Goal: Task Accomplishment & Management: Manage account settings

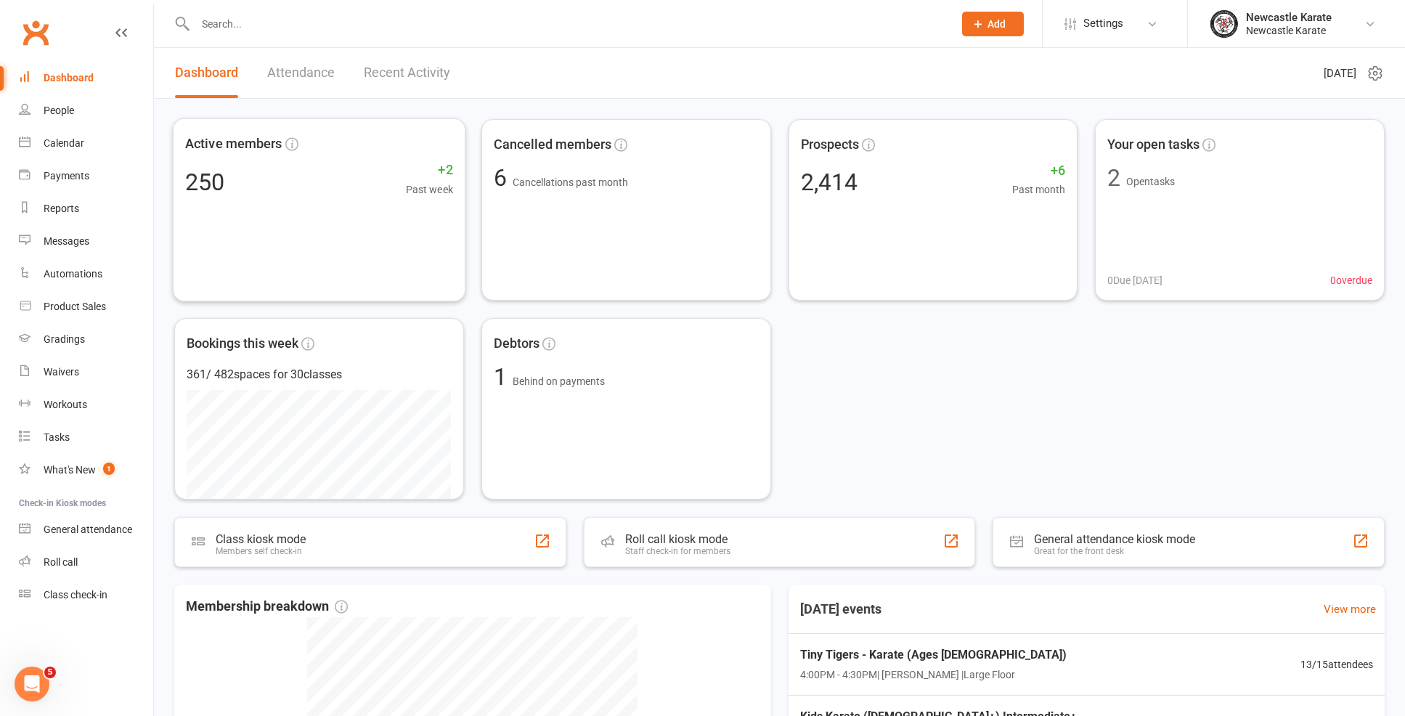
click at [424, 89] on link "Recent Activity" at bounding box center [407, 73] width 86 height 50
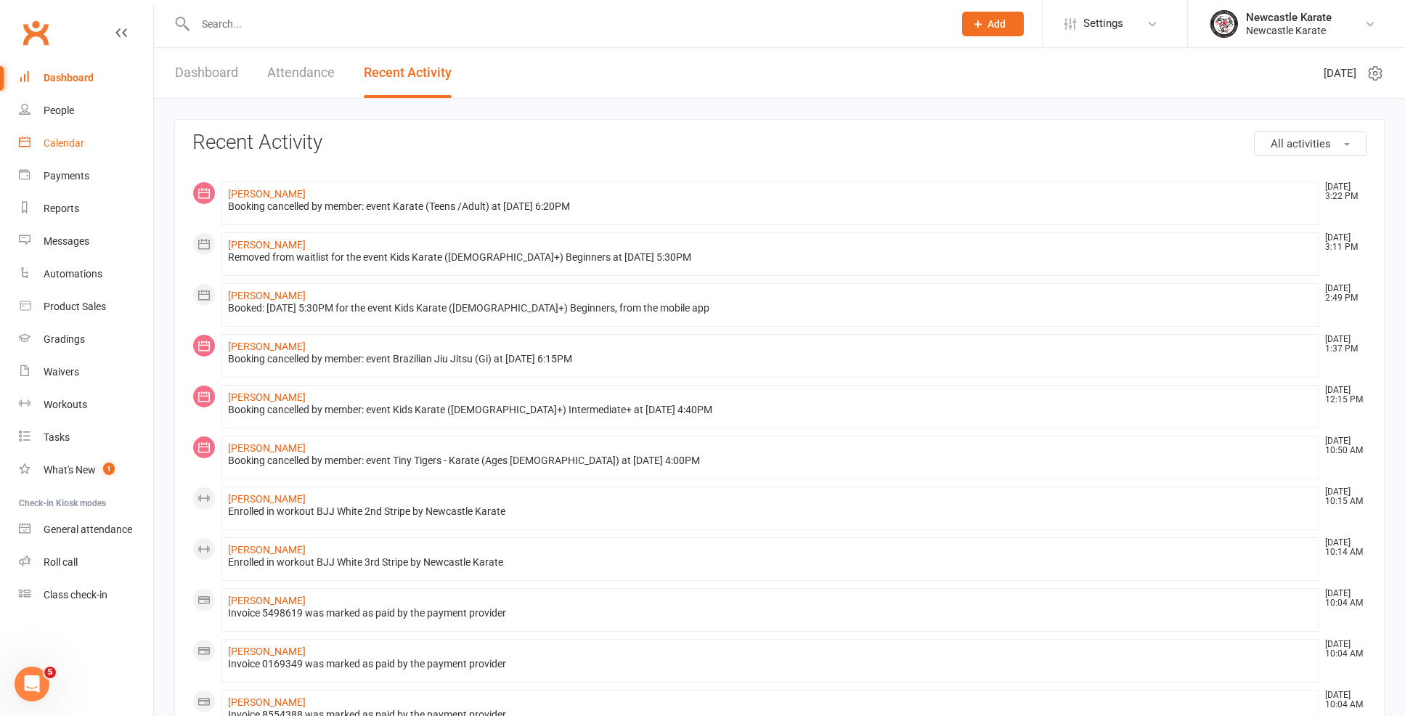
click at [86, 137] on link "Calendar" at bounding box center [86, 143] width 134 height 33
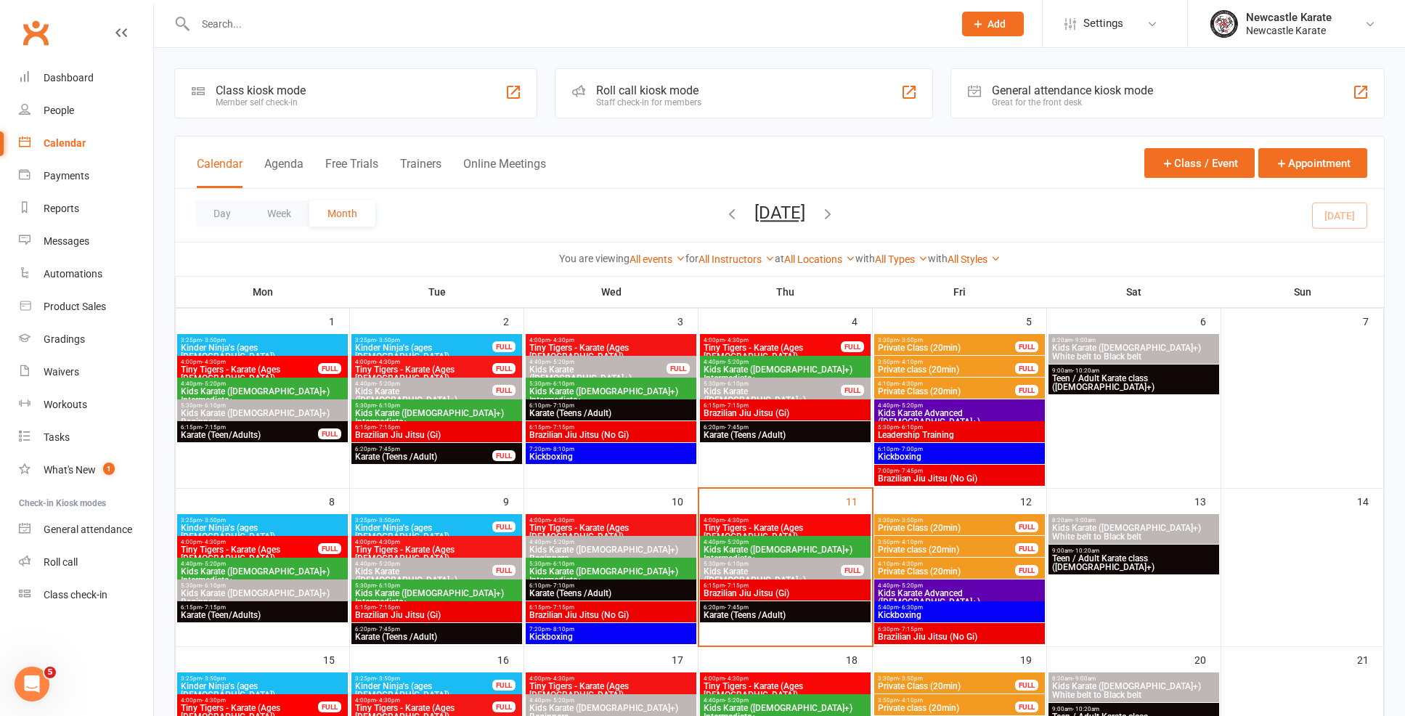
click at [761, 589] on span "Brazilian Jiu Jitsu (Gi)" at bounding box center [785, 593] width 165 height 9
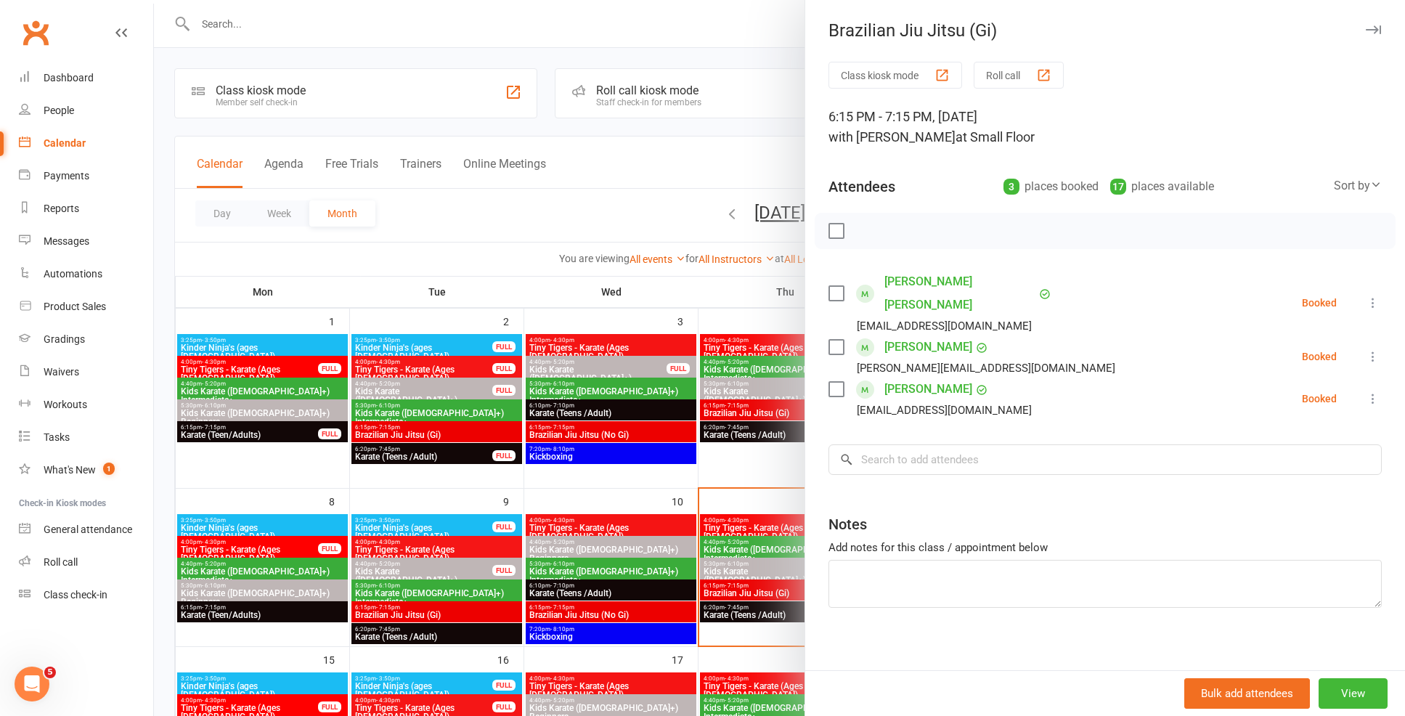
click at [728, 473] on div at bounding box center [779, 358] width 1251 height 716
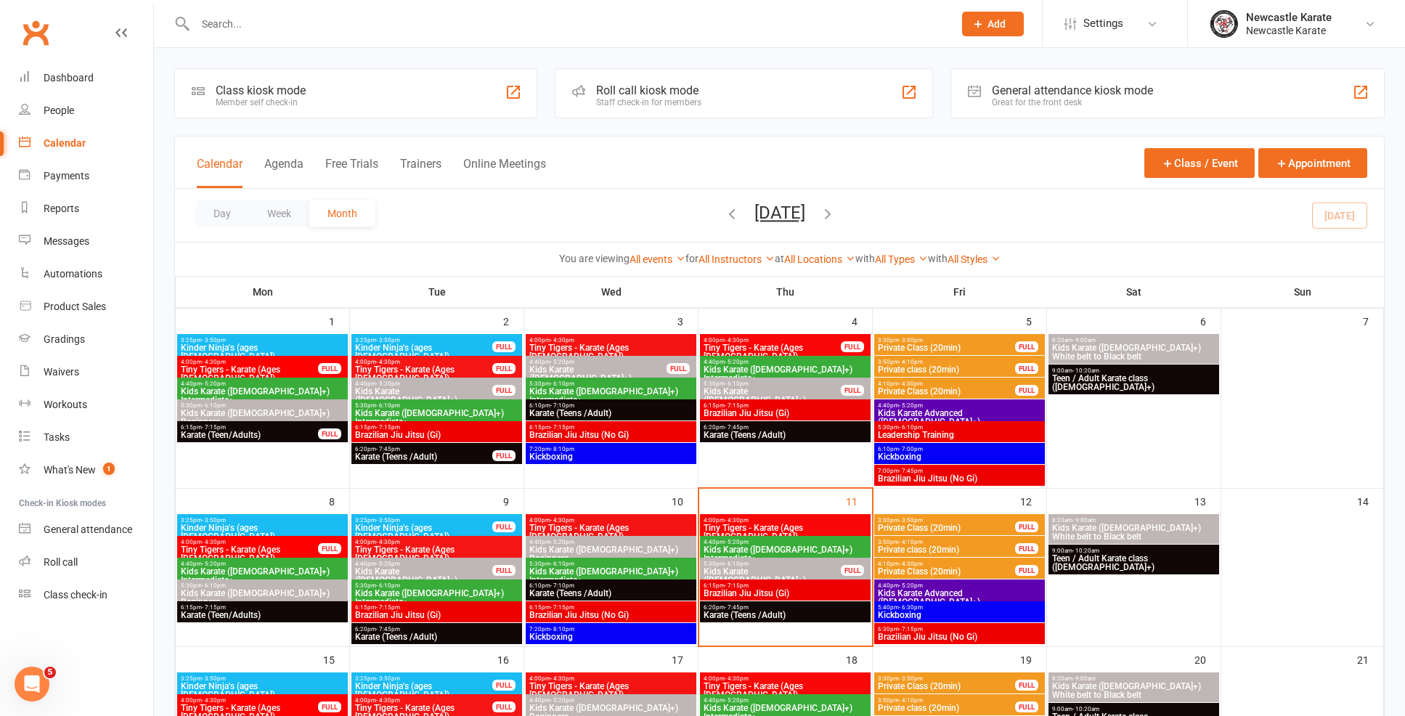
click at [748, 614] on span "Karate (Teens /Adult)" at bounding box center [785, 615] width 165 height 9
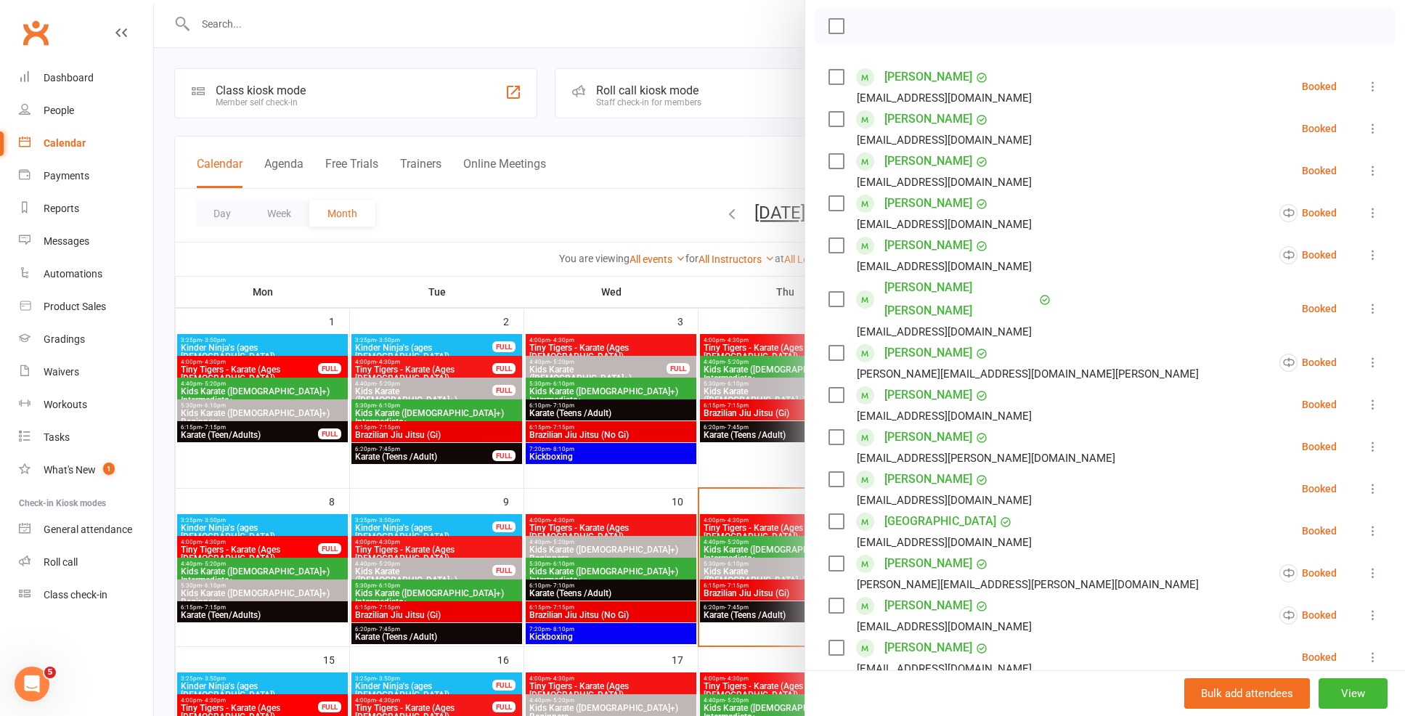
scroll to position [288, 0]
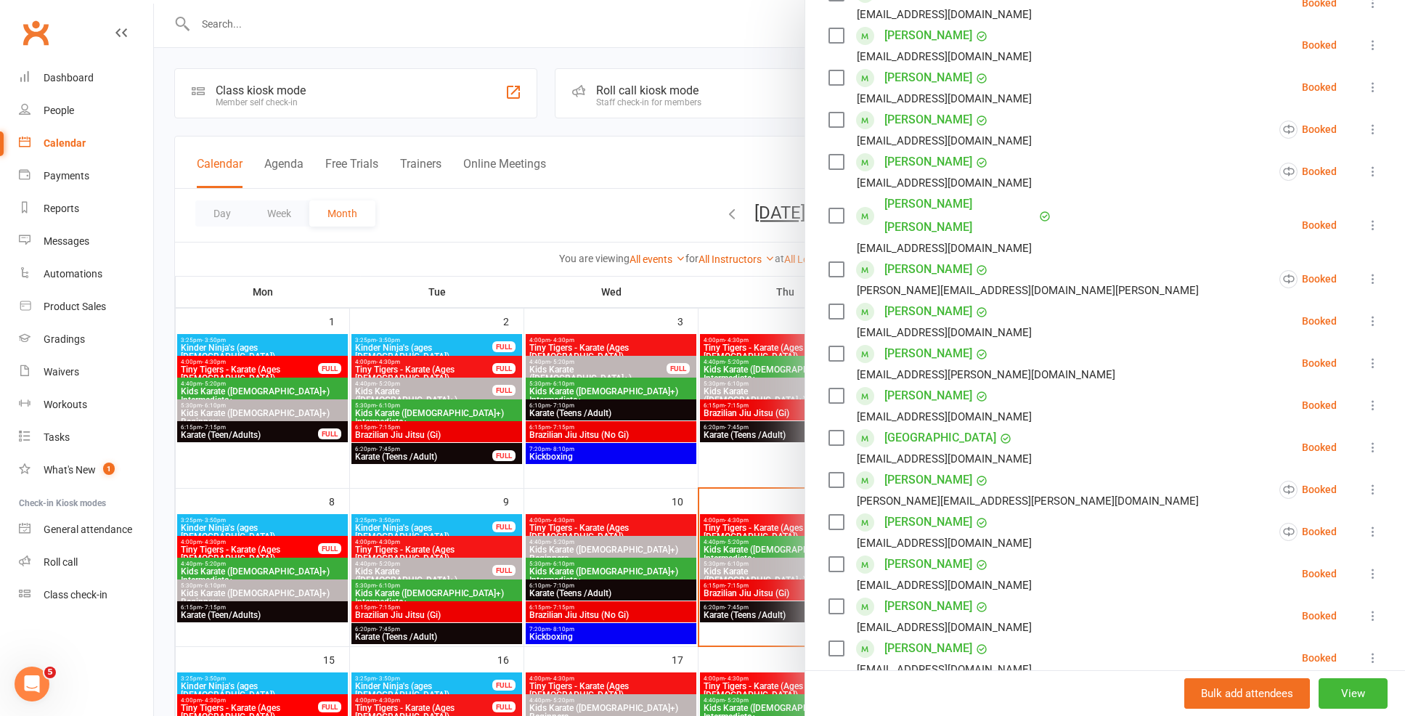
drag, startPoint x: 725, startPoint y: 463, endPoint x: 731, endPoint y: 508, distance: 44.7
click at [725, 463] on div at bounding box center [779, 358] width 1251 height 716
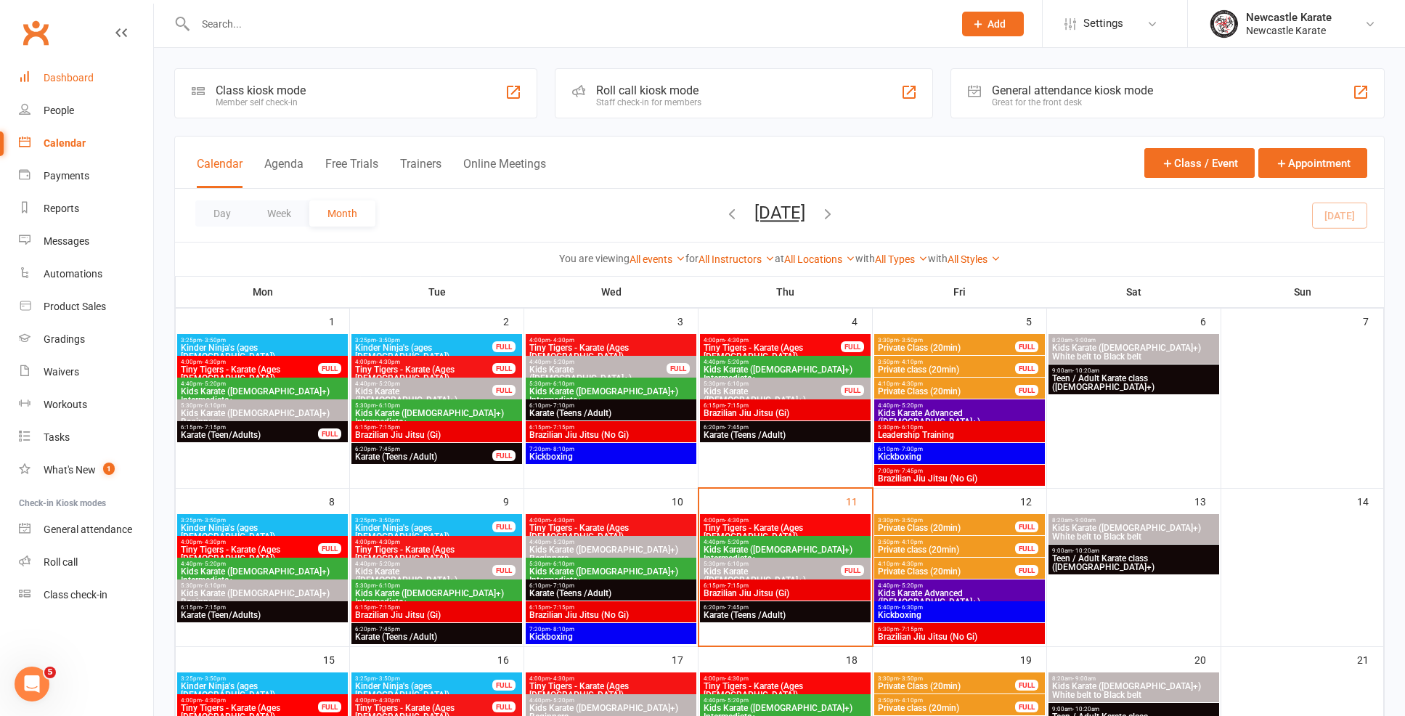
click at [74, 65] on link "Dashboard" at bounding box center [86, 78] width 134 height 33
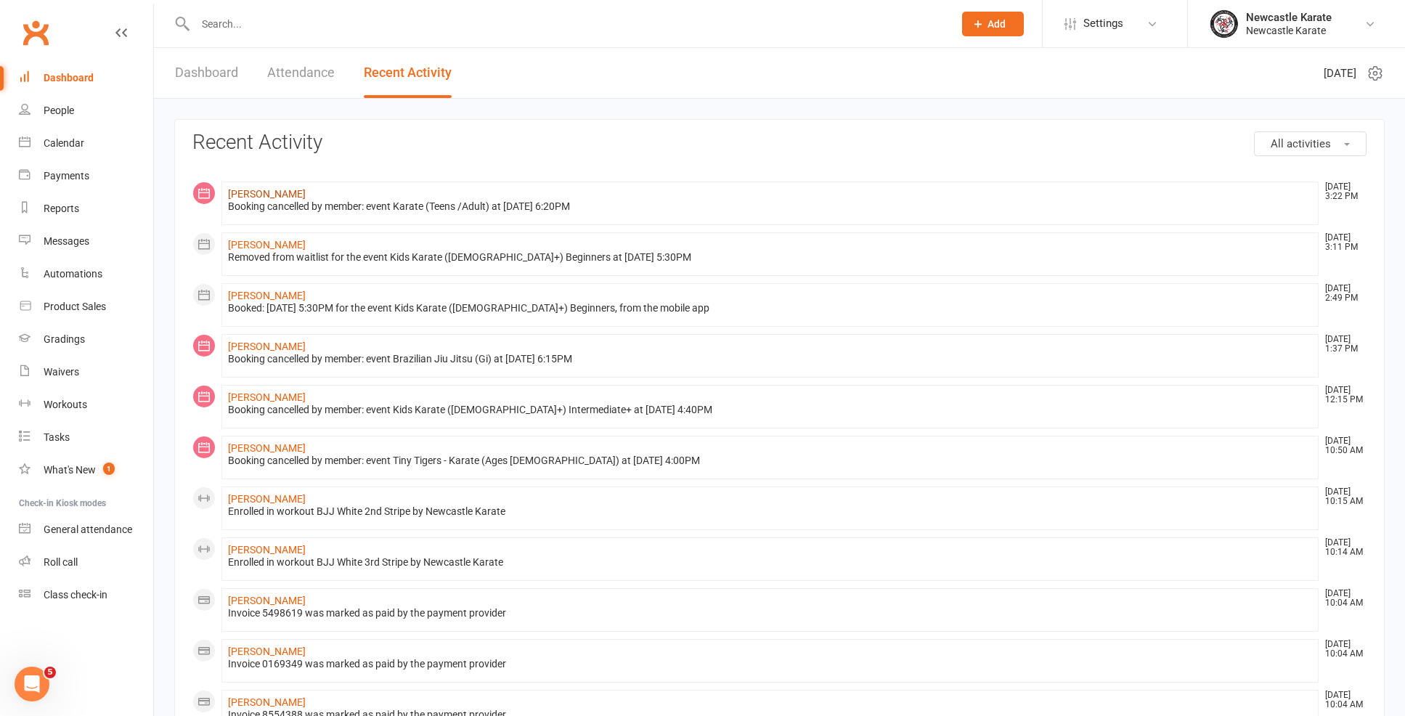
click at [244, 192] on link "Jason Krainz" at bounding box center [267, 194] width 78 height 12
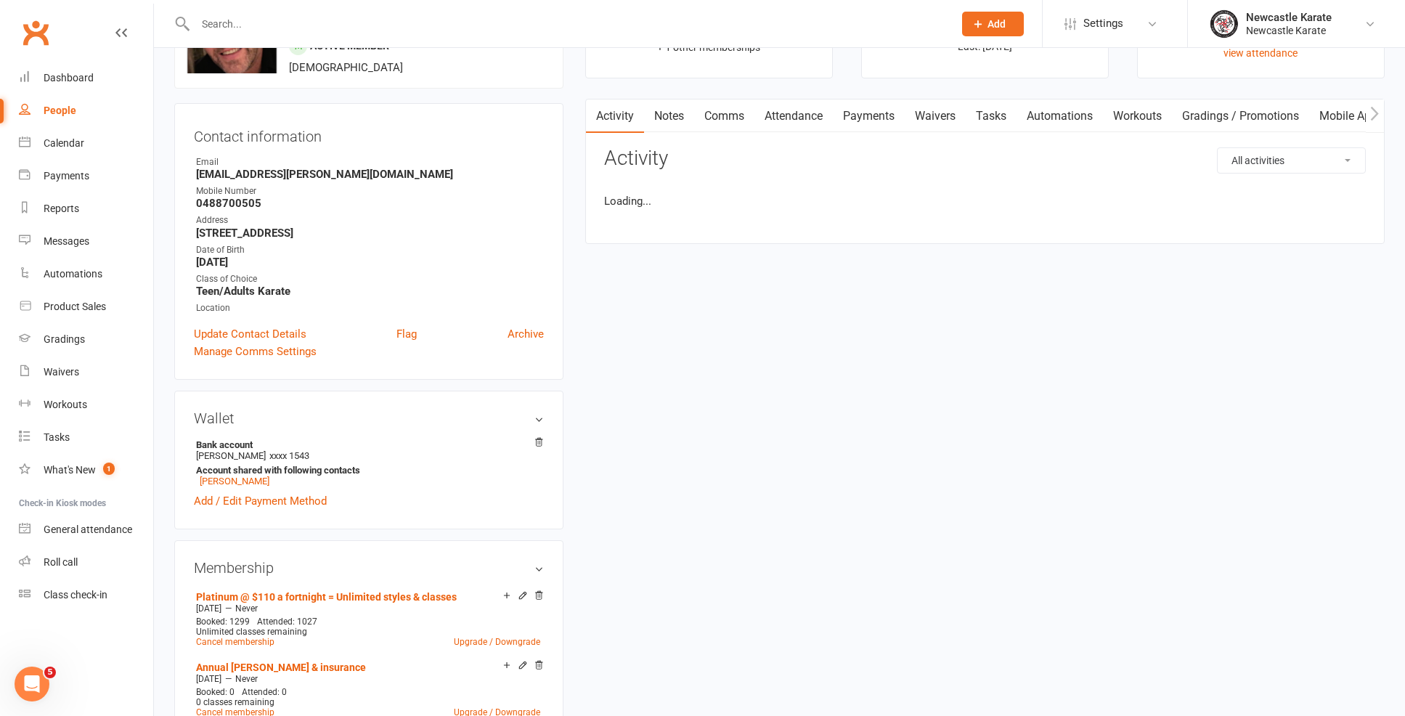
scroll to position [101, 0]
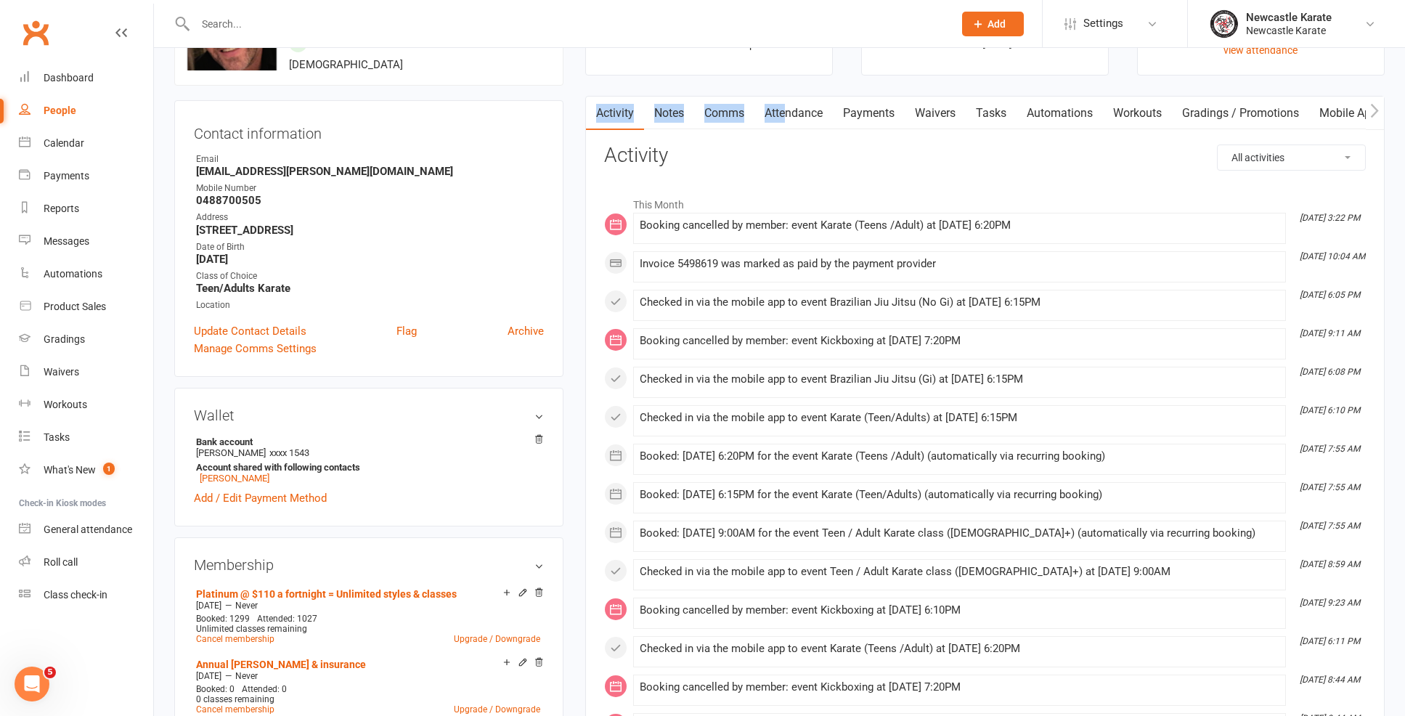
drag, startPoint x: 779, startPoint y: 89, endPoint x: 792, endPoint y: 115, distance: 28.9
click at [791, 113] on main "✓ Memberships Annual rego & insurance Does not expire + 1 other memberships $ B…" at bounding box center [984, 603] width 821 height 1273
click at [792, 115] on link "Attendance" at bounding box center [794, 113] width 78 height 33
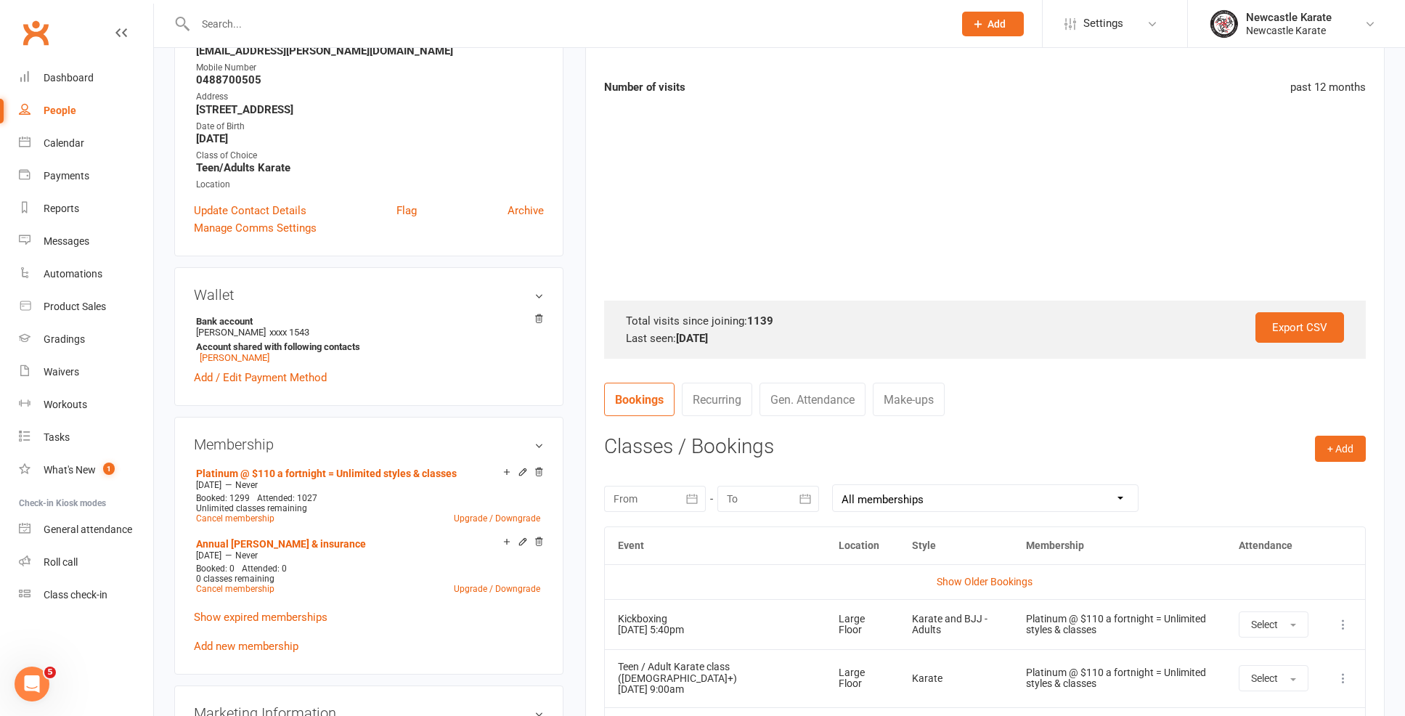
scroll to position [324, 0]
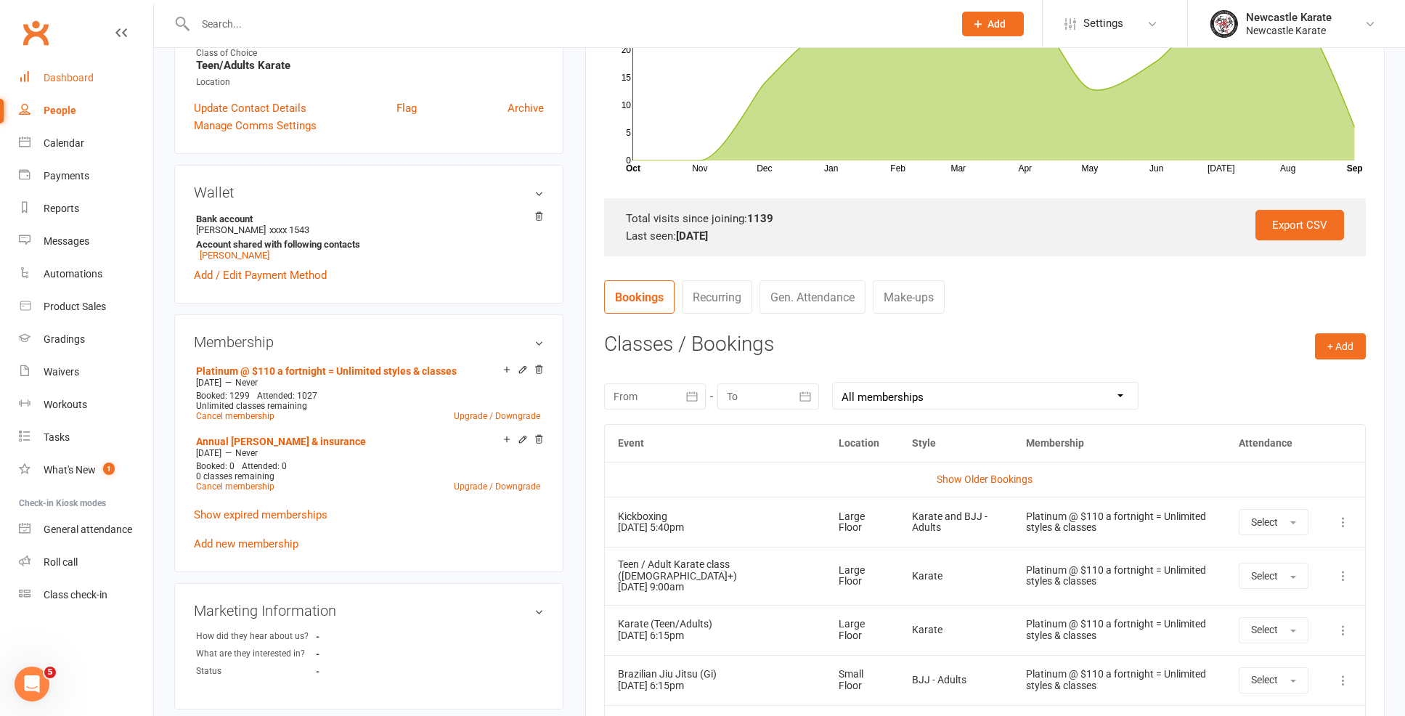
click at [43, 67] on link "Dashboard" at bounding box center [86, 78] width 134 height 33
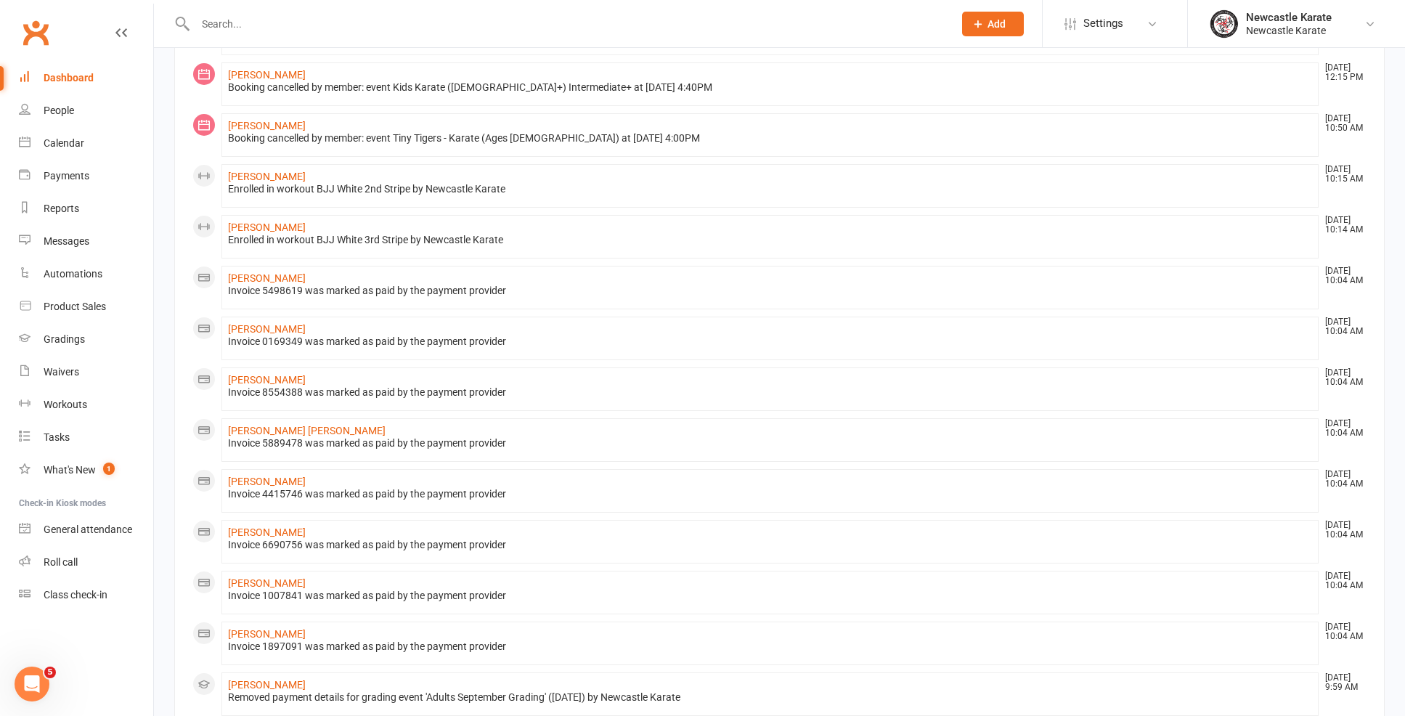
scroll to position [565, 0]
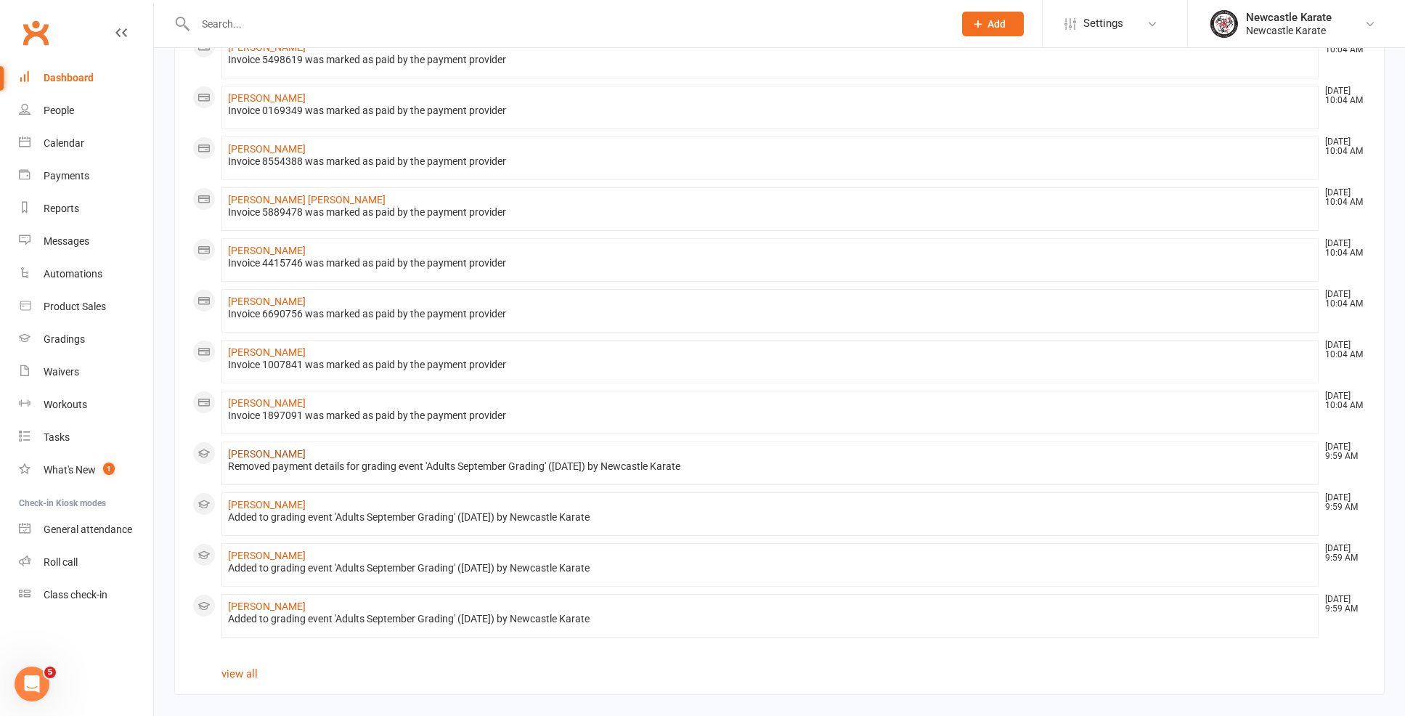
click at [287, 448] on link "Charlie Mathews" at bounding box center [267, 454] width 78 height 12
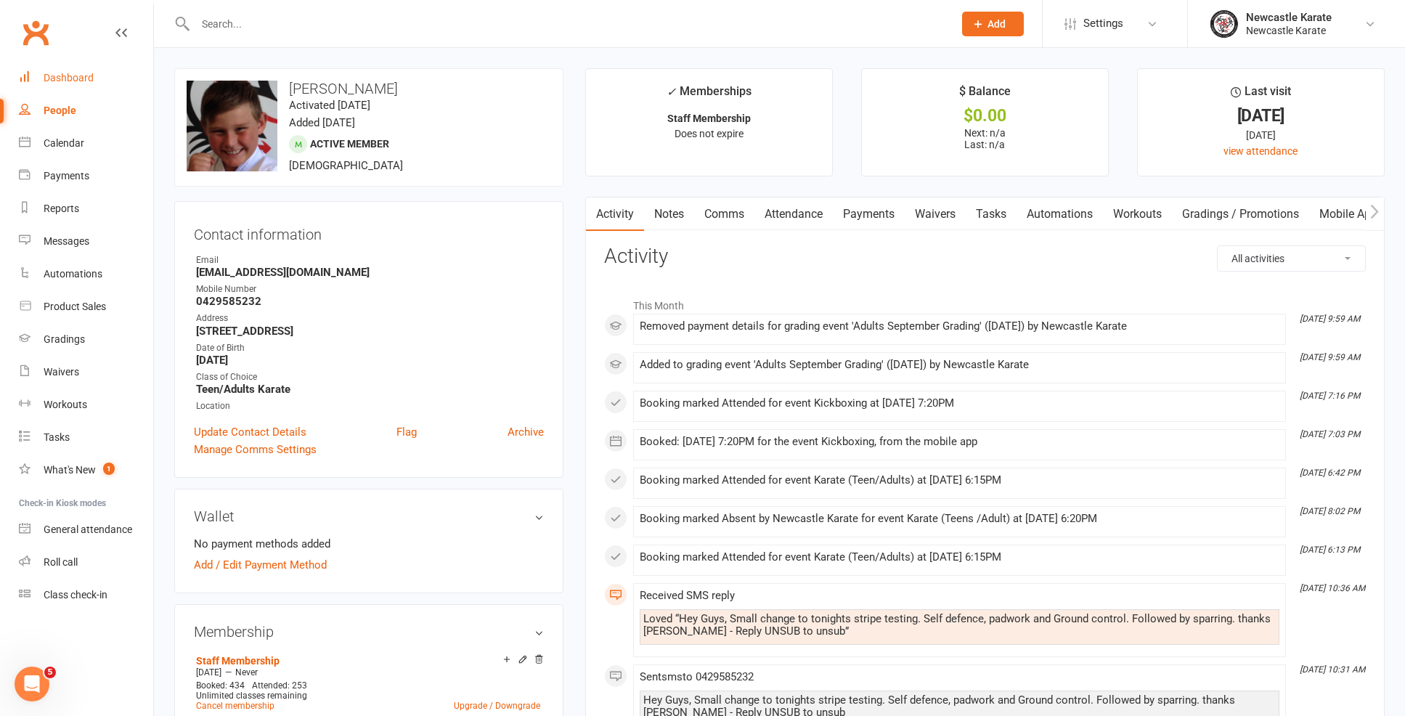
click at [82, 69] on link "Dashboard" at bounding box center [86, 78] width 134 height 33
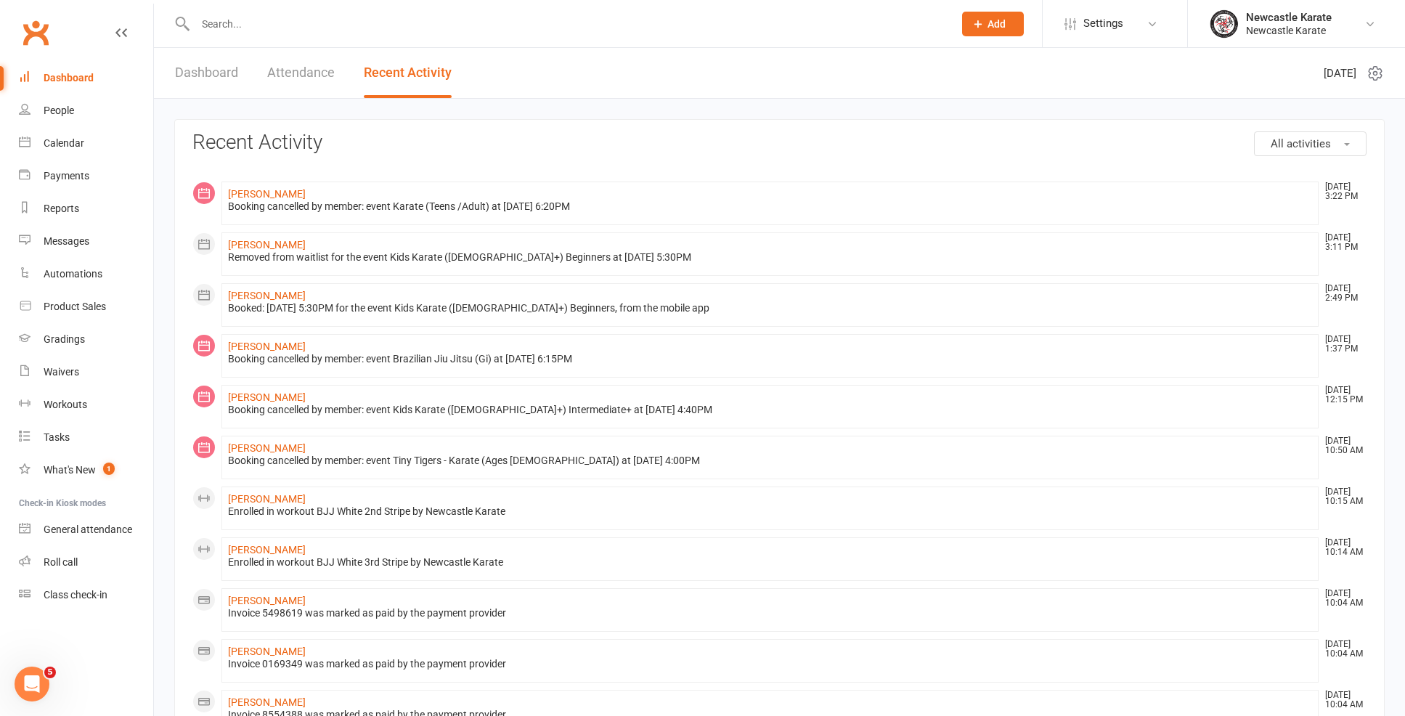
click at [177, 78] on div "Dashboard Attendance Recent Activity" at bounding box center [313, 73] width 319 height 50
click at [190, 81] on link "Dashboard" at bounding box center [206, 73] width 63 height 50
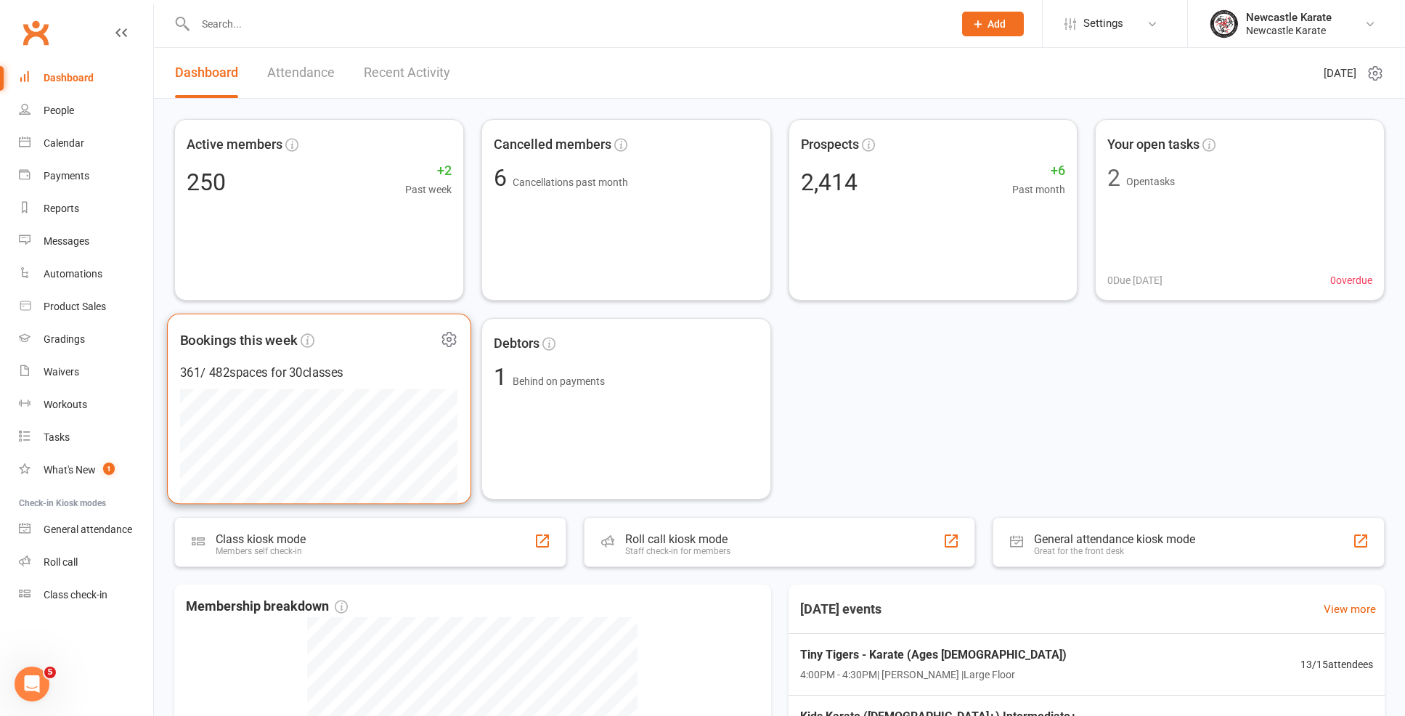
click at [389, 376] on div "361 / 482 spaces for 30 classes" at bounding box center [319, 373] width 278 height 20
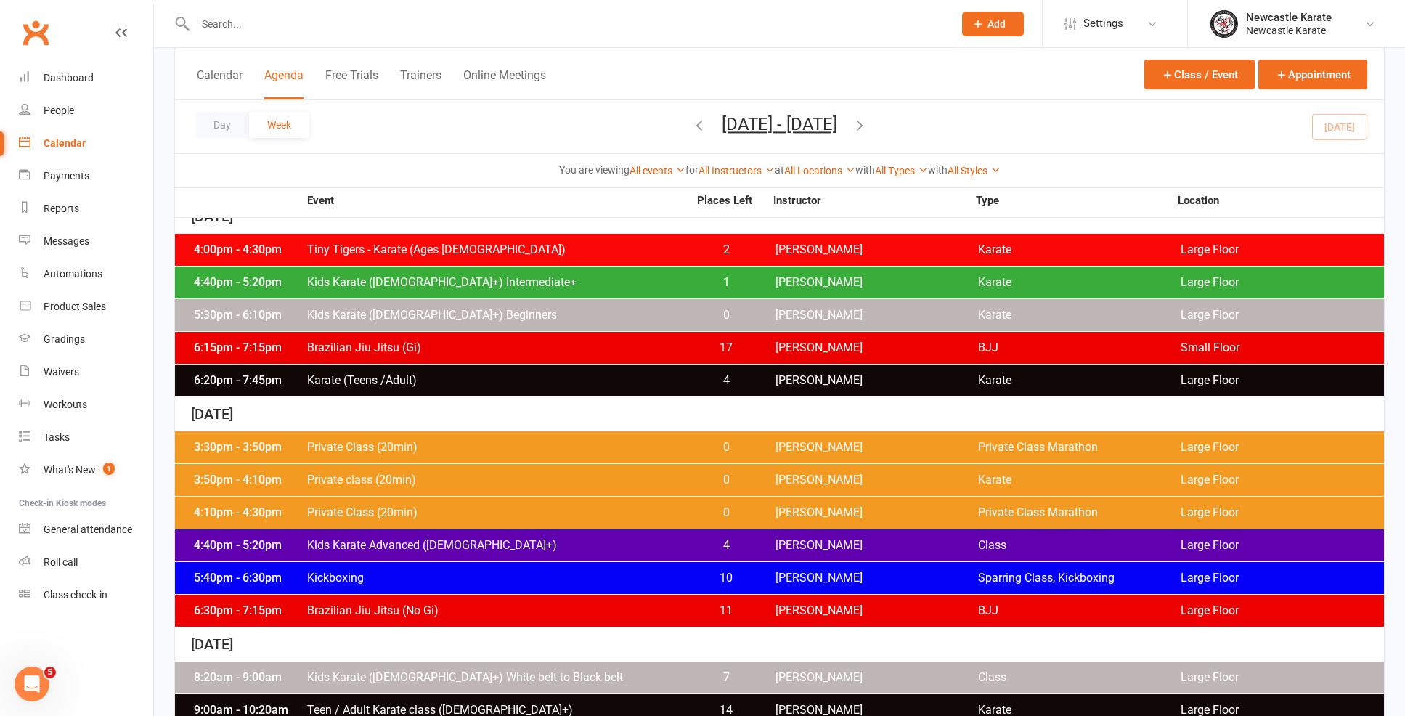
scroll to position [812, 0]
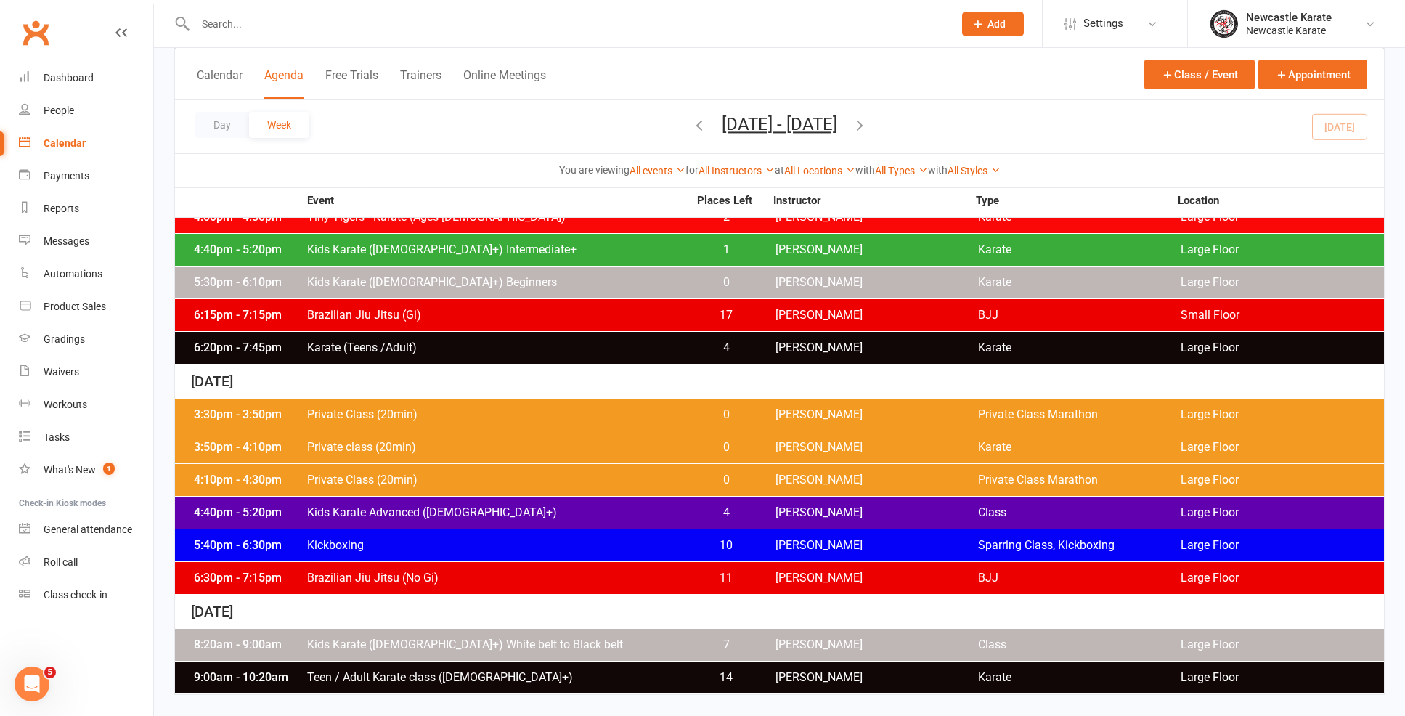
click at [66, 60] on div "Clubworx" at bounding box center [76, 42] width 153 height 54
click at [91, 92] on link "Dashboard" at bounding box center [86, 78] width 134 height 33
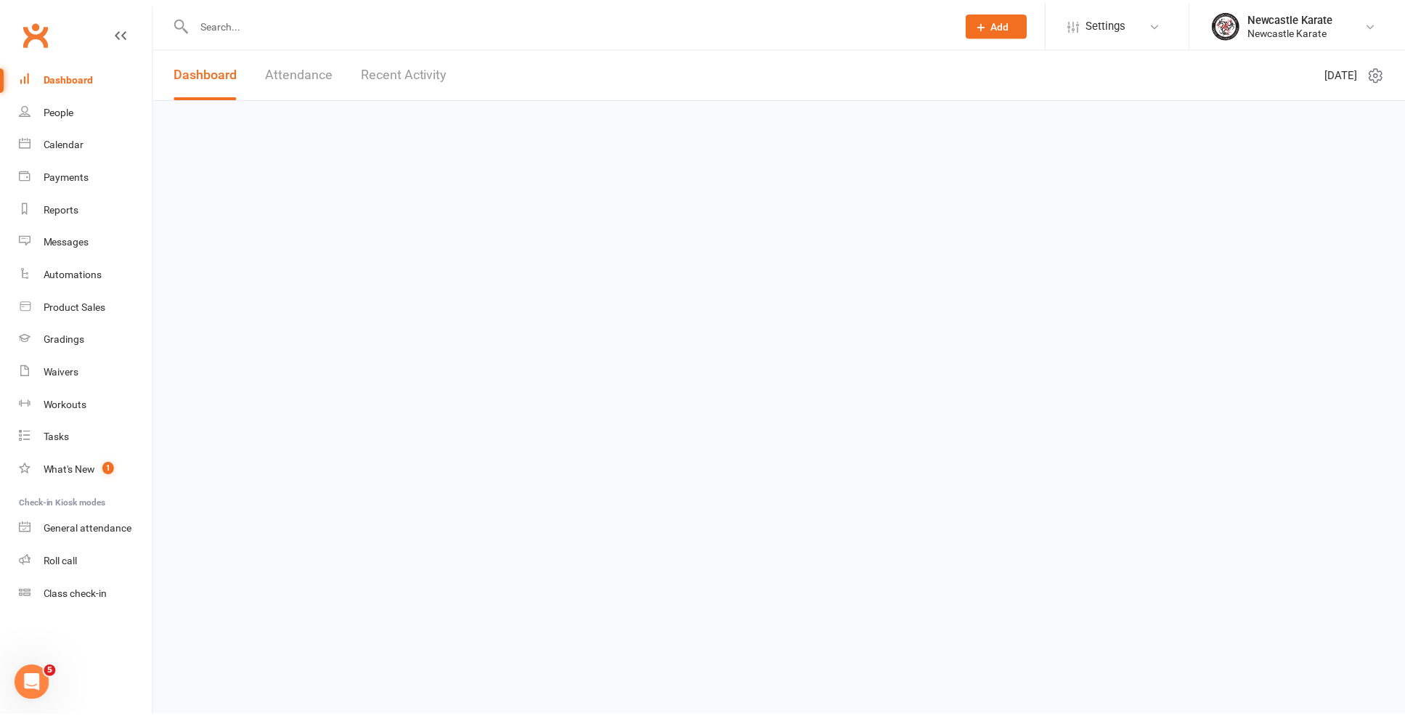
scroll to position [335, 0]
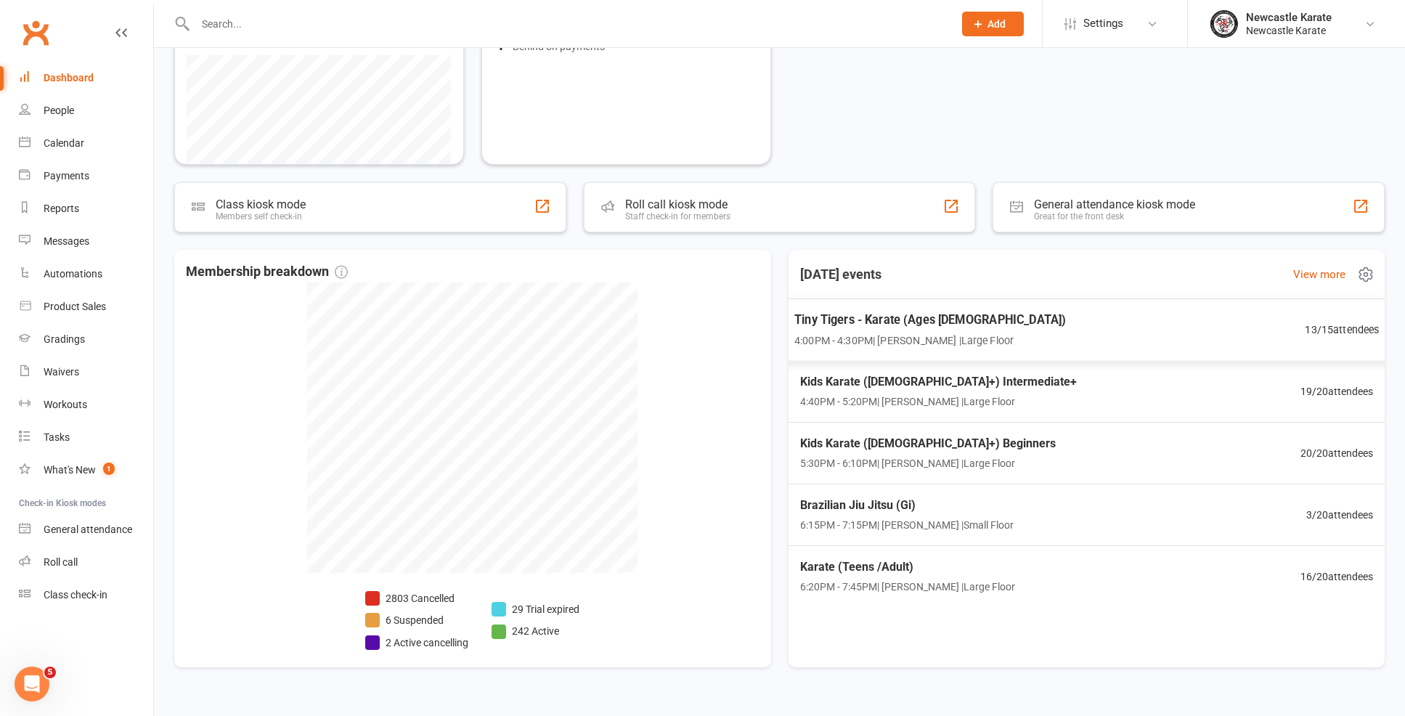
click at [932, 325] on span "Tiny Tigers - Karate (Ages [DEMOGRAPHIC_DATA])" at bounding box center [931, 319] width 272 height 19
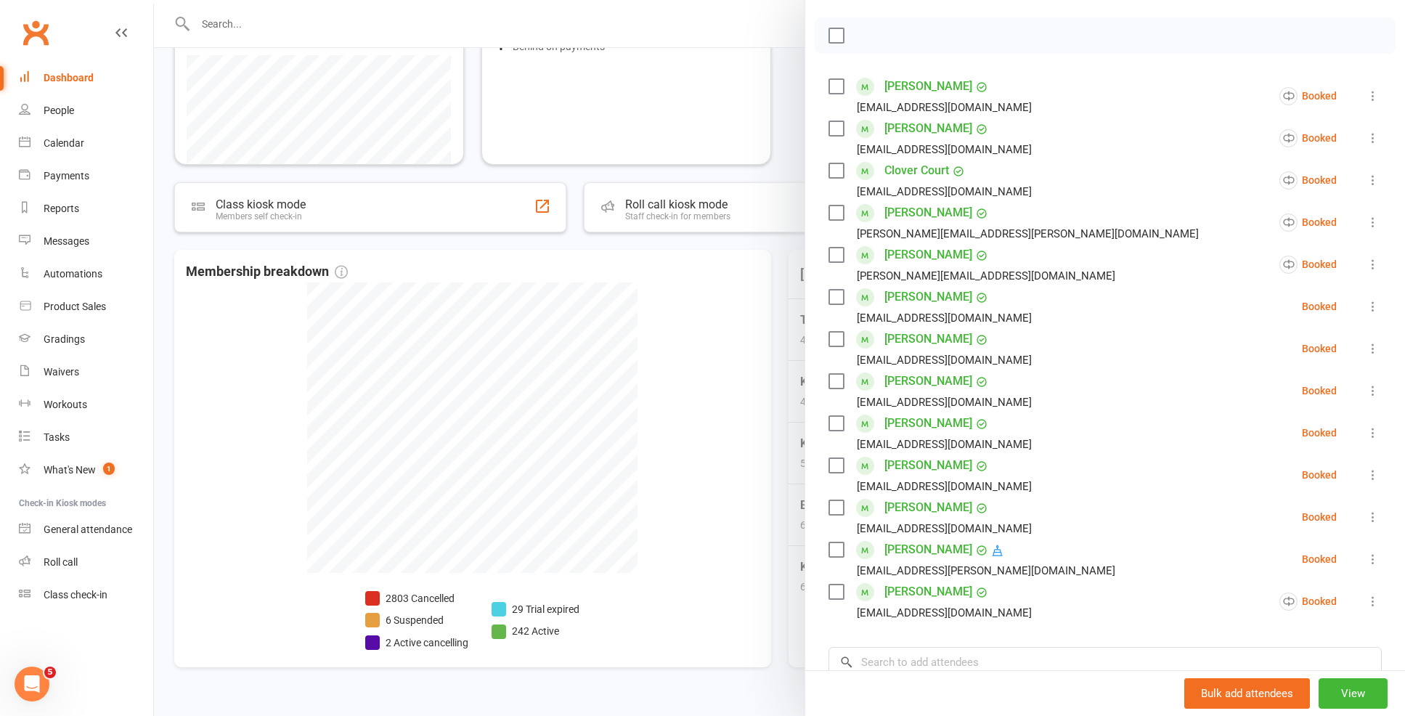
scroll to position [198, 0]
click at [86, 68] on link "Dashboard" at bounding box center [86, 78] width 134 height 33
click at [88, 72] on div "Dashboard" at bounding box center [69, 78] width 50 height 12
click at [70, 125] on link "People" at bounding box center [86, 110] width 134 height 33
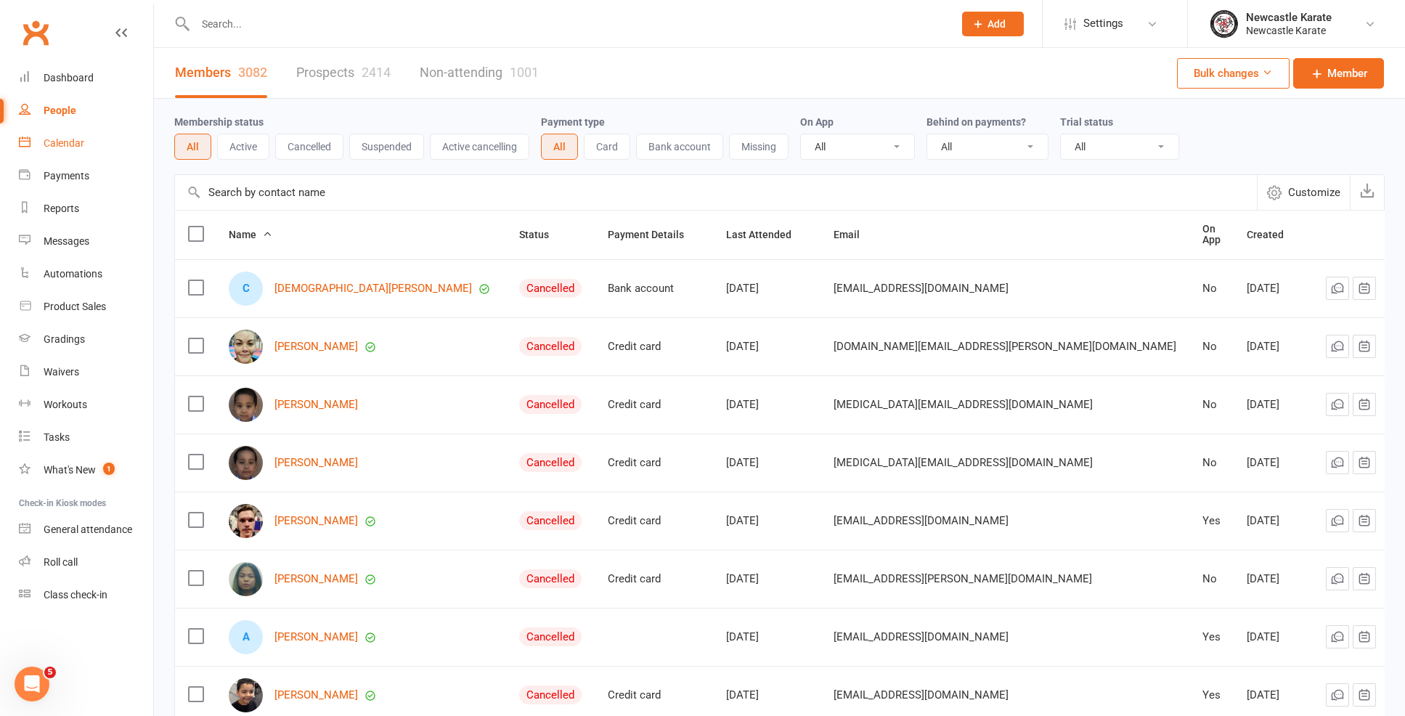
click at [79, 144] on div "Calendar" at bounding box center [64, 143] width 41 height 12
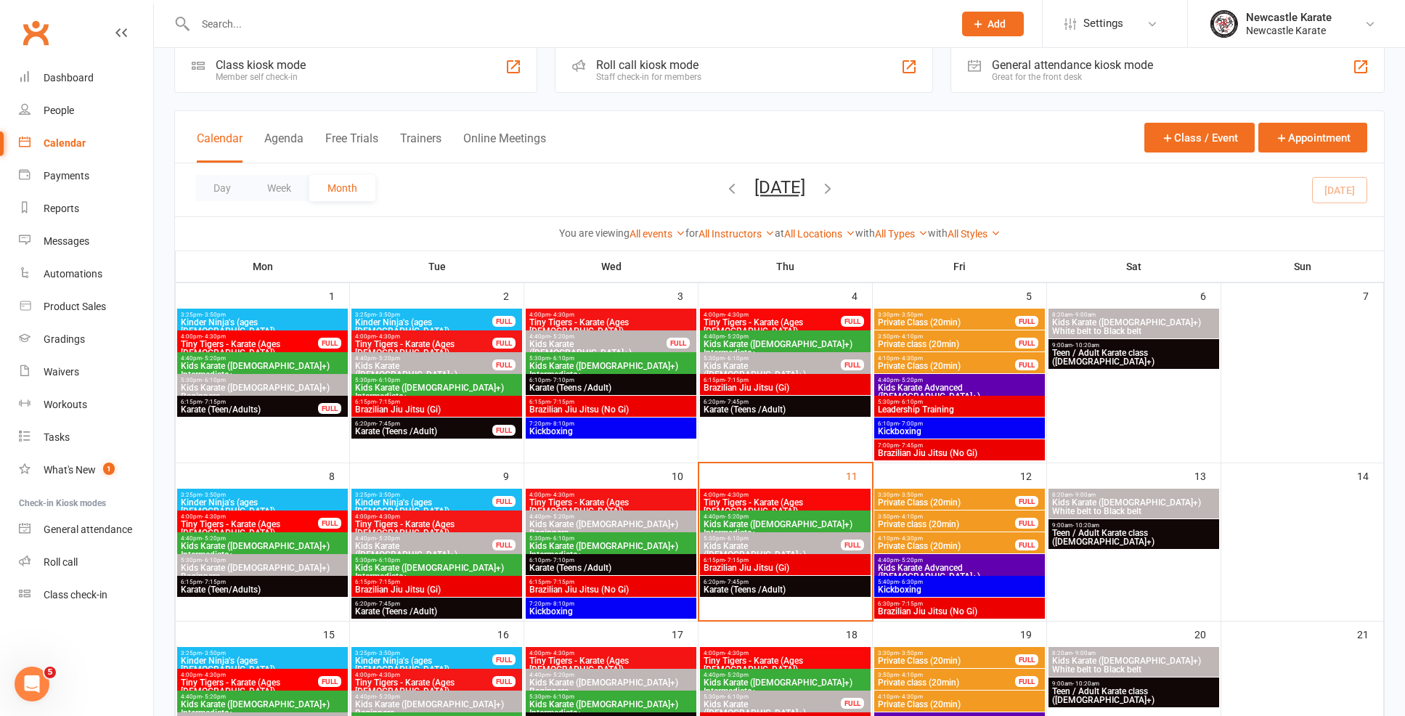
scroll to position [28, 0]
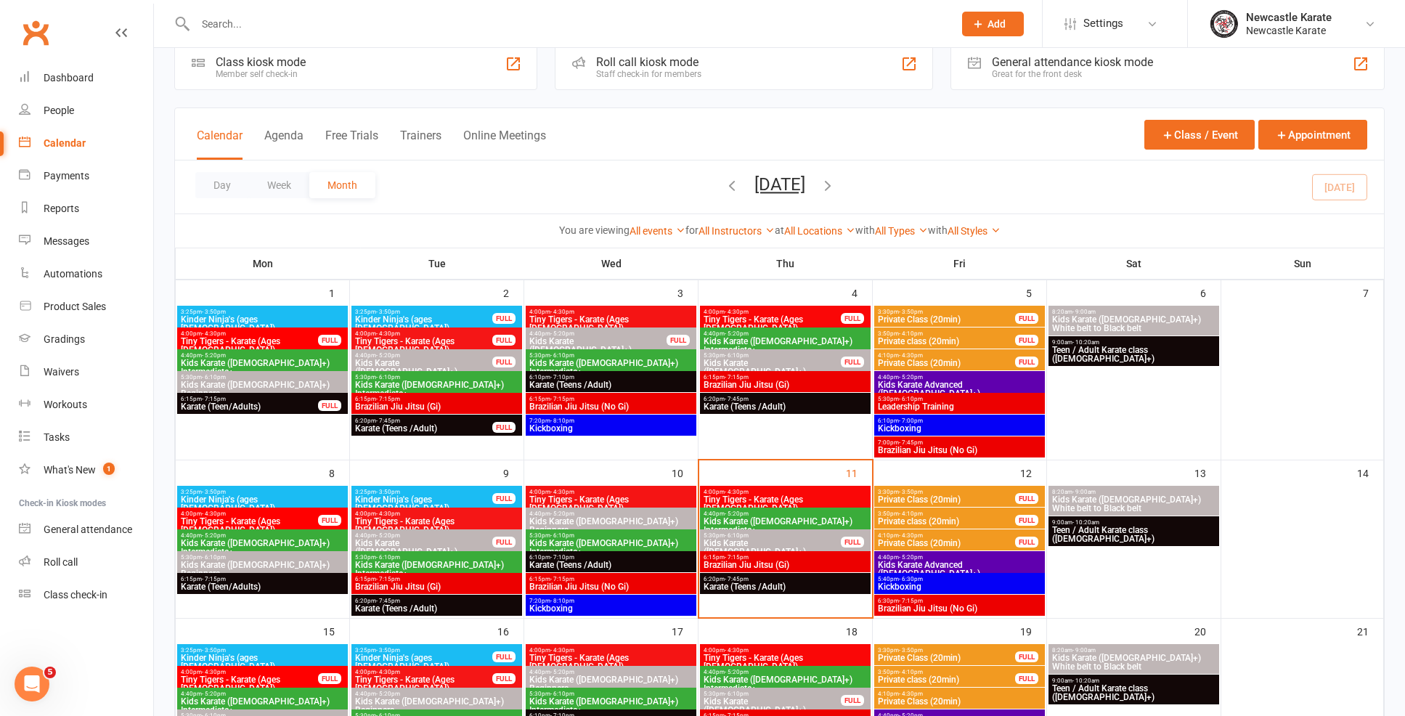
click at [1099, 524] on div "9:00am - 10:20am Teen / Adult Karate class (12yo+)" at bounding box center [1134, 531] width 171 height 30
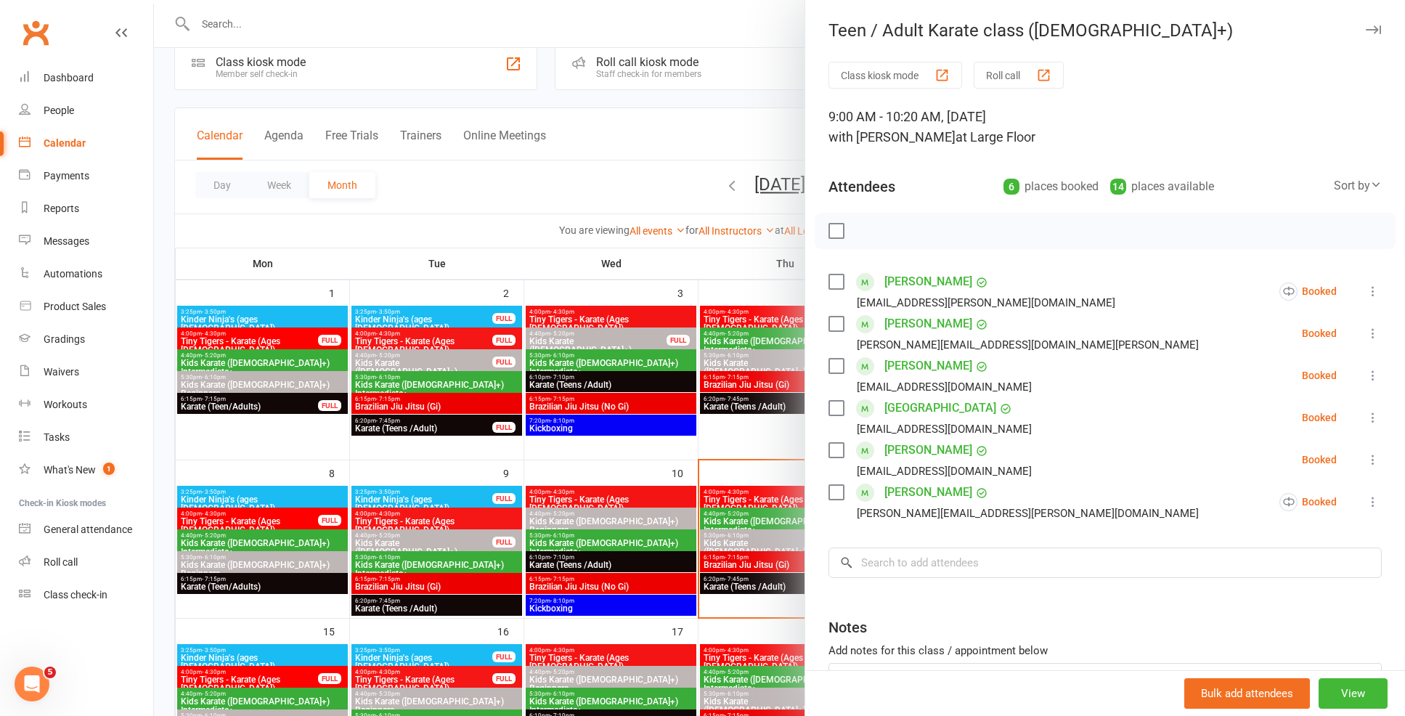
scroll to position [3, 0]
click at [907, 455] on link "Jeff Ranse" at bounding box center [929, 447] width 88 height 23
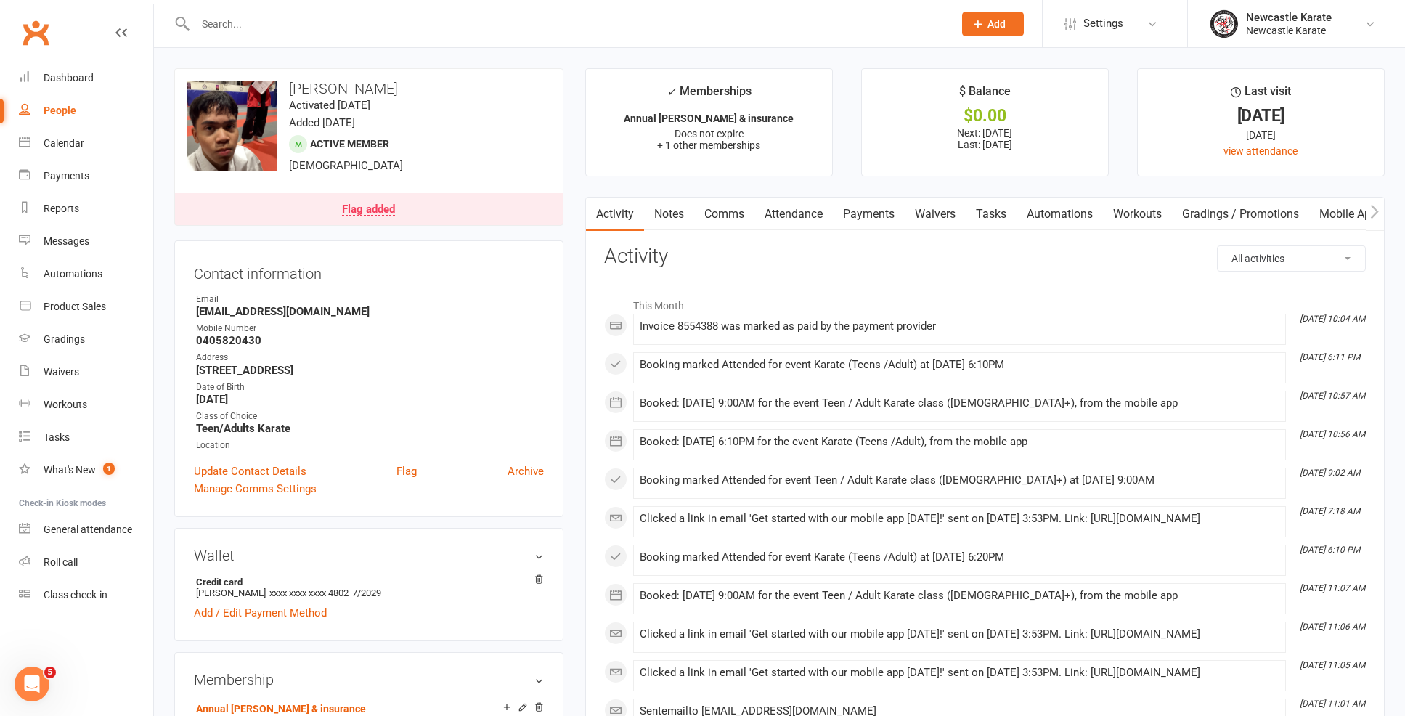
click at [817, 208] on link "Attendance" at bounding box center [794, 214] width 78 height 33
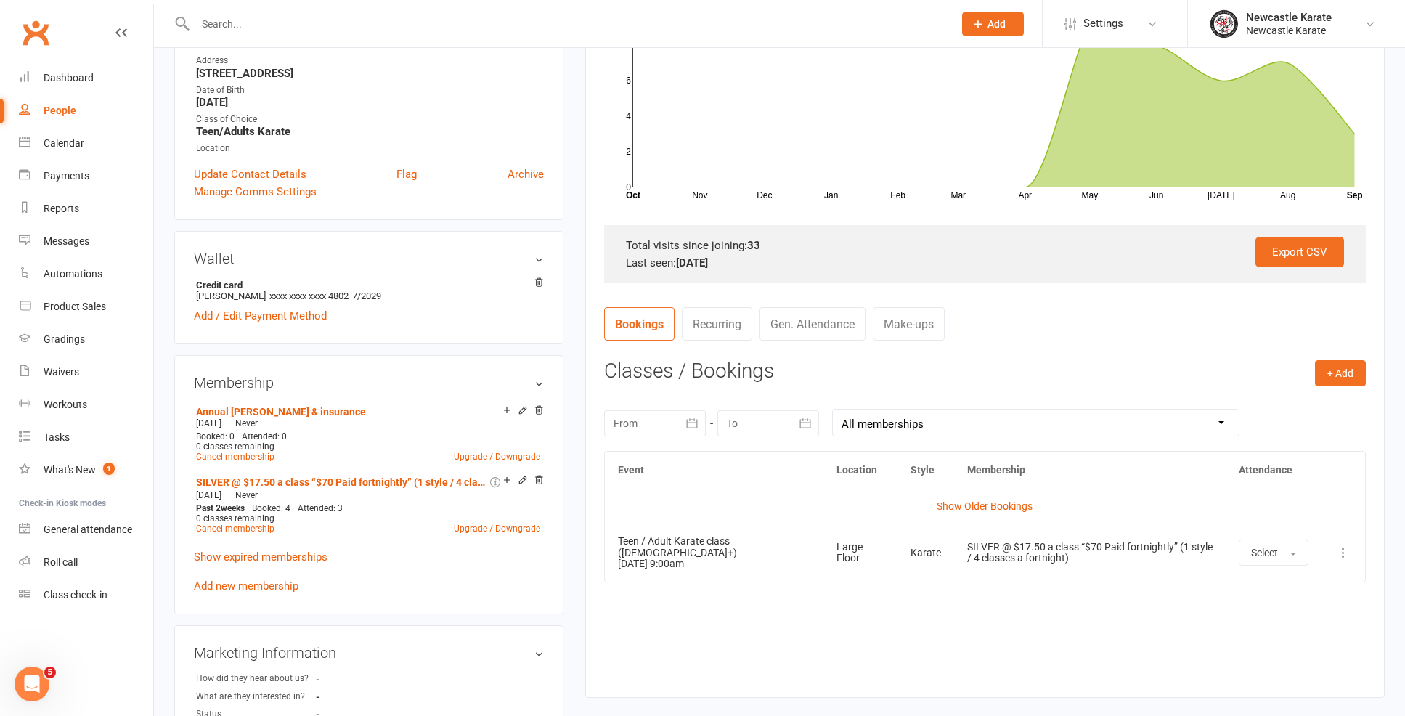
scroll to position [5, 0]
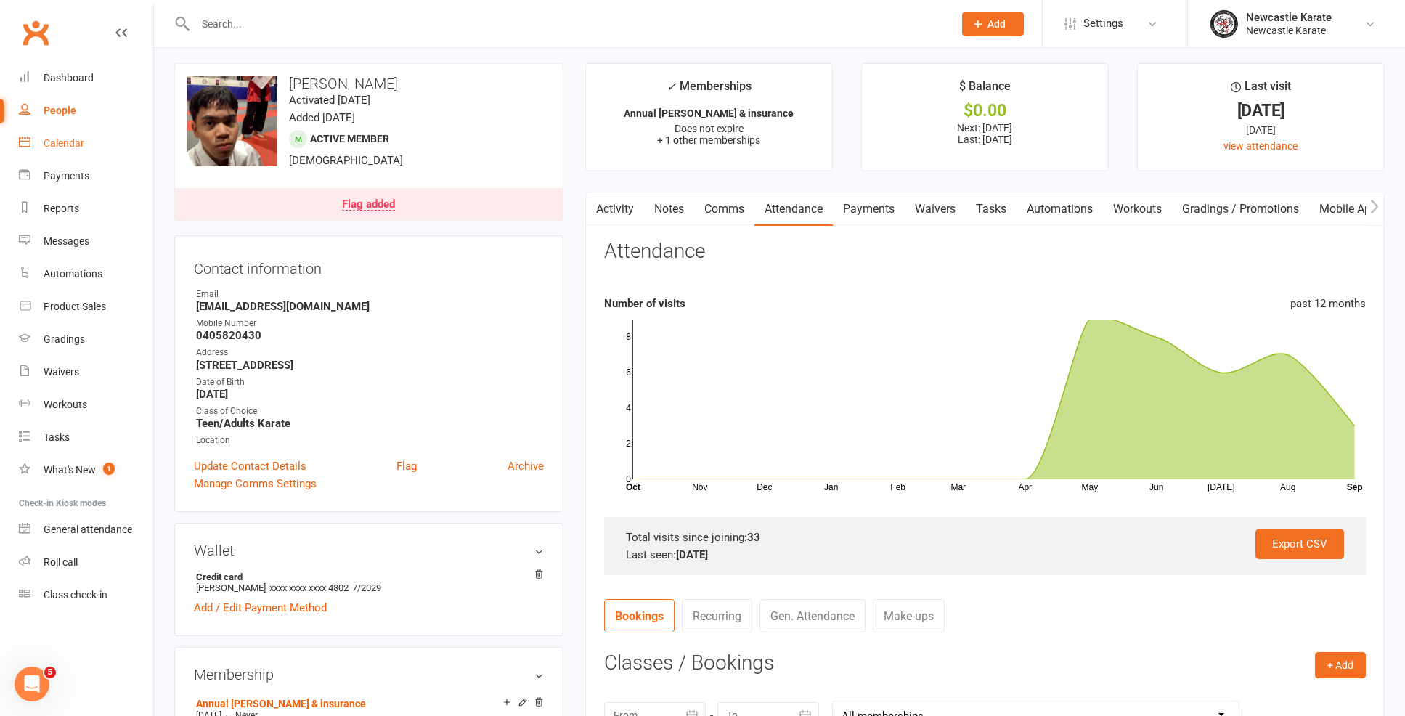
click at [99, 141] on link "Calendar" at bounding box center [86, 143] width 134 height 33
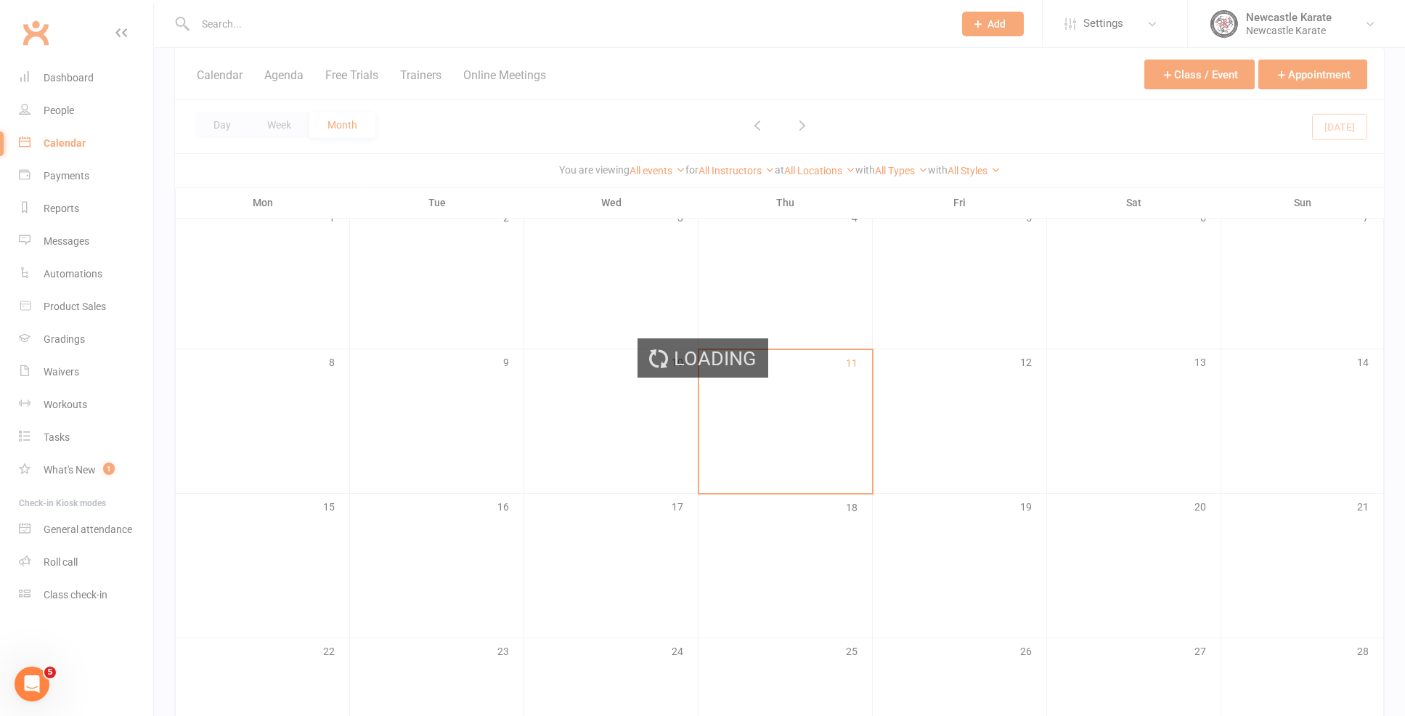
scroll to position [192, 0]
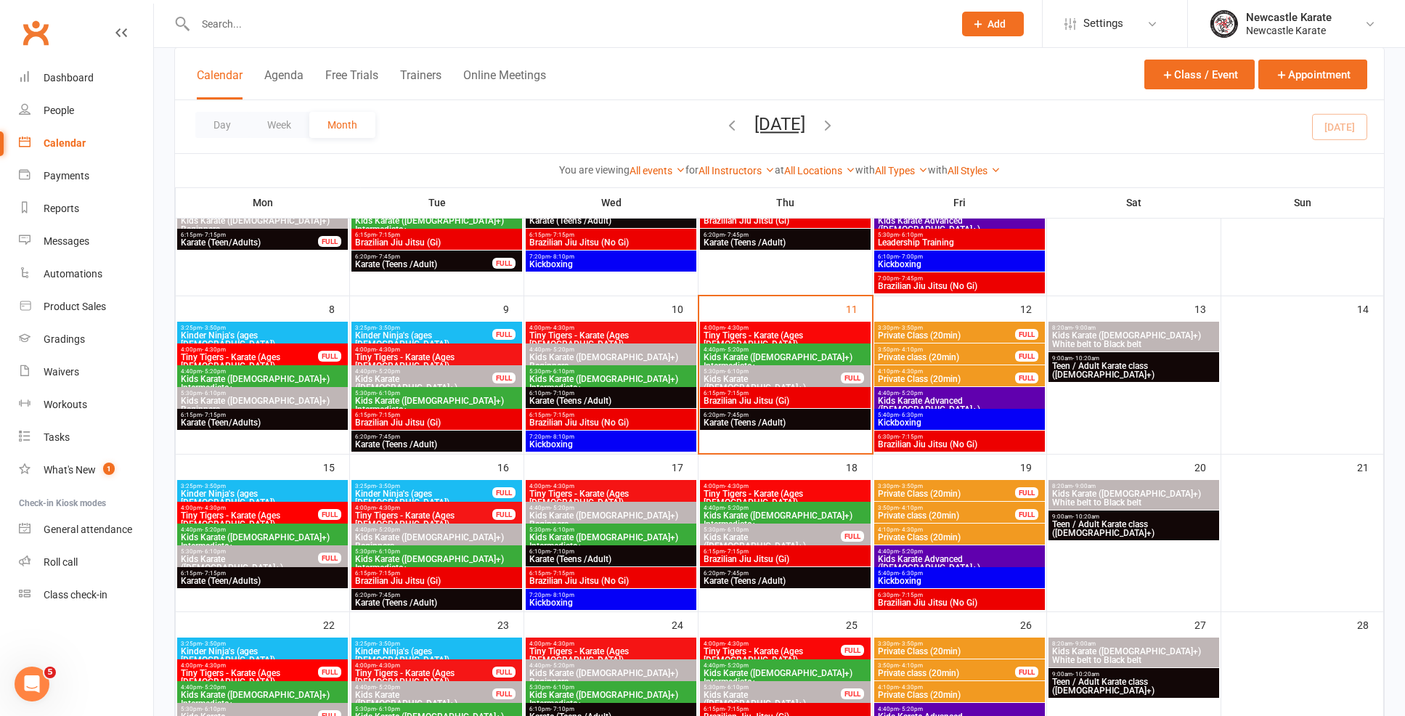
click at [759, 577] on span "Karate (Teens /Adult)" at bounding box center [785, 581] width 165 height 9
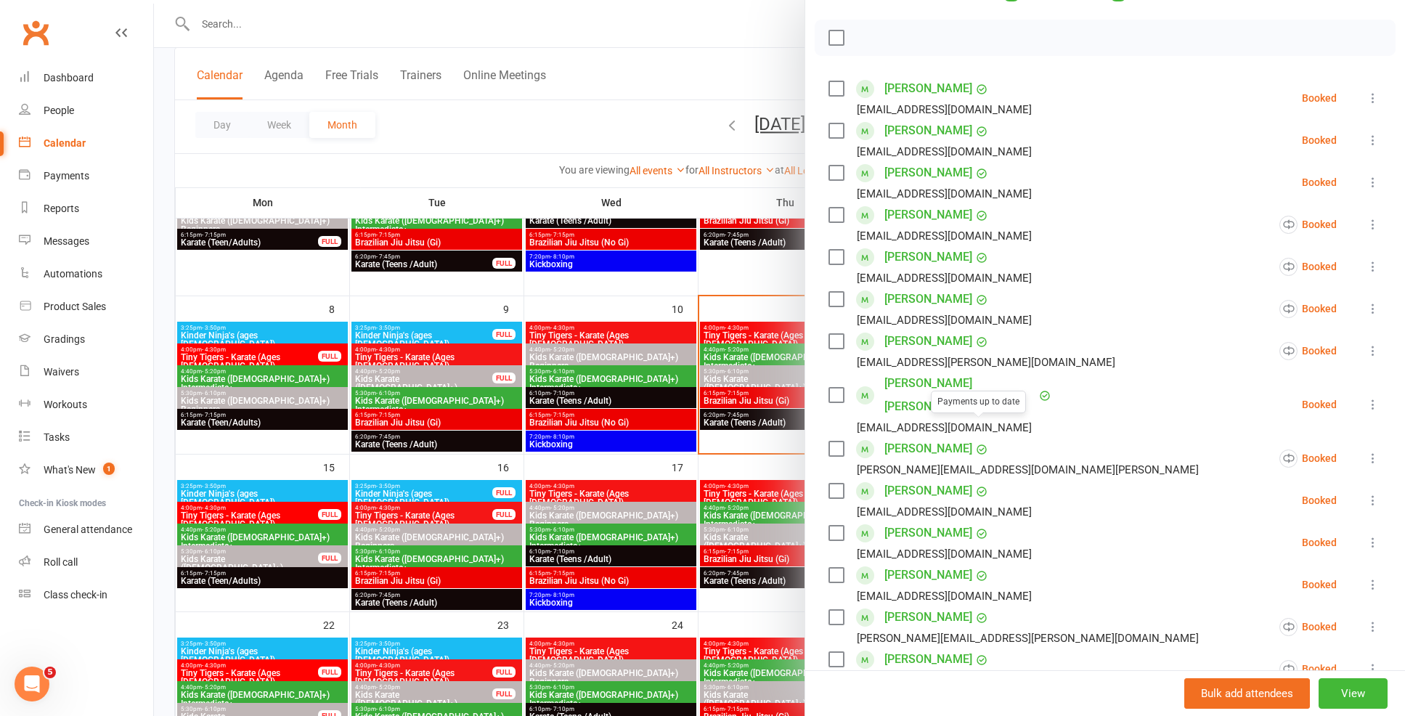
scroll to position [60, 0]
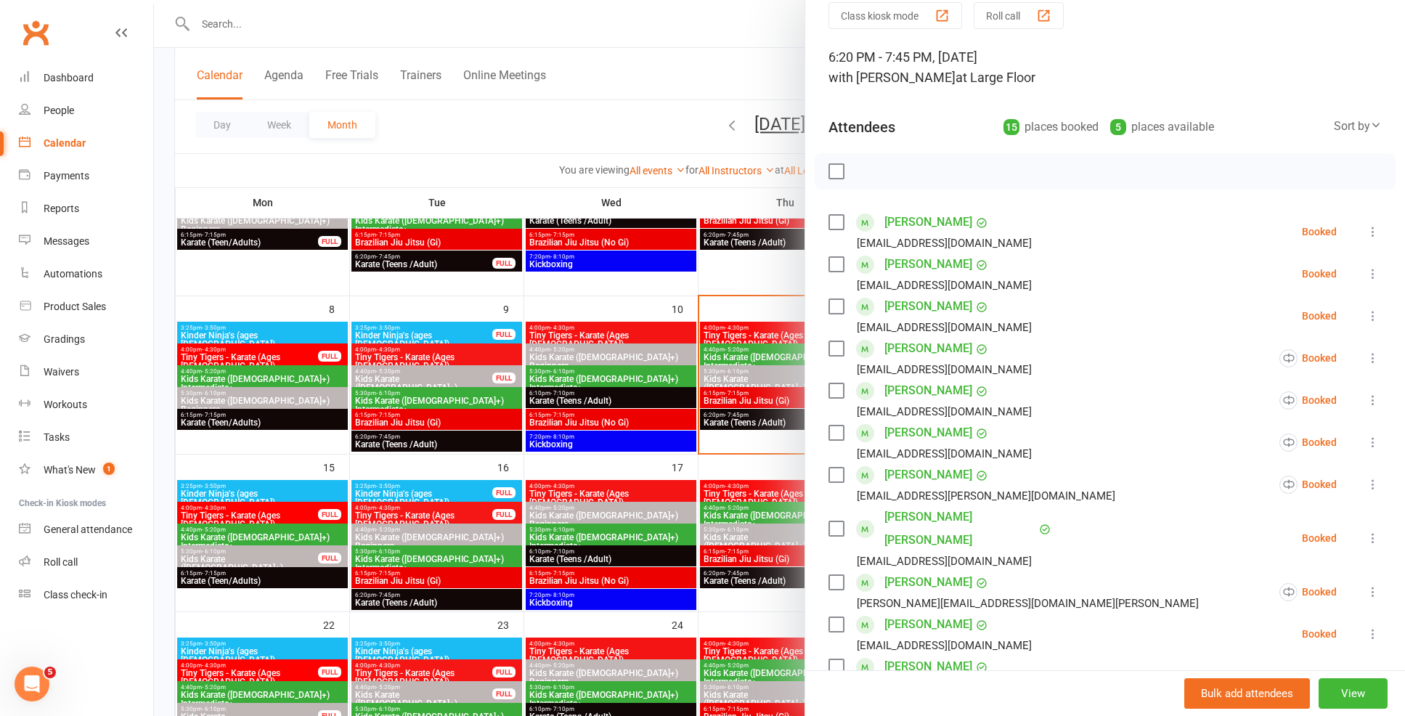
click at [930, 262] on link "Hannah Billington" at bounding box center [929, 264] width 88 height 23
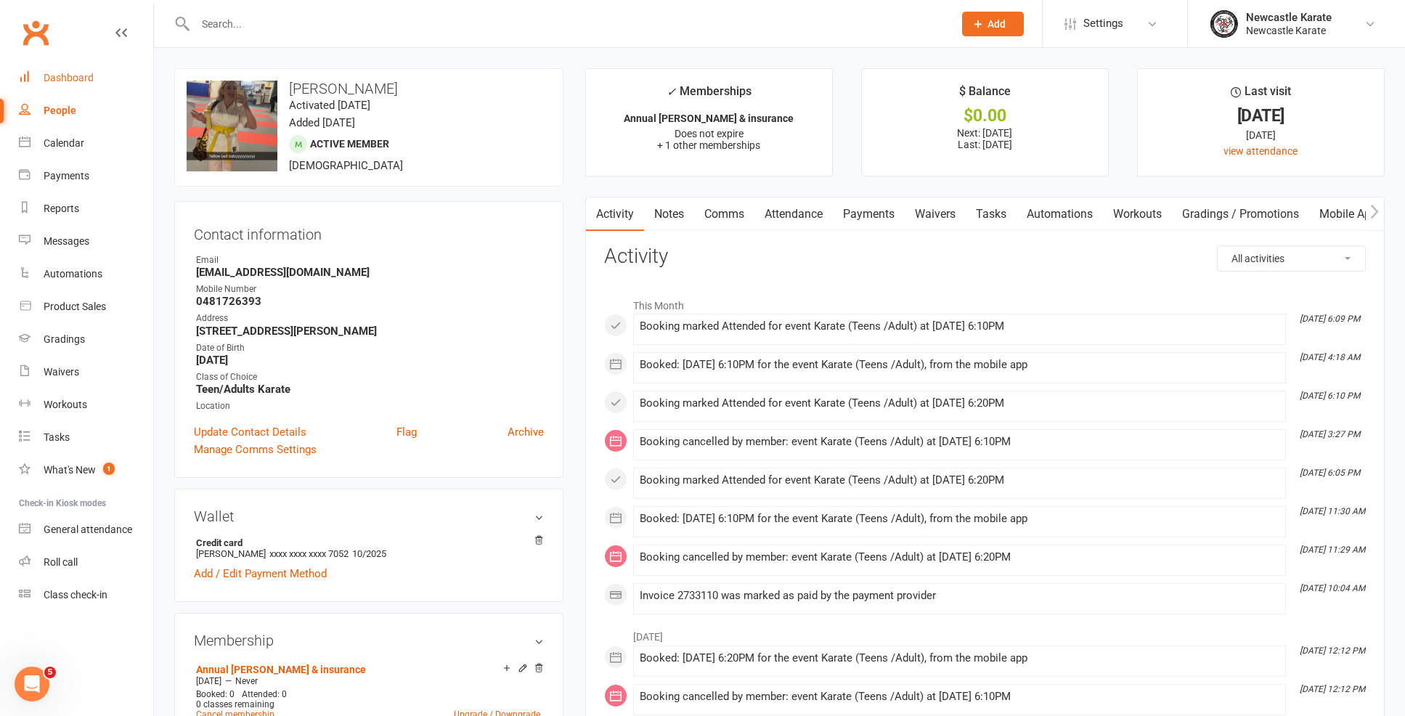
click at [102, 81] on link "Dashboard" at bounding box center [86, 78] width 134 height 33
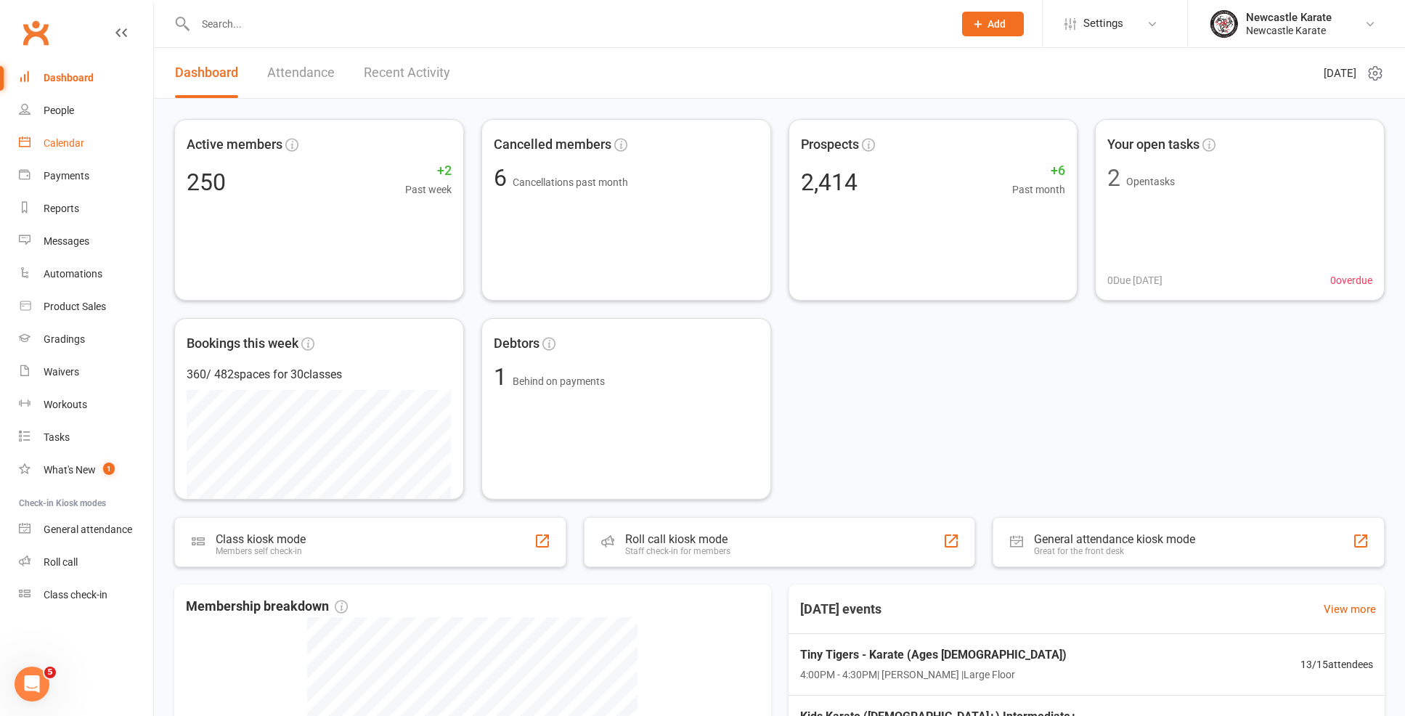
click at [71, 154] on link "Calendar" at bounding box center [86, 143] width 134 height 33
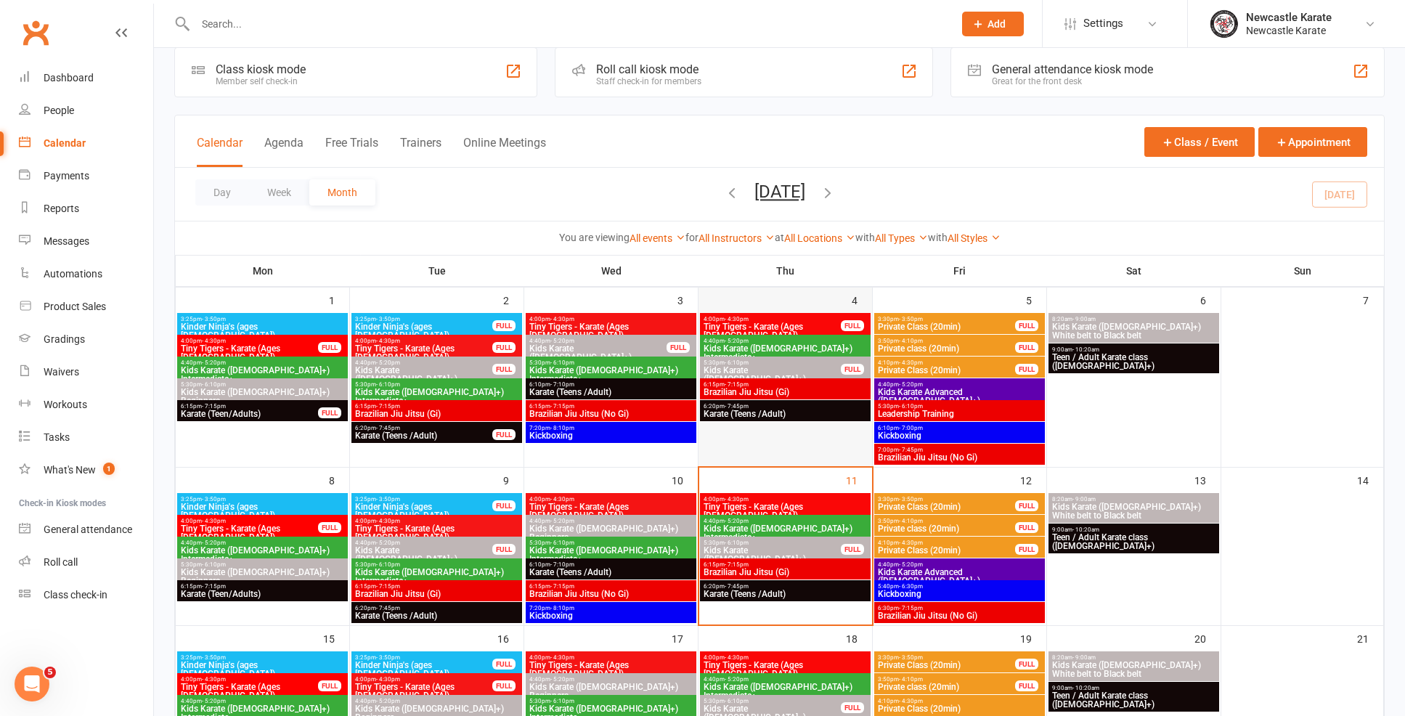
scroll to position [46, 0]
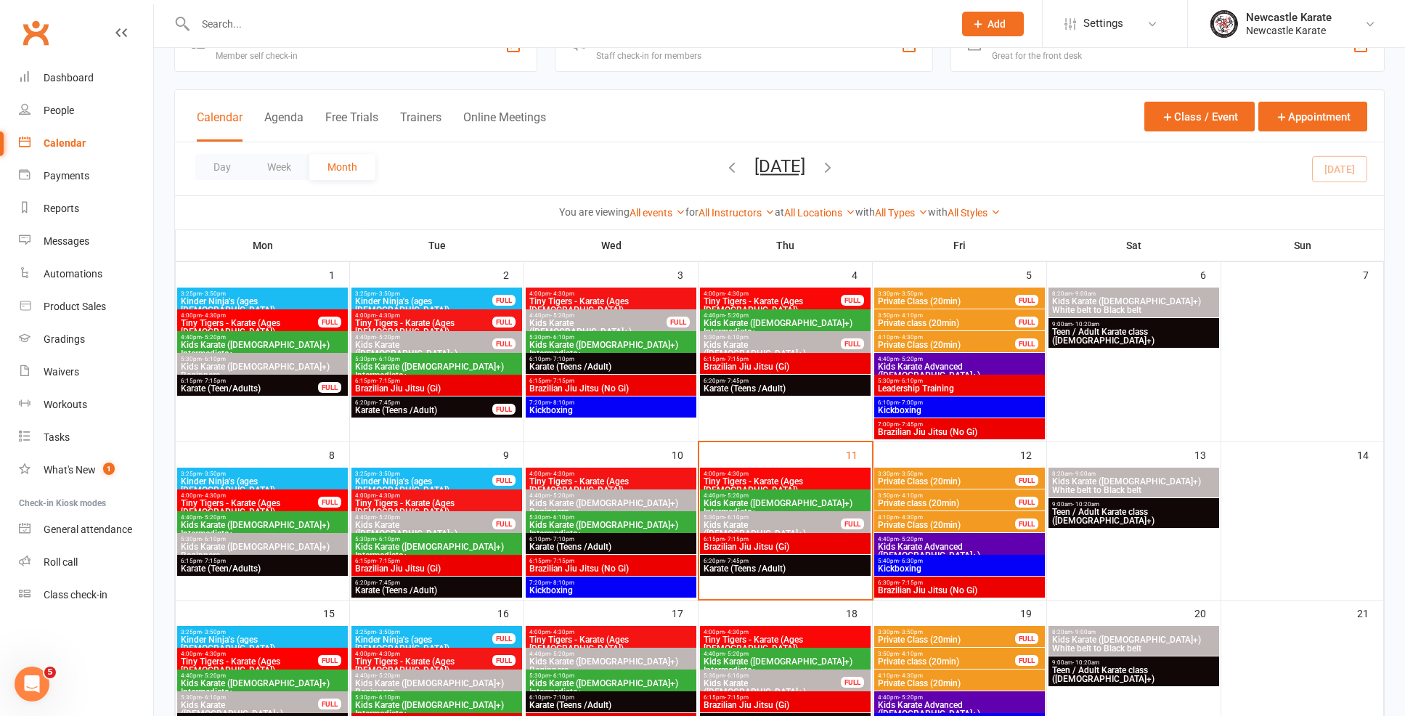
click at [792, 560] on span "6:20pm - 7:45pm" at bounding box center [785, 561] width 165 height 7
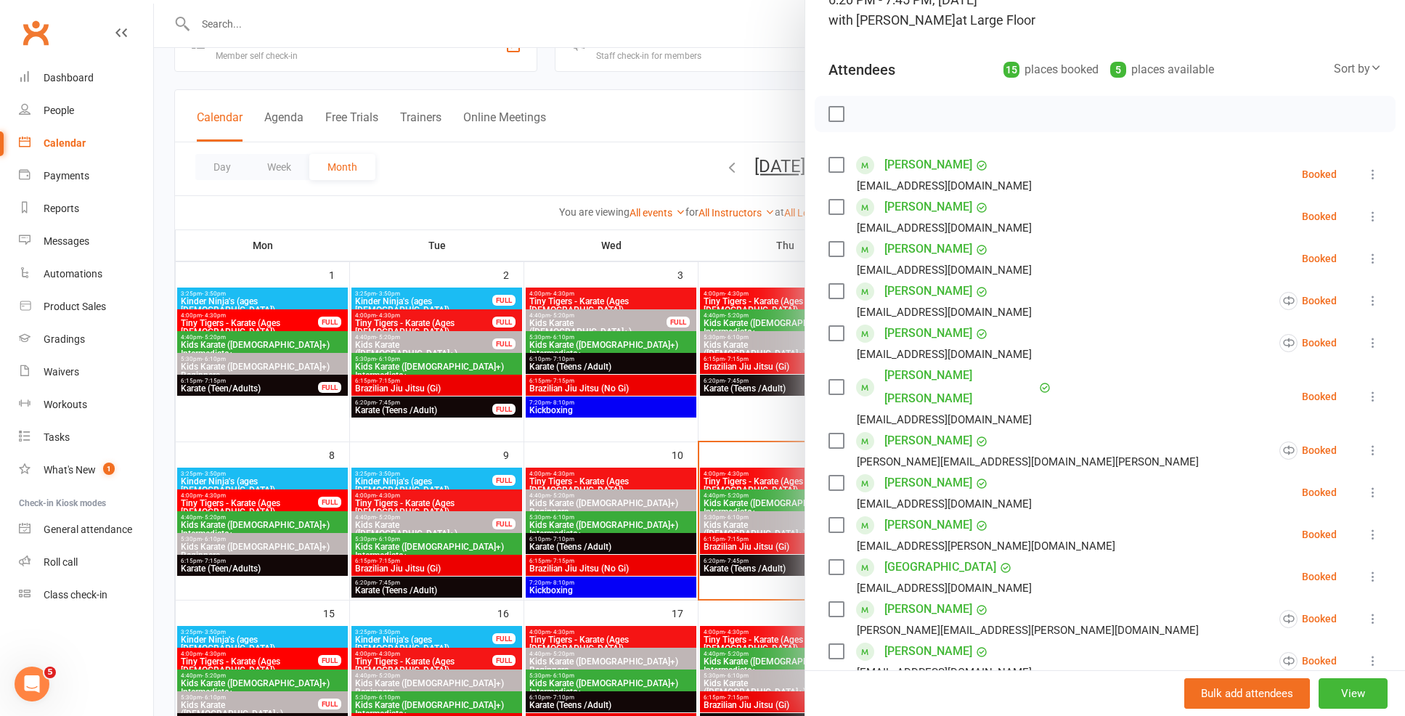
scroll to position [239, 0]
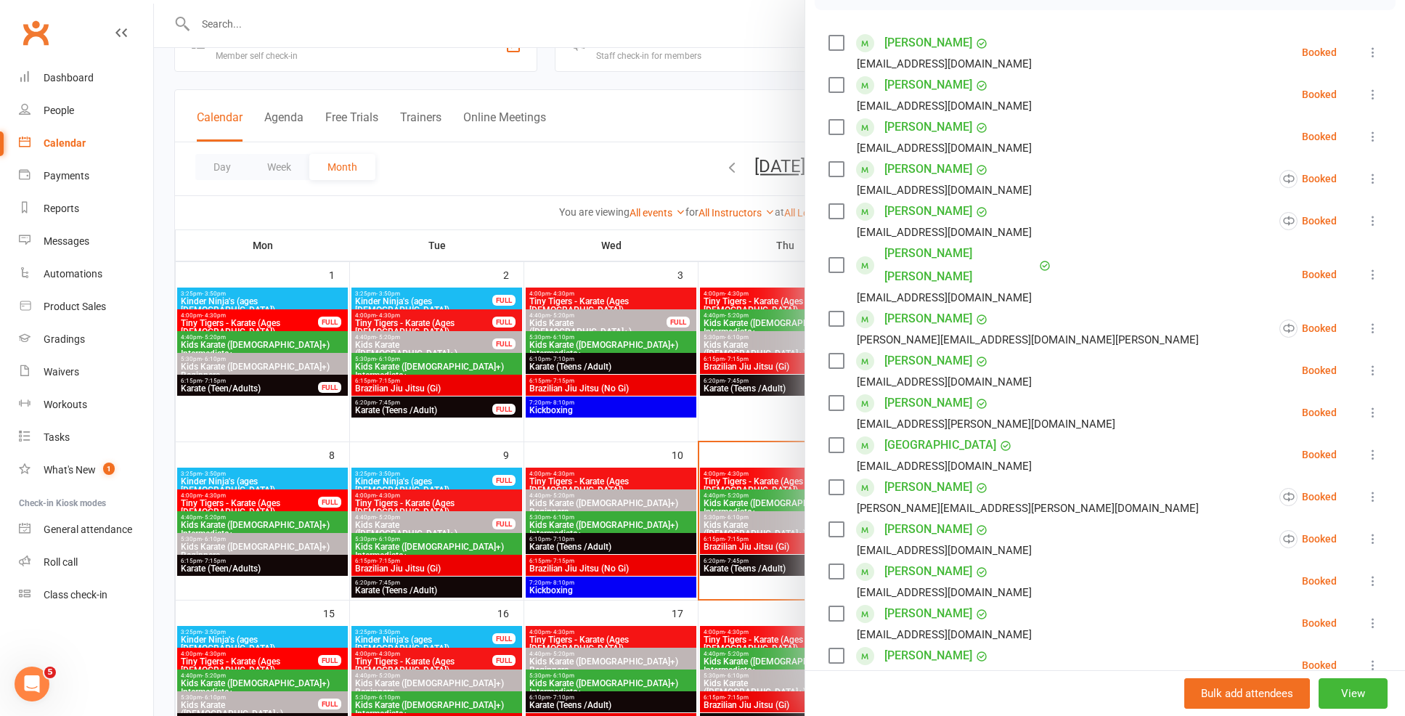
click at [784, 531] on div at bounding box center [779, 358] width 1251 height 716
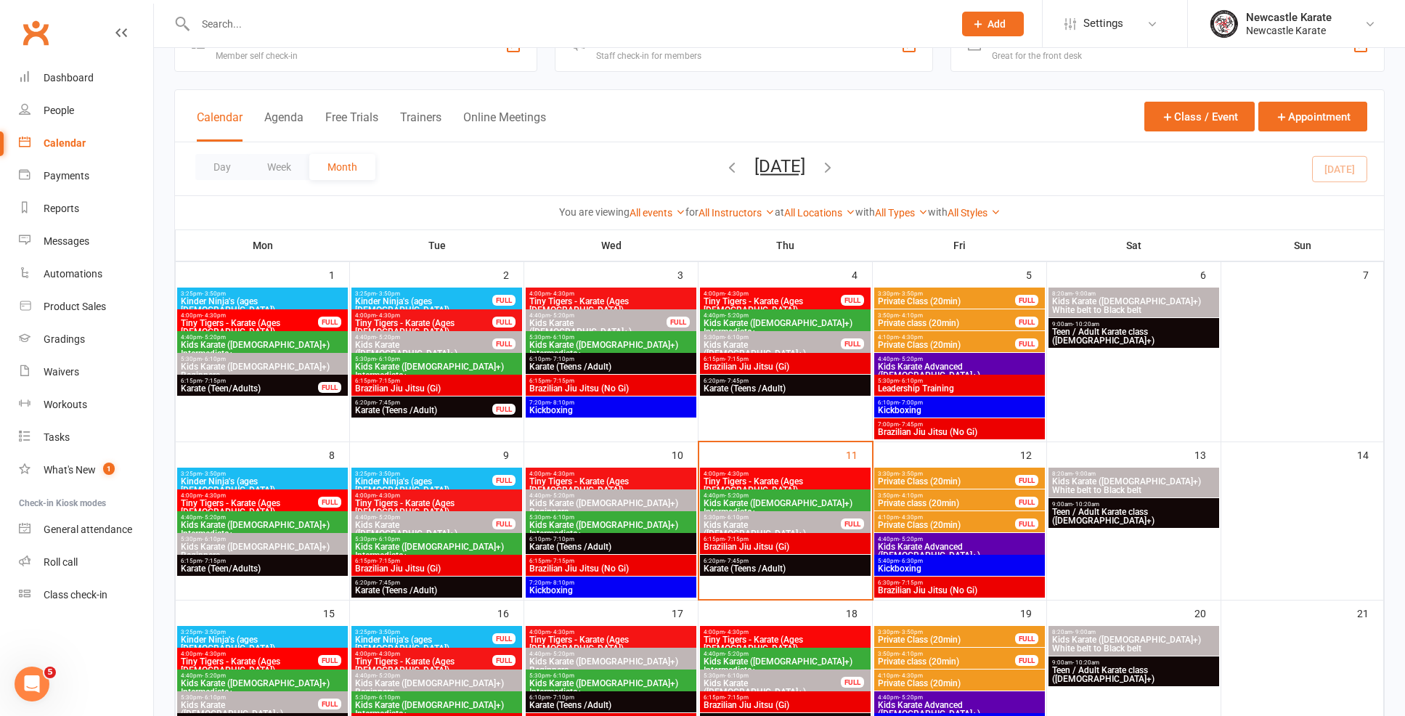
click at [606, 535] on div "6:10pm - 7:10pm Karate (Teens /Adult)" at bounding box center [611, 543] width 171 height 21
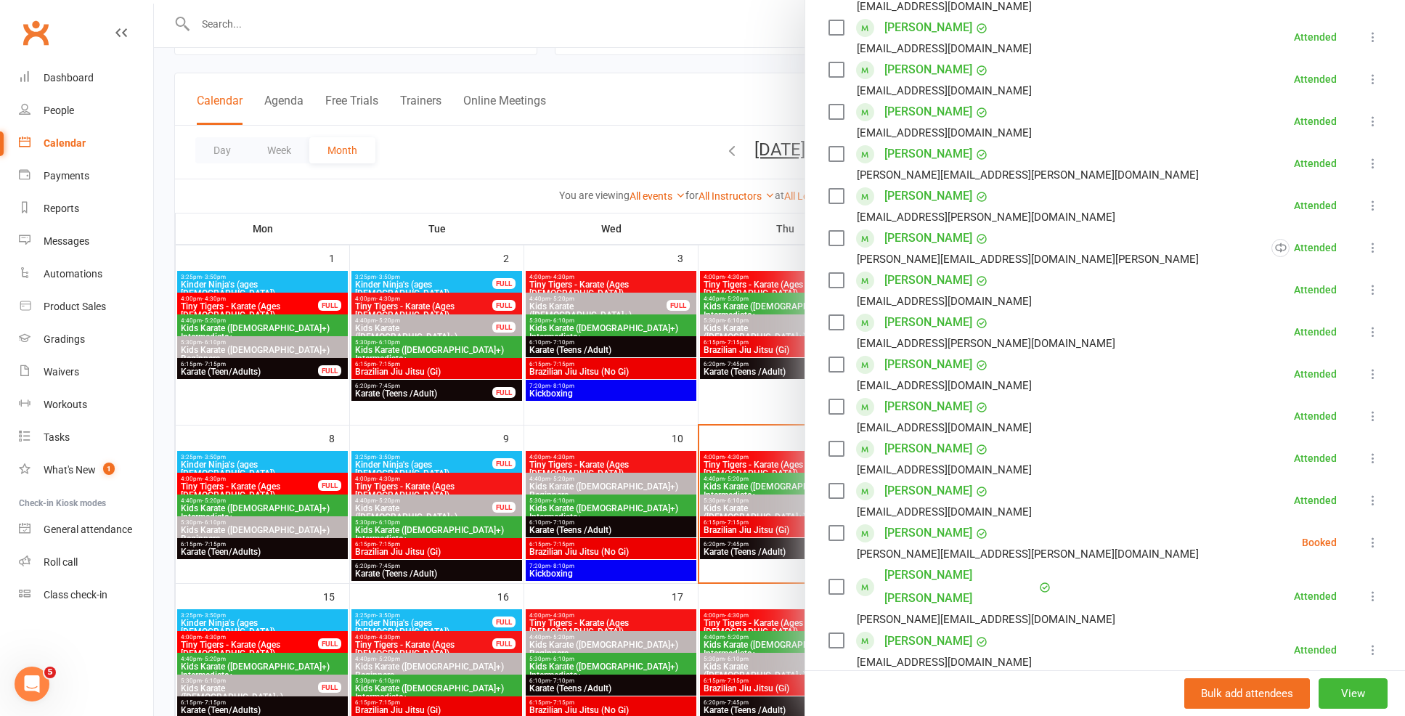
scroll to position [27, 0]
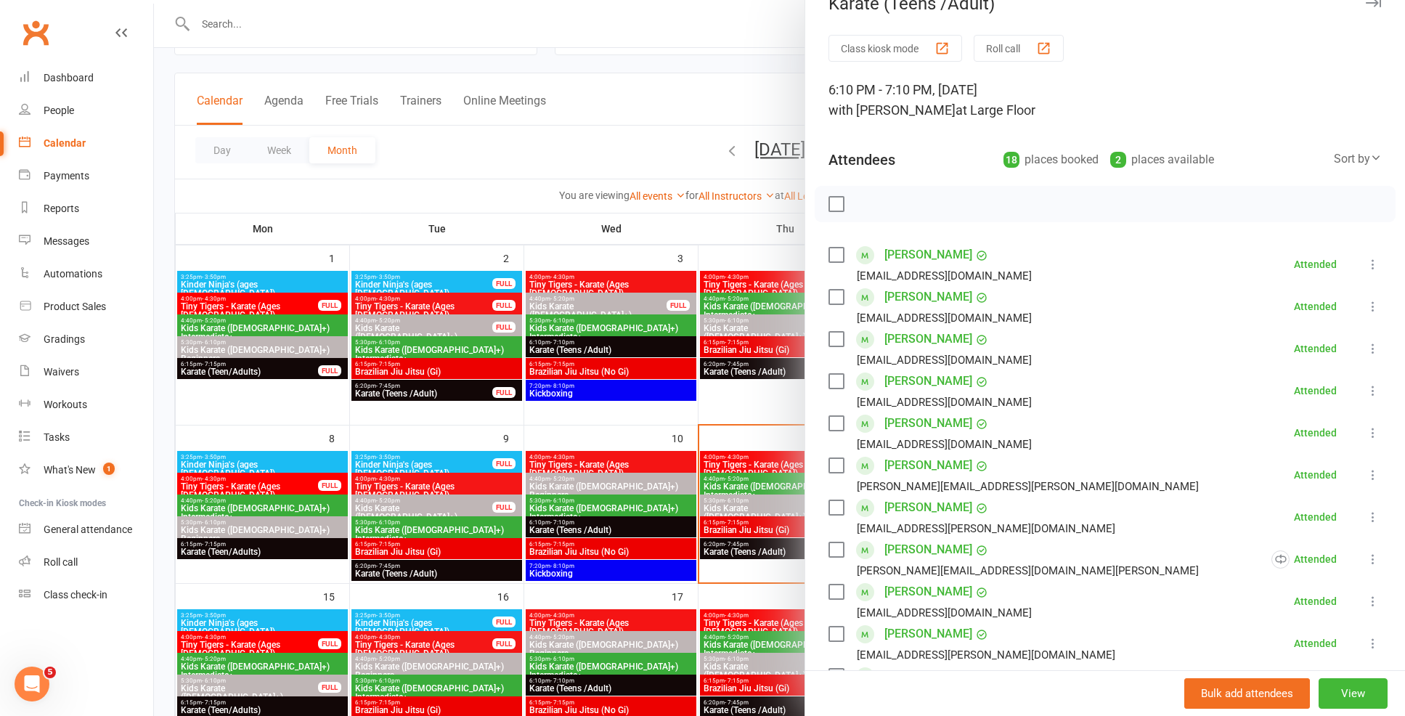
click at [574, 596] on div at bounding box center [779, 358] width 1251 height 716
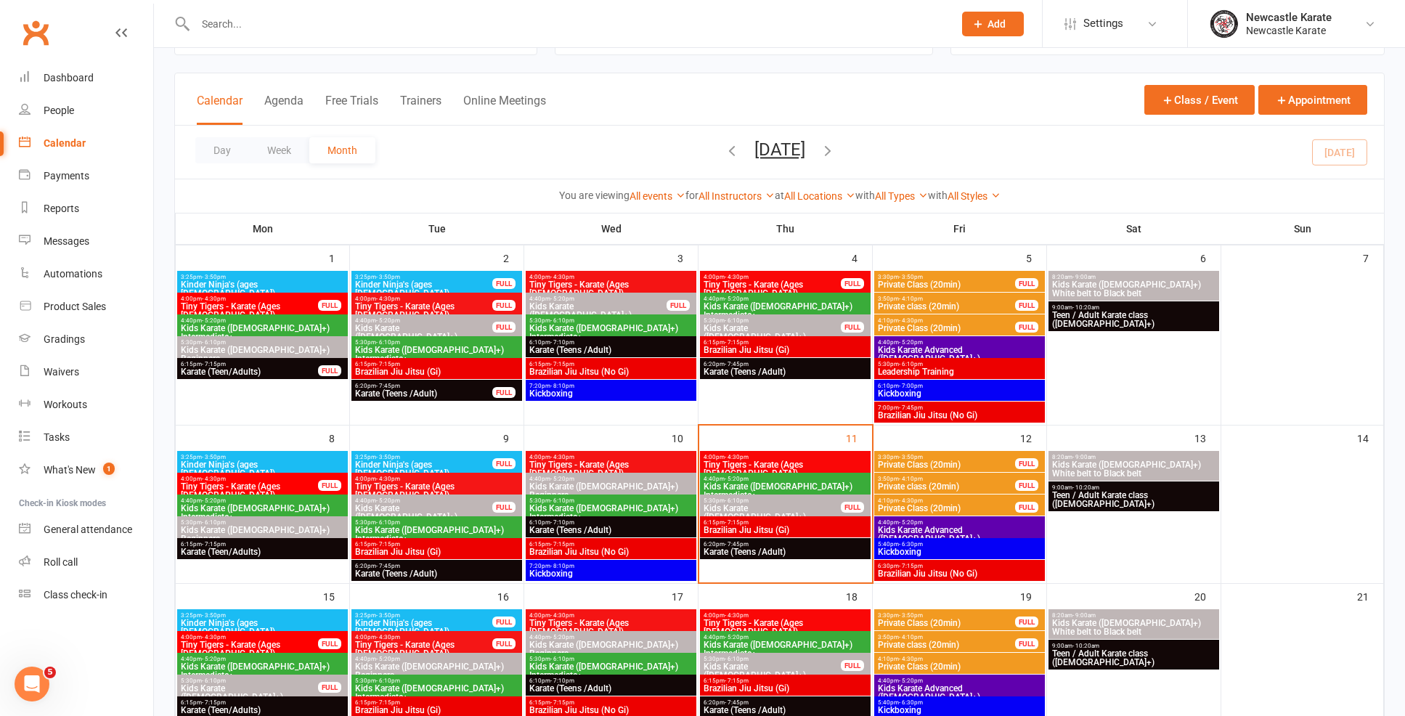
click at [455, 568] on span "6:20pm - 7:45pm" at bounding box center [436, 566] width 165 height 7
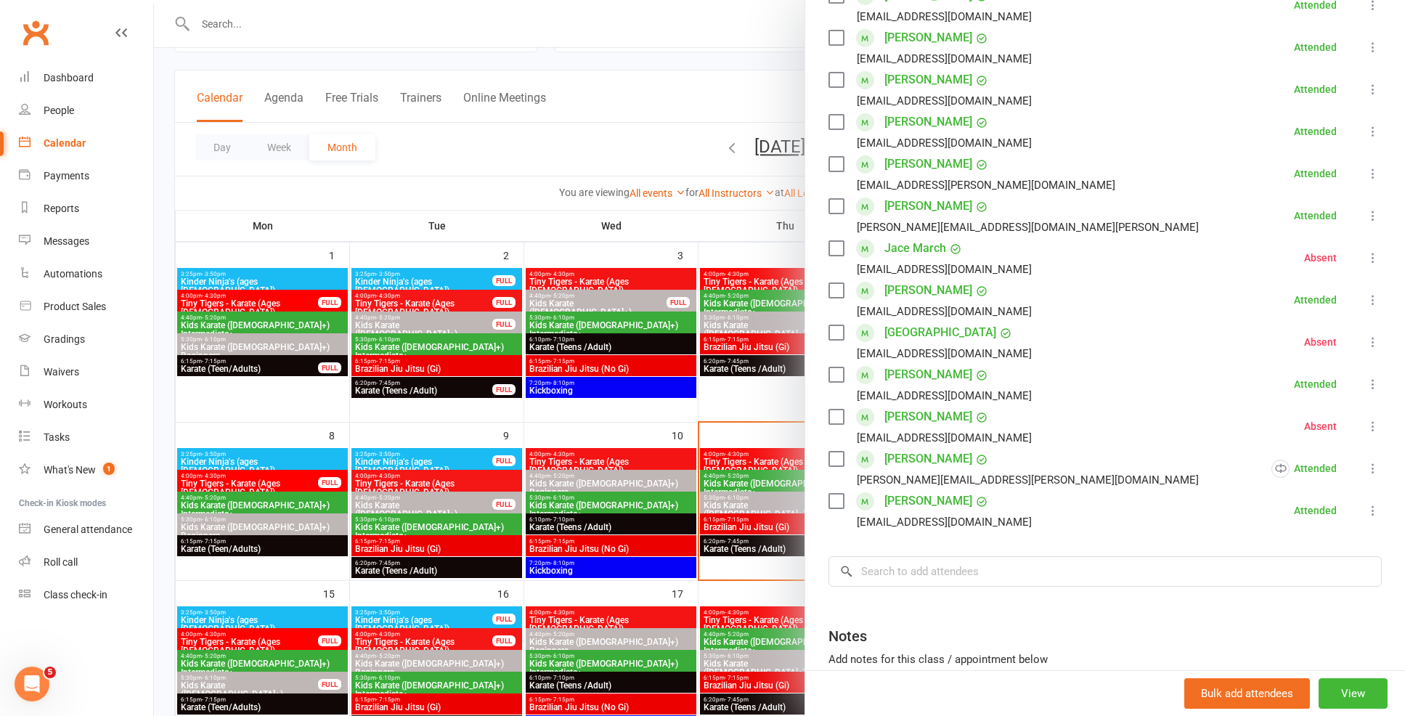
scroll to position [325, 0]
click at [903, 382] on link "Harry Sillick" at bounding box center [929, 377] width 88 height 23
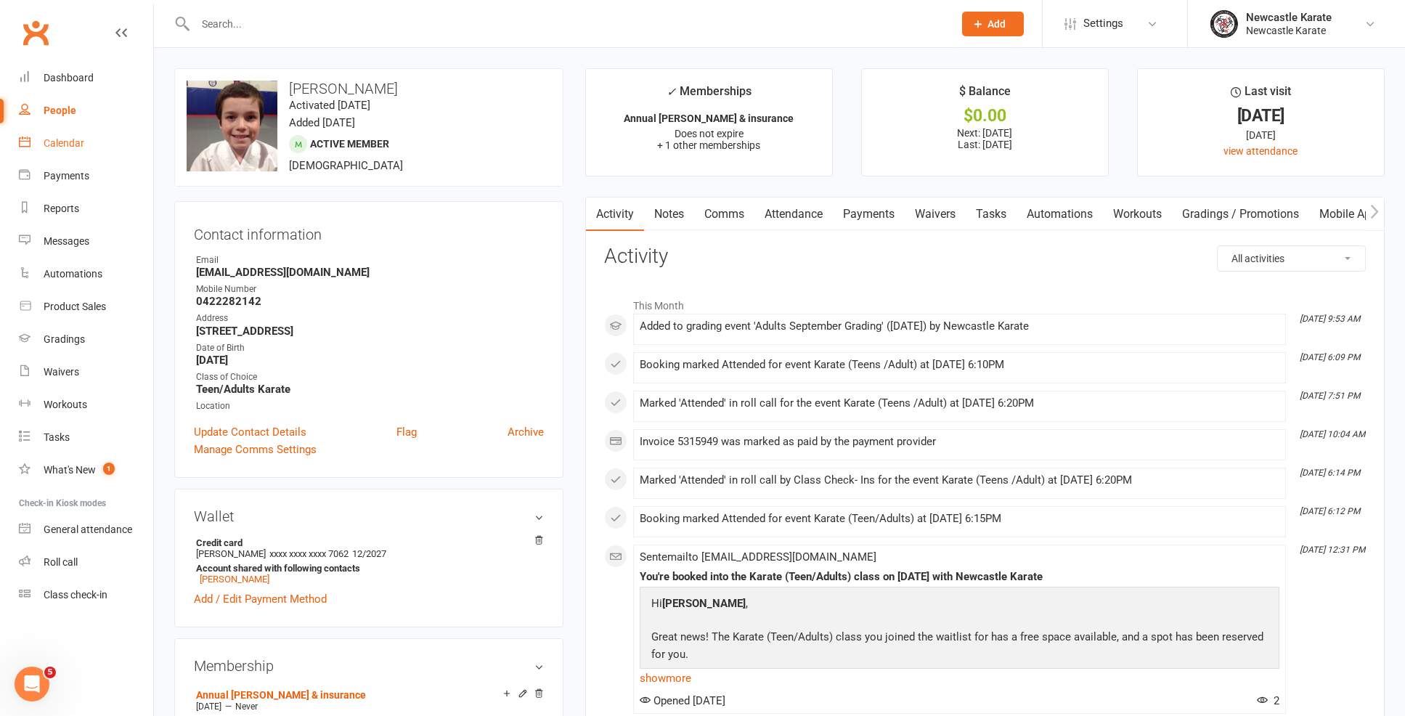
click at [61, 150] on link "Calendar" at bounding box center [86, 143] width 134 height 33
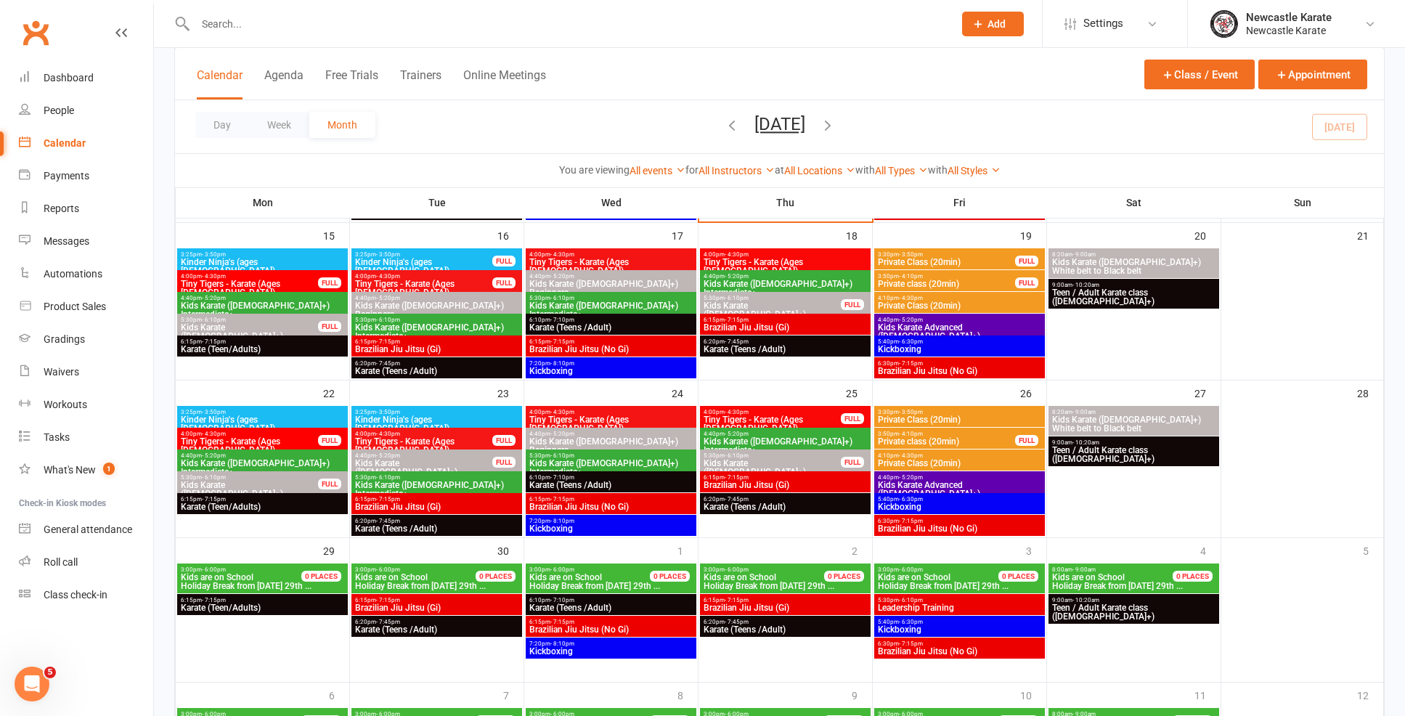
scroll to position [293, 0]
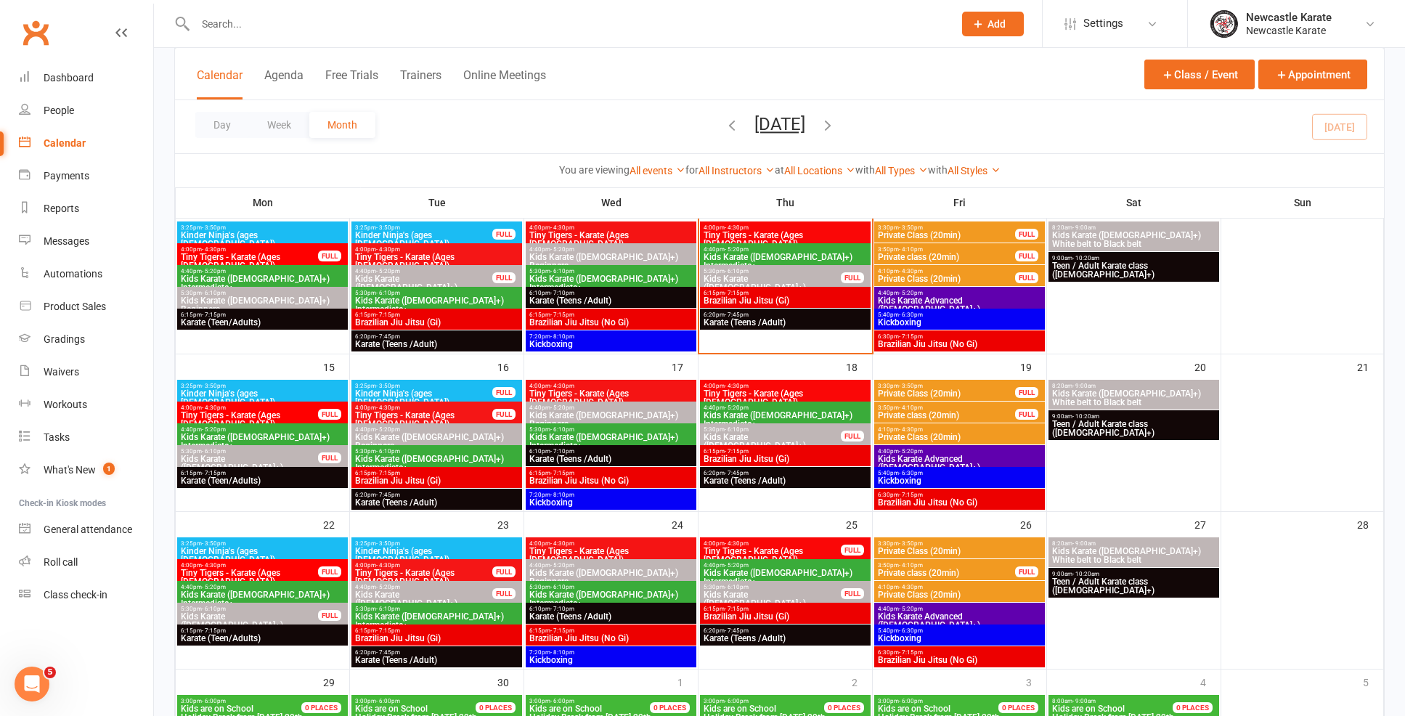
click at [938, 276] on span "Private Class (20min)" at bounding box center [946, 279] width 139 height 9
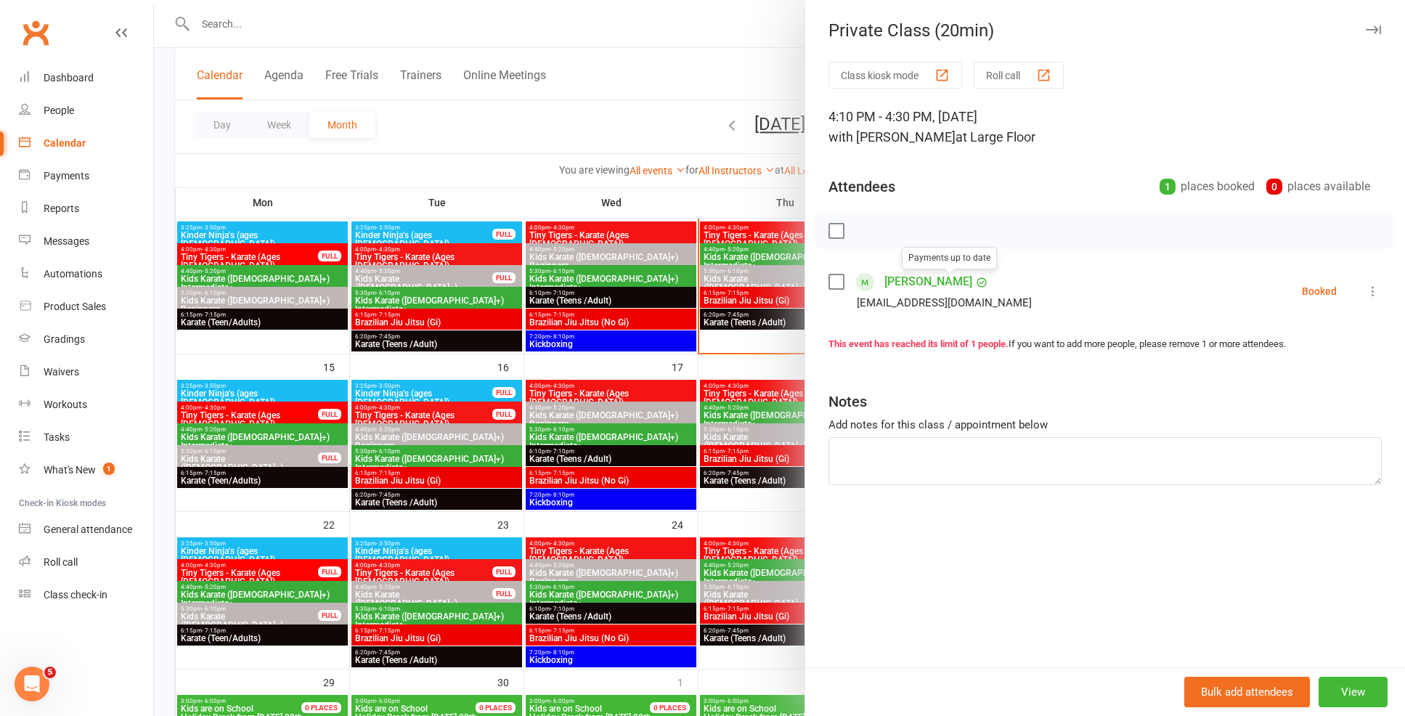
click at [743, 363] on div at bounding box center [779, 358] width 1251 height 716
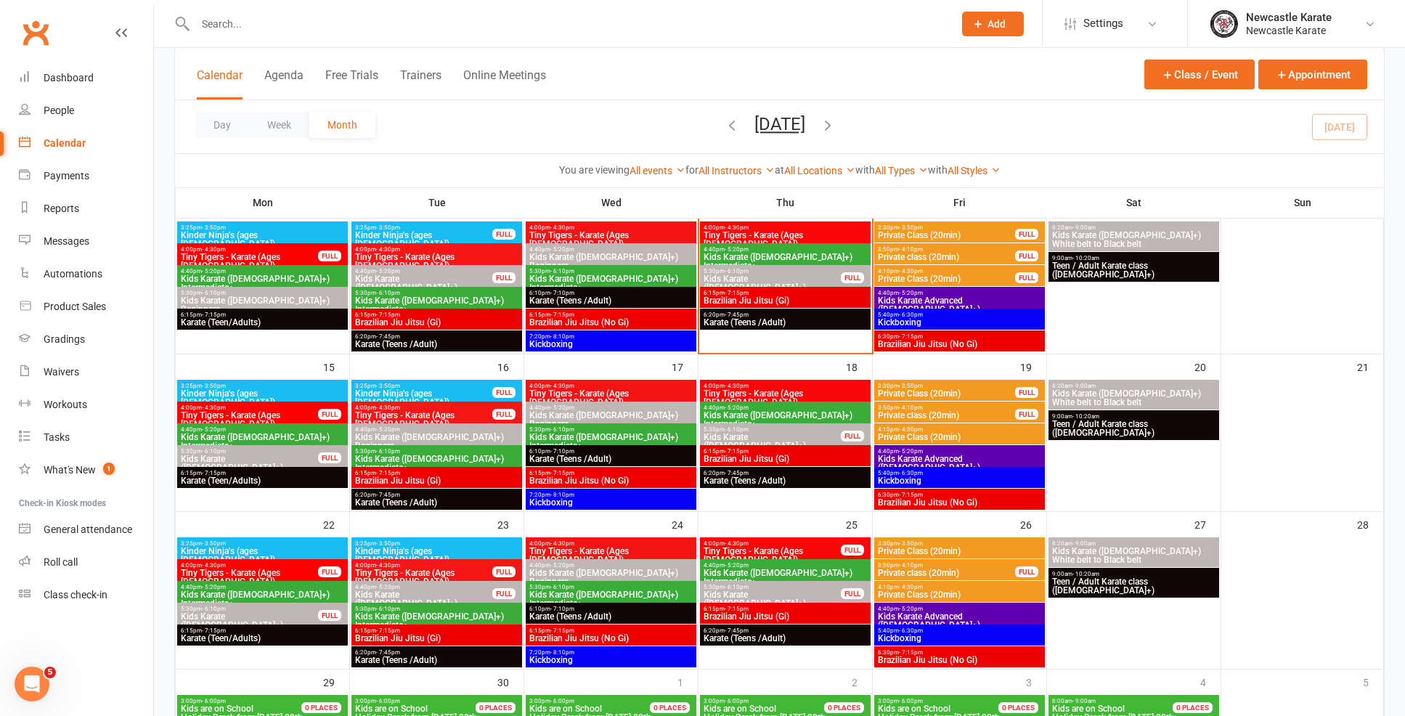
click at [942, 314] on span "5:40pm - 6:30pm" at bounding box center [959, 315] width 165 height 7
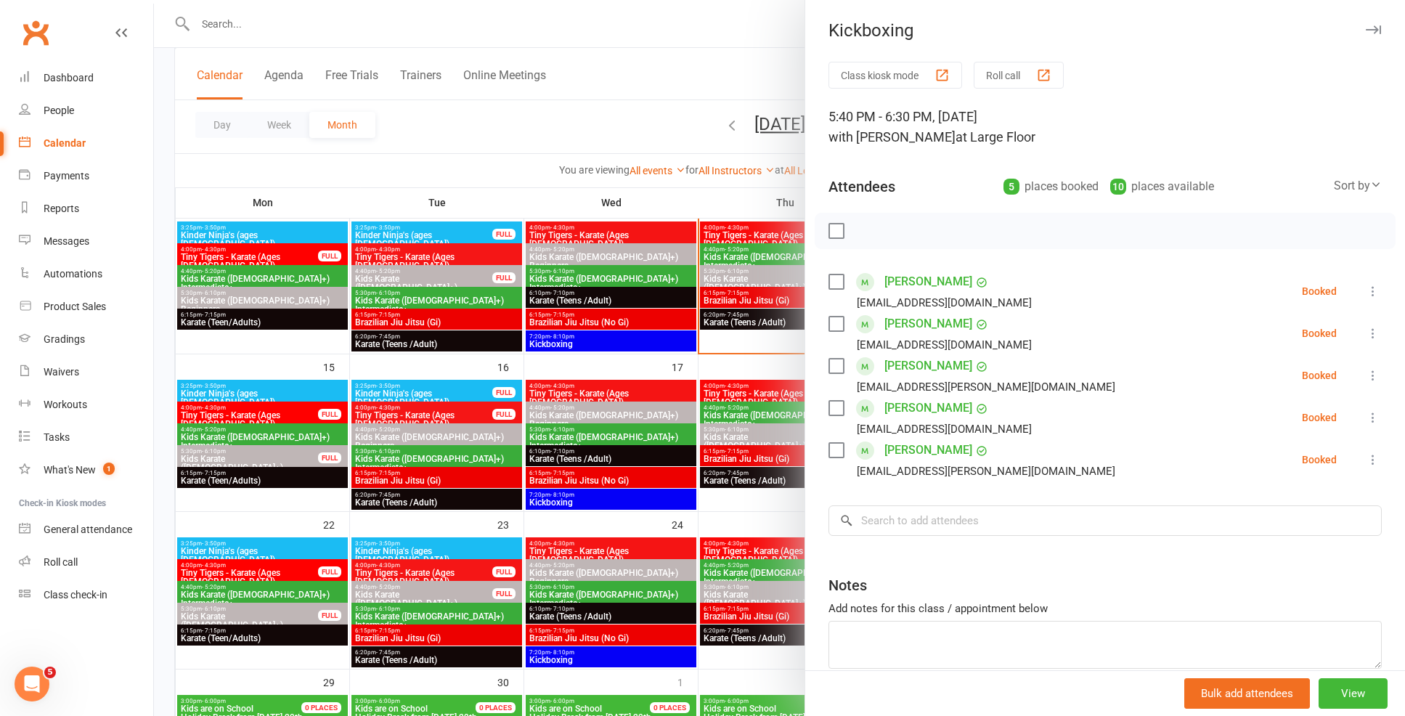
click at [739, 375] on div at bounding box center [779, 358] width 1251 height 716
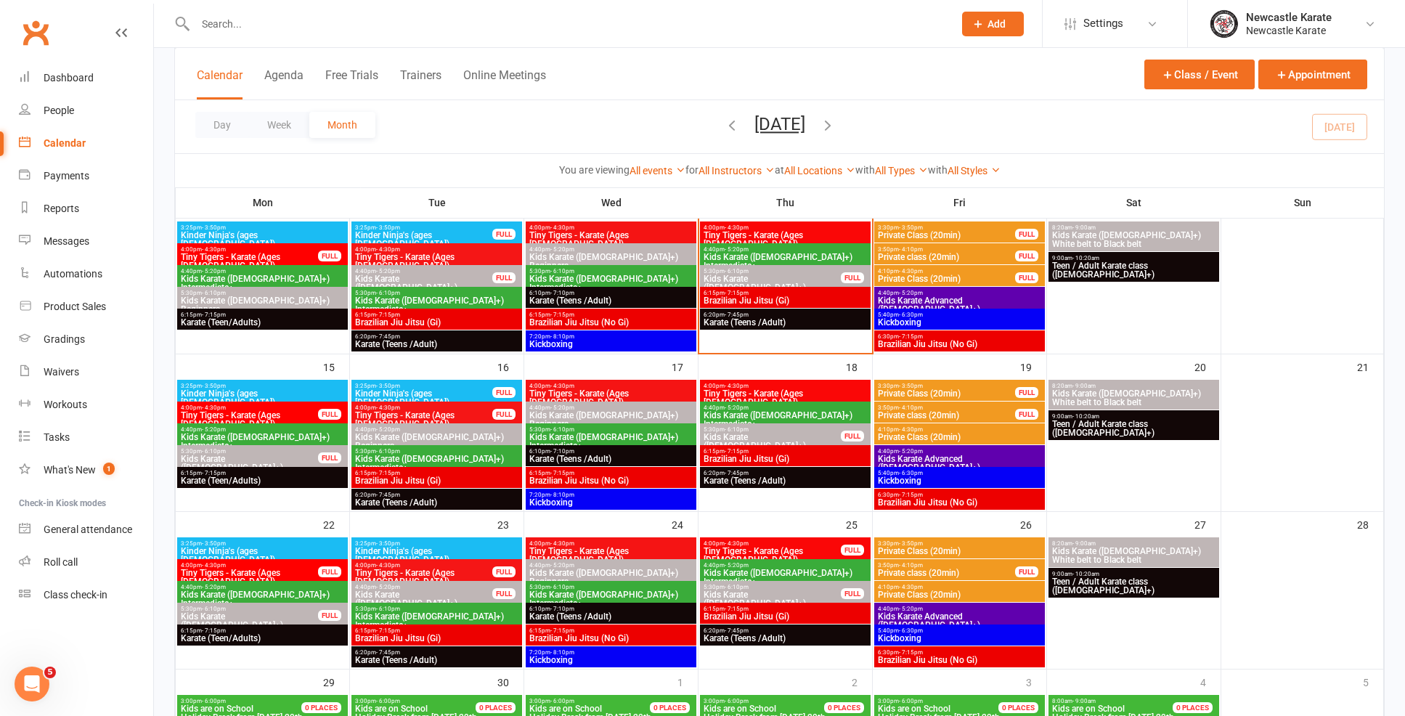
click at [909, 345] on span "Brazilian Jiu Jitsu (No Gi)" at bounding box center [959, 344] width 165 height 9
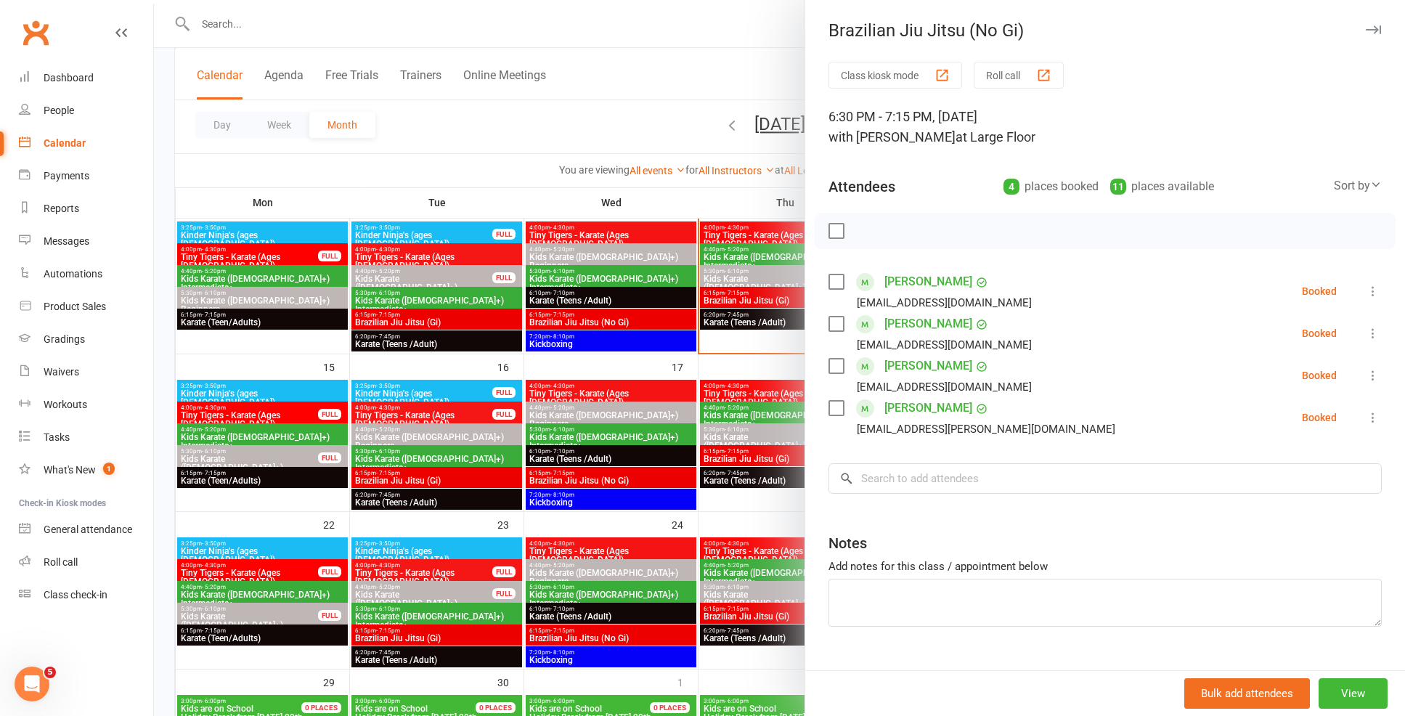
click at [722, 375] on div at bounding box center [779, 358] width 1251 height 716
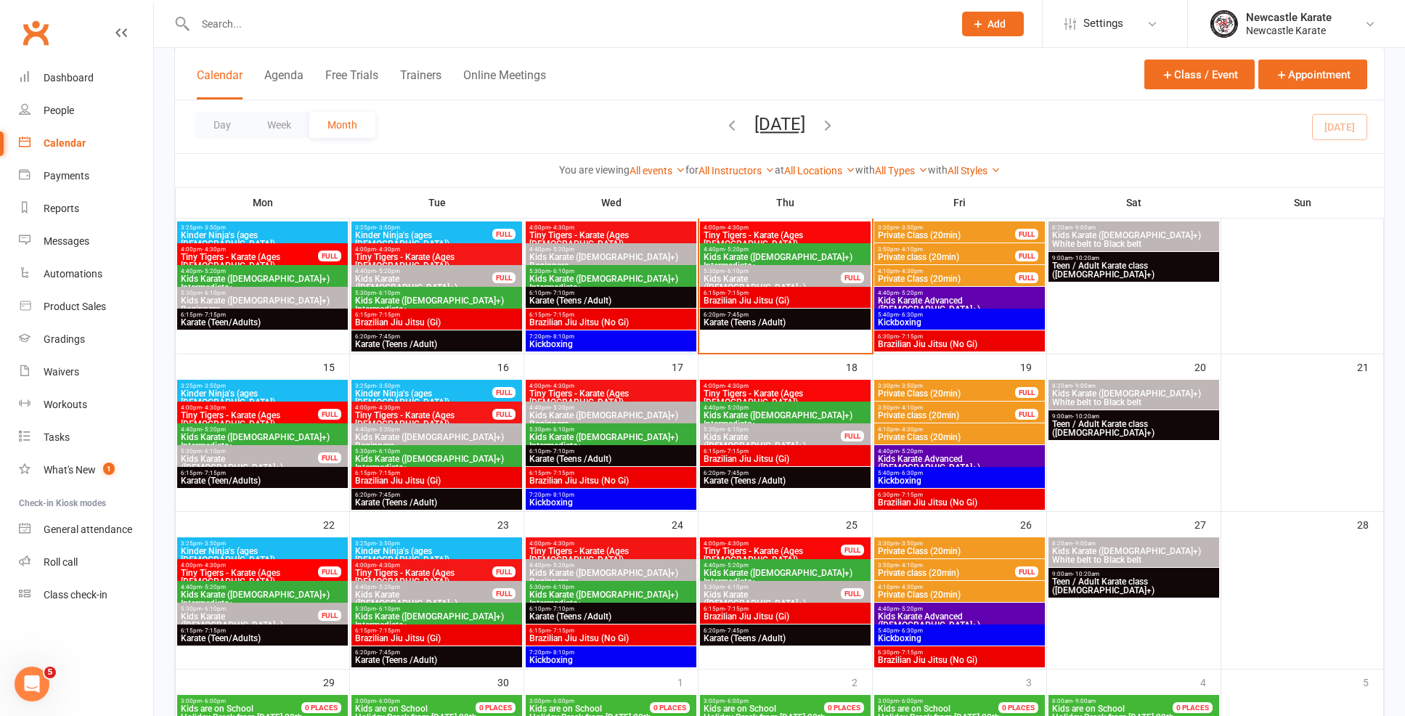
click at [1123, 232] on span "Kids Karate ([DEMOGRAPHIC_DATA]+) White belt to Black belt" at bounding box center [1134, 239] width 165 height 17
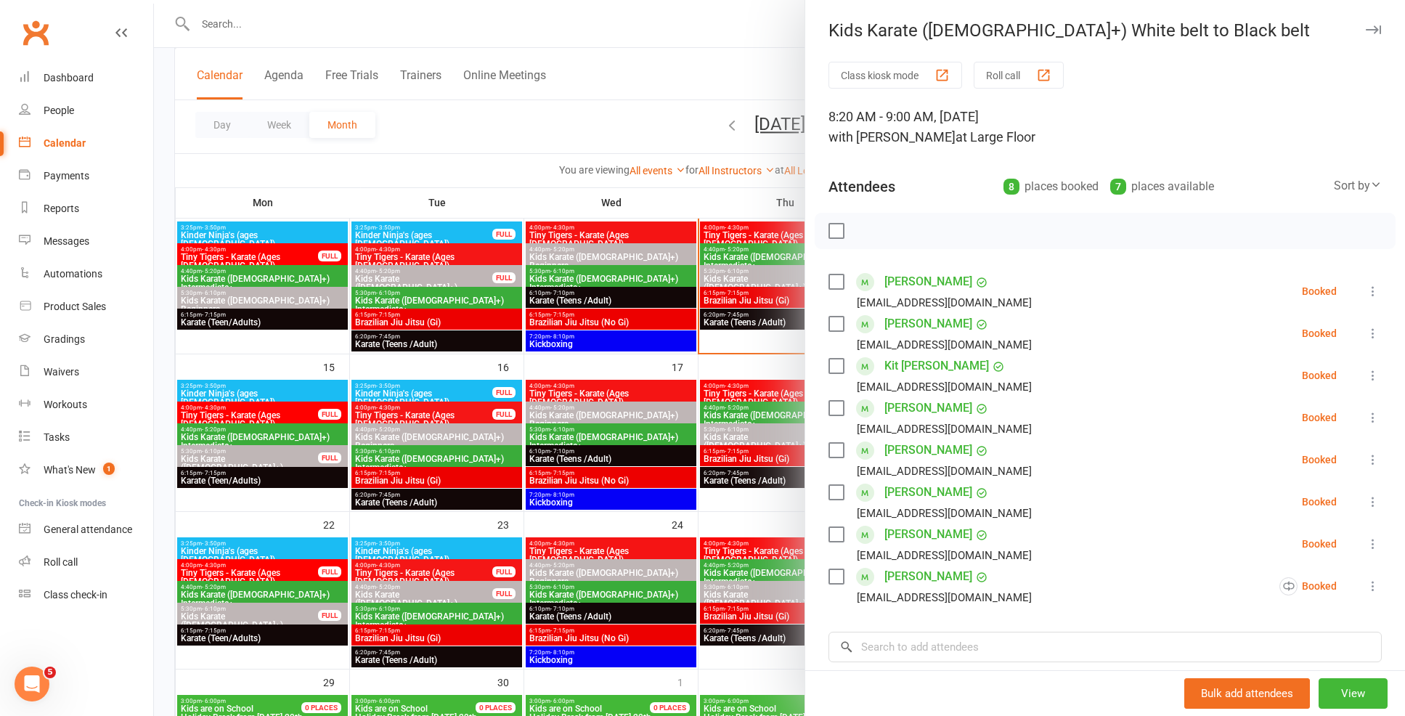
click at [752, 360] on div at bounding box center [779, 358] width 1251 height 716
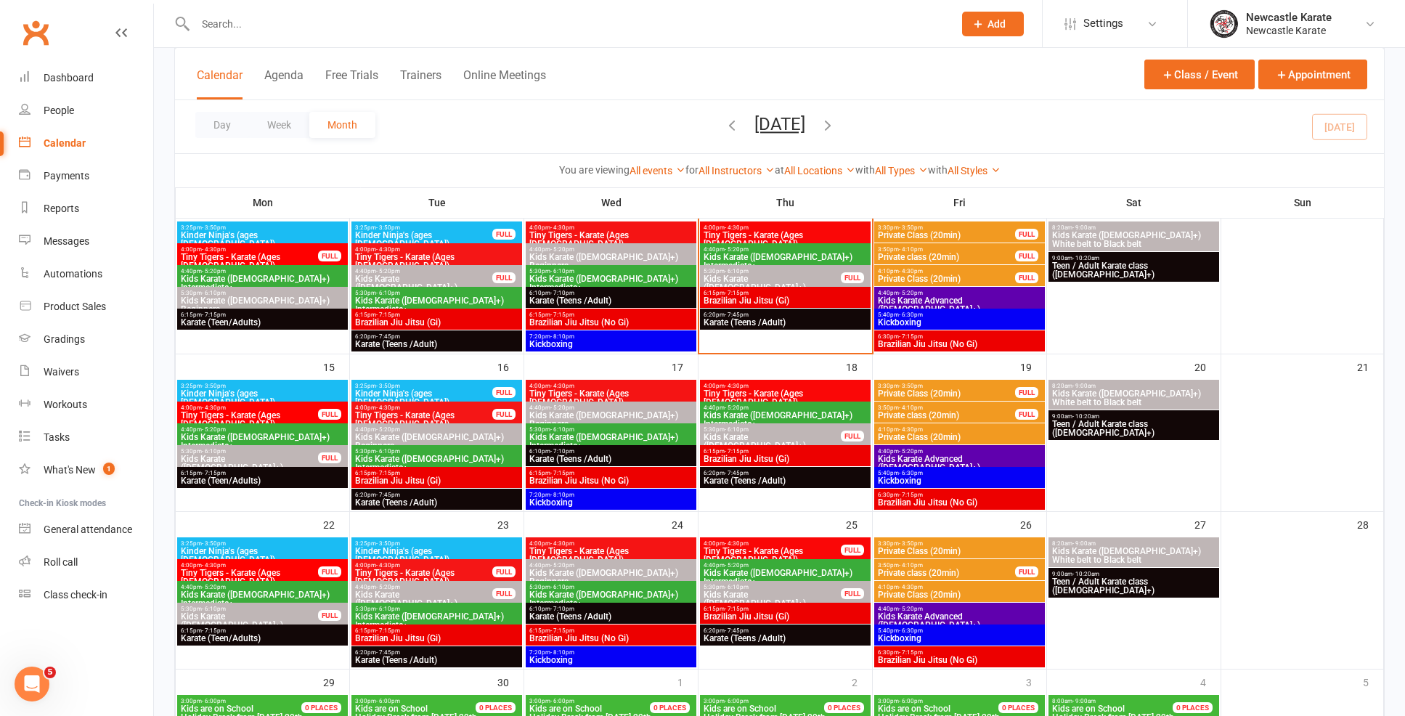
click at [1075, 425] on span "Teen / Adult Karate class ([DEMOGRAPHIC_DATA]+)" at bounding box center [1134, 428] width 165 height 17
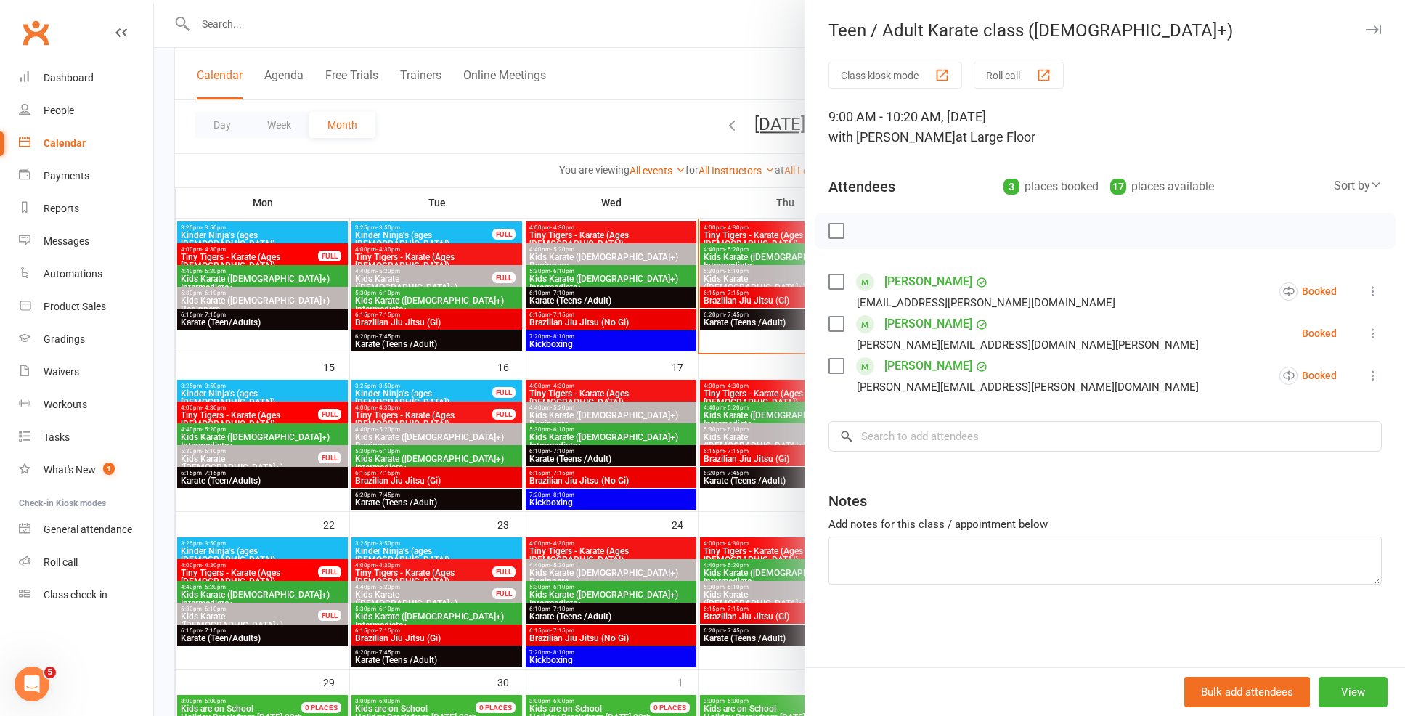
click at [784, 436] on div at bounding box center [779, 358] width 1251 height 716
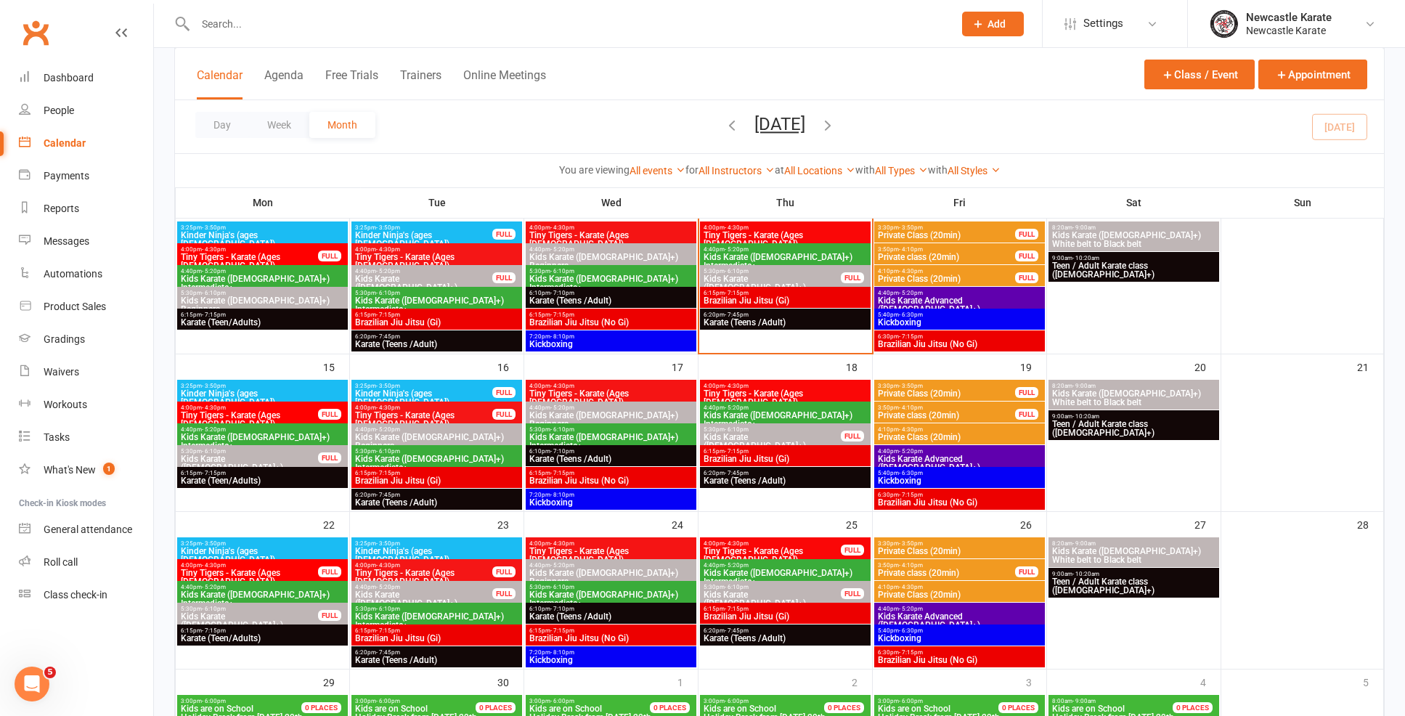
click at [1074, 415] on span "- 10:20am" at bounding box center [1086, 416] width 27 height 7
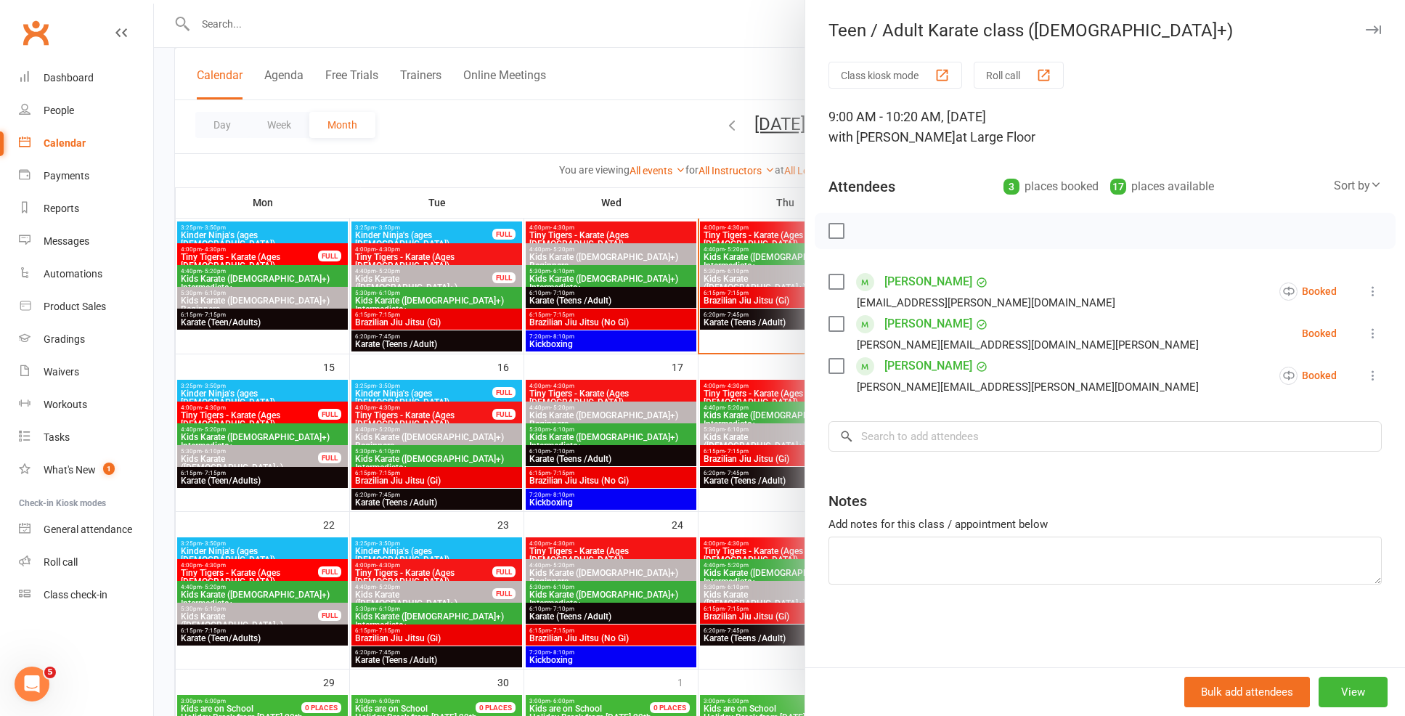
click at [758, 387] on div at bounding box center [779, 358] width 1251 height 716
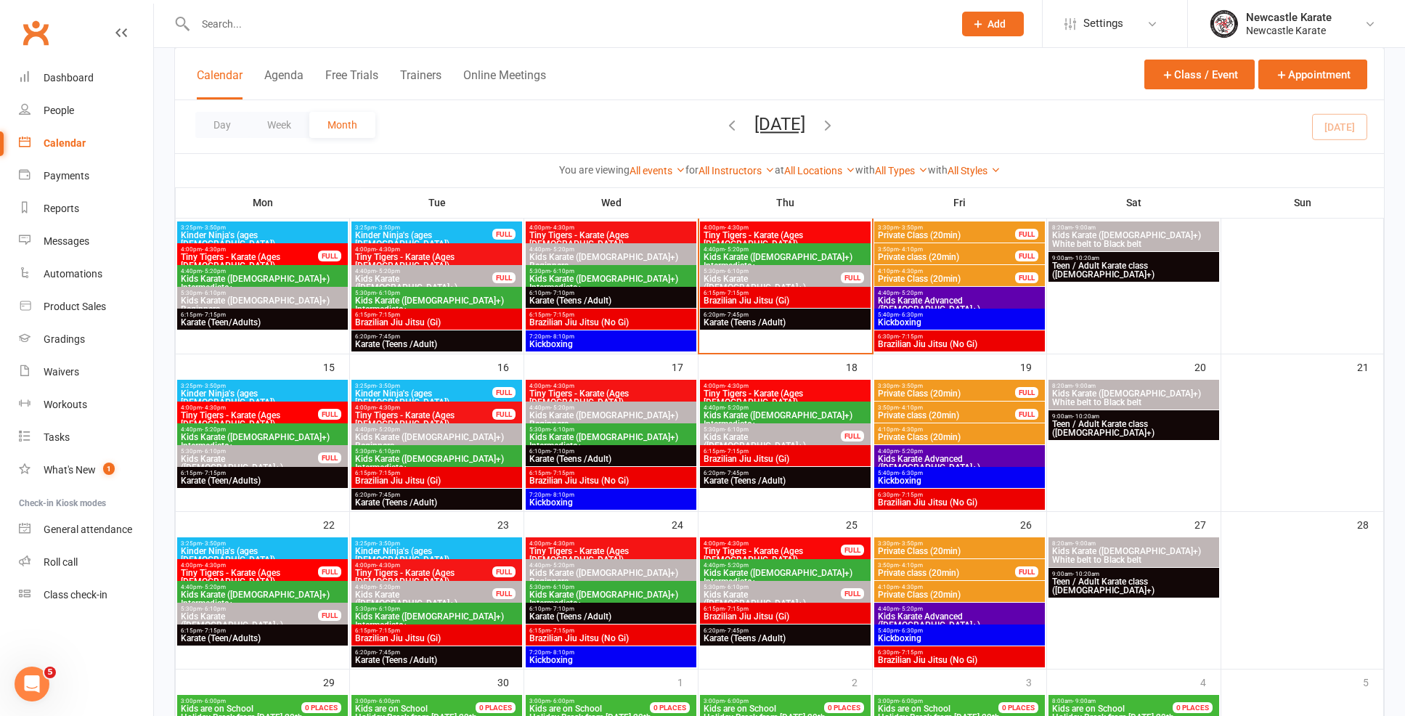
click at [1092, 265] on span "Teen / Adult Karate class ([DEMOGRAPHIC_DATA]+)" at bounding box center [1134, 269] width 165 height 17
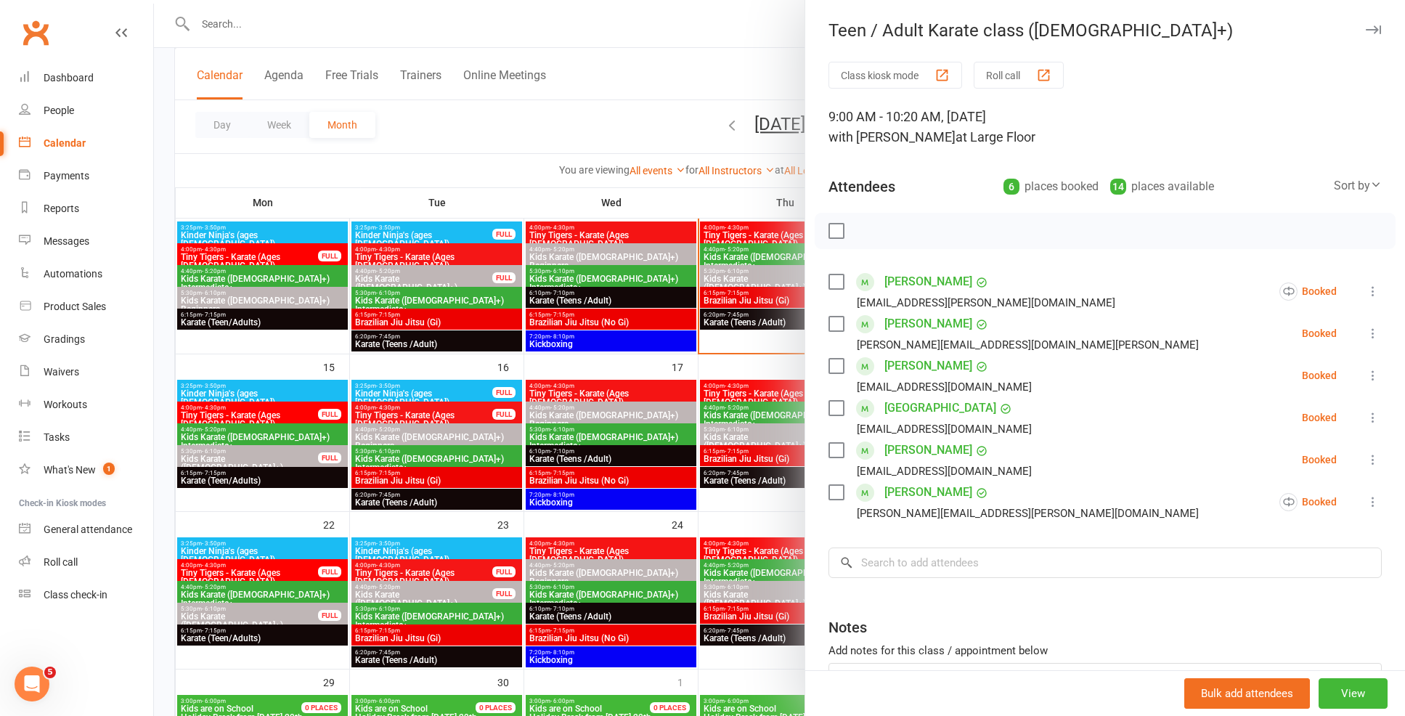
click at [699, 371] on div at bounding box center [779, 358] width 1251 height 716
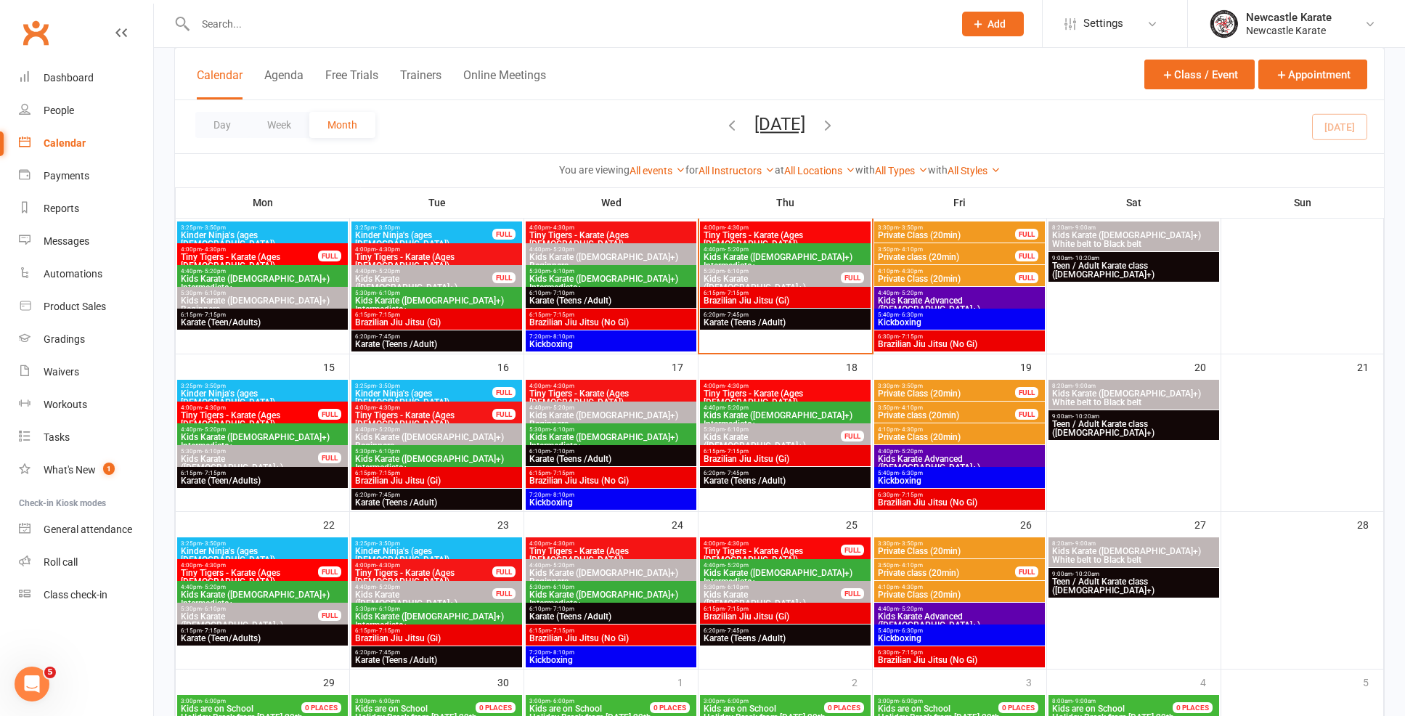
click at [1097, 431] on div "9:00am - 10:20am Teen / Adult Karate class (12yo+)" at bounding box center [1134, 425] width 171 height 30
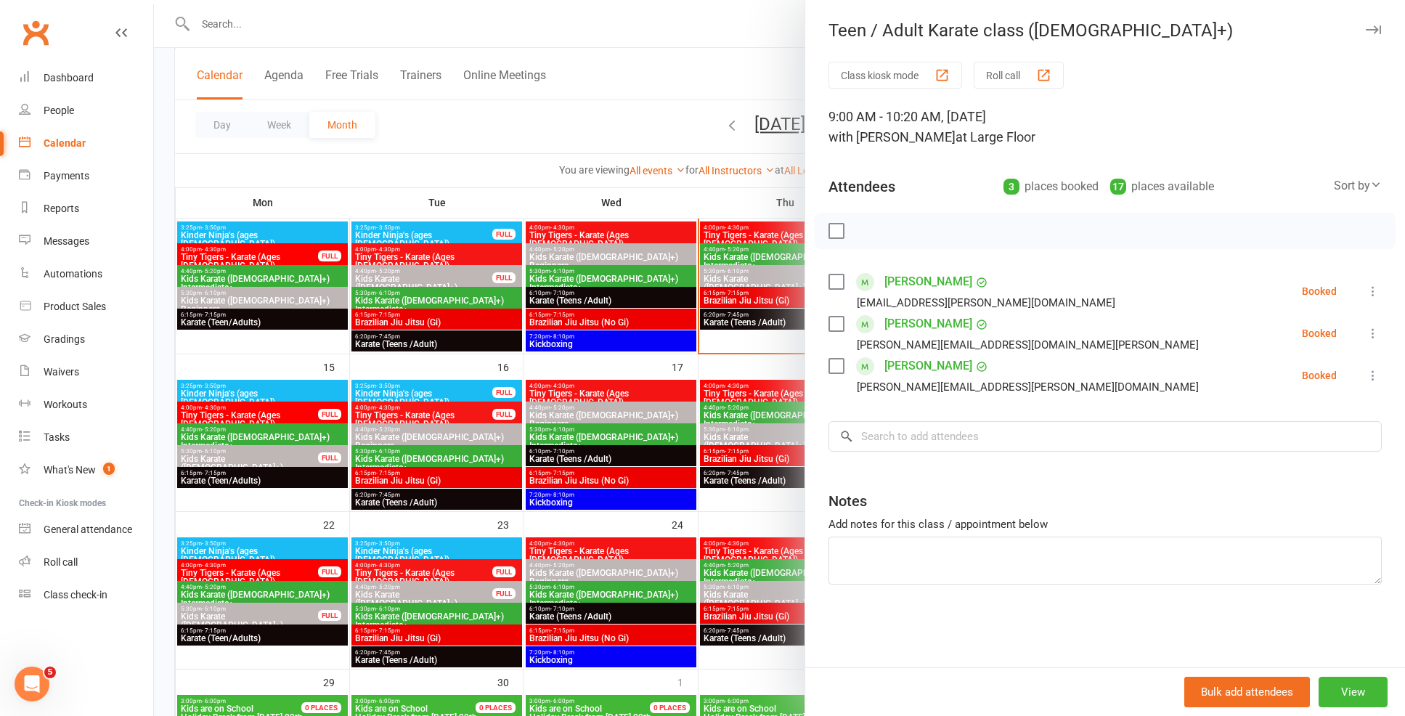
click at [744, 454] on div at bounding box center [779, 358] width 1251 height 716
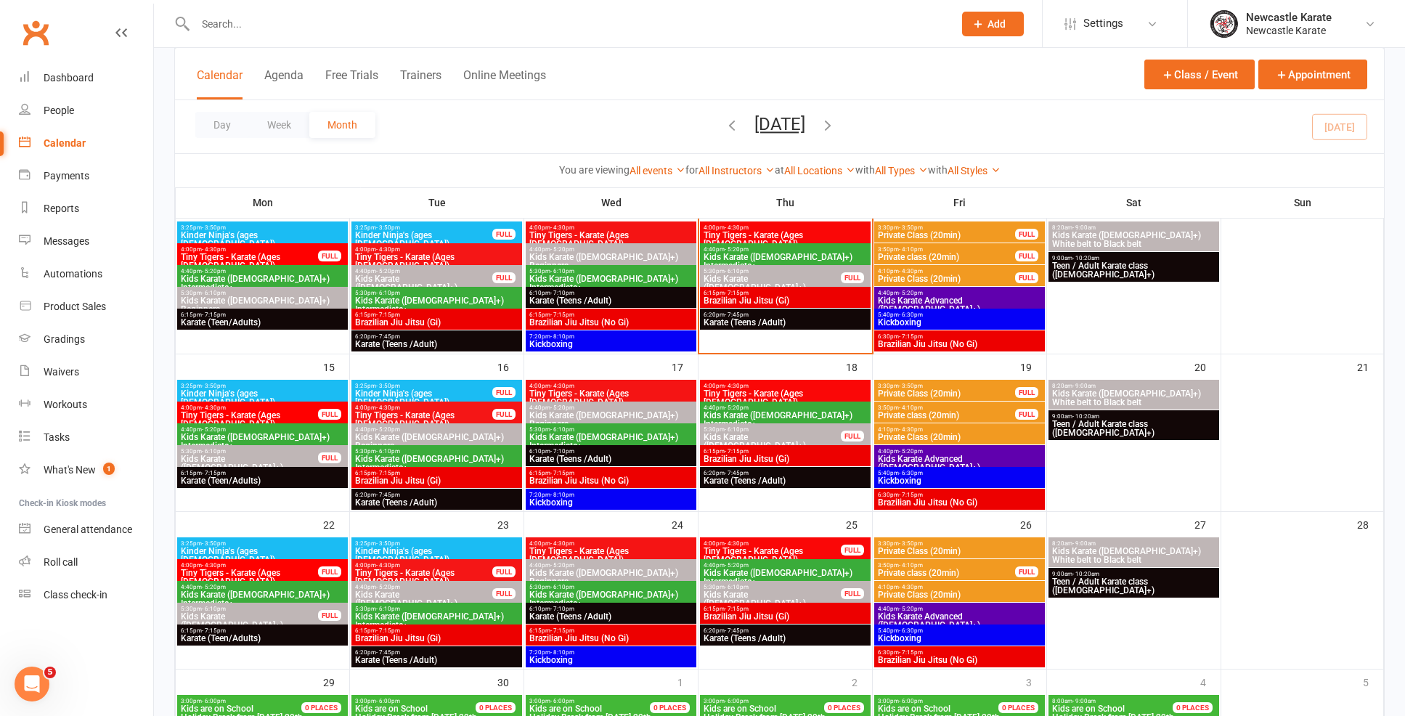
click at [1150, 585] on span "Teen / Adult Karate class ([DEMOGRAPHIC_DATA]+)" at bounding box center [1134, 585] width 165 height 17
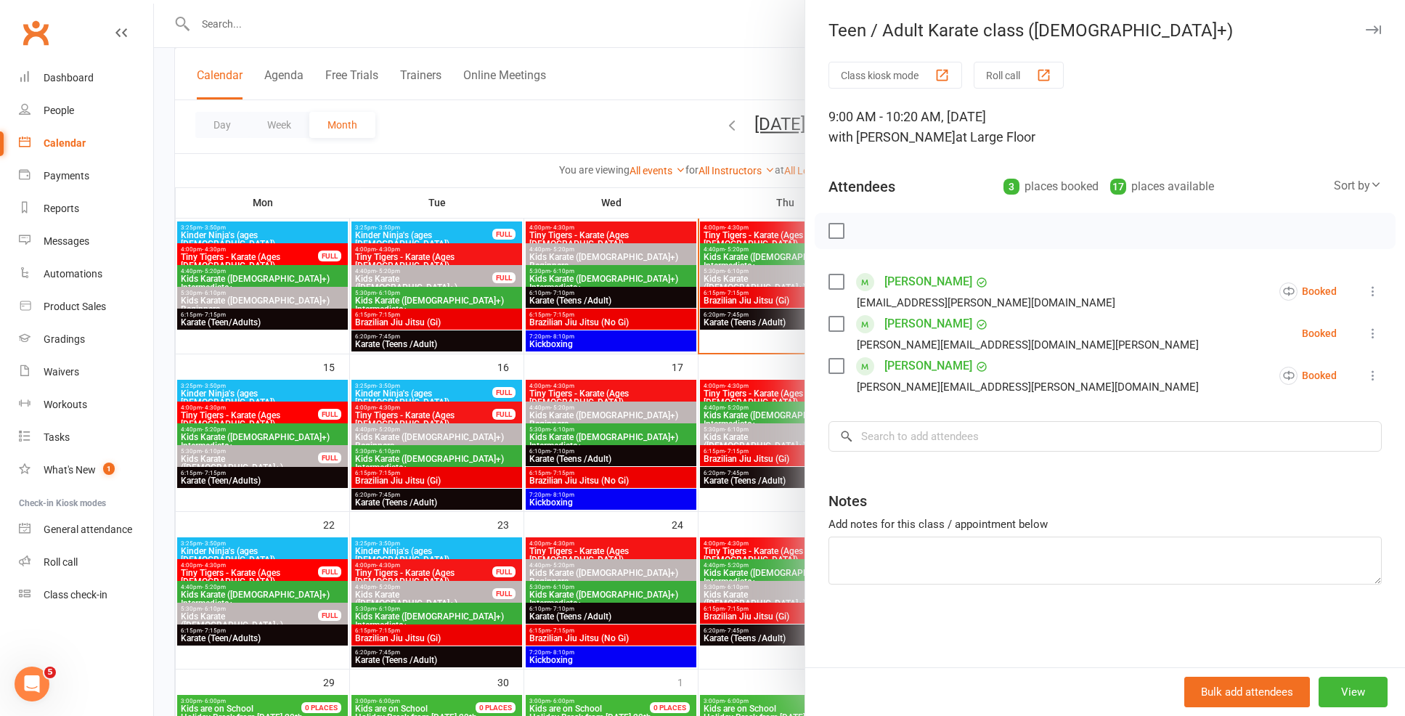
click at [751, 532] on div at bounding box center [779, 358] width 1251 height 716
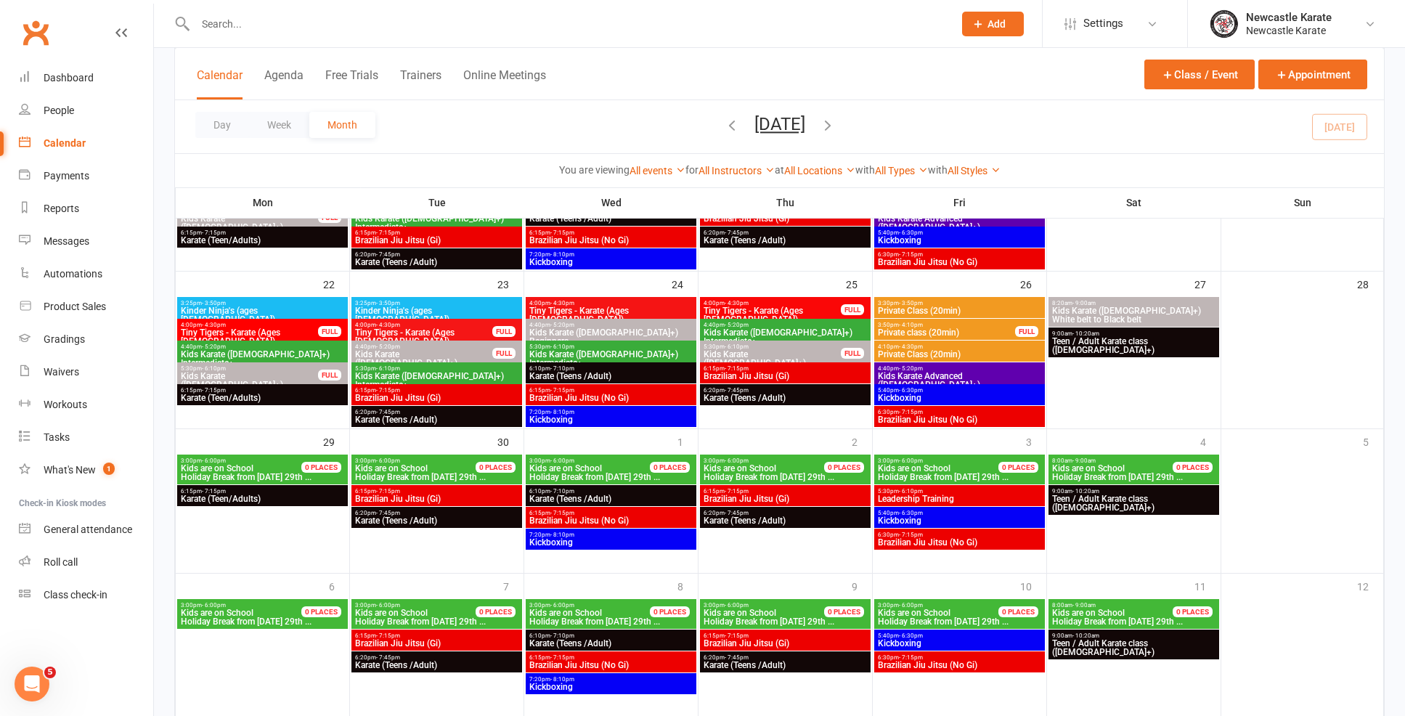
scroll to position [590, 0]
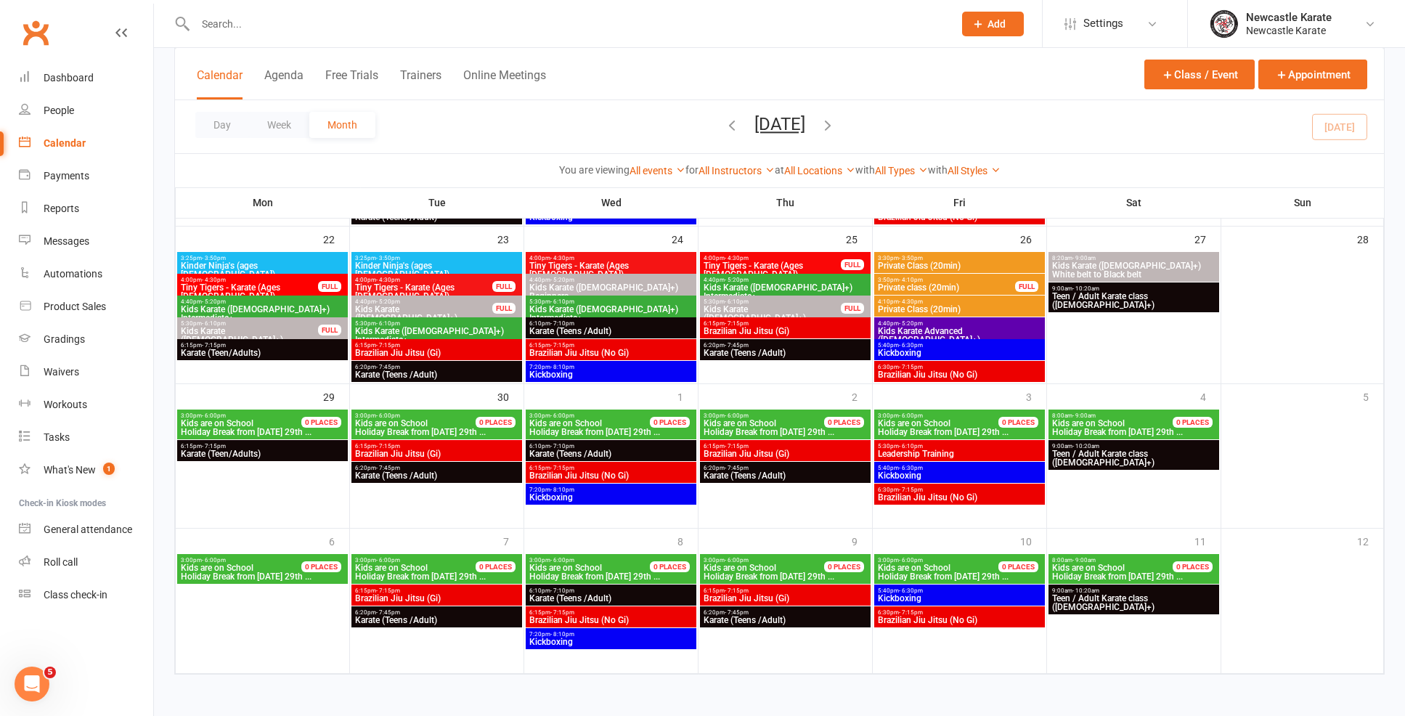
click at [1102, 447] on div "9:00am - 10:20am Teen / Adult Karate class (12yo+)" at bounding box center [1134, 455] width 171 height 30
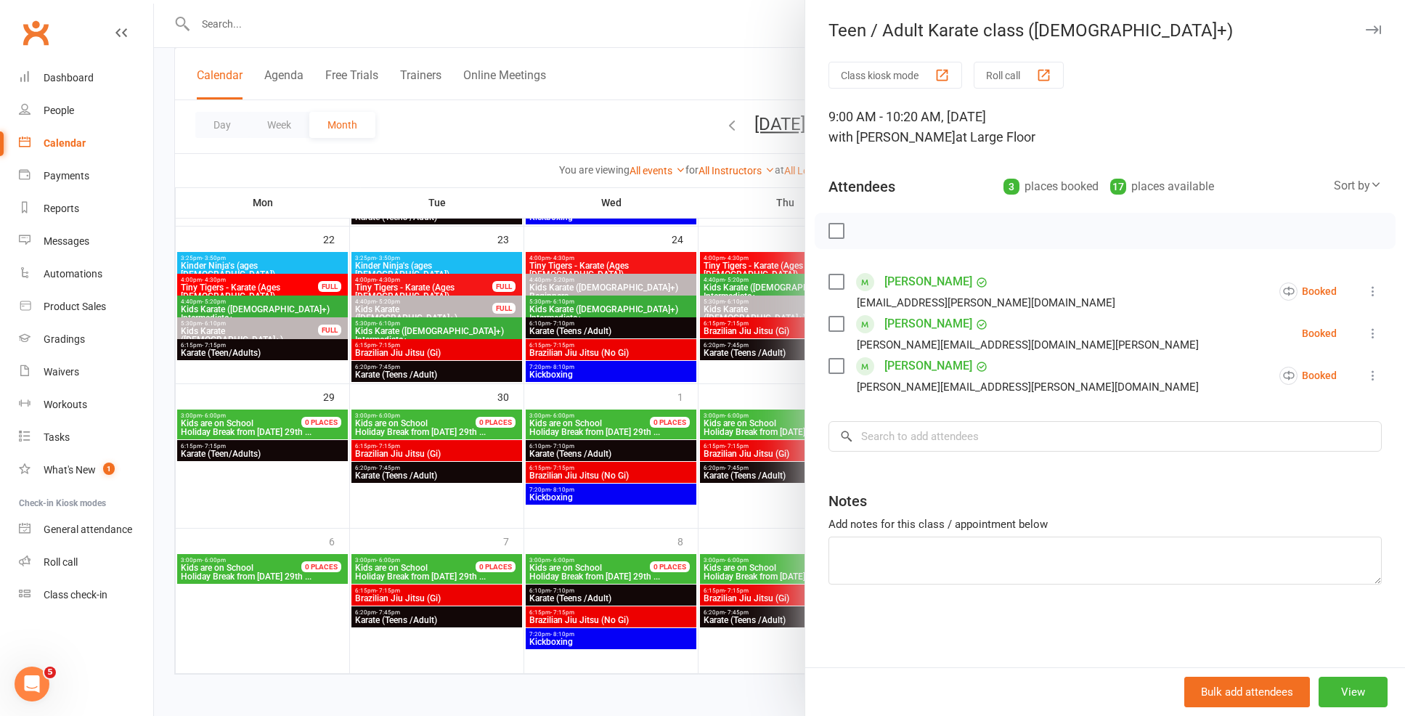
drag, startPoint x: 670, startPoint y: 494, endPoint x: 983, endPoint y: 543, distance: 316.1
click at [671, 494] on div at bounding box center [779, 358] width 1251 height 716
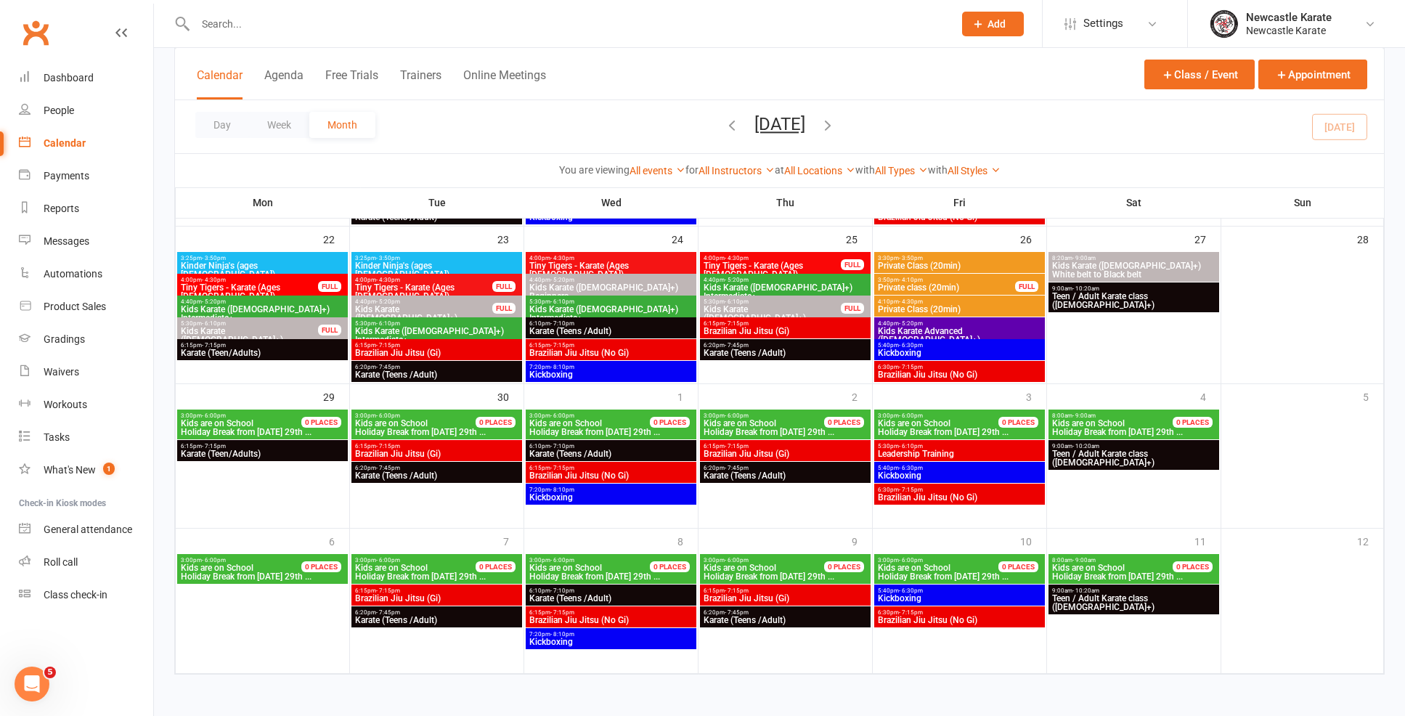
click at [1127, 588] on span "9:00am - 10:20am" at bounding box center [1134, 591] width 165 height 7
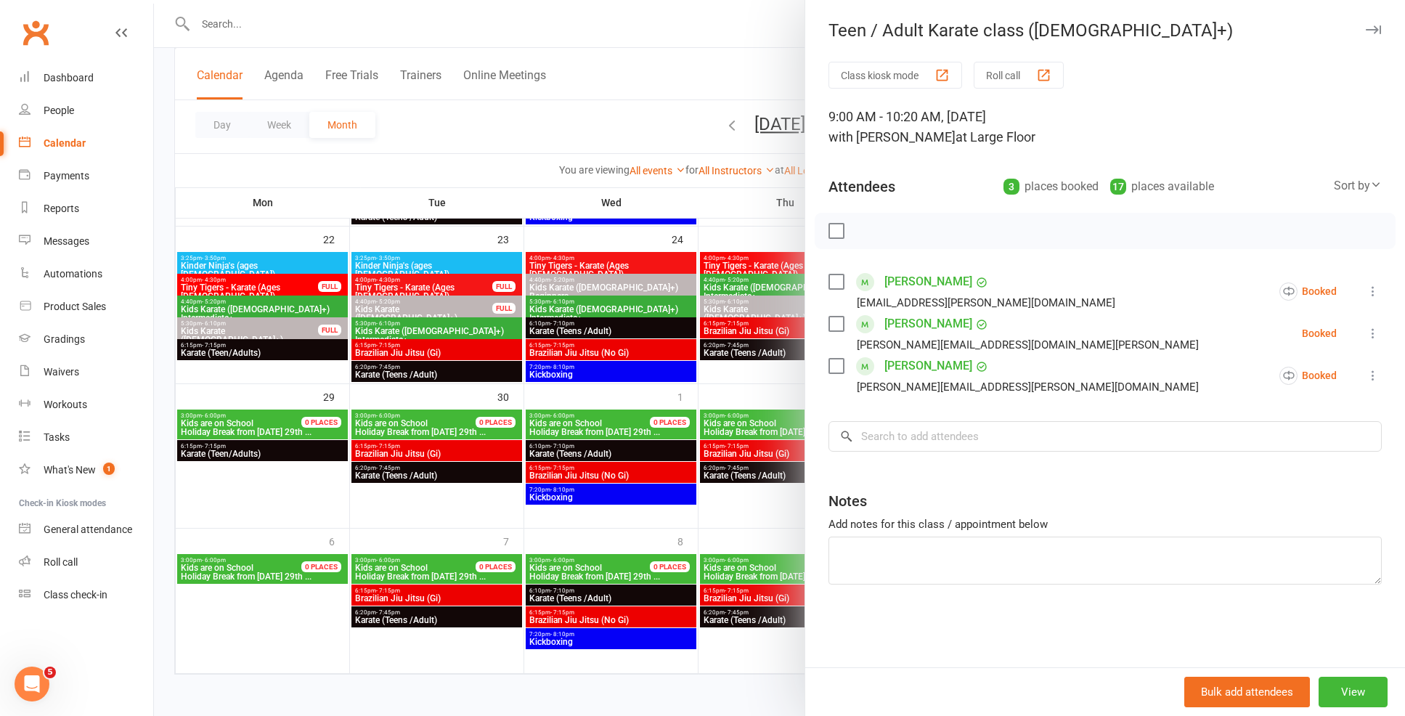
click at [745, 243] on div at bounding box center [779, 358] width 1251 height 716
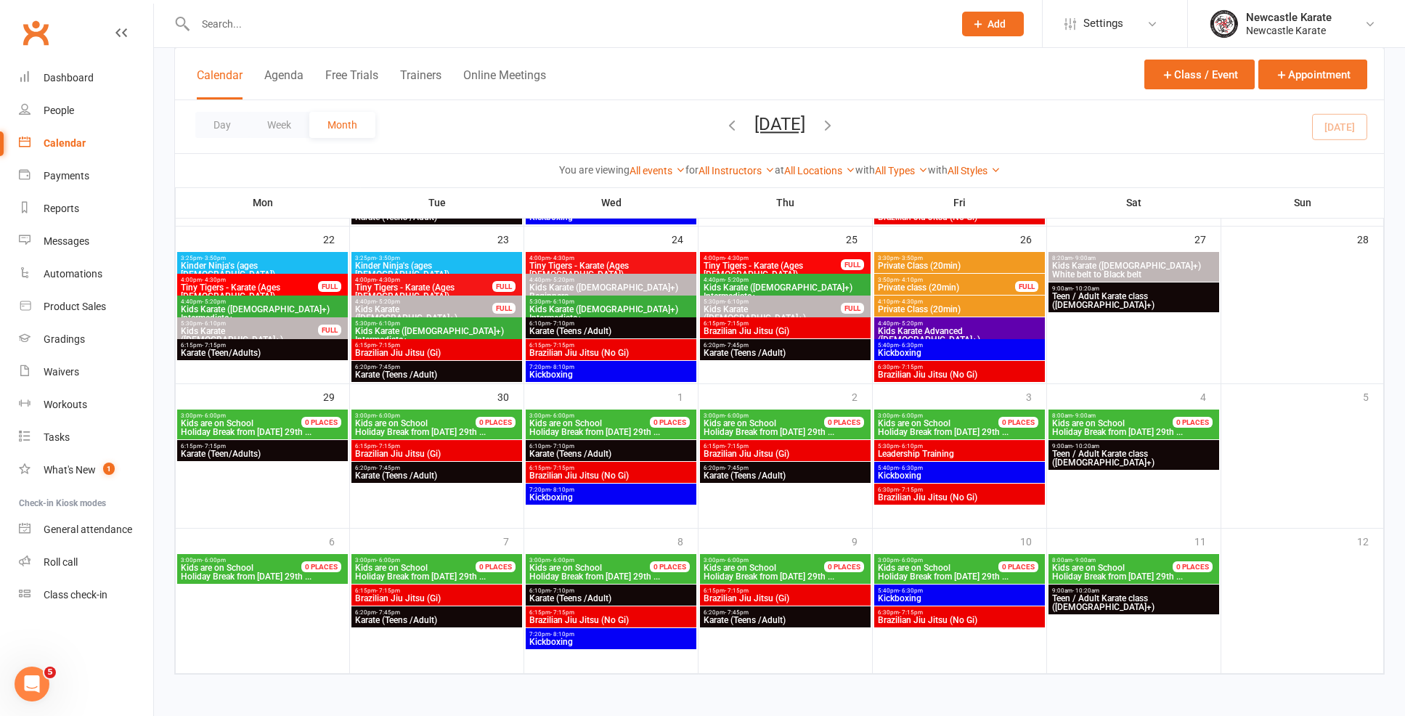
click at [836, 121] on icon "button" at bounding box center [828, 125] width 16 height 16
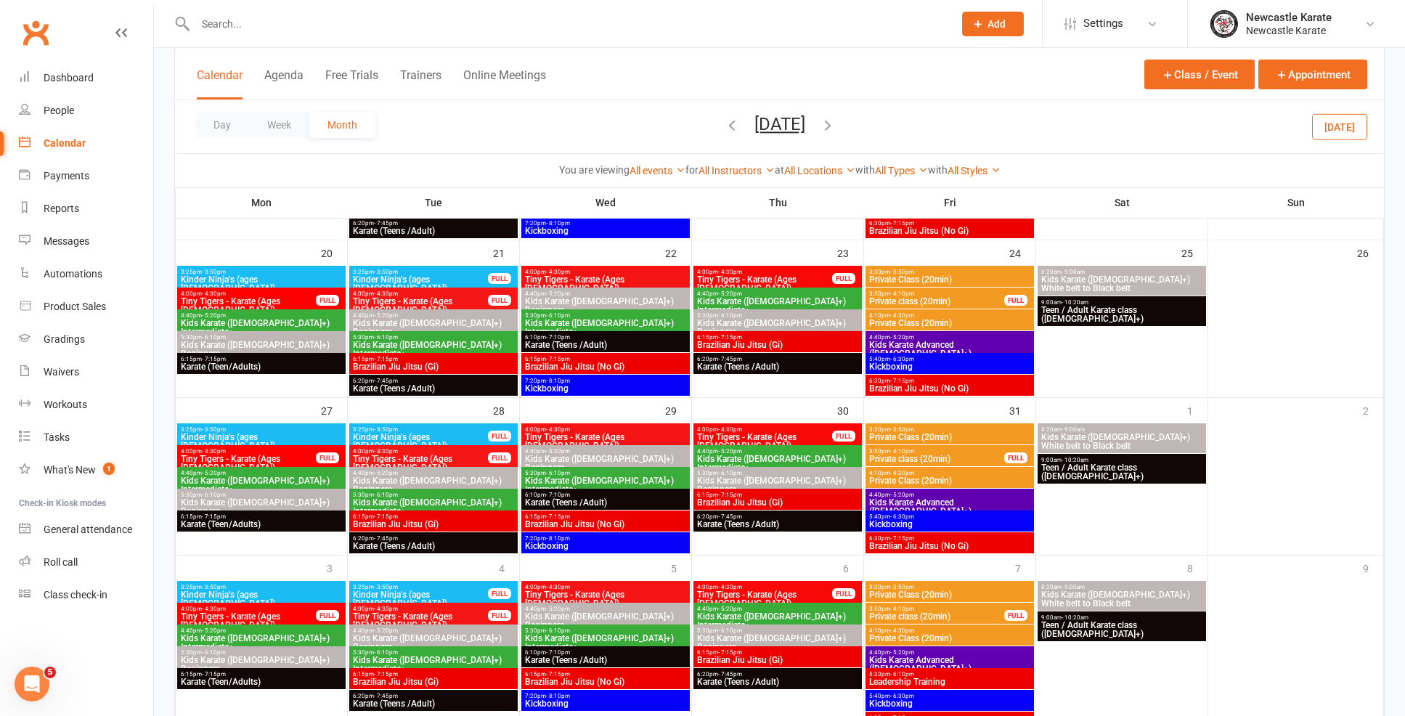
click at [836, 121] on icon "button" at bounding box center [828, 125] width 16 height 16
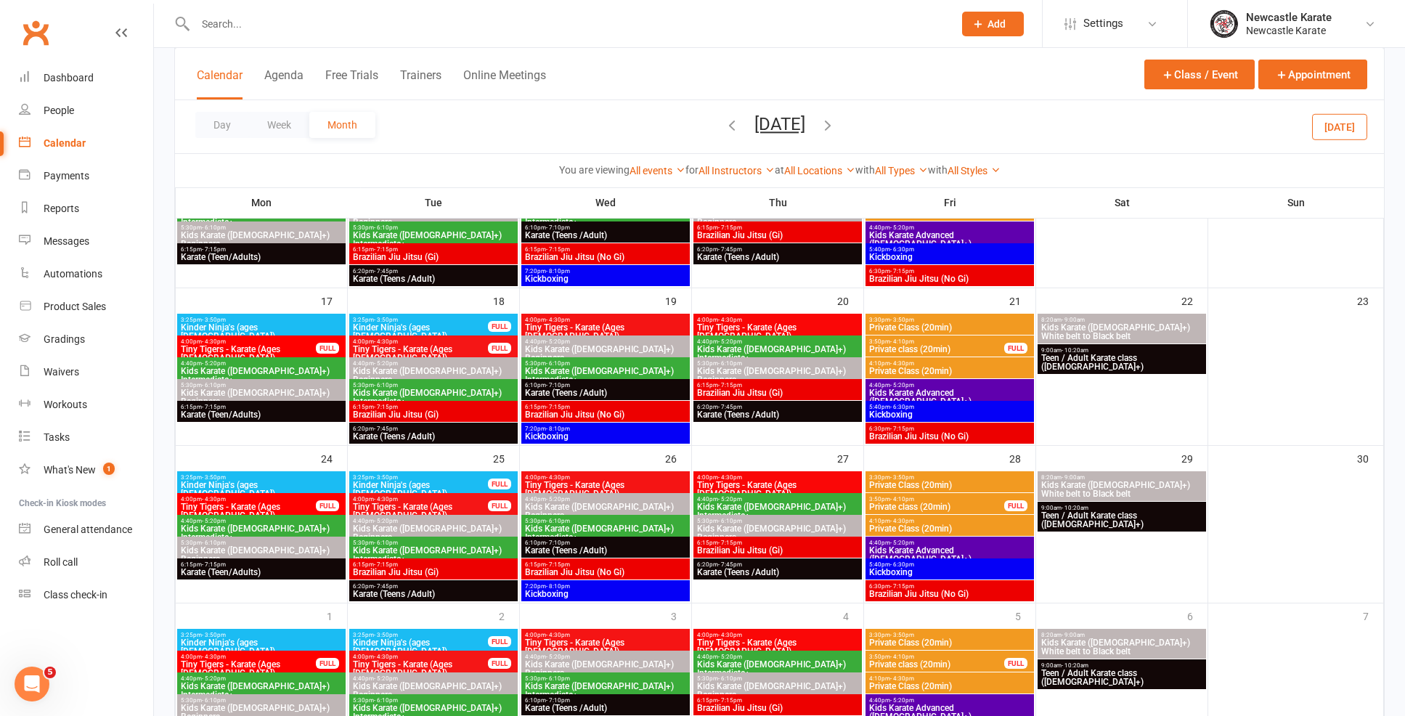
click at [1076, 354] on span "Teen / Adult Karate class ([DEMOGRAPHIC_DATA]+)" at bounding box center [1122, 362] width 163 height 17
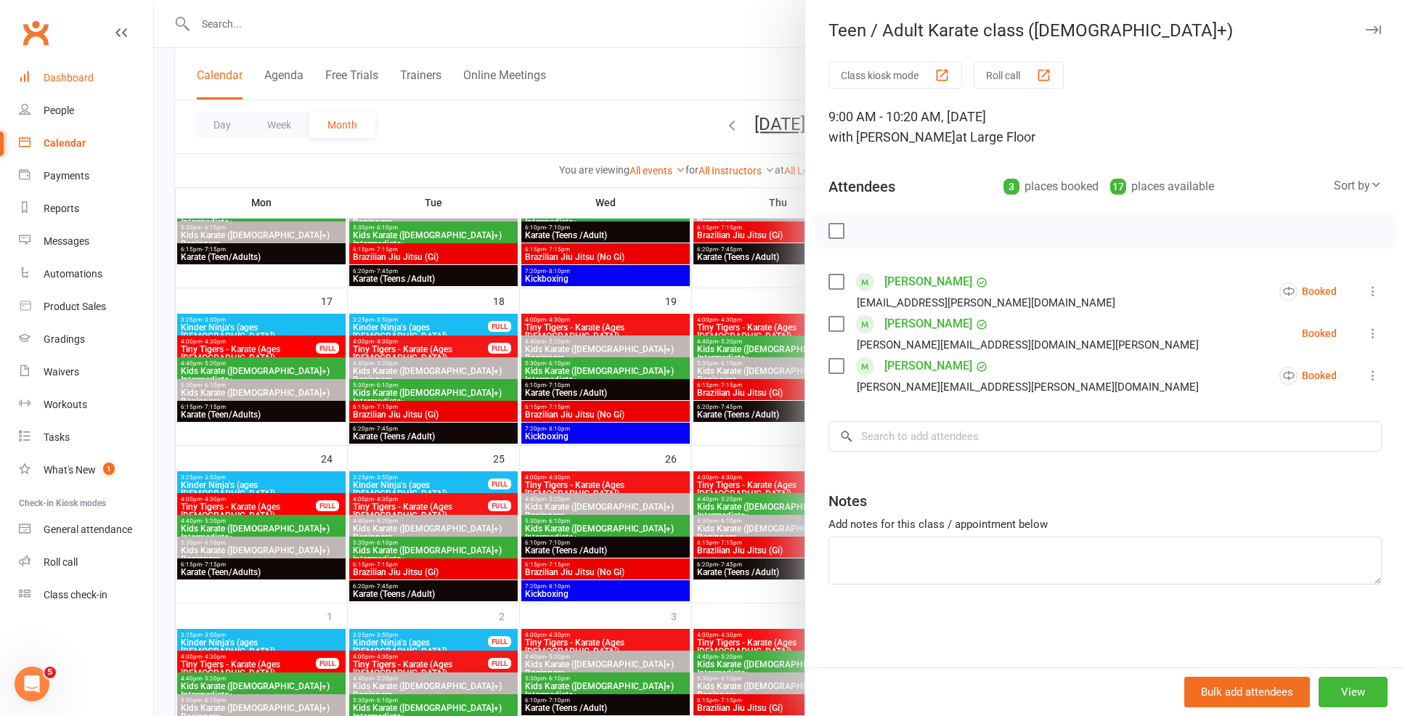
click at [106, 84] on link "Dashboard" at bounding box center [86, 78] width 134 height 33
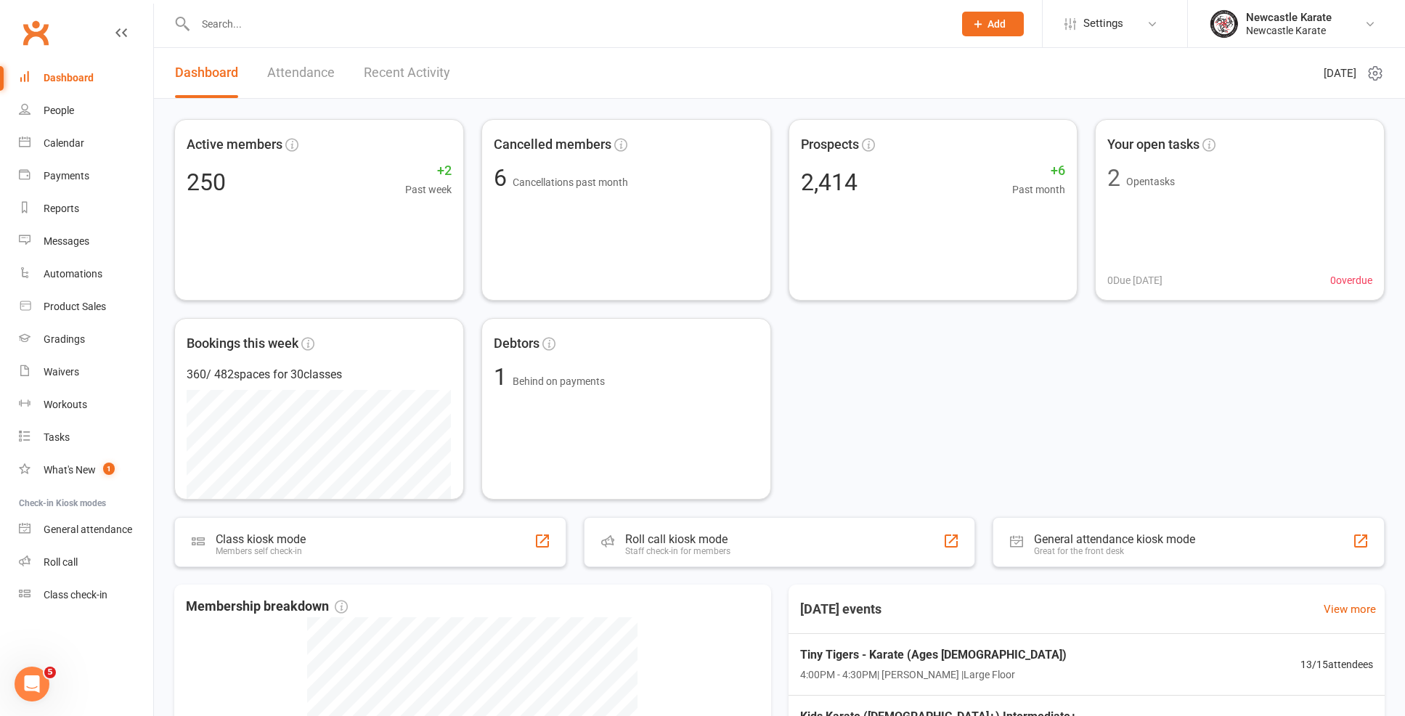
click at [291, 32] on input "text" at bounding box center [567, 24] width 752 height 20
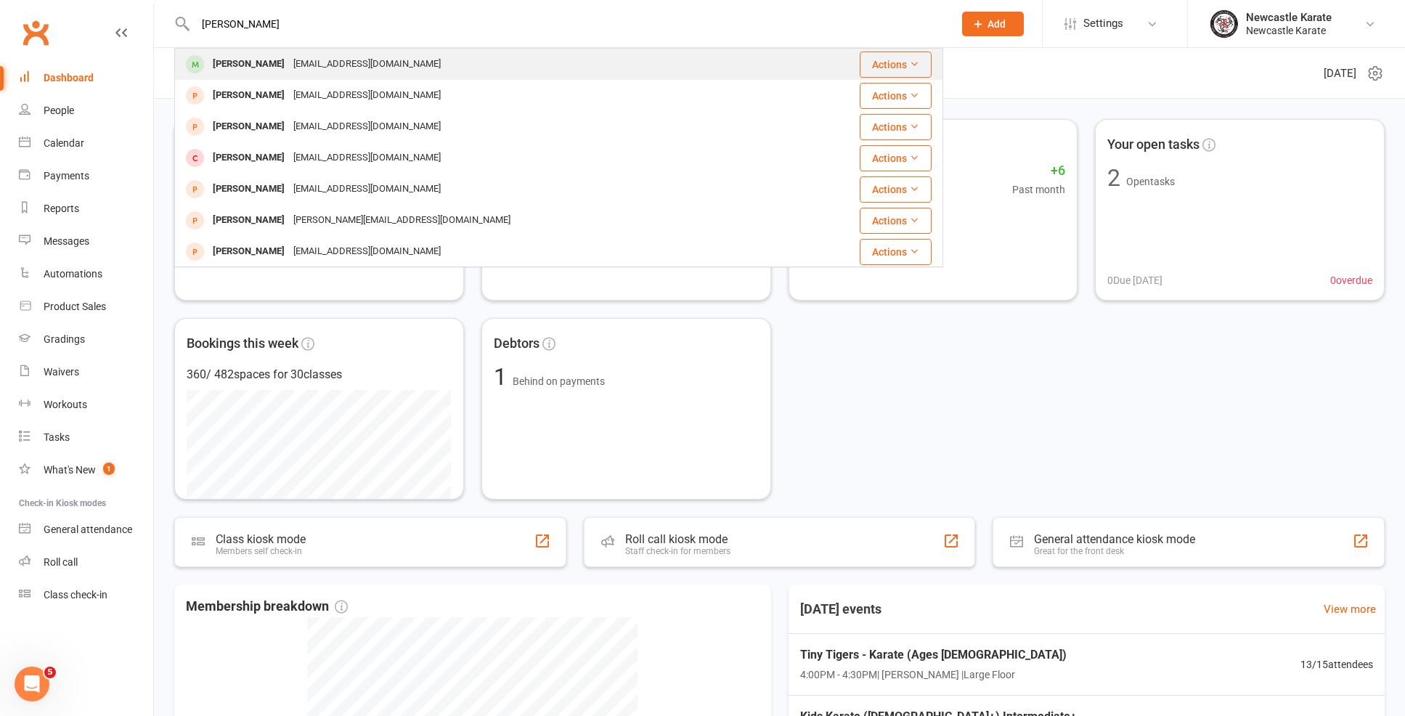
type input "Emma wood"
click at [372, 55] on div "kwoodward@y7mail.com" at bounding box center [367, 64] width 156 height 21
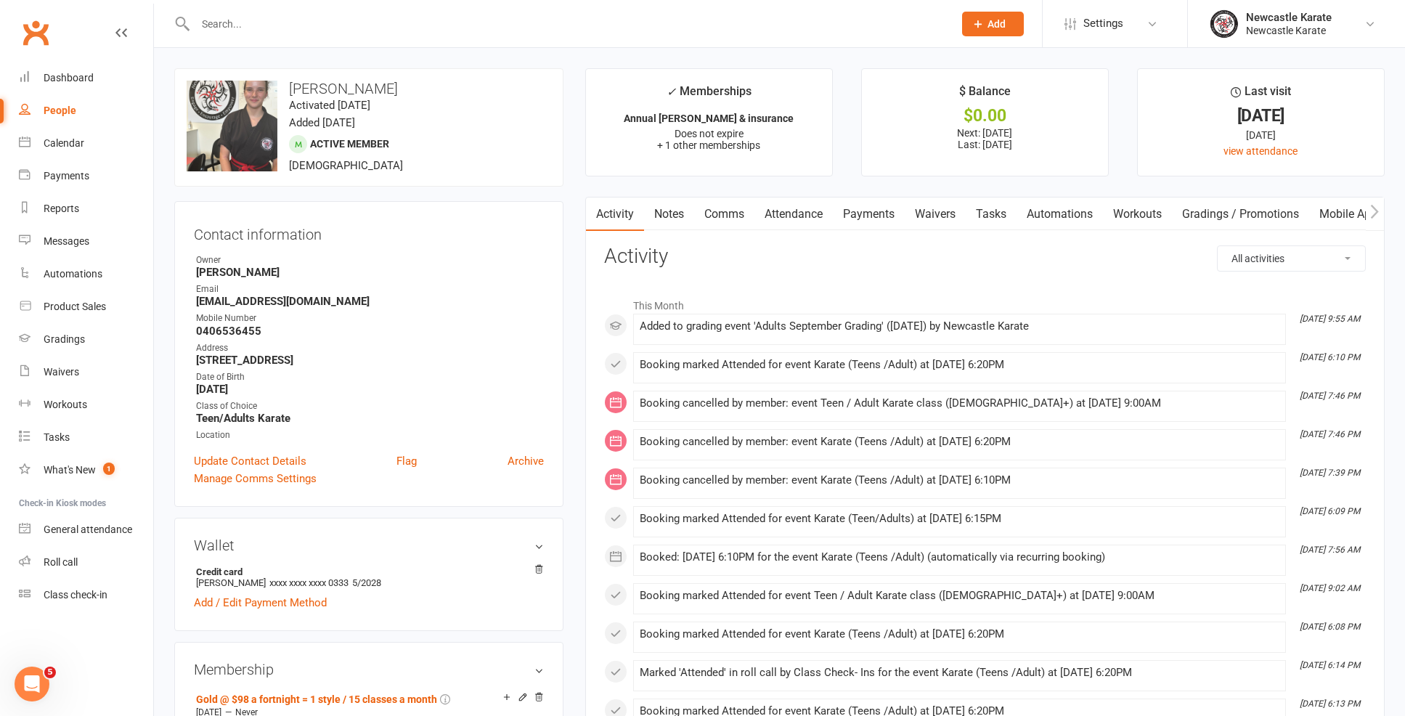
click at [779, 215] on link "Attendance" at bounding box center [794, 214] width 78 height 33
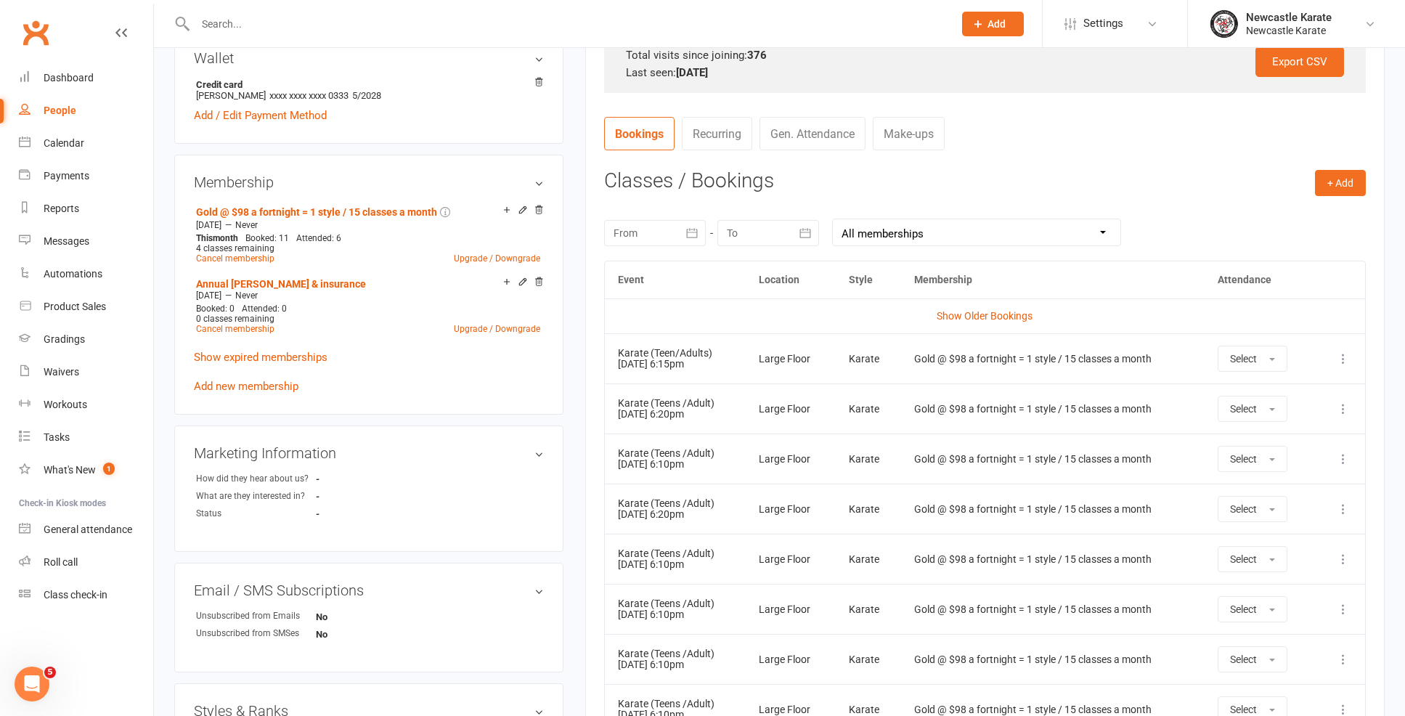
scroll to position [528, 0]
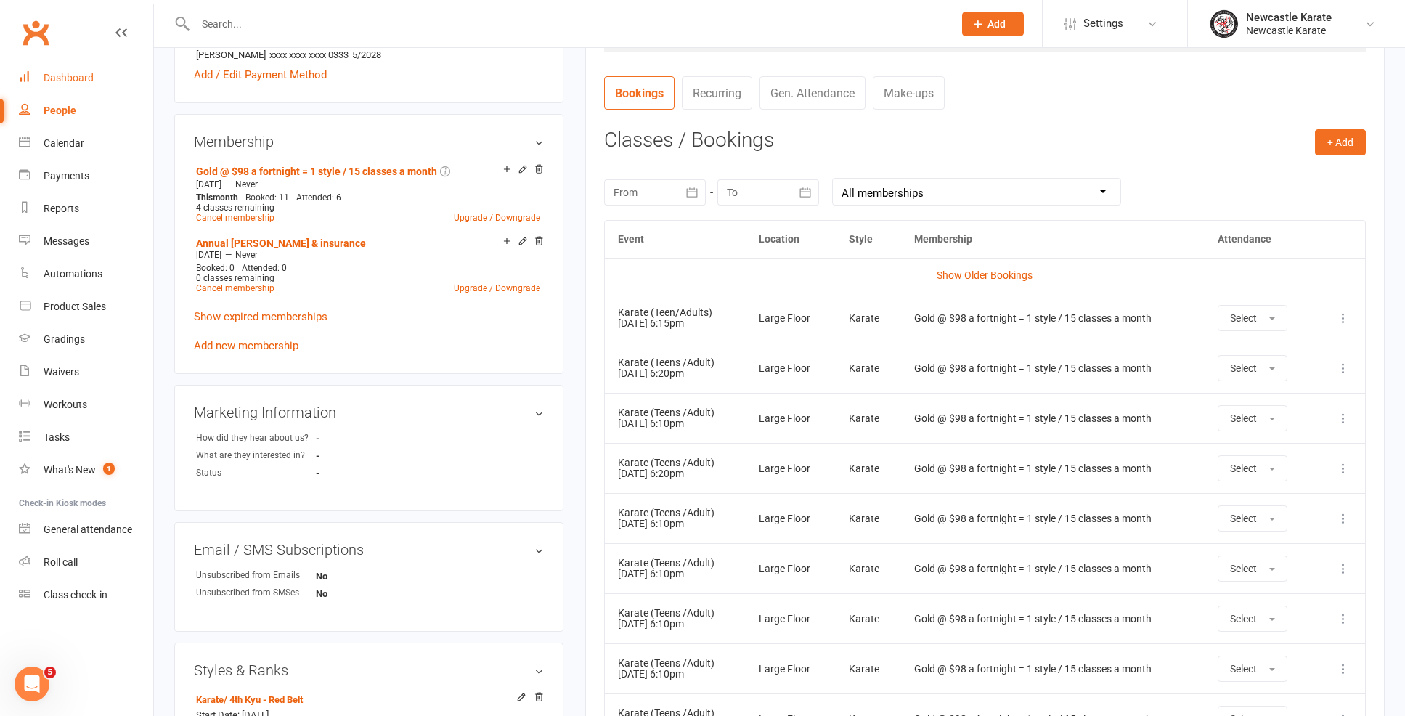
click at [63, 81] on div "Dashboard" at bounding box center [69, 78] width 50 height 12
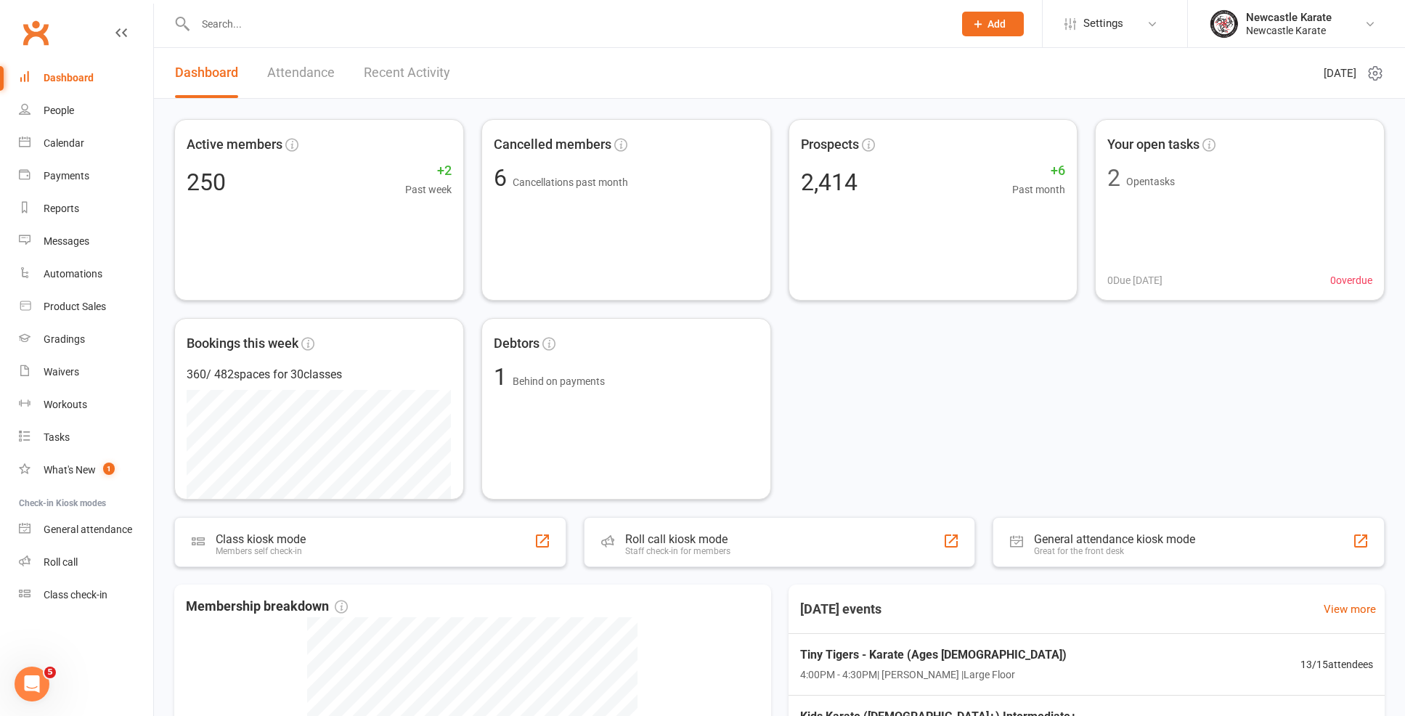
click at [320, 75] on link "Attendance" at bounding box center [301, 73] width 68 height 50
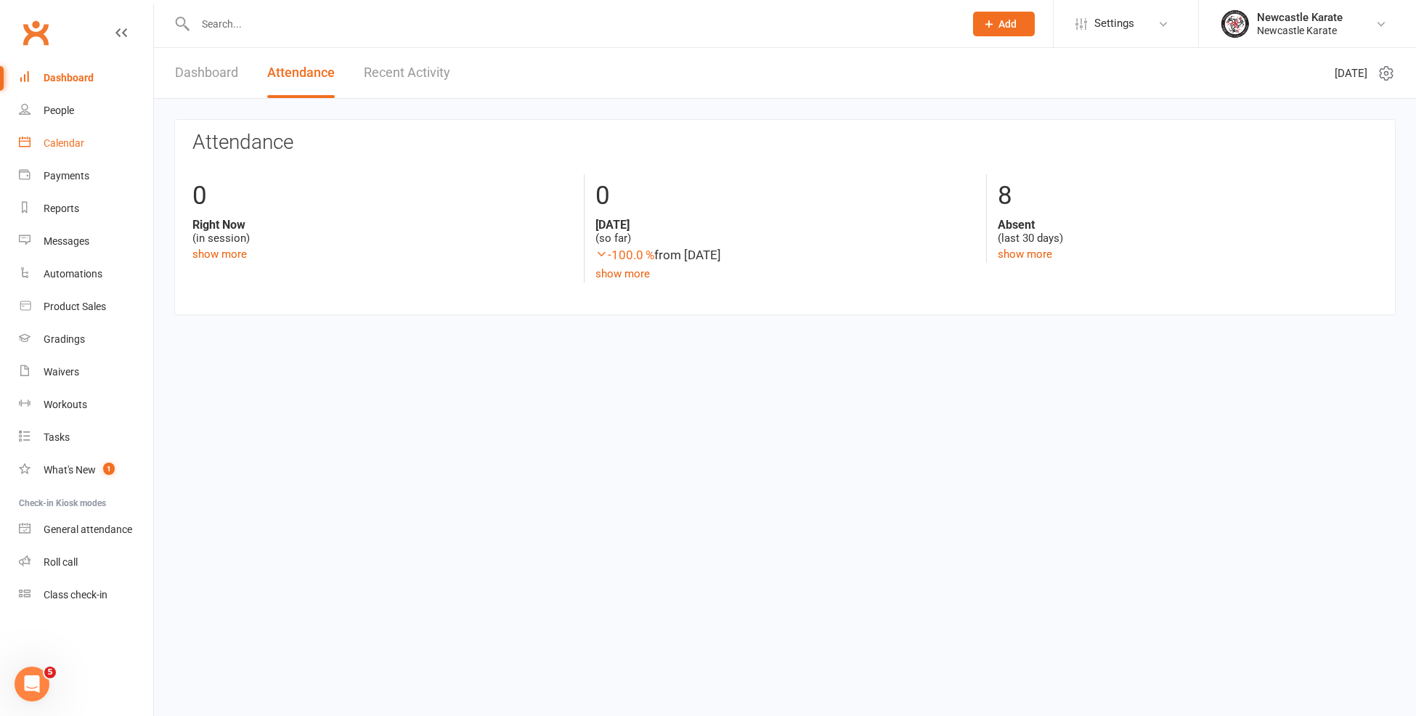
click at [62, 155] on link "Calendar" at bounding box center [86, 143] width 134 height 33
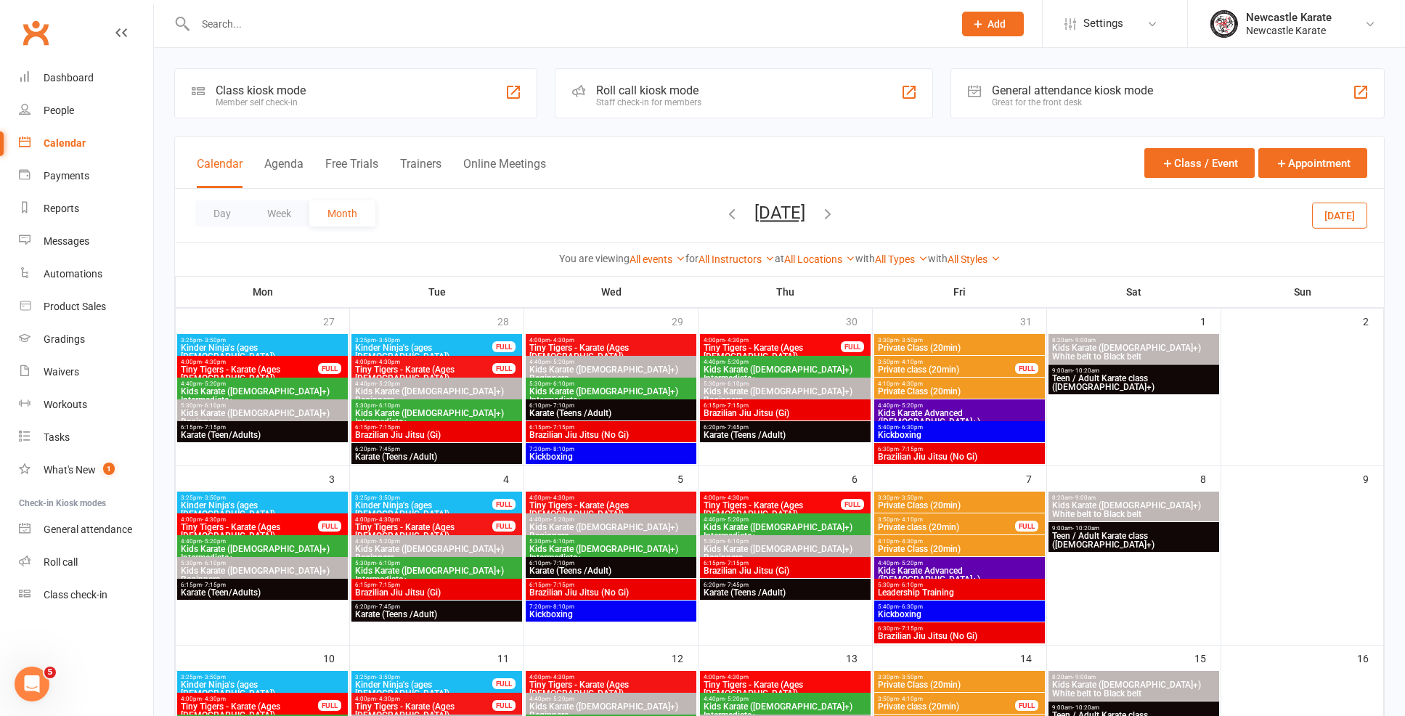
click at [740, 214] on span "November 2025 September 2025 Sun Mon Tue Wed Thu Fri Sat 31 01 02 03 04 05 06 0…" at bounding box center [780, 215] width 80 height 25
click at [724, 216] on icon "button" at bounding box center [732, 214] width 16 height 16
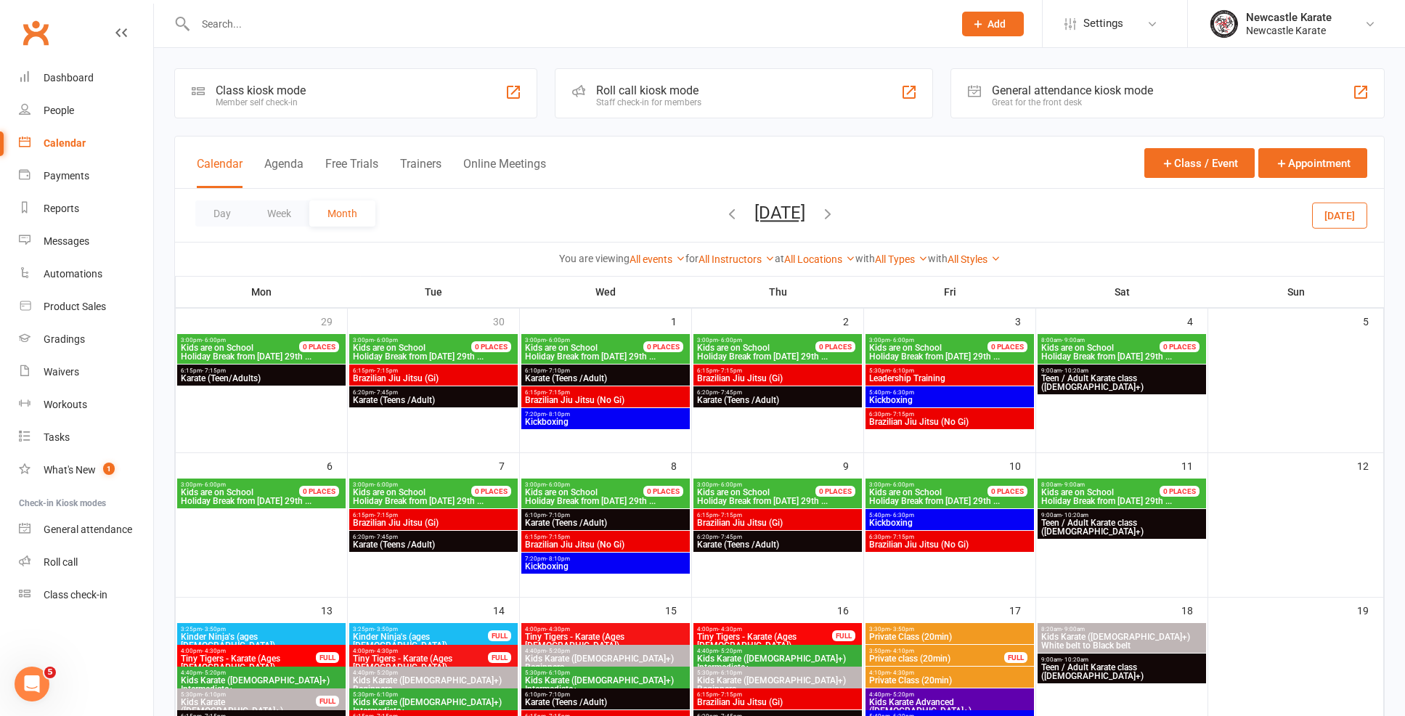
drag, startPoint x: 846, startPoint y: 210, endPoint x: 838, endPoint y: 214, distance: 8.8
click at [820, 211] on span "October 2025 September 2025 Sun Mon Tue Wed Thu Fri Sat 31 01 02 03 04 05 06 07…" at bounding box center [780, 215] width 80 height 25
click at [820, 214] on span "October 2025 September 2025 Sun Mon Tue Wed Thu Fri Sat 31 01 02 03 04 05 06 07…" at bounding box center [780, 215] width 80 height 25
click at [820, 216] on span "October 2025 September 2025 Sun Mon Tue Wed Thu Fri Sat 31 01 02 03 04 05 06 07…" at bounding box center [780, 215] width 80 height 25
click at [805, 215] on button "October 2025" at bounding box center [780, 213] width 51 height 20
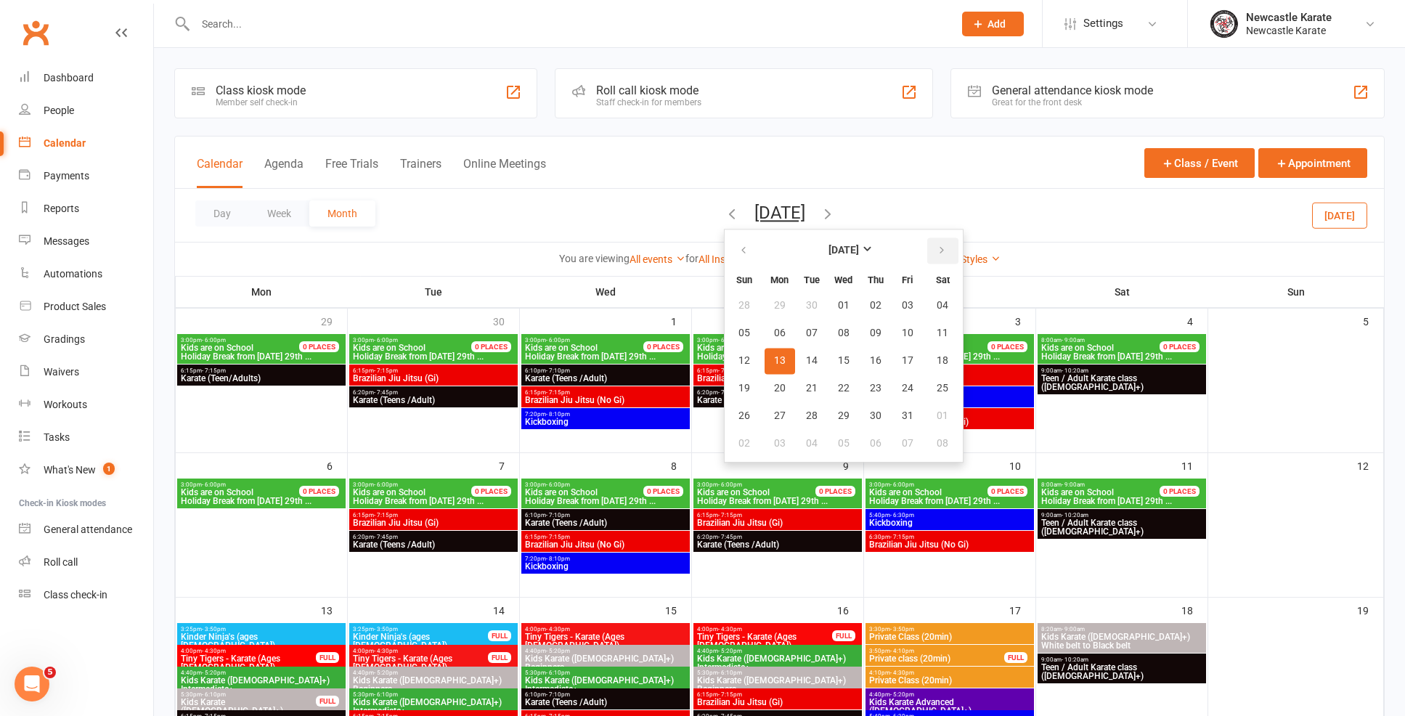
drag, startPoint x: 915, startPoint y: 239, endPoint x: 911, endPoint y: 245, distance: 7.9
click at [927, 240] on button "button" at bounding box center [942, 250] width 31 height 26
click at [937, 248] on icon "button" at bounding box center [942, 251] width 10 height 12
click at [861, 280] on th "Thu" at bounding box center [876, 279] width 31 height 23
click at [774, 309] on span "01" at bounding box center [780, 306] width 12 height 12
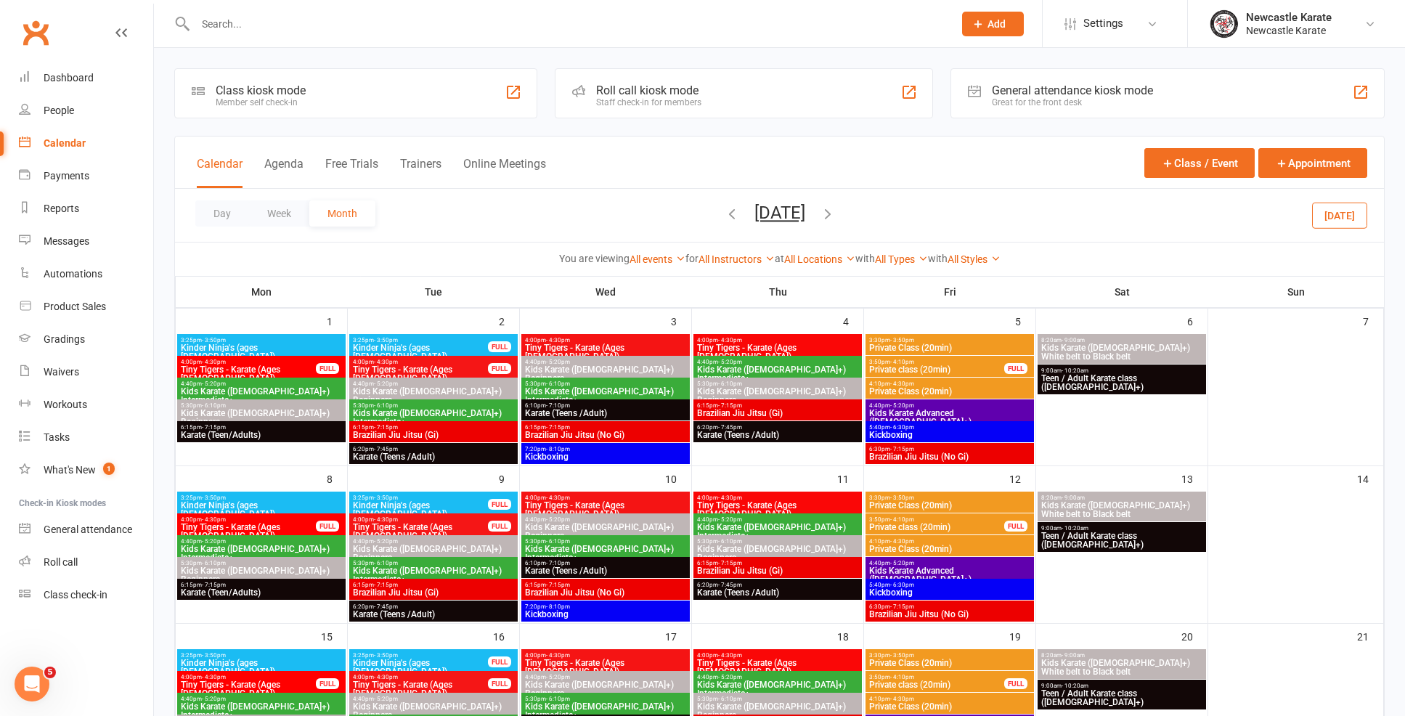
click at [1116, 375] on span "Teen / Adult Karate class ([DEMOGRAPHIC_DATA]+)" at bounding box center [1122, 382] width 163 height 17
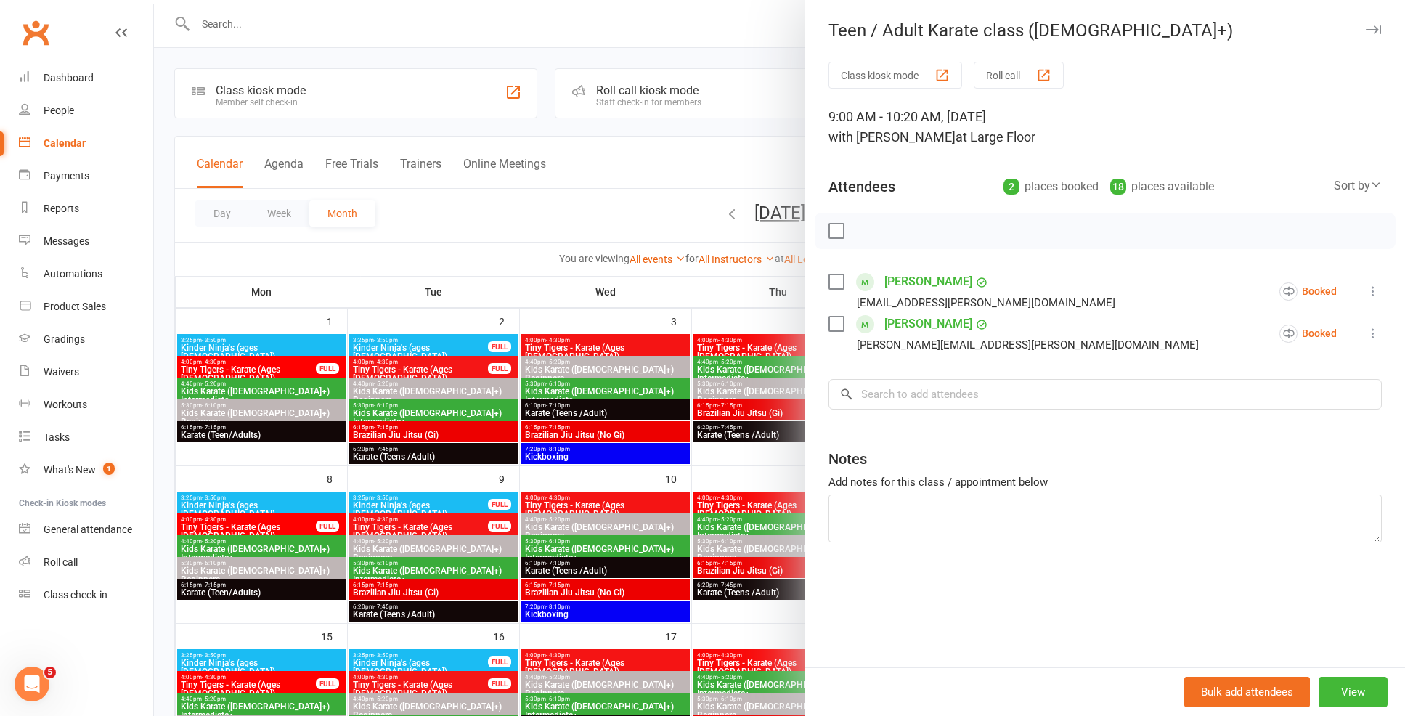
scroll to position [3, 0]
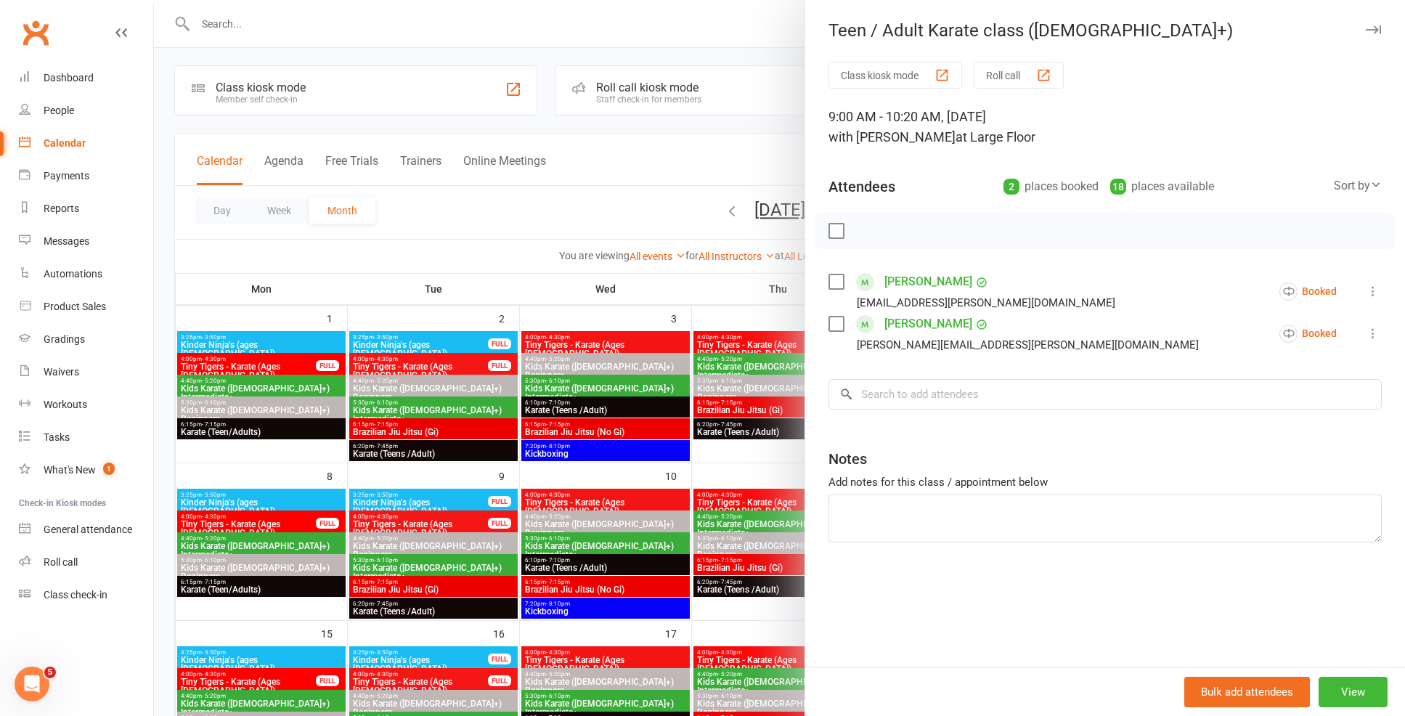
click at [675, 355] on div at bounding box center [779, 358] width 1251 height 716
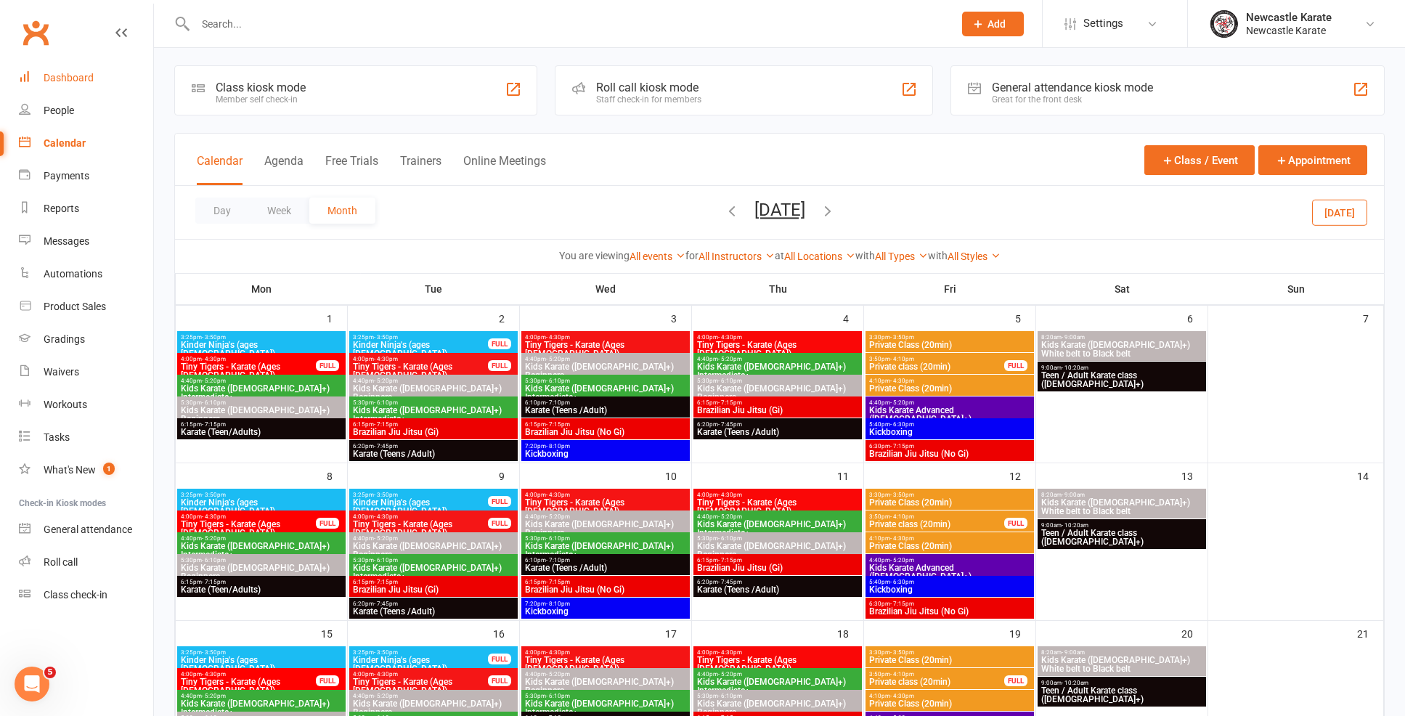
click at [35, 73] on link "Dashboard" at bounding box center [86, 78] width 134 height 33
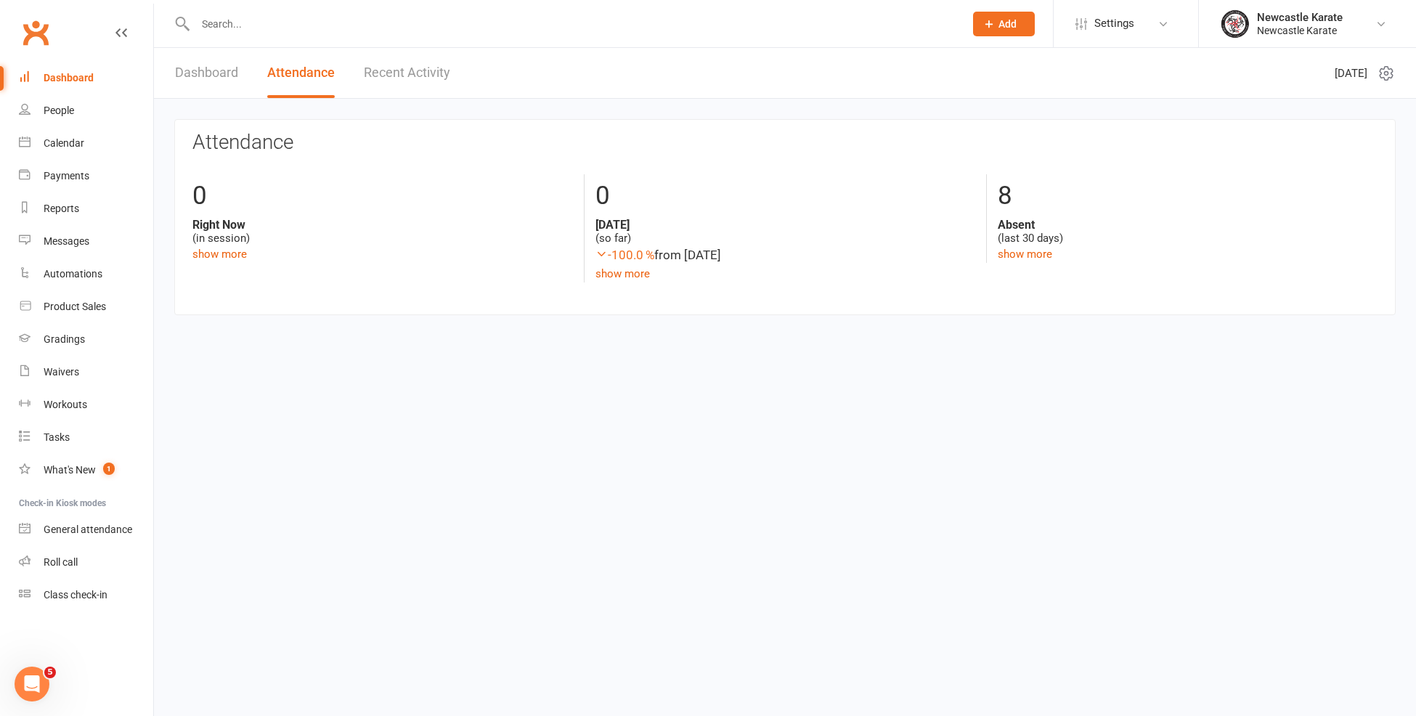
click at [403, 85] on link "Recent Activity" at bounding box center [407, 73] width 86 height 50
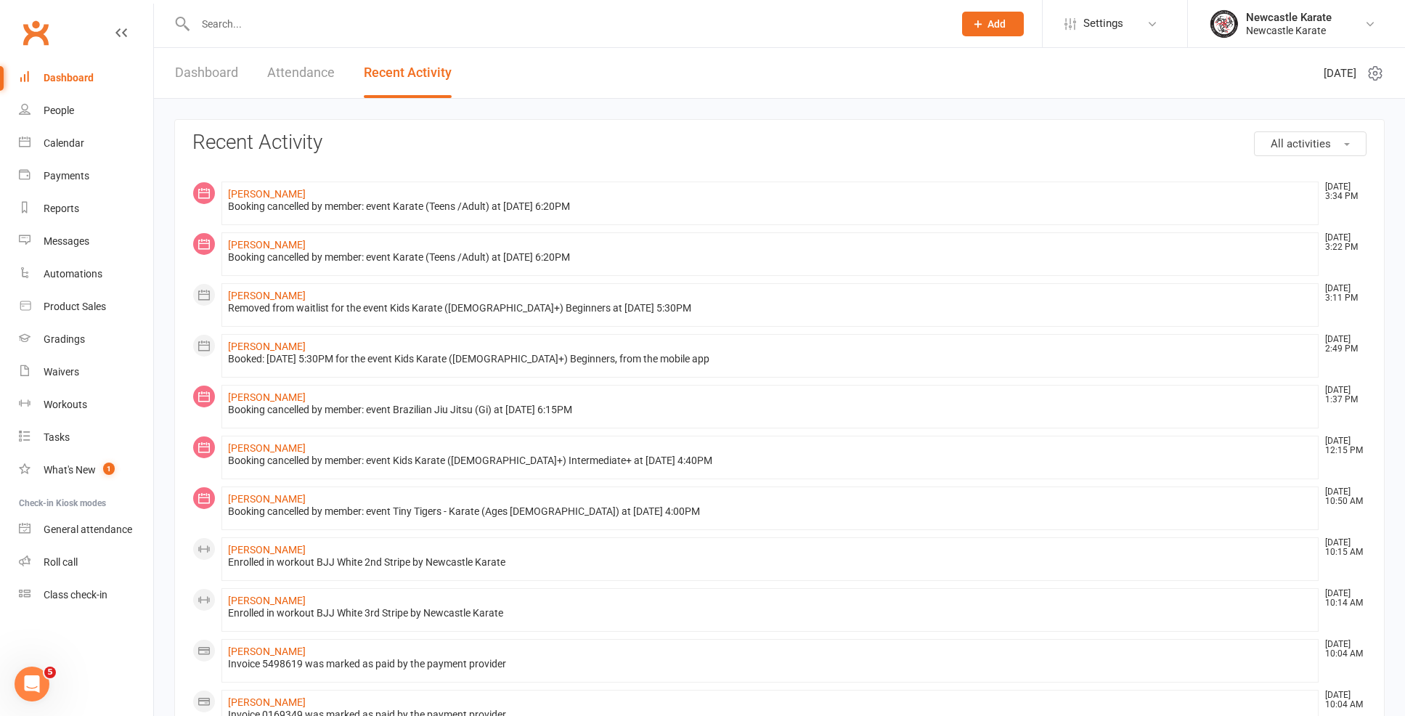
click at [71, 83] on div "Dashboard" at bounding box center [69, 78] width 50 height 12
click at [76, 127] on link "Calendar" at bounding box center [86, 143] width 134 height 33
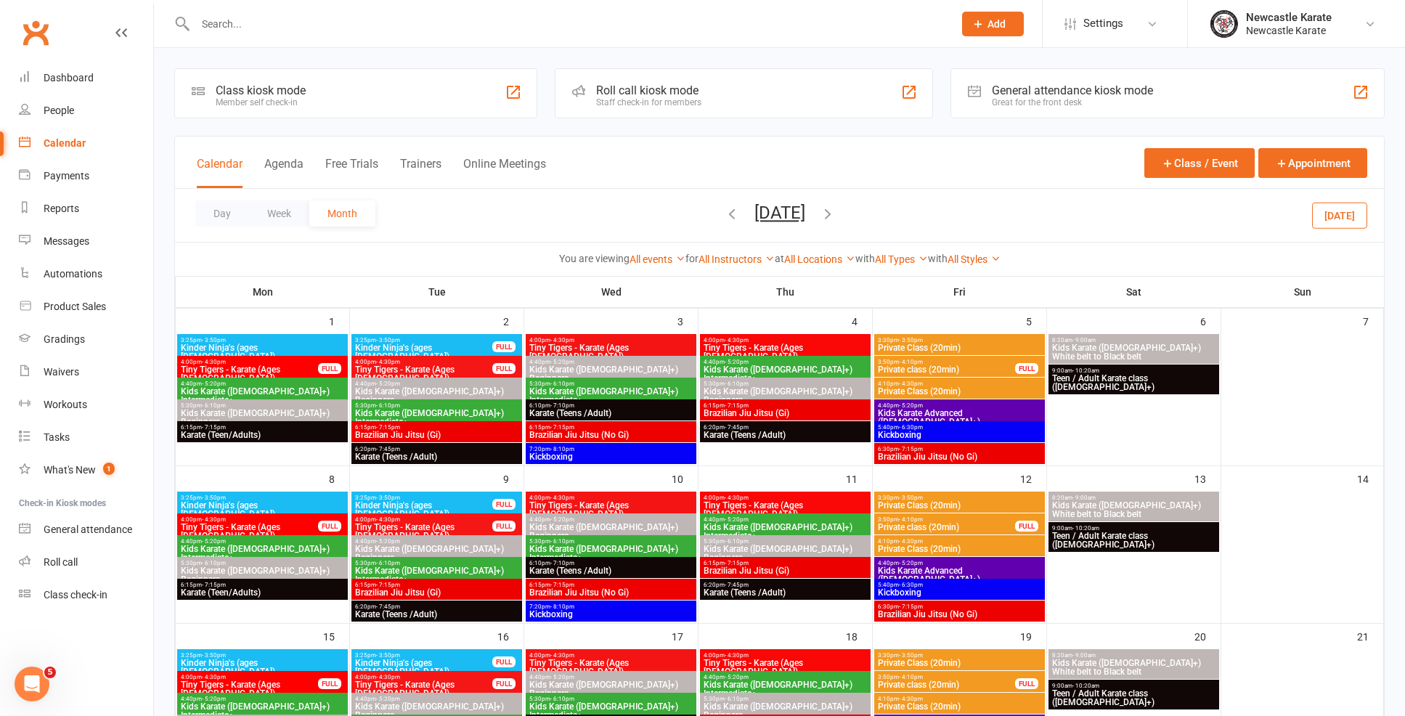
click at [724, 207] on icon "button" at bounding box center [732, 214] width 16 height 16
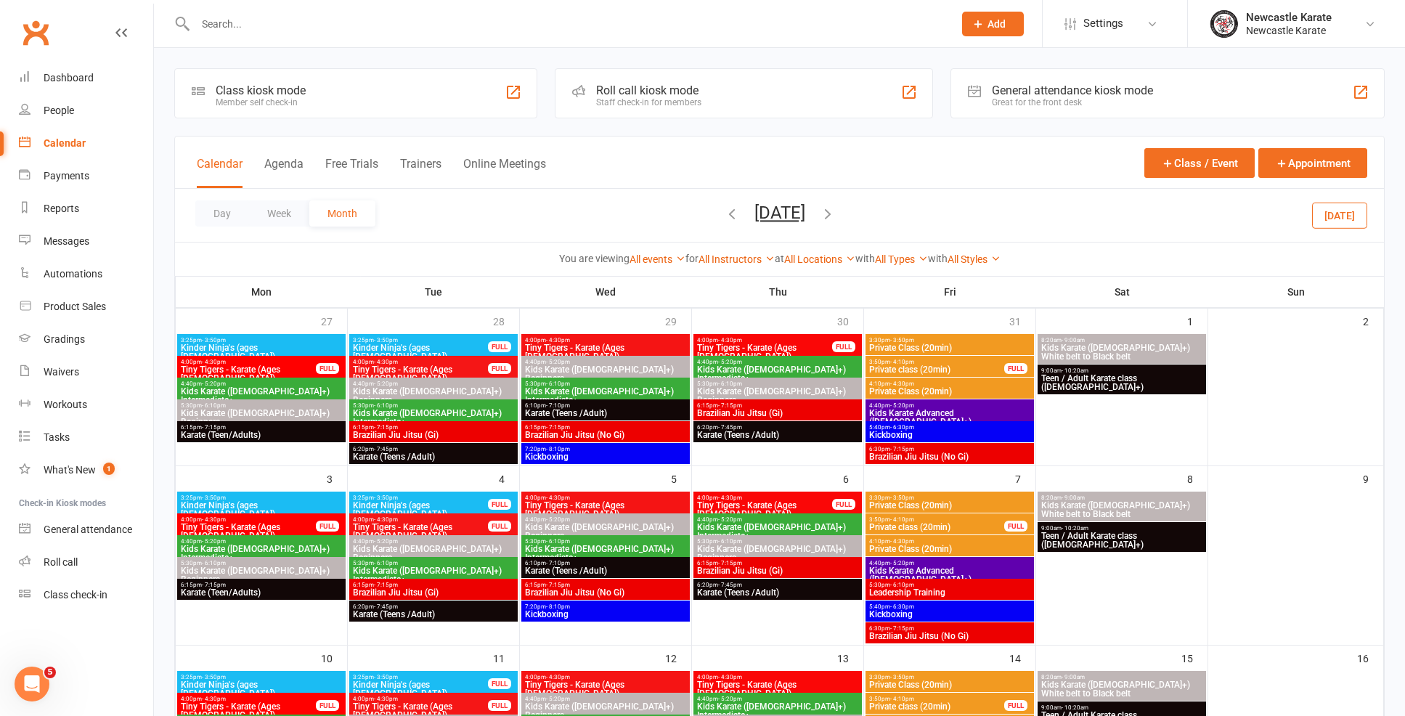
click at [724, 214] on icon "button" at bounding box center [732, 214] width 16 height 16
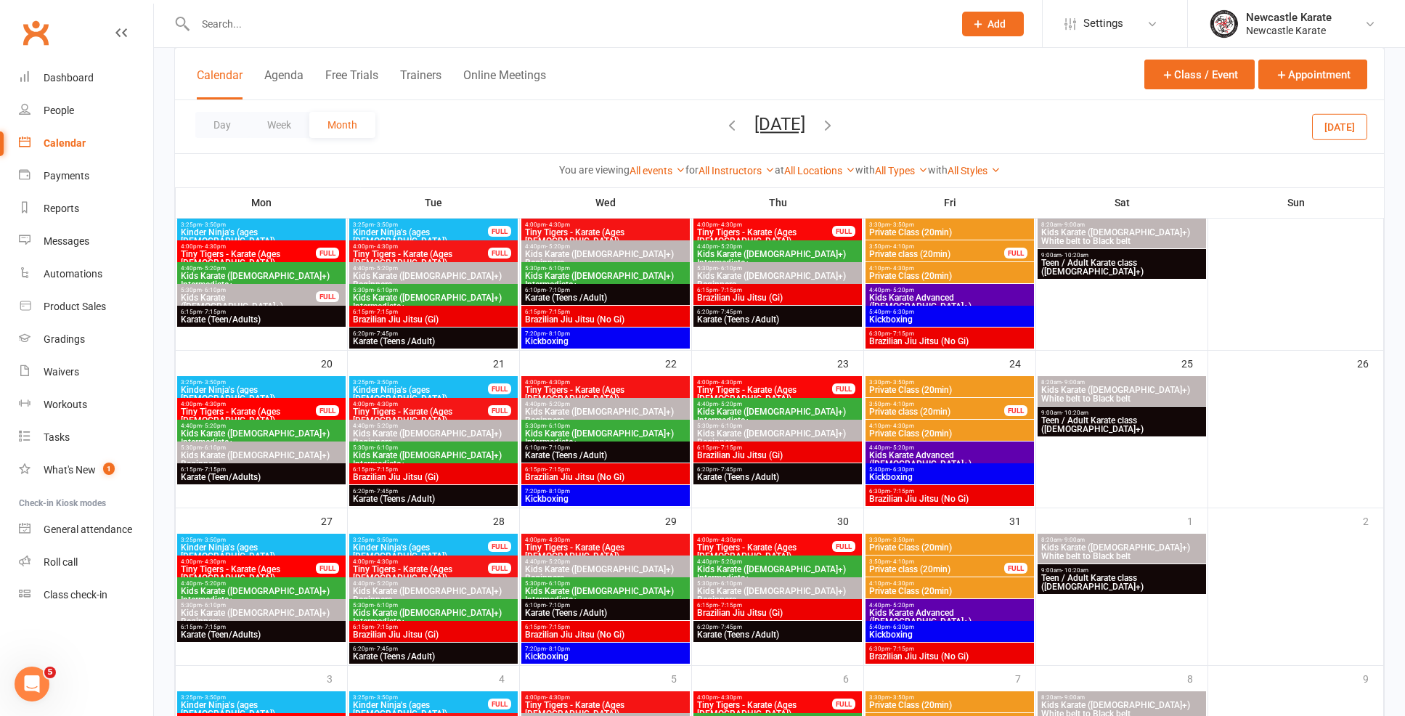
scroll to position [430, 0]
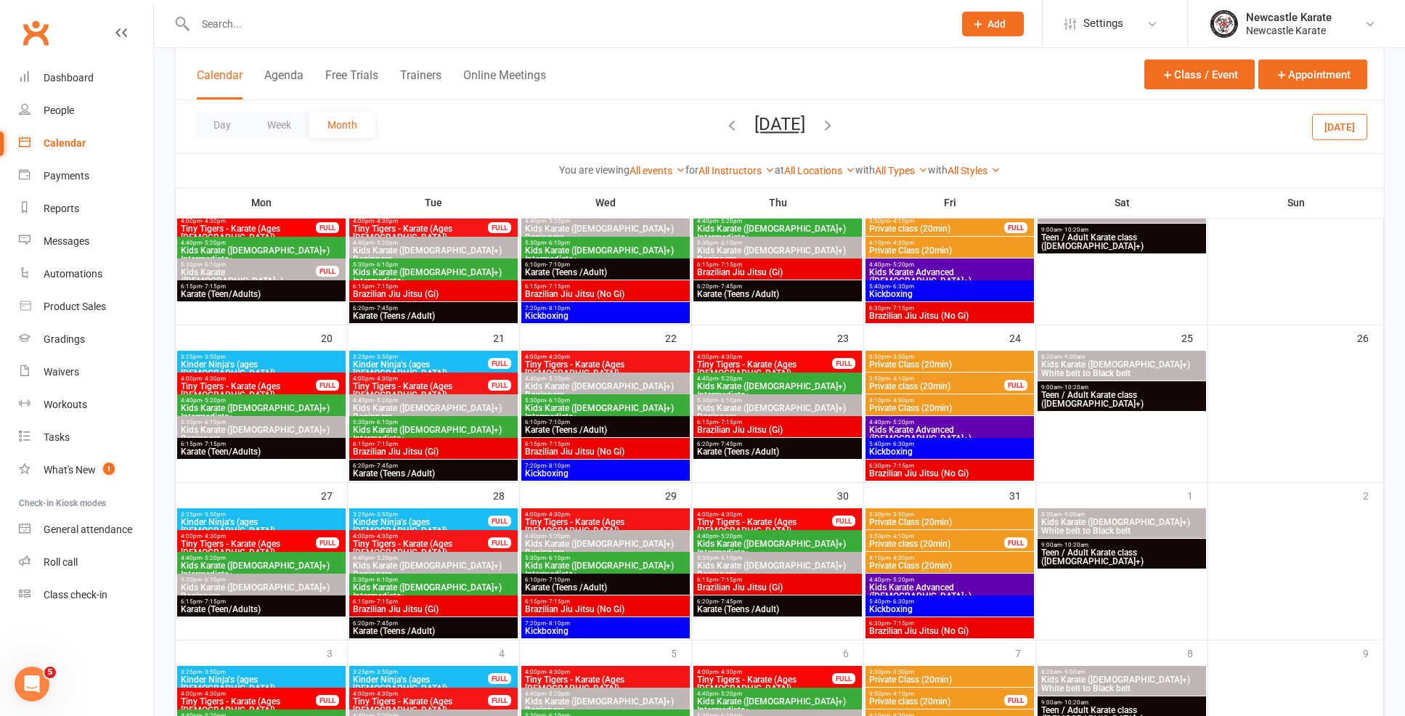
click at [724, 124] on icon "button" at bounding box center [732, 125] width 16 height 16
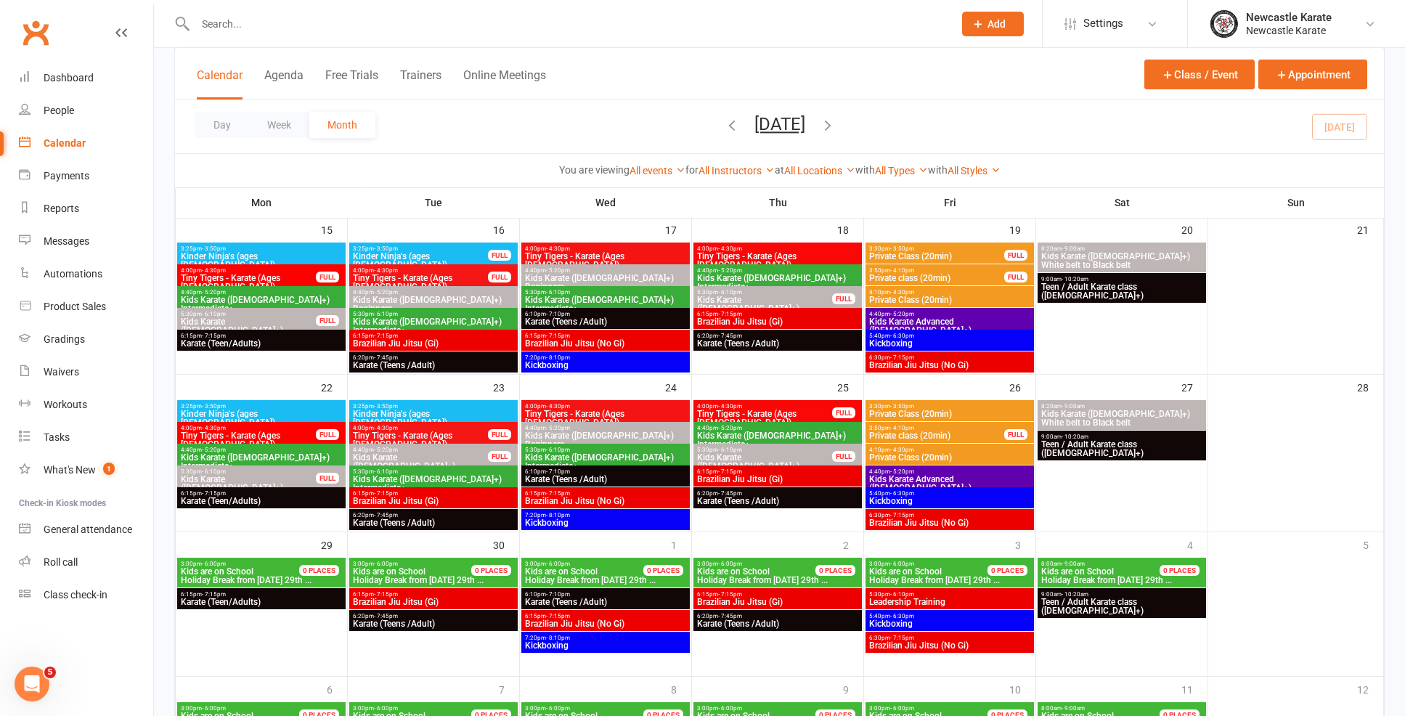
scroll to position [0, 0]
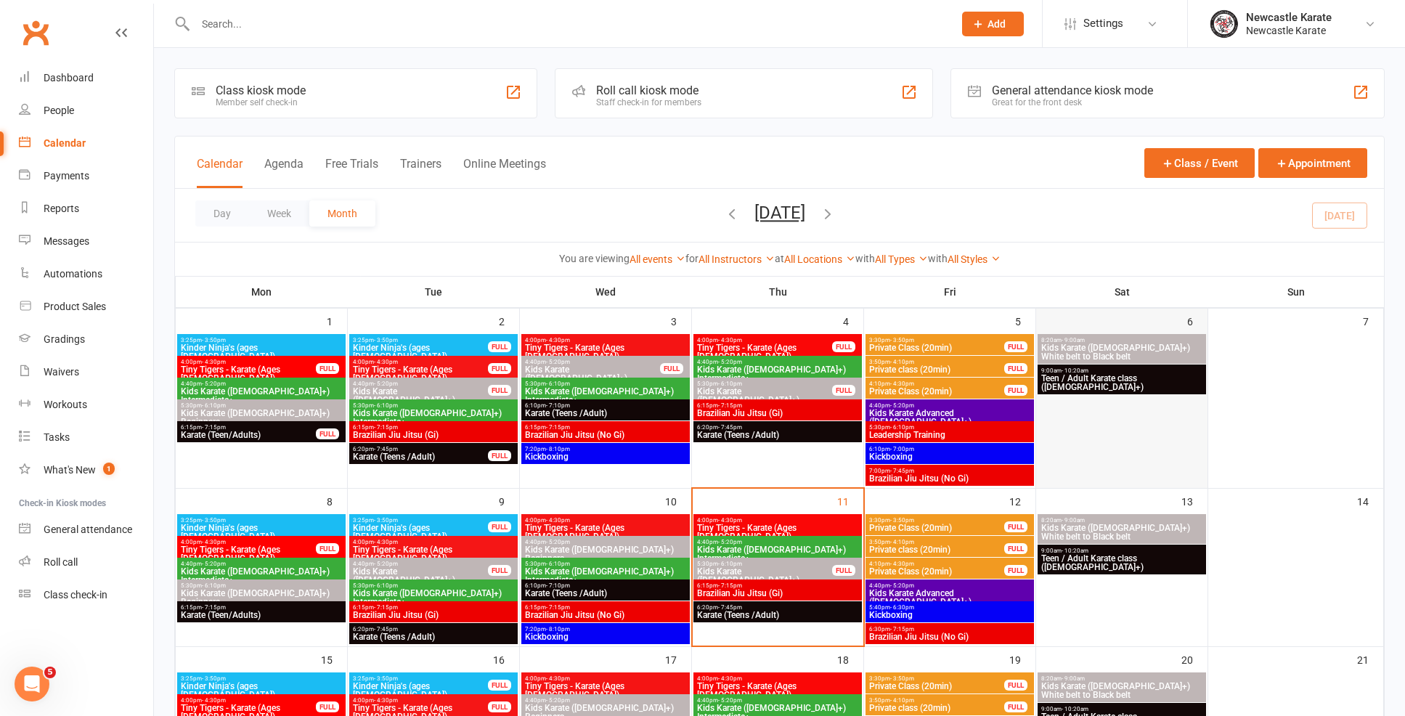
click at [1097, 386] on div at bounding box center [1122, 410] width 168 height 153
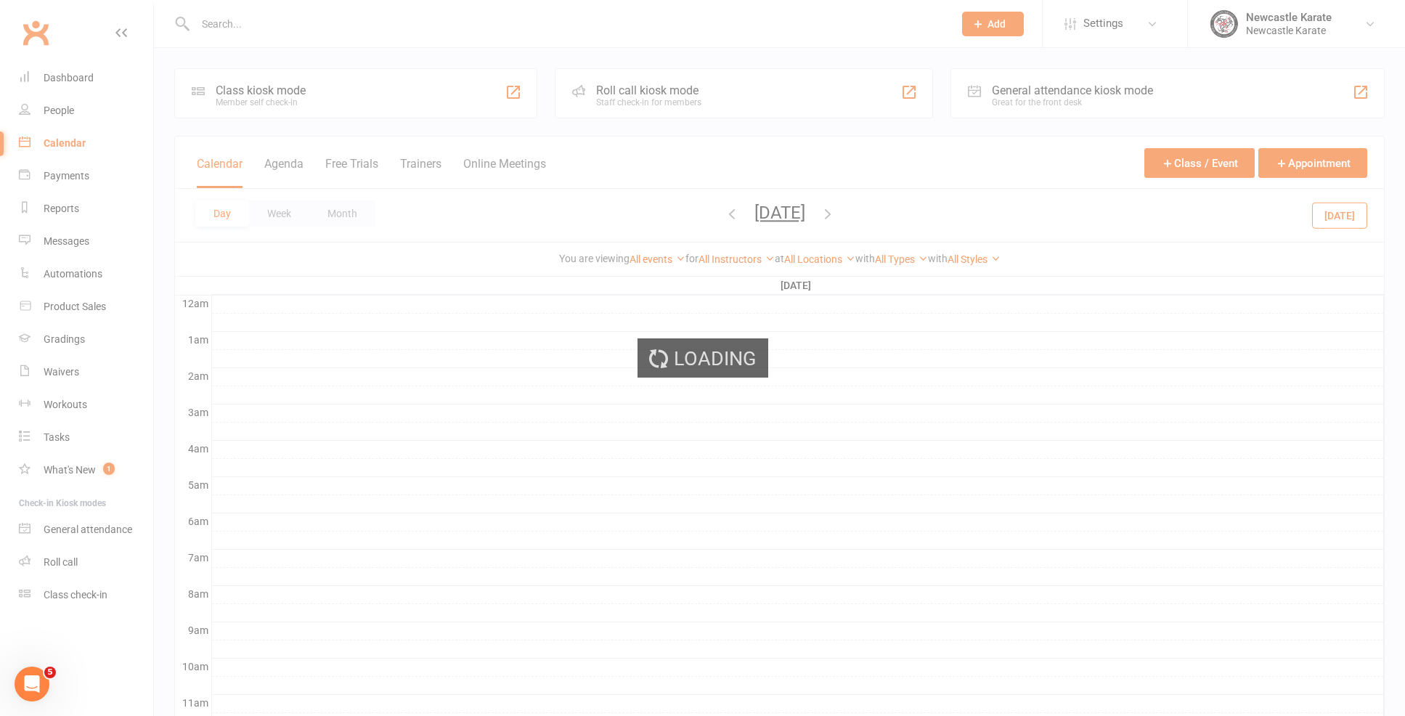
click at [1097, 381] on div "Loading" at bounding box center [702, 358] width 1405 height 716
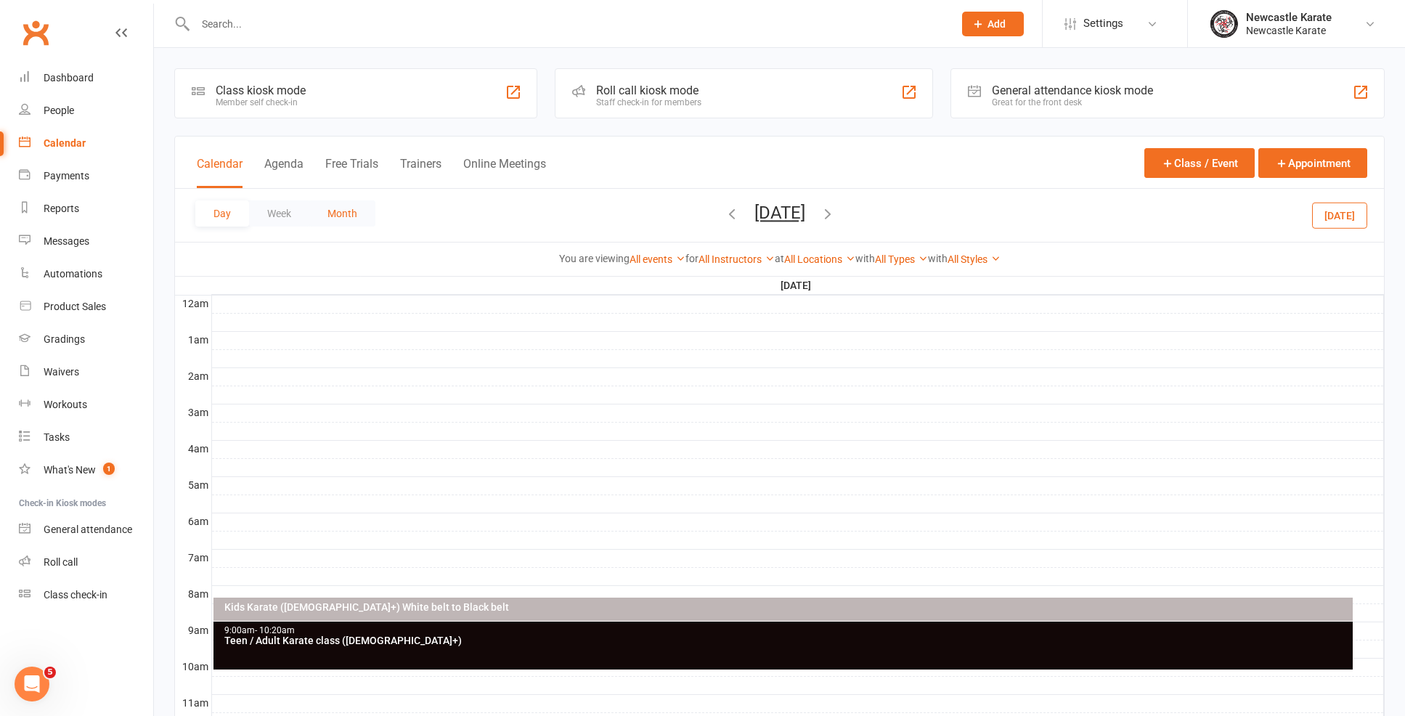
click at [348, 206] on button "Month" at bounding box center [342, 213] width 66 height 26
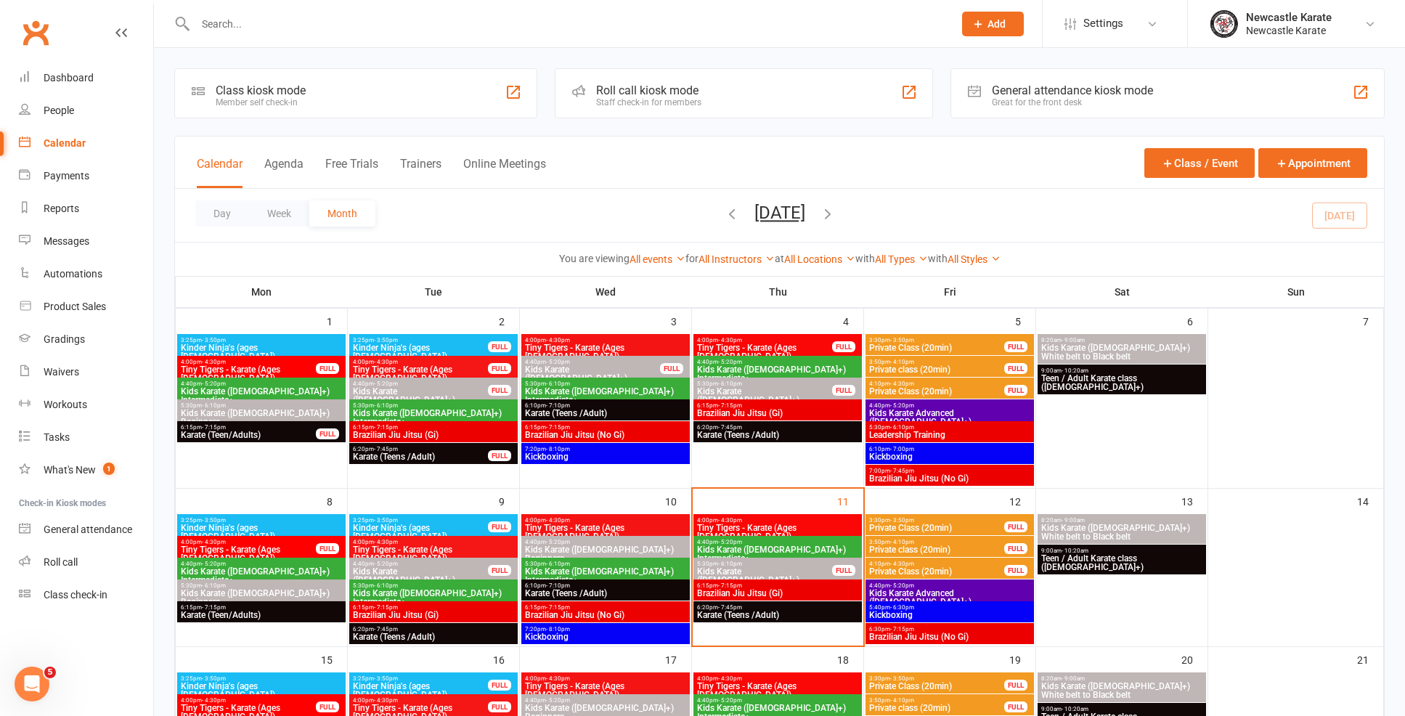
click at [1091, 385] on div "9:00am - 10:20am Teen / Adult Karate class (12yo+)" at bounding box center [1122, 380] width 168 height 30
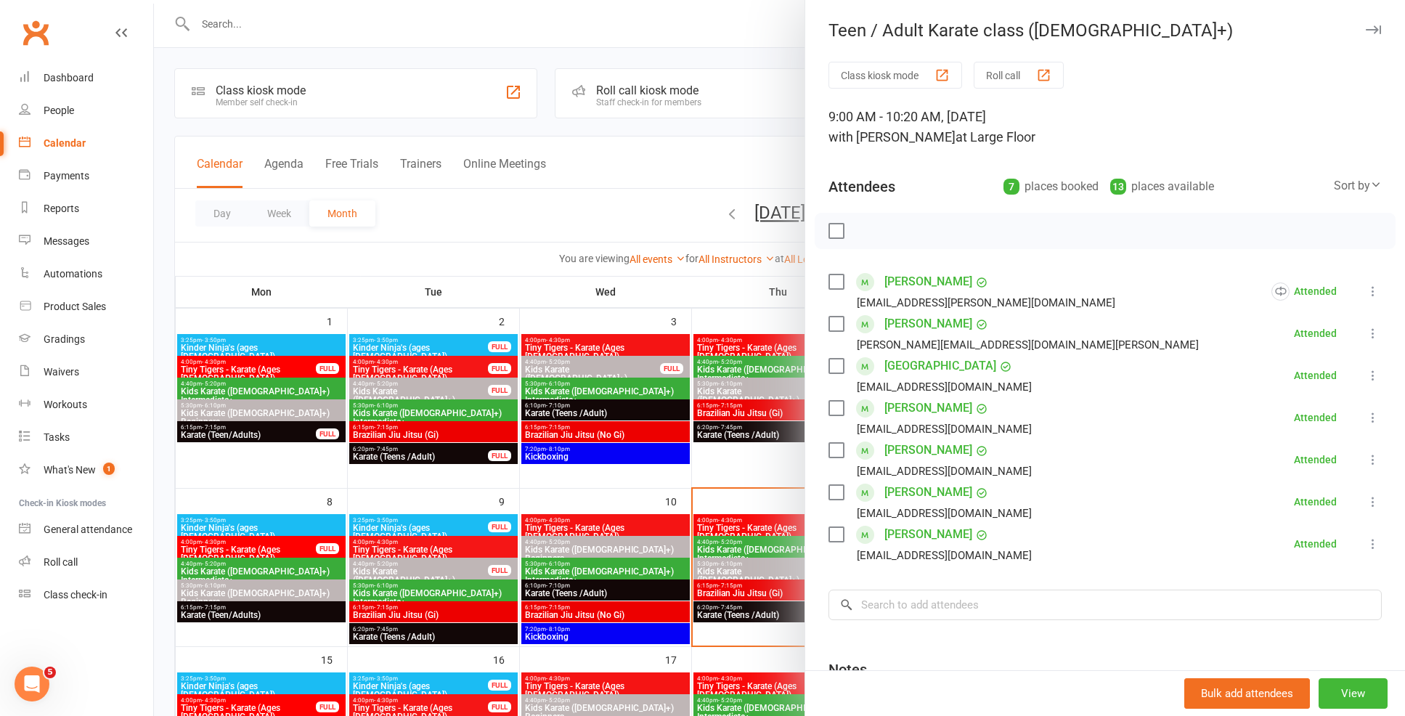
click at [919, 361] on link "Kobe Park" at bounding box center [941, 365] width 112 height 23
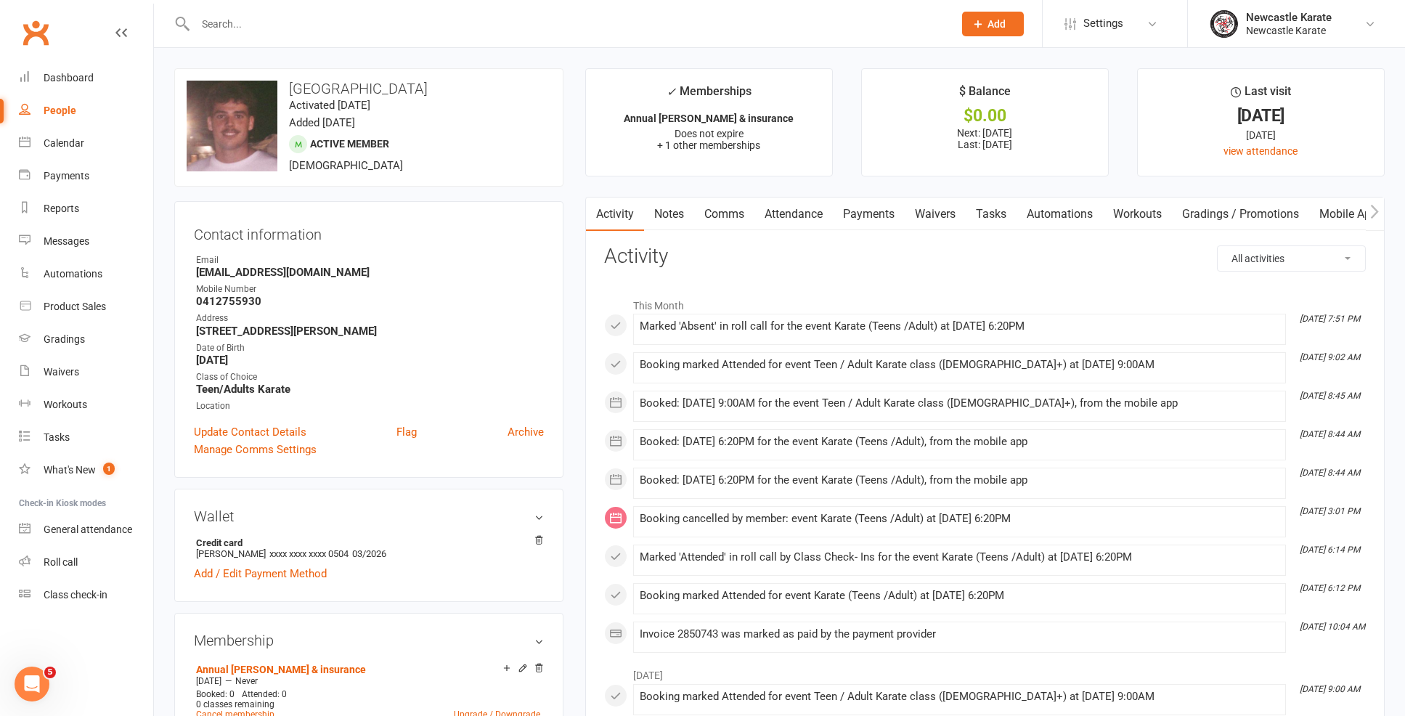
click at [796, 208] on link "Attendance" at bounding box center [794, 214] width 78 height 33
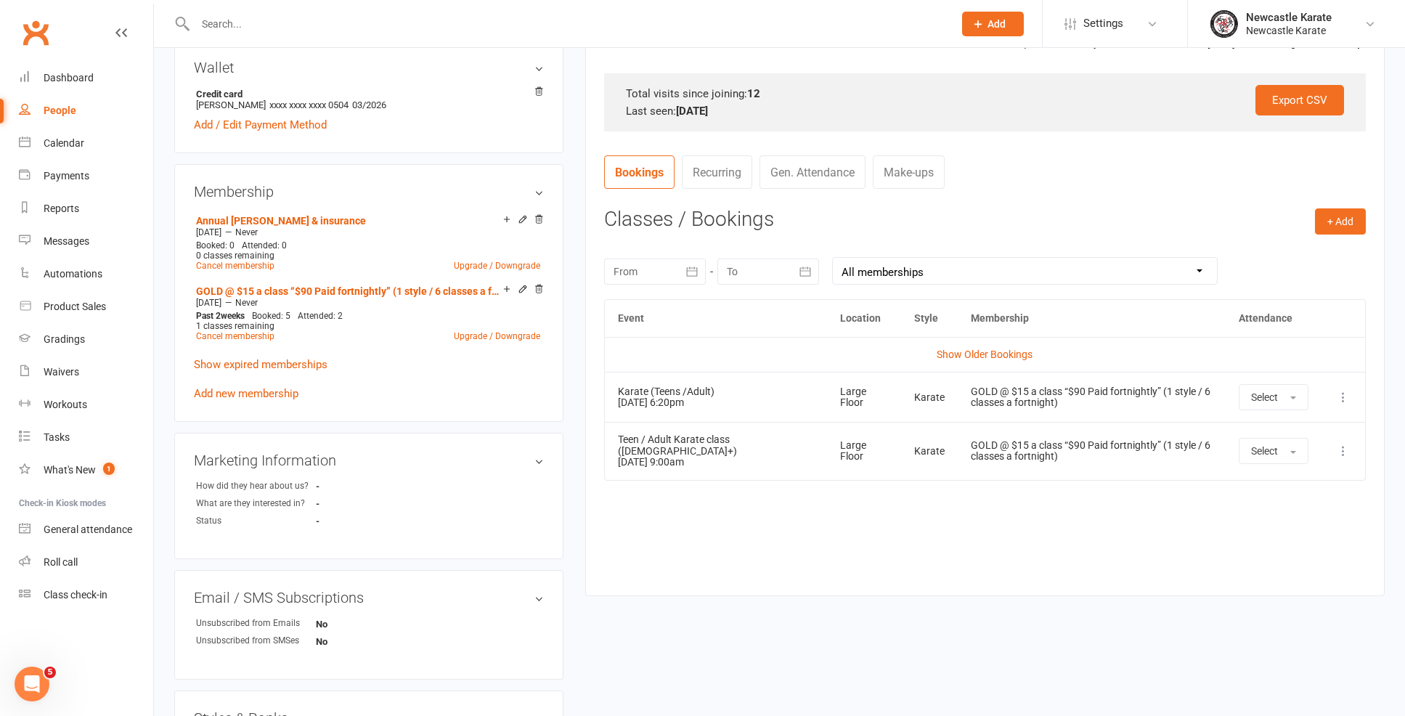
scroll to position [197, 0]
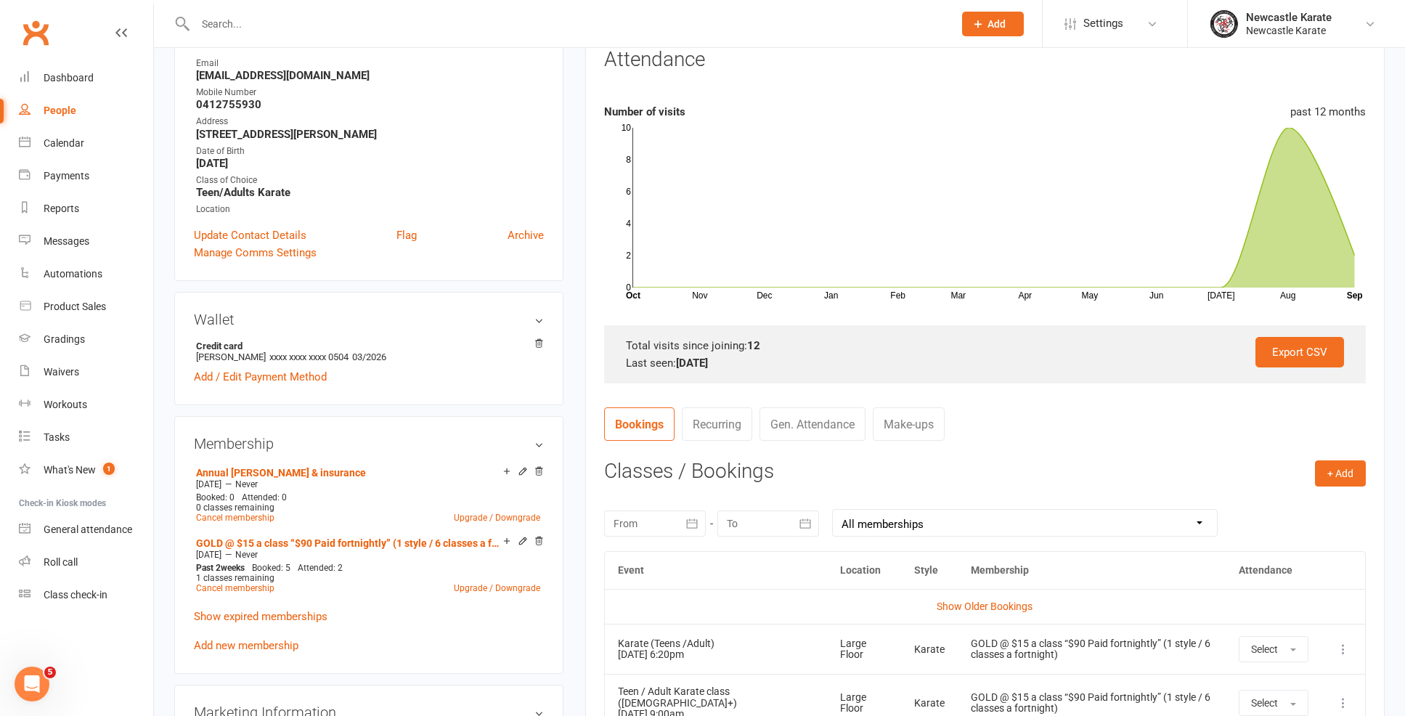
click at [43, 95] on link "People" at bounding box center [86, 110] width 134 height 33
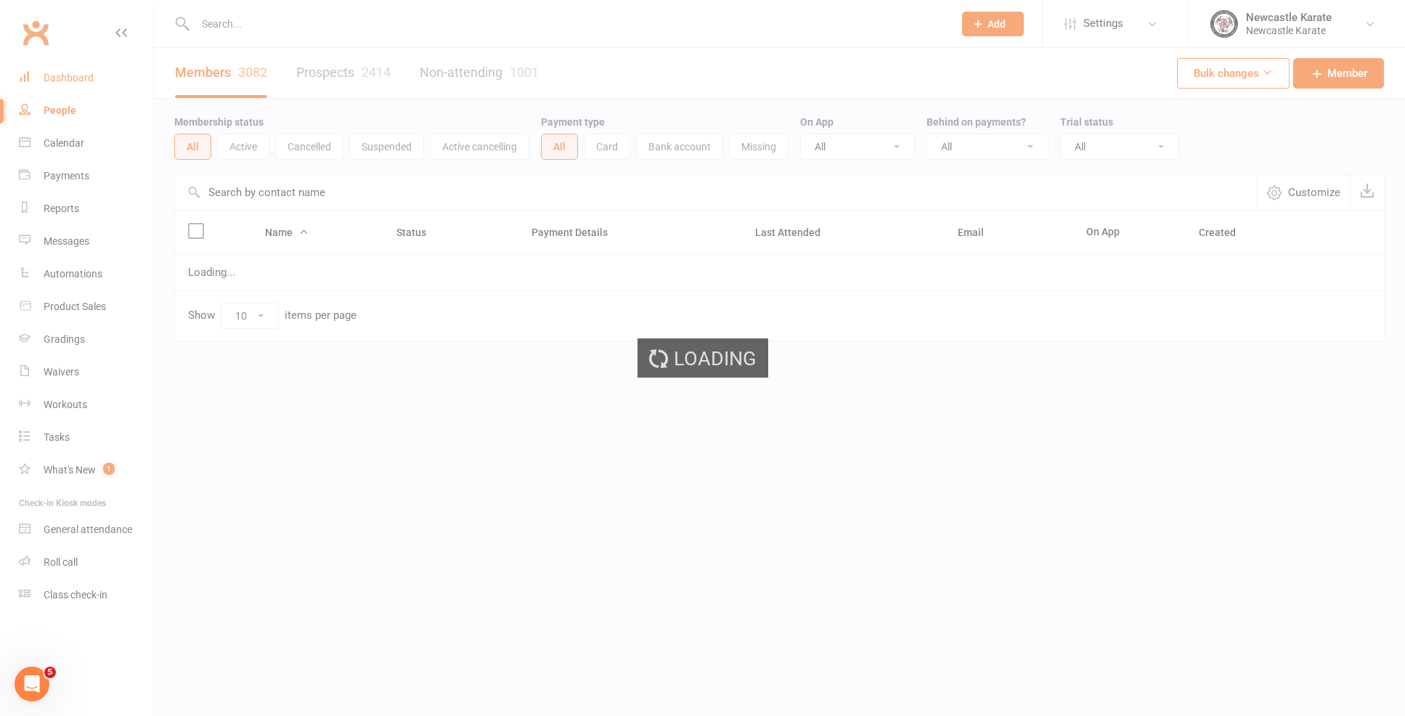
click at [50, 80] on div "Dashboard" at bounding box center [69, 78] width 50 height 12
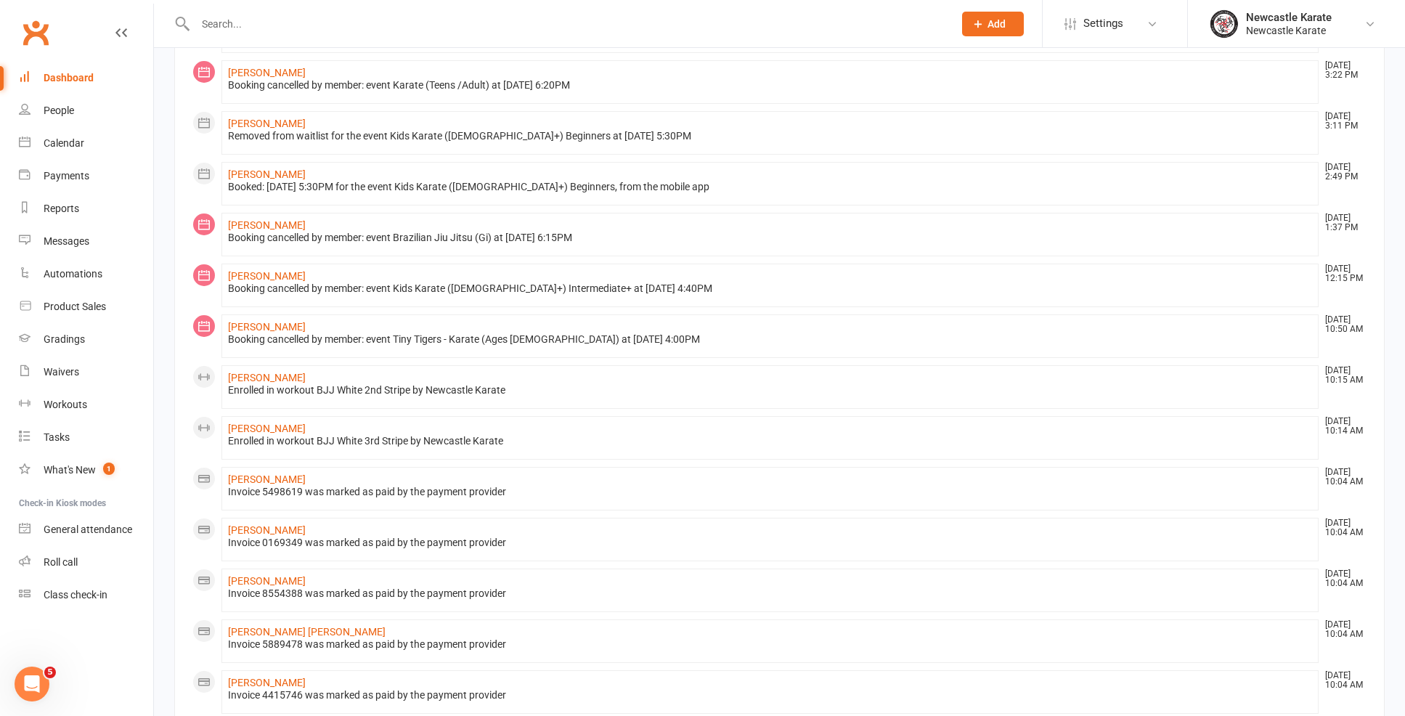
scroll to position [31, 0]
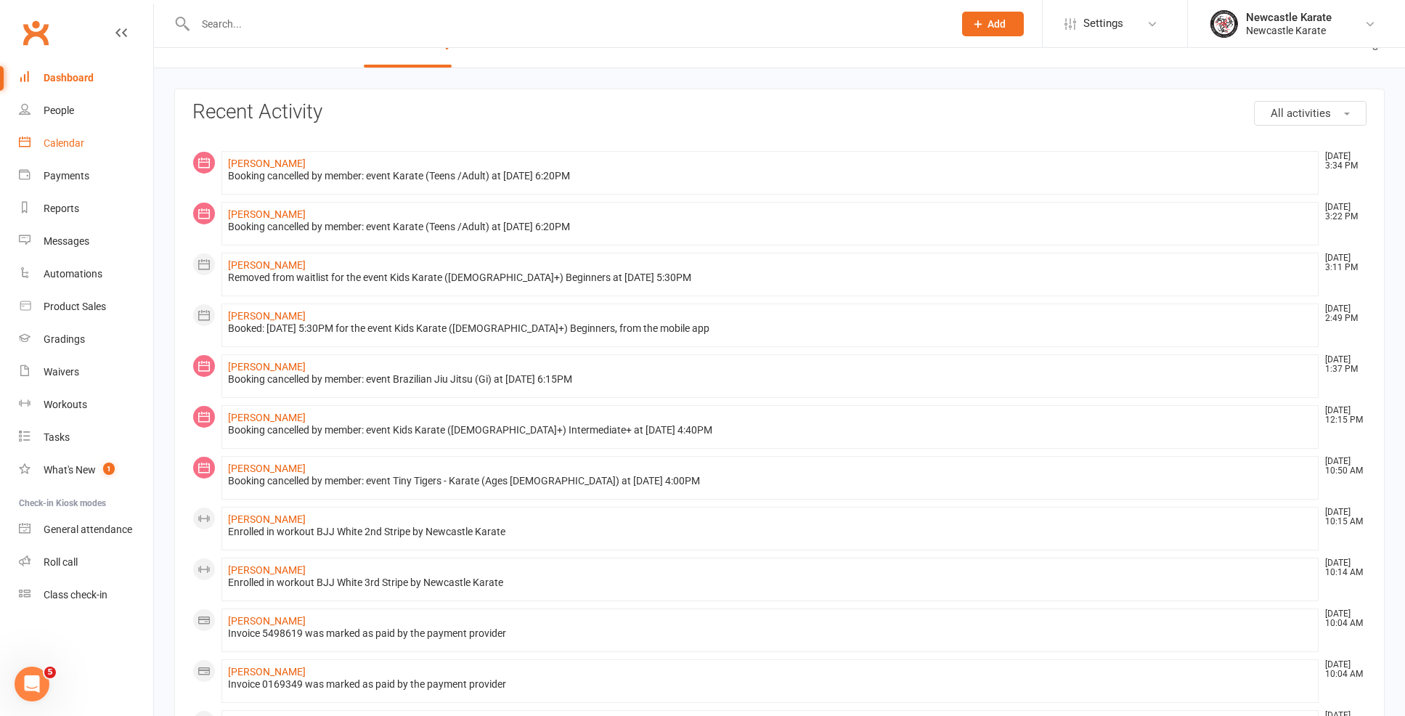
click at [80, 154] on link "Calendar" at bounding box center [86, 143] width 134 height 33
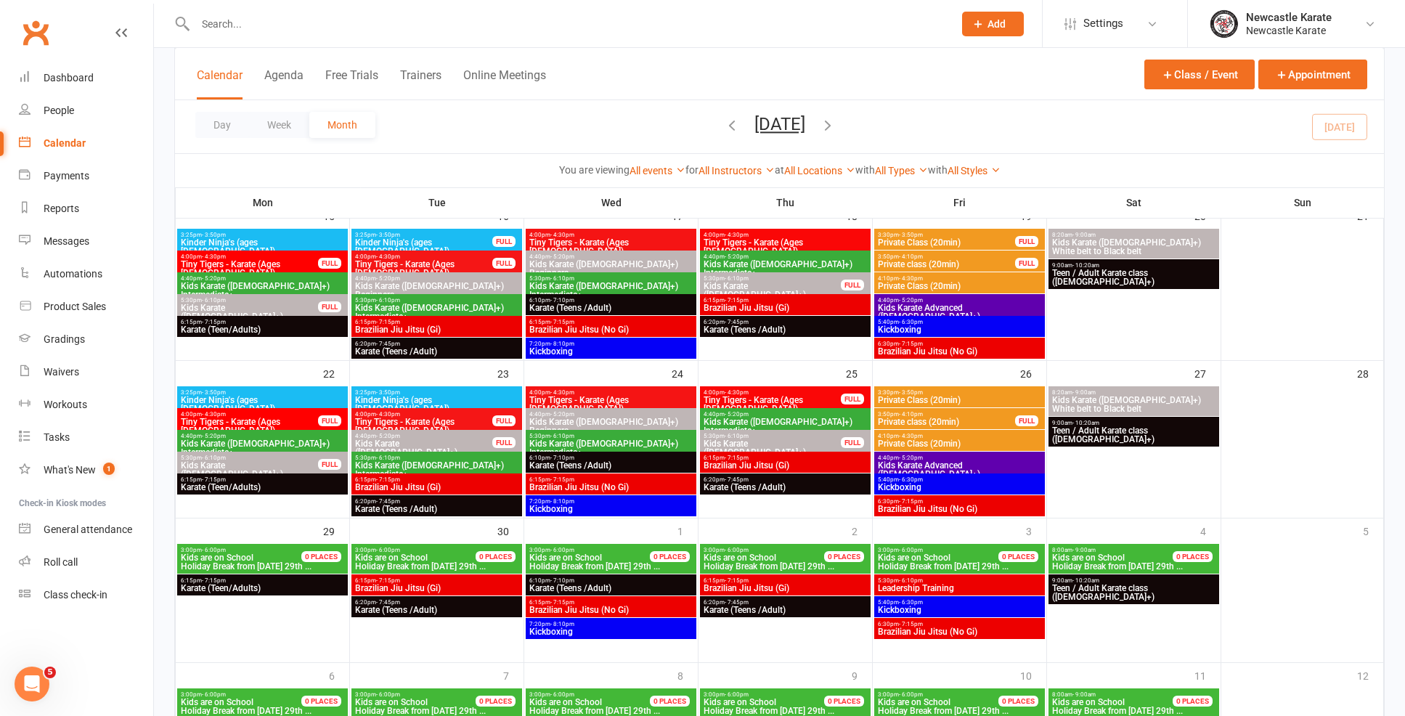
scroll to position [394, 0]
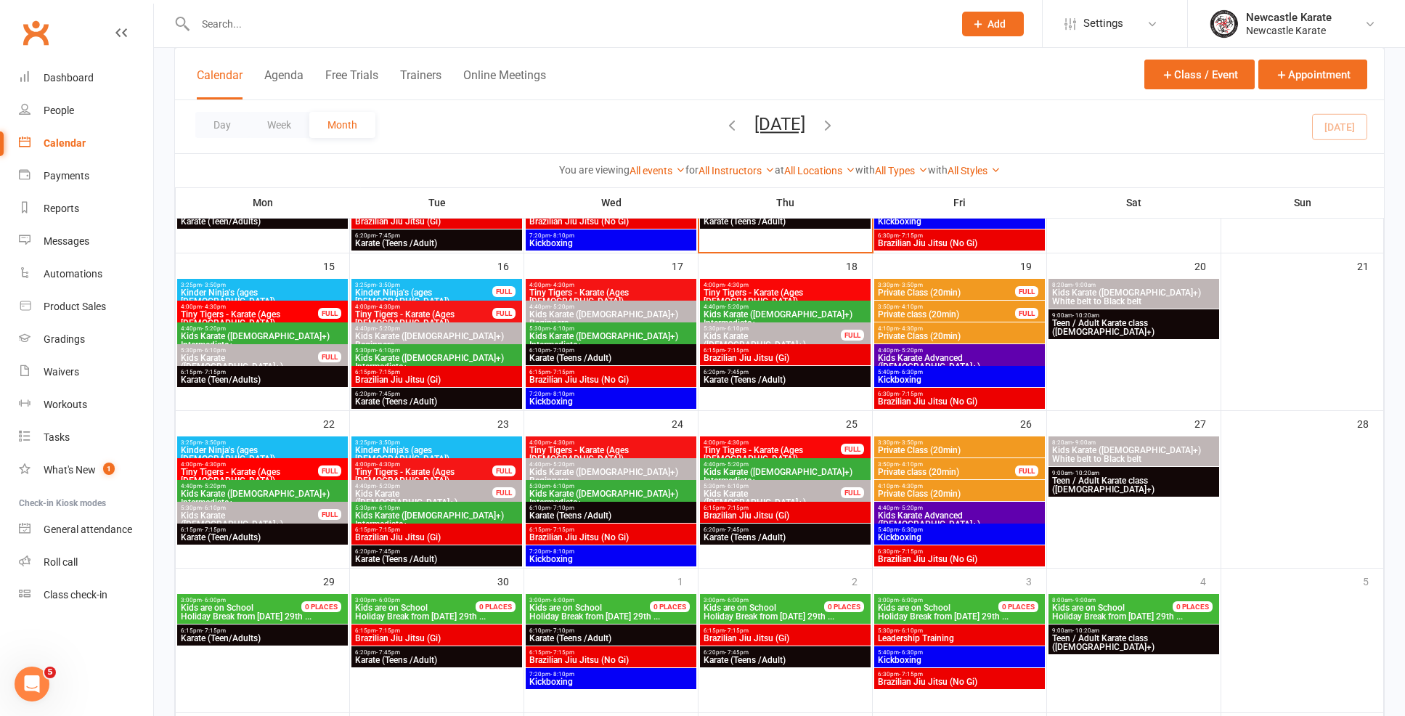
click at [468, 553] on span "6:20pm - 7:45pm" at bounding box center [436, 551] width 165 height 7
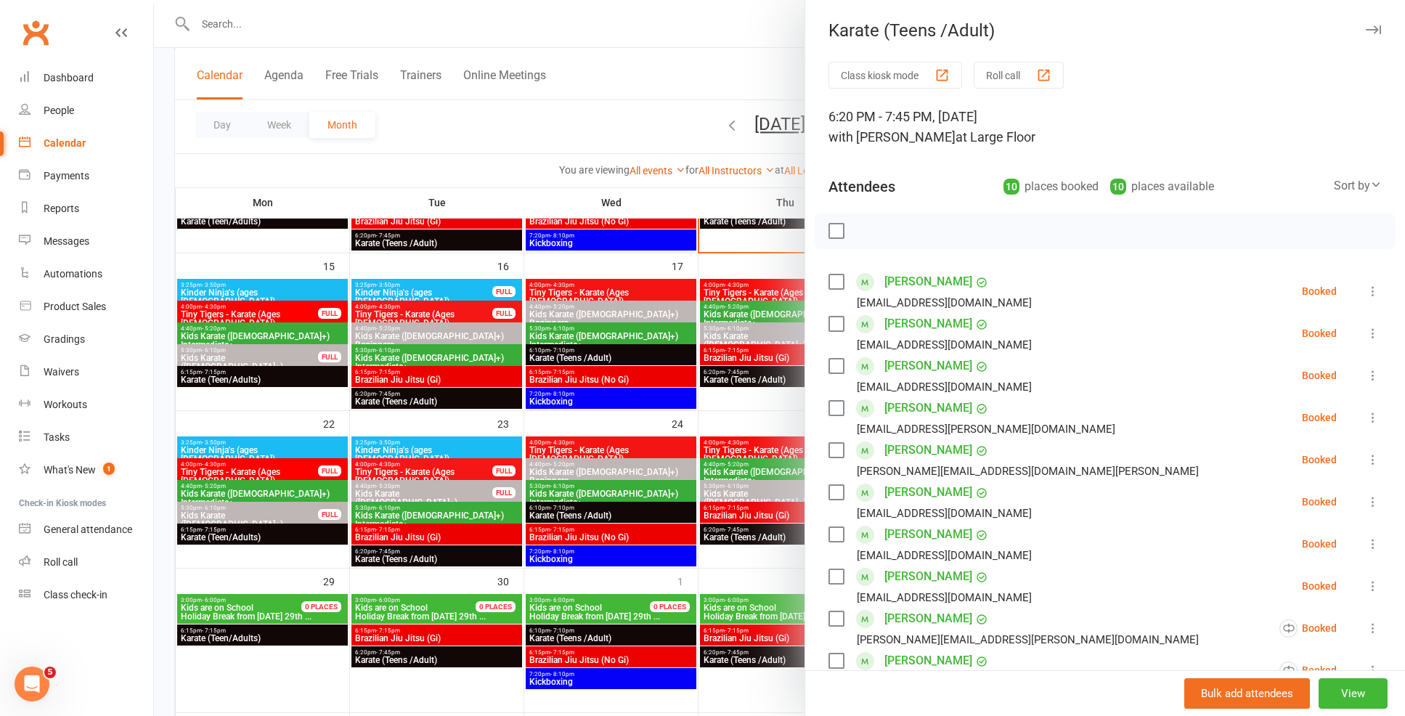
scroll to position [200, 0]
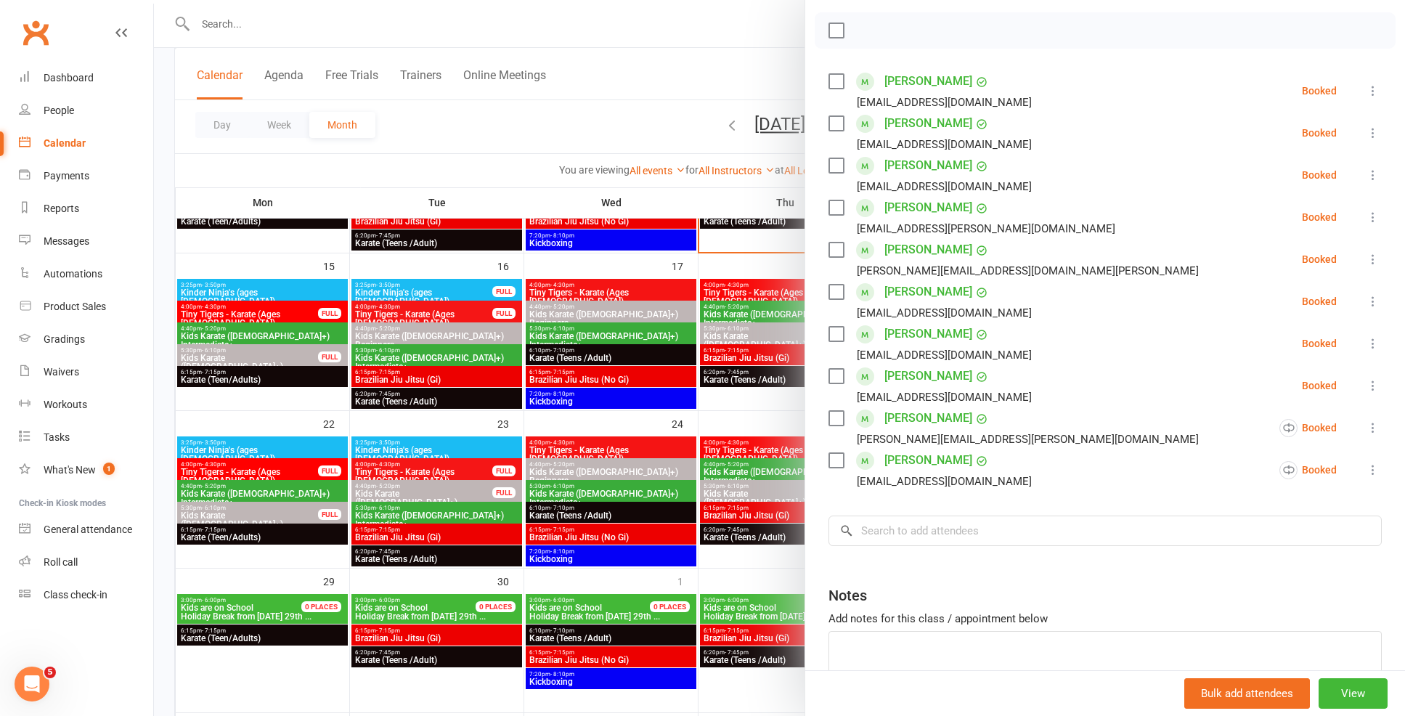
click at [648, 482] on div at bounding box center [779, 358] width 1251 height 716
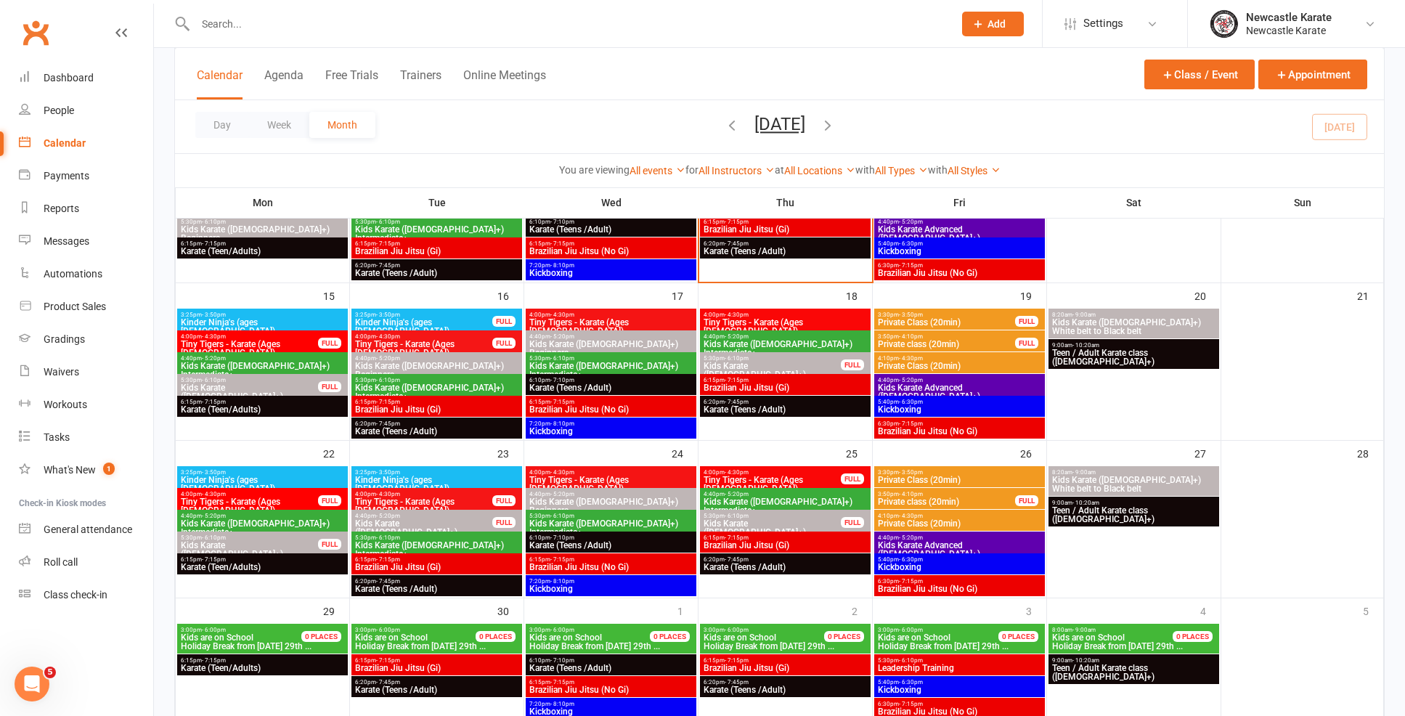
scroll to position [345, 0]
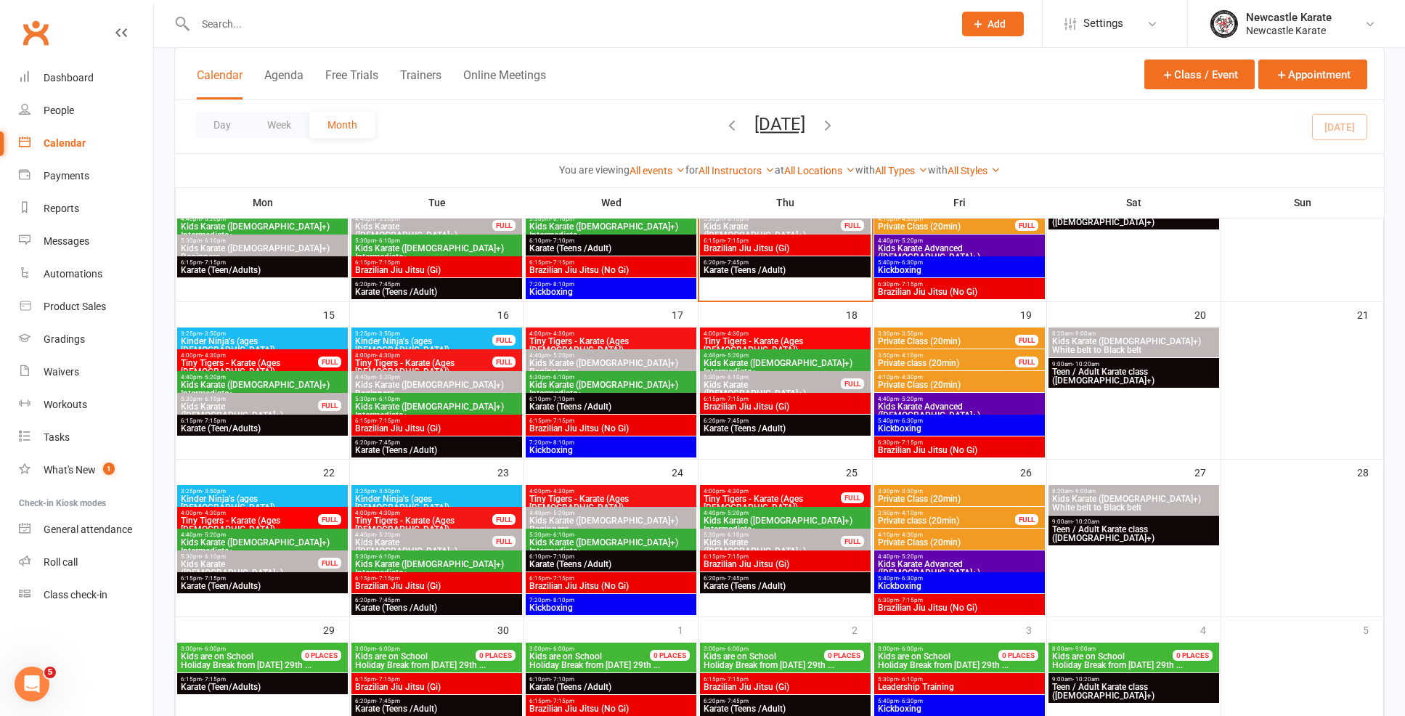
click at [718, 420] on span "6:20pm - 7:45pm" at bounding box center [785, 421] width 165 height 7
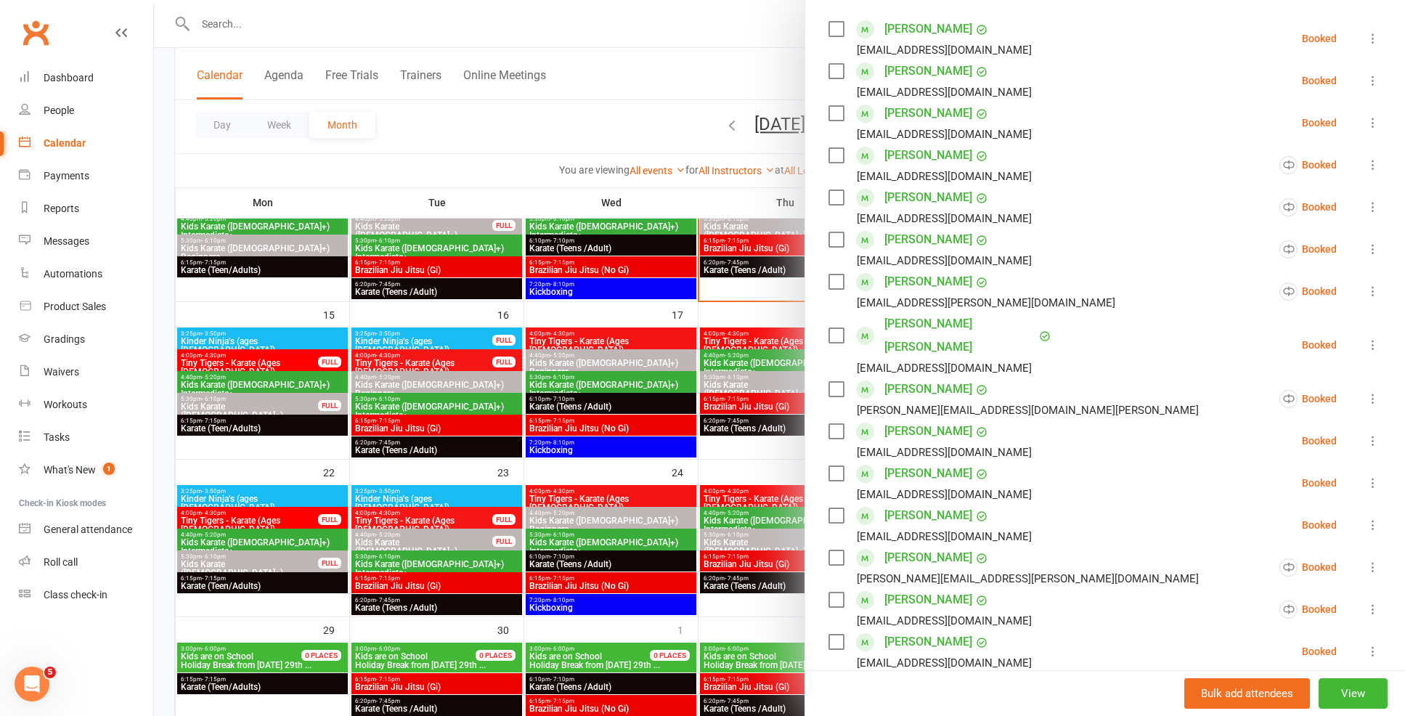
scroll to position [246, 0]
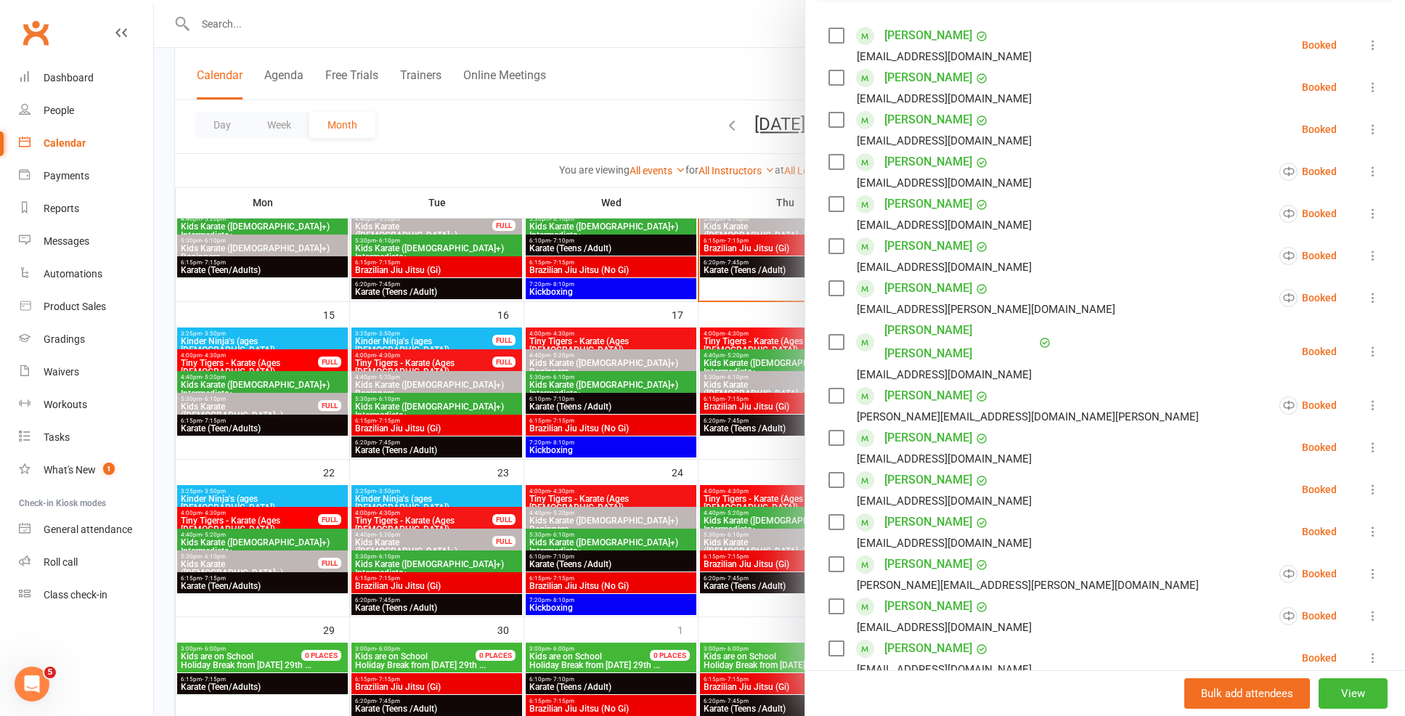
click at [411, 360] on div at bounding box center [779, 358] width 1251 height 716
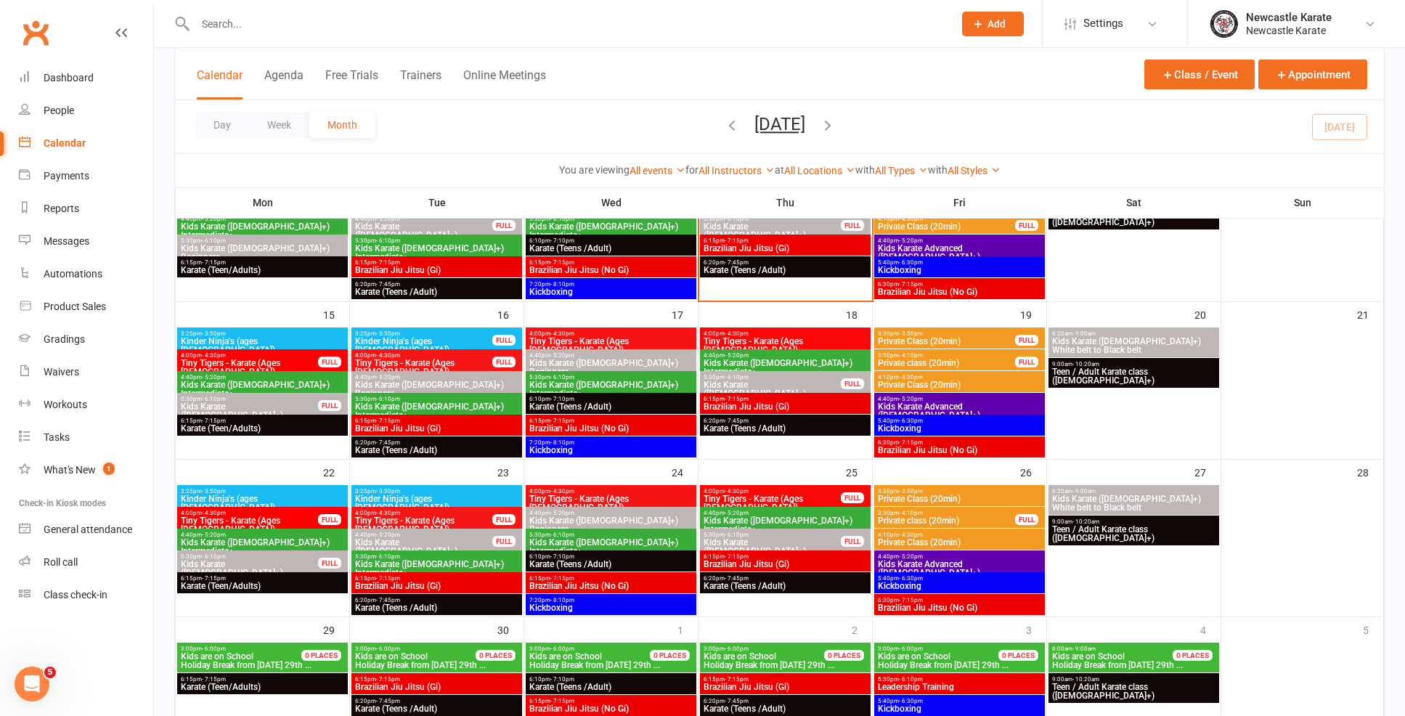
click at [712, 267] on span "Karate (Teens /Adult)" at bounding box center [785, 270] width 165 height 9
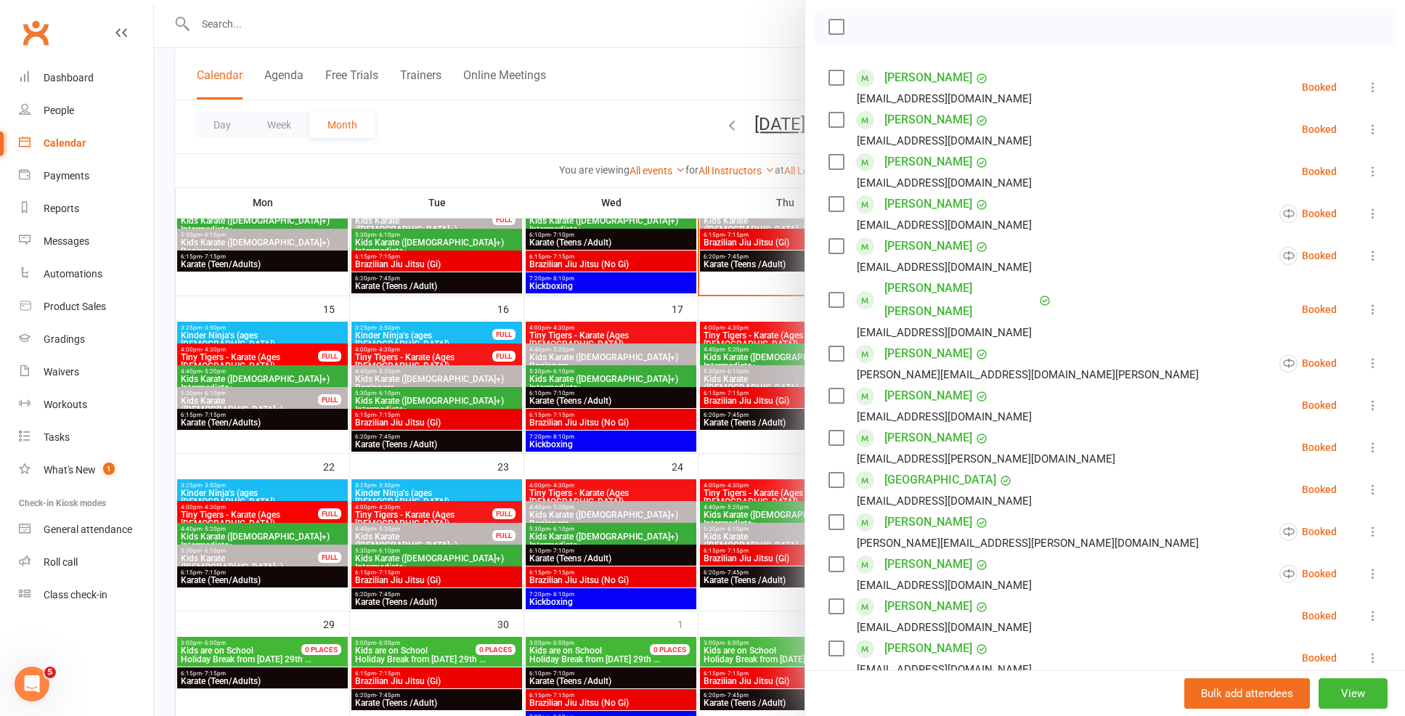
scroll to position [211, 0]
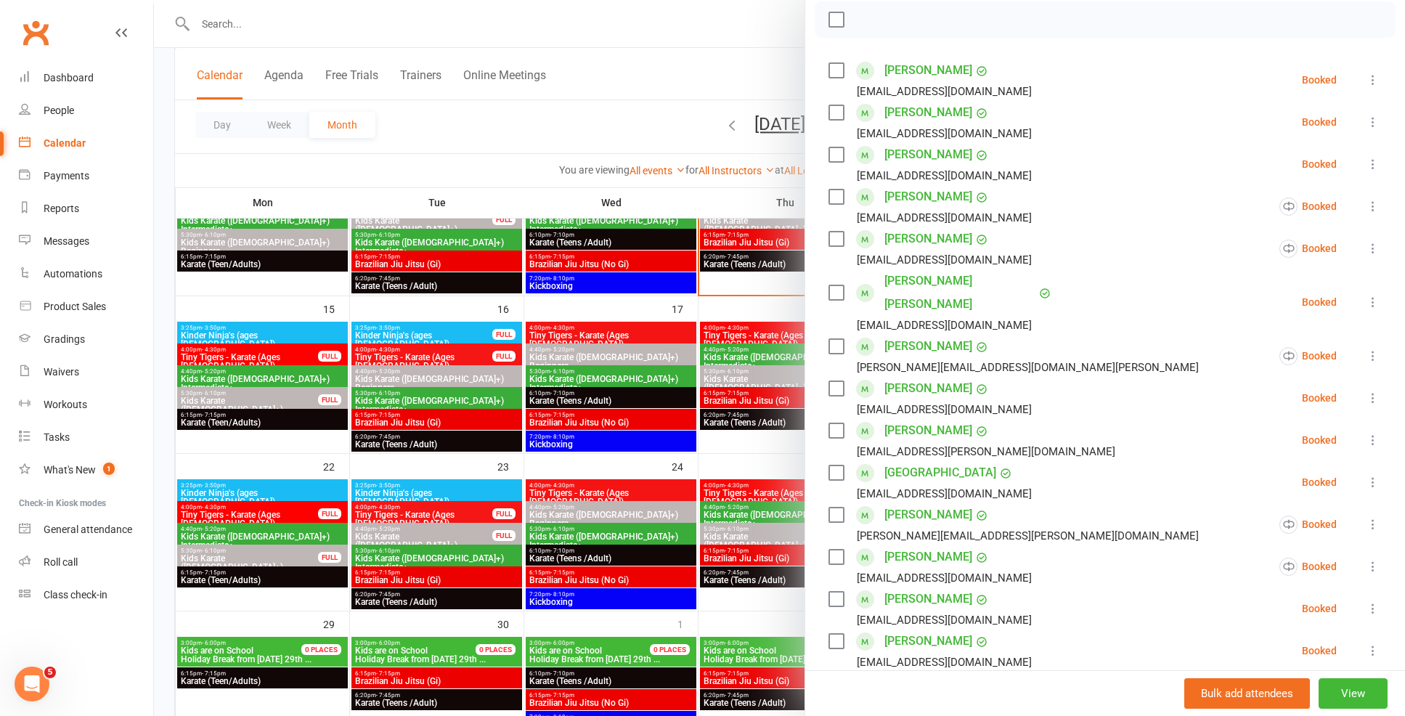
click at [511, 25] on div at bounding box center [779, 358] width 1251 height 716
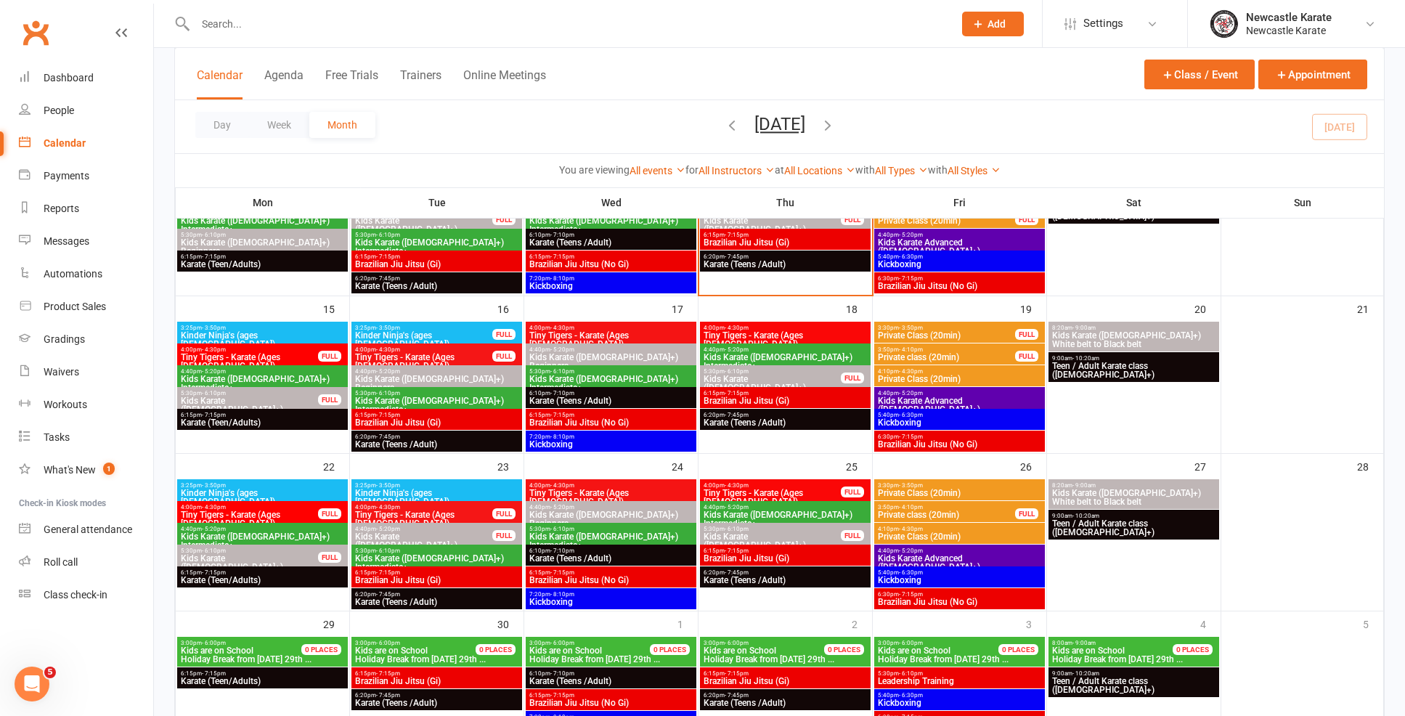
click at [489, 24] on input "text" at bounding box center [567, 24] width 752 height 20
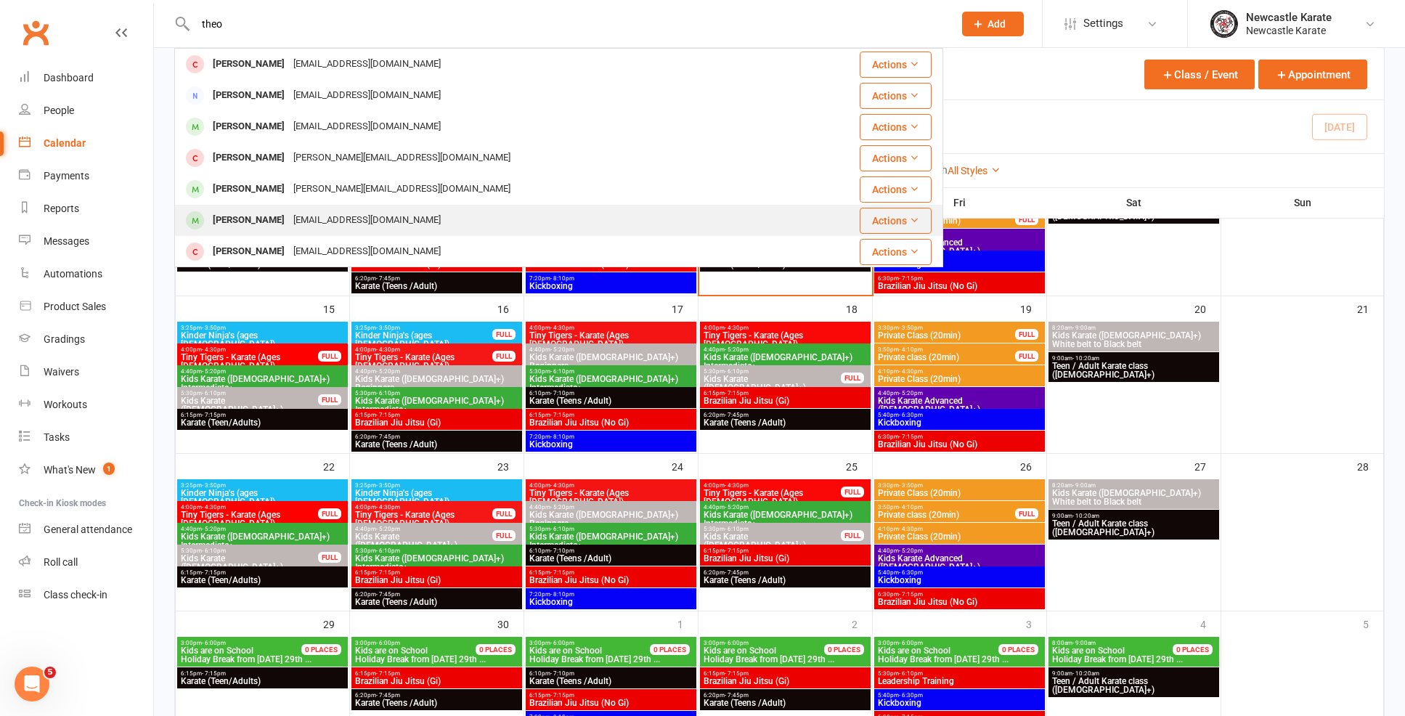
type input "theo"
click at [293, 210] on div "[EMAIL_ADDRESS][DOMAIN_NAME]" at bounding box center [367, 220] width 156 height 21
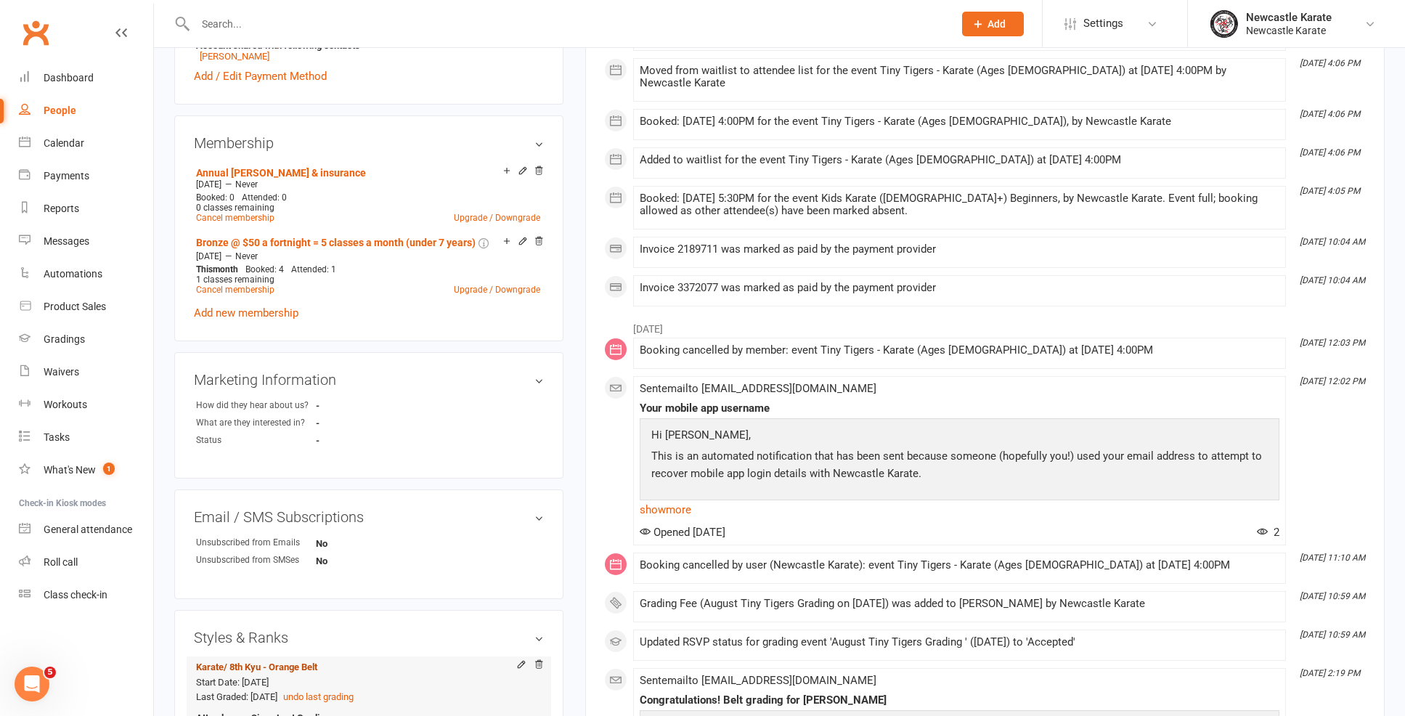
scroll to position [822, 0]
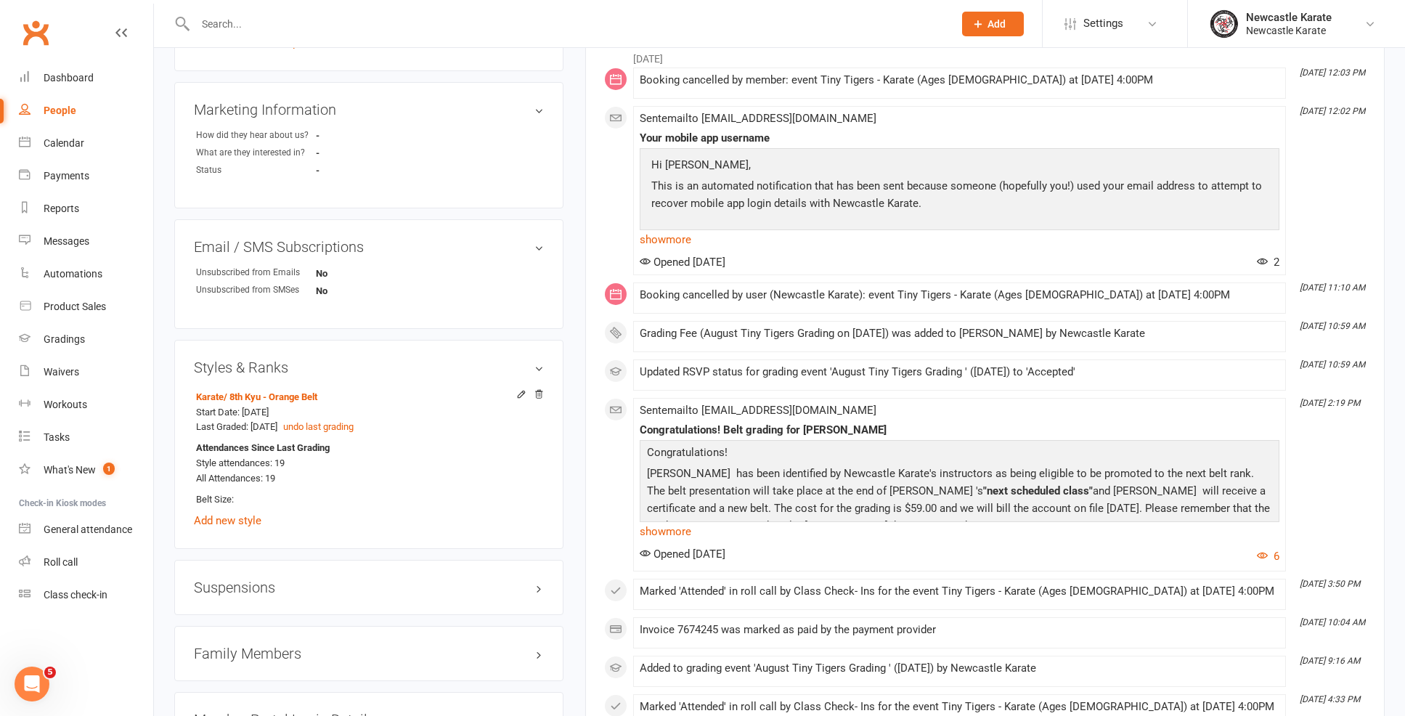
click at [226, 649] on h3 "Family Members" at bounding box center [369, 654] width 350 height 16
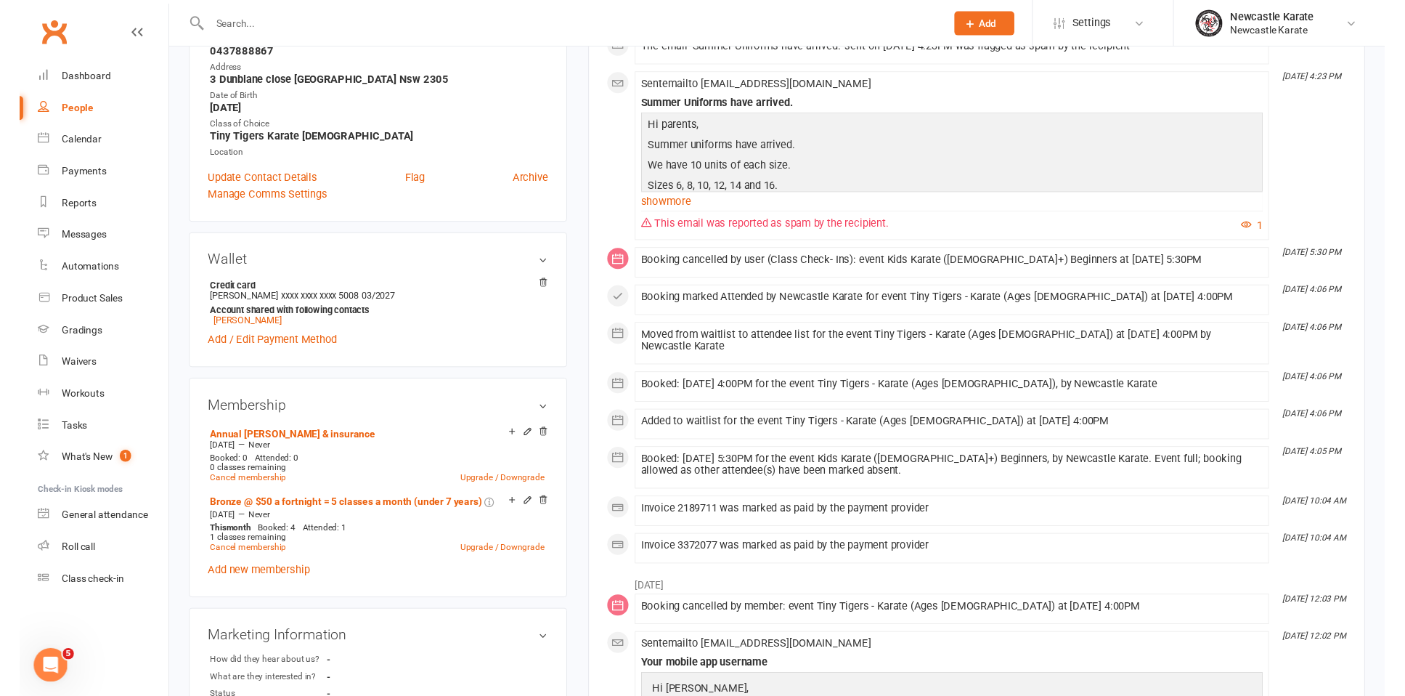
scroll to position [0, 0]
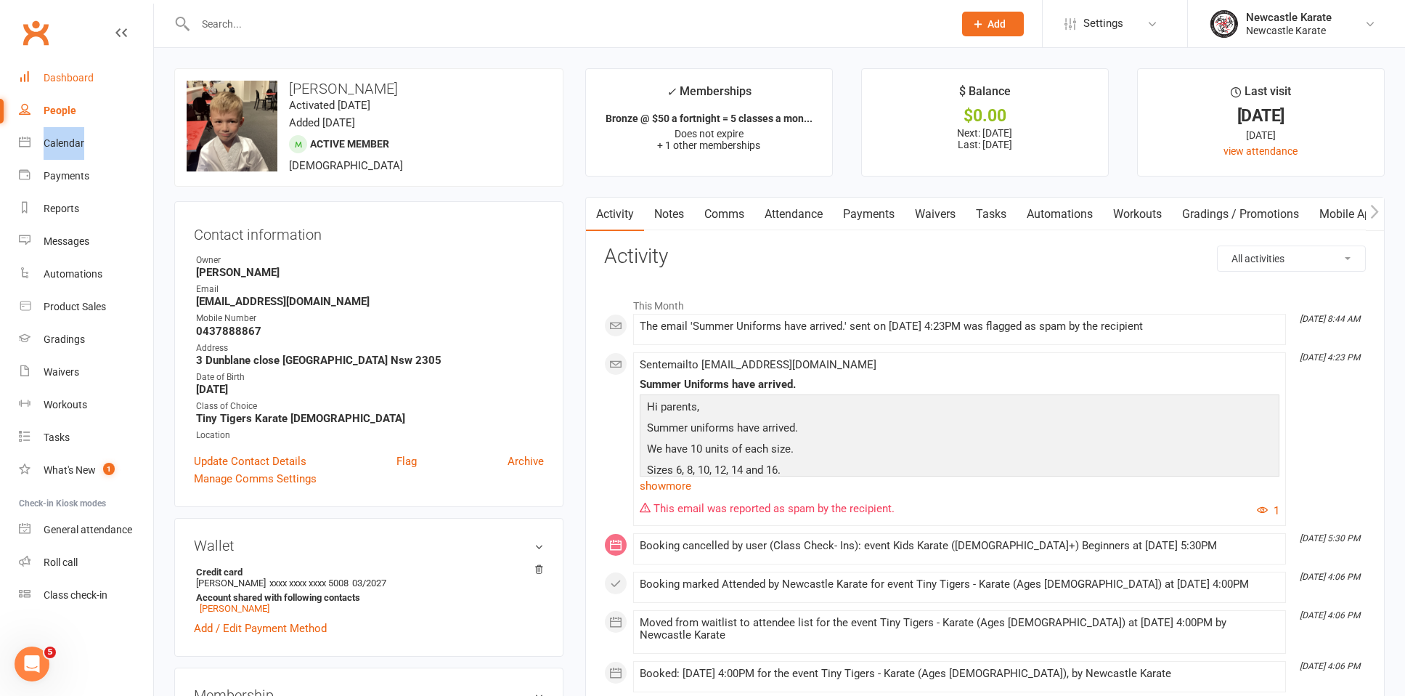
click at [67, 75] on div "Dashboard" at bounding box center [69, 78] width 50 height 12
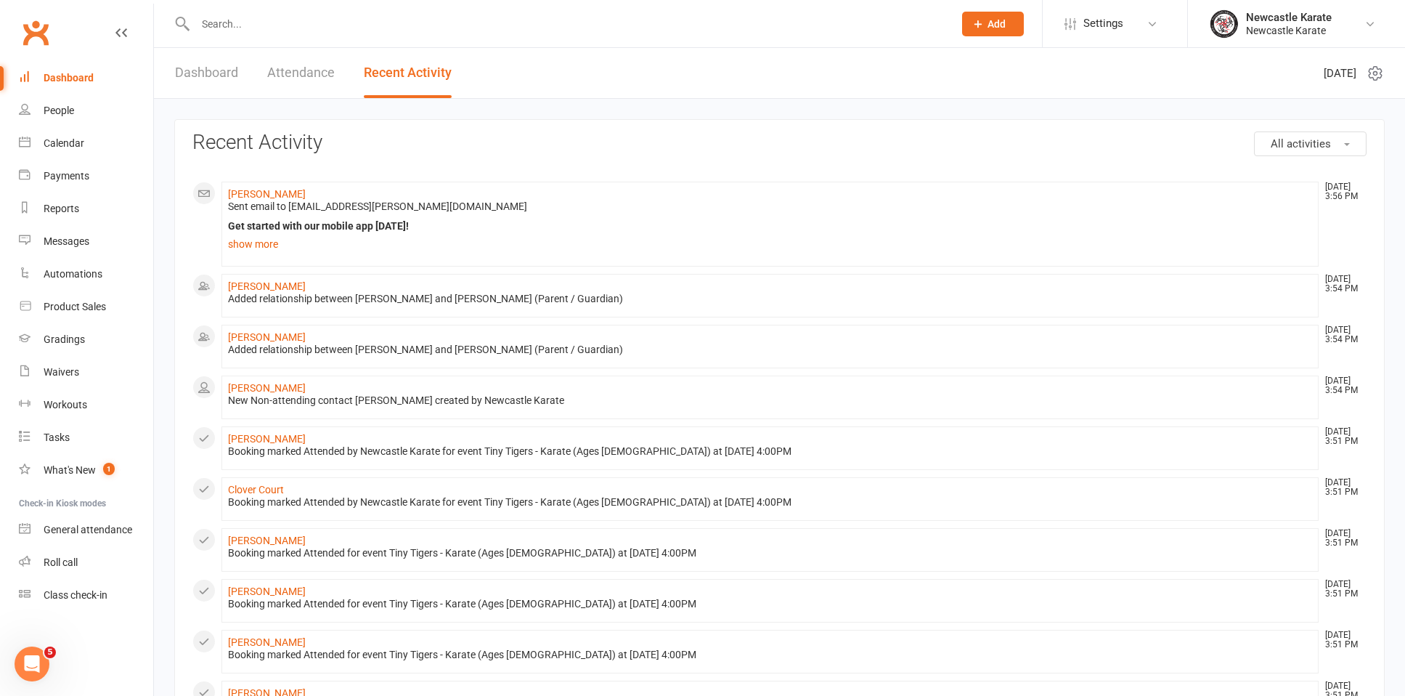
click at [161, 77] on div "Dashboard Attendance Recent Activity" at bounding box center [313, 73] width 319 height 50
click at [174, 76] on div "Dashboard Attendance Recent Activity" at bounding box center [313, 73] width 319 height 50
click at [206, 90] on link "Dashboard" at bounding box center [206, 73] width 63 height 50
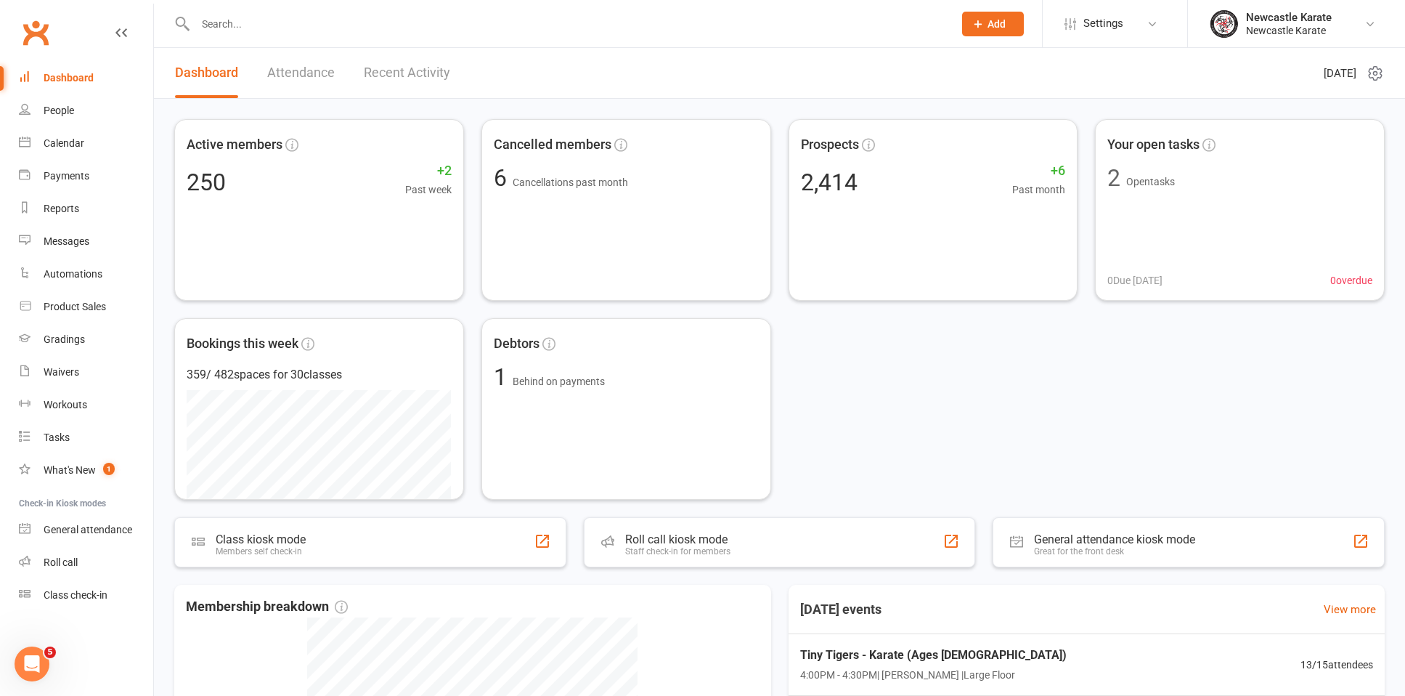
click at [954, 1] on div "Prospect Member Non-attending contact Class / event Appointment Grading event T…" at bounding box center [992, 23] width 99 height 47
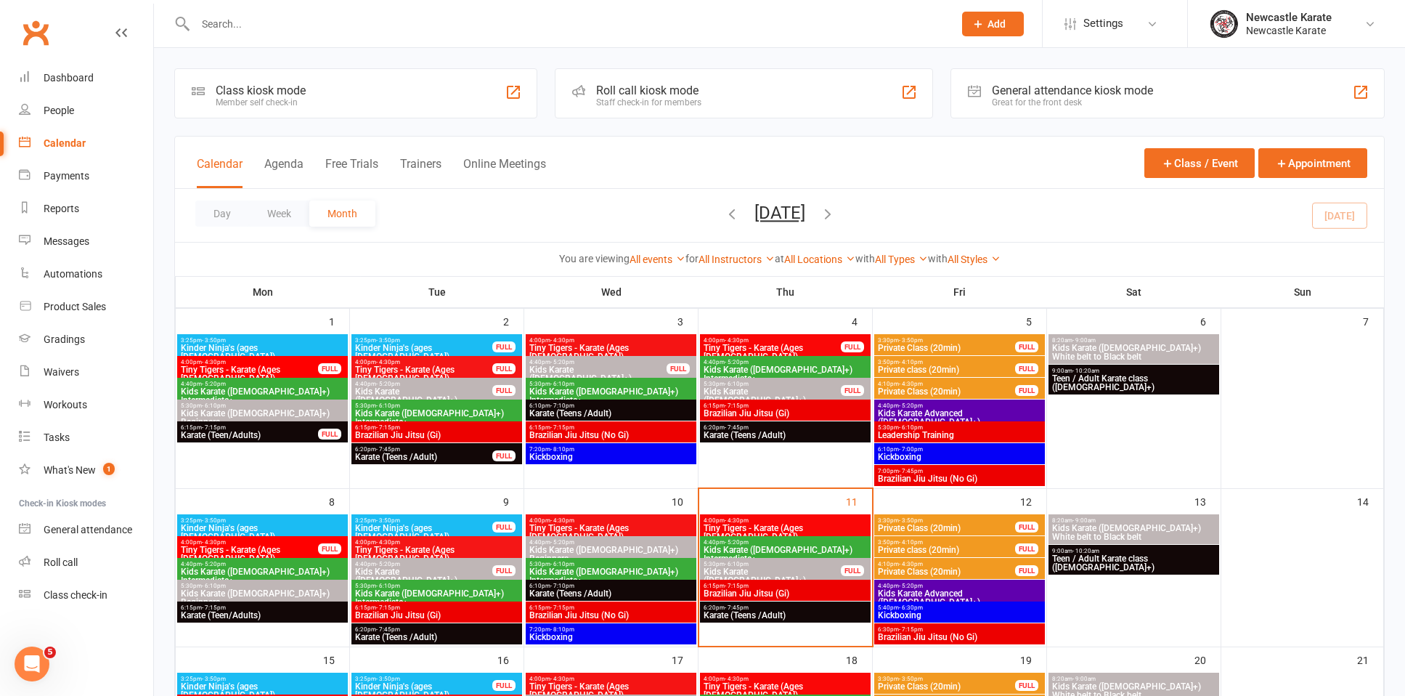
scroll to position [23, 0]
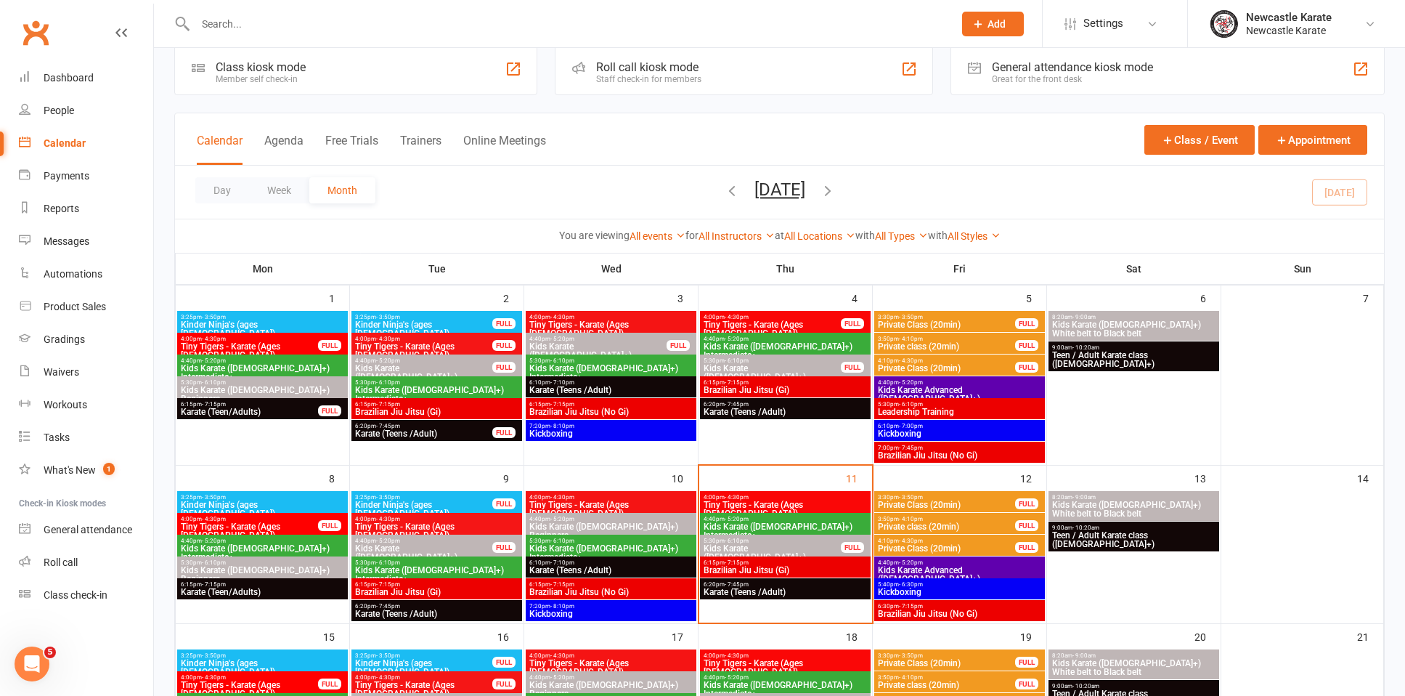
click at [781, 502] on span "Tiny Tigers - Karate (Ages [DEMOGRAPHIC_DATA])" at bounding box center [785, 508] width 165 height 17
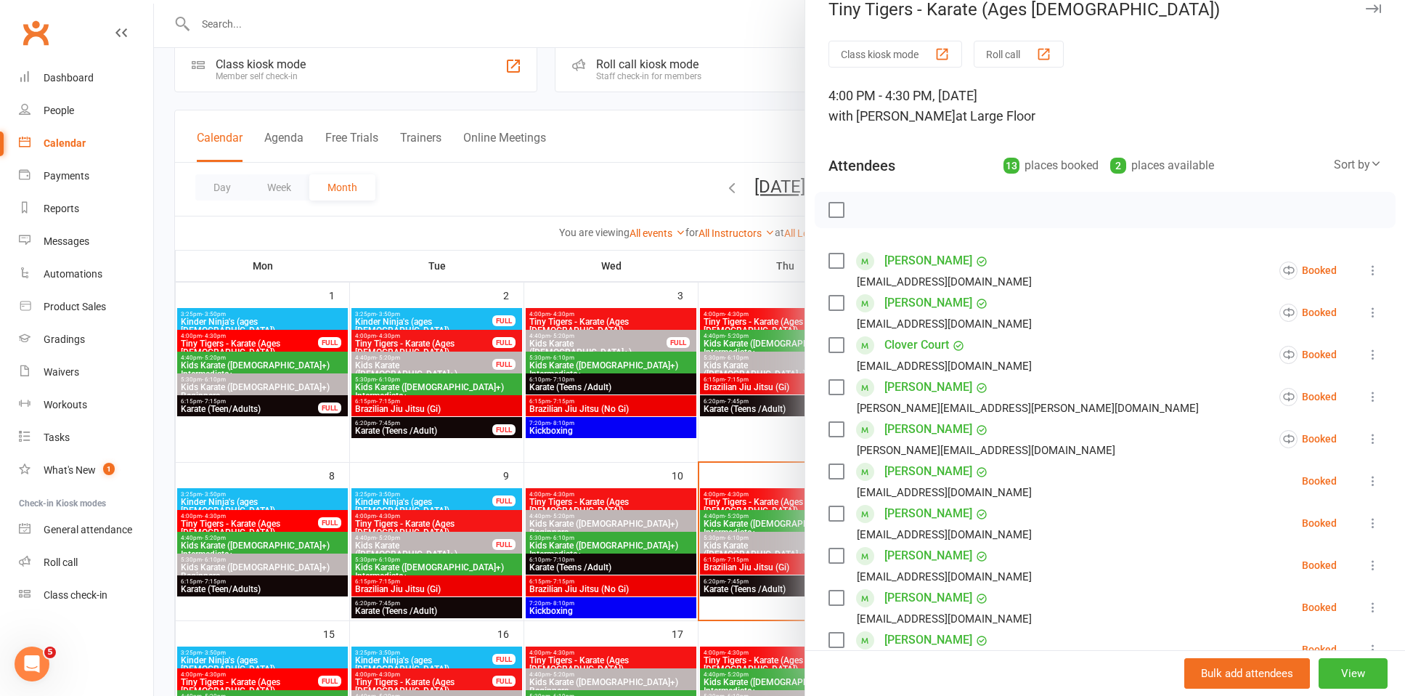
scroll to position [118, 0]
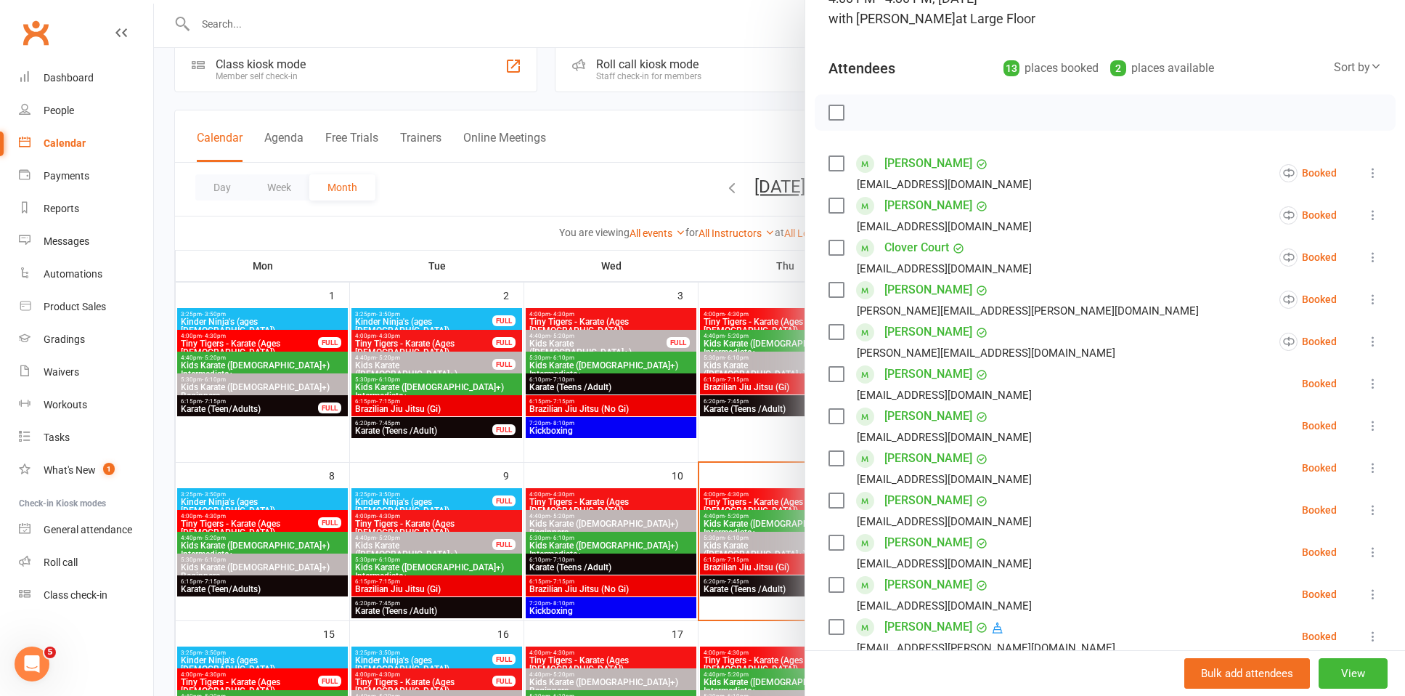
click at [829, 373] on label at bounding box center [836, 374] width 15 height 15
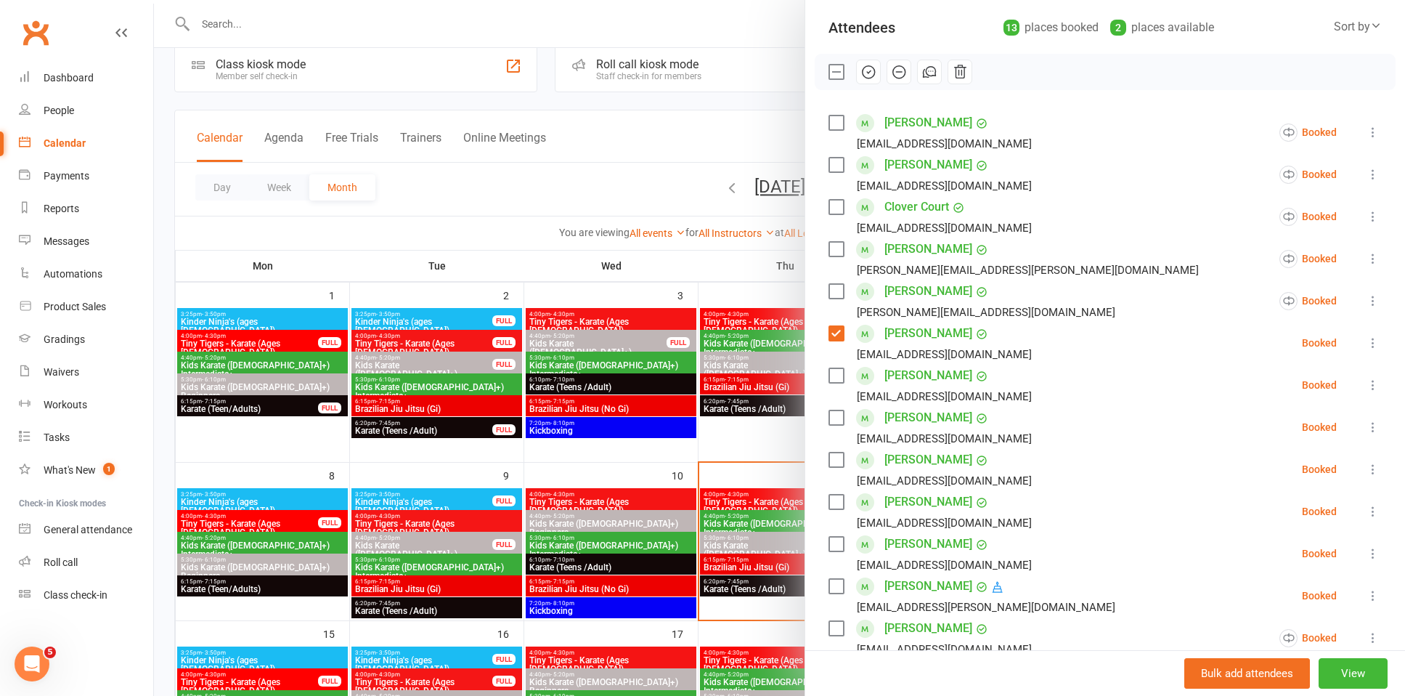
scroll to position [253, 0]
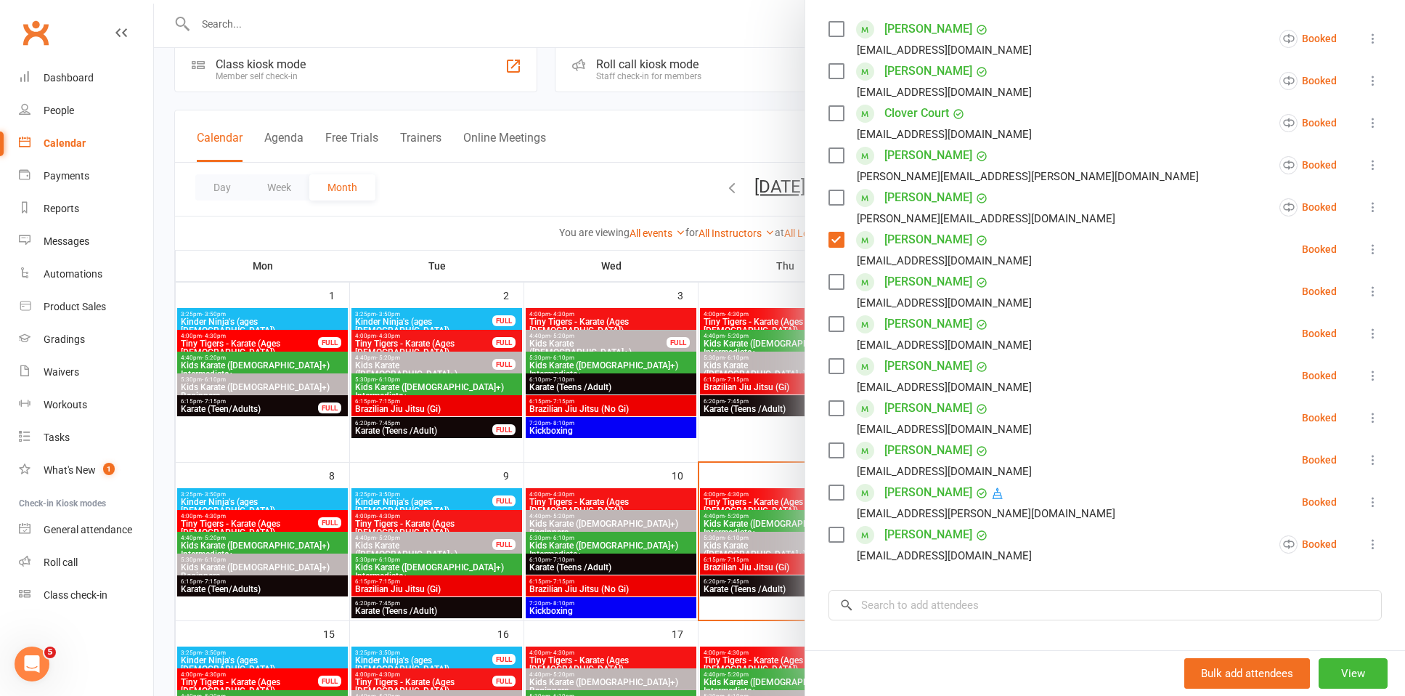
click at [829, 328] on label at bounding box center [836, 324] width 15 height 15
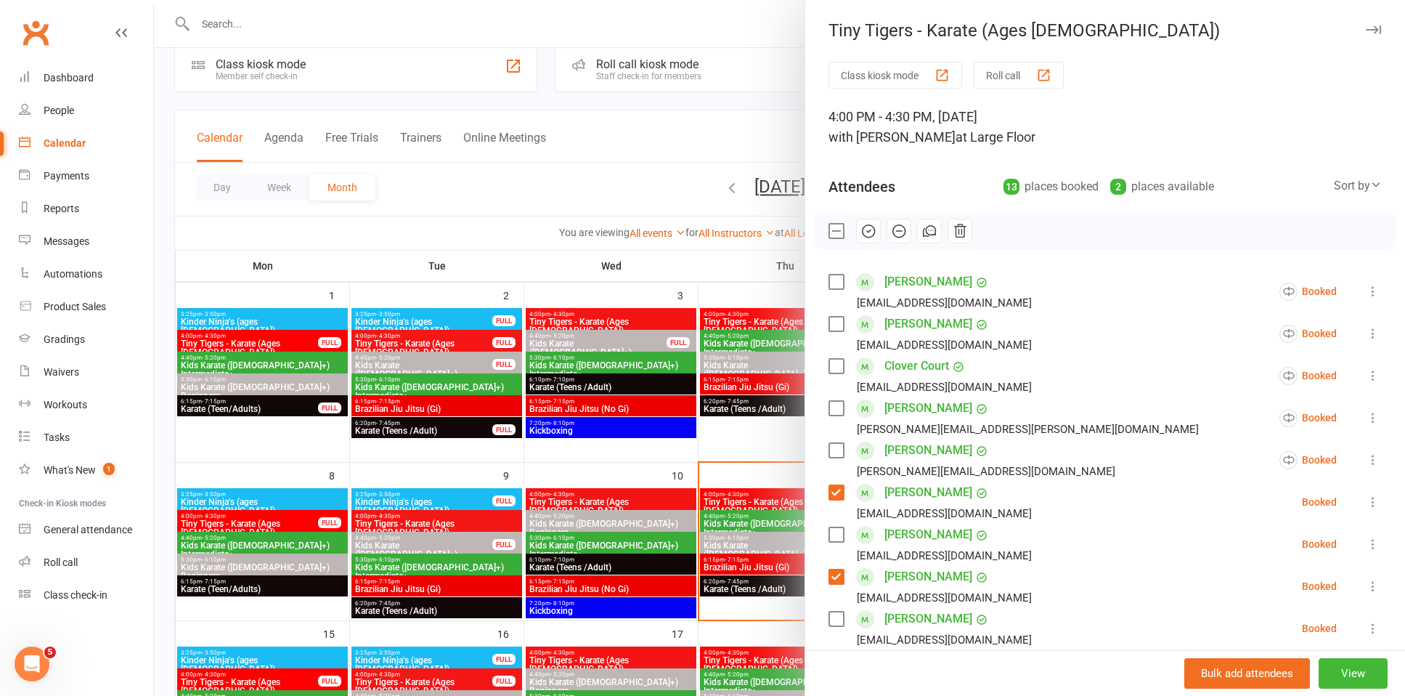
click at [869, 228] on icon "button" at bounding box center [869, 231] width 12 height 12
click at [829, 230] on label at bounding box center [836, 231] width 15 height 15
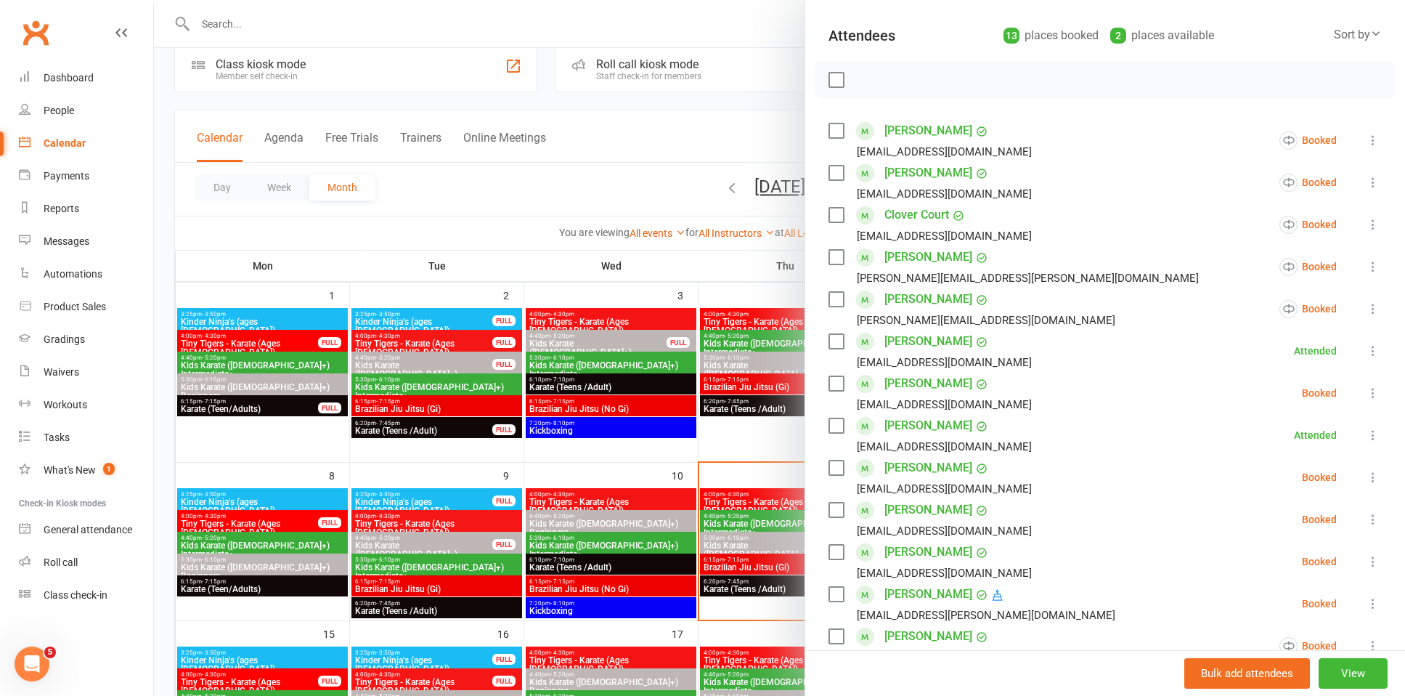
scroll to position [154, 0]
click at [833, 460] on label at bounding box center [836, 465] width 15 height 15
click at [836, 509] on label at bounding box center [836, 507] width 15 height 15
click at [869, 73] on icon "button" at bounding box center [869, 77] width 16 height 16
click at [829, 81] on label at bounding box center [836, 77] width 15 height 15
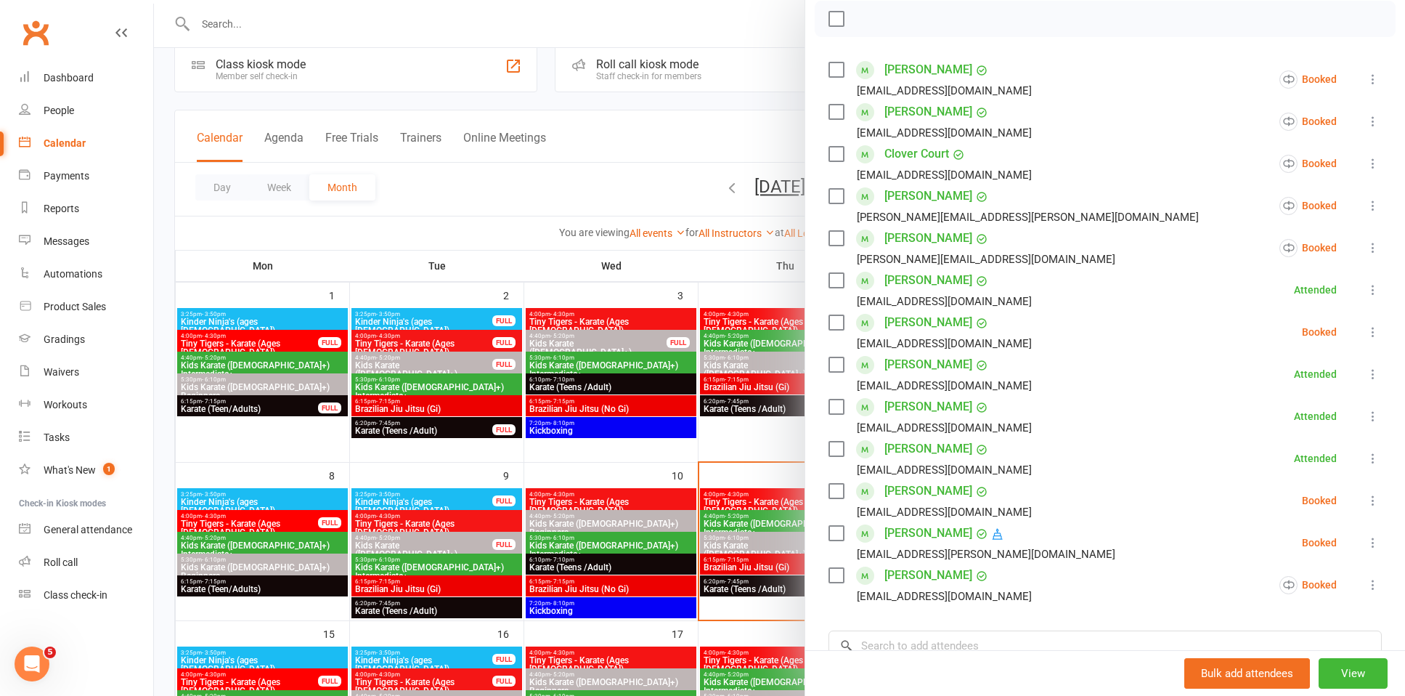
scroll to position [189, 0]
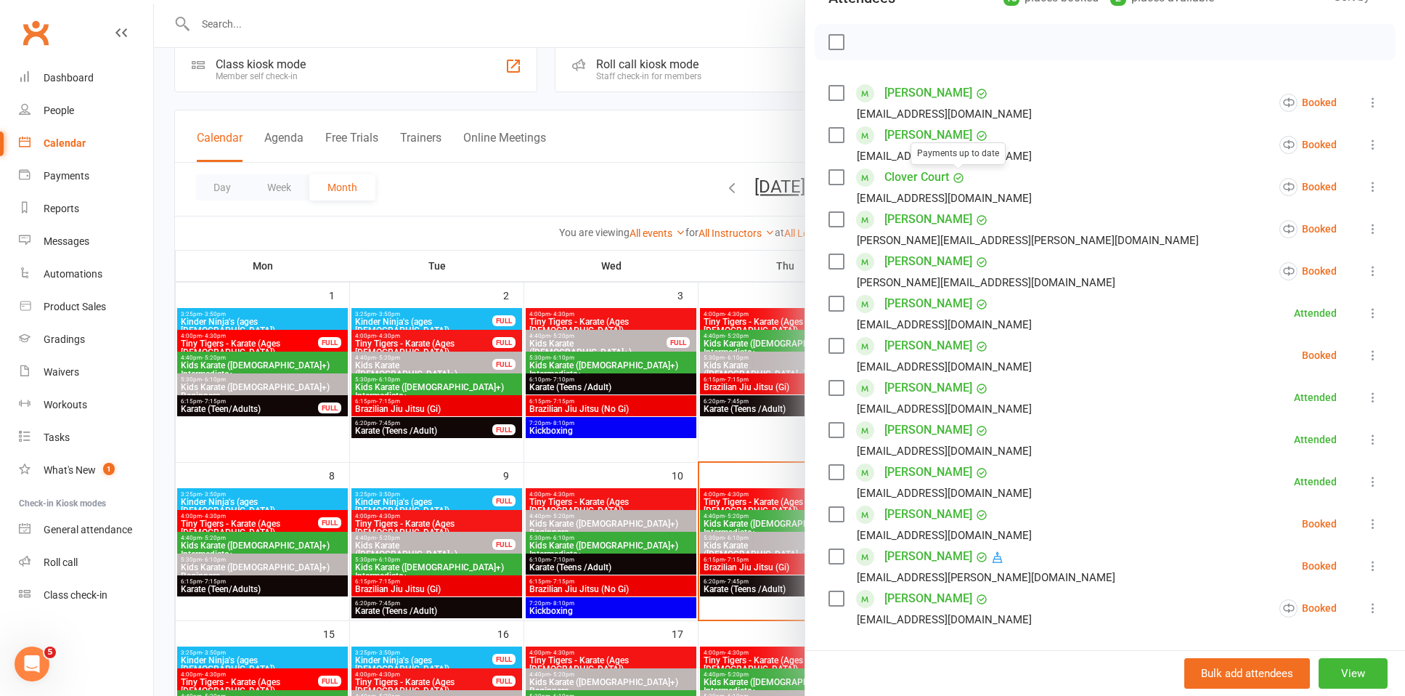
click at [1366, 187] on icon at bounding box center [1373, 186] width 15 height 15
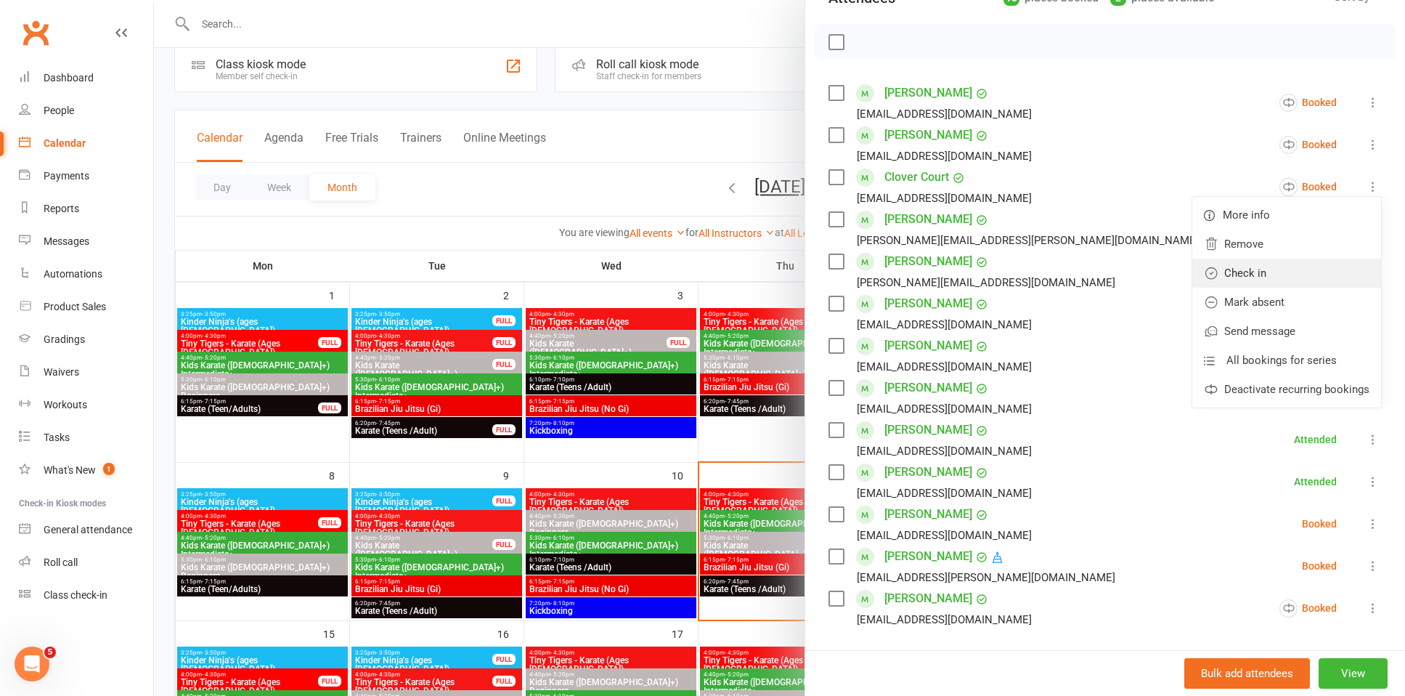
click at [1252, 283] on link "Check in" at bounding box center [1287, 273] width 189 height 29
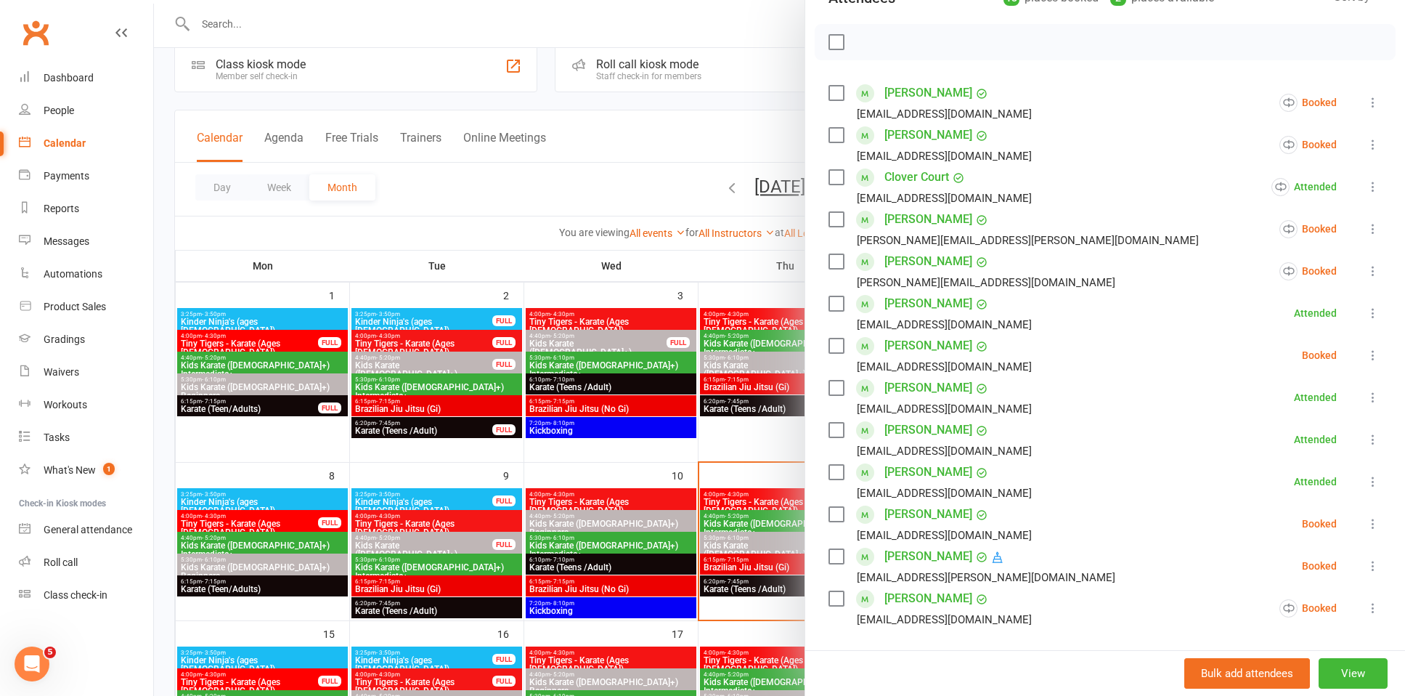
click at [1366, 272] on icon at bounding box center [1373, 271] width 15 height 15
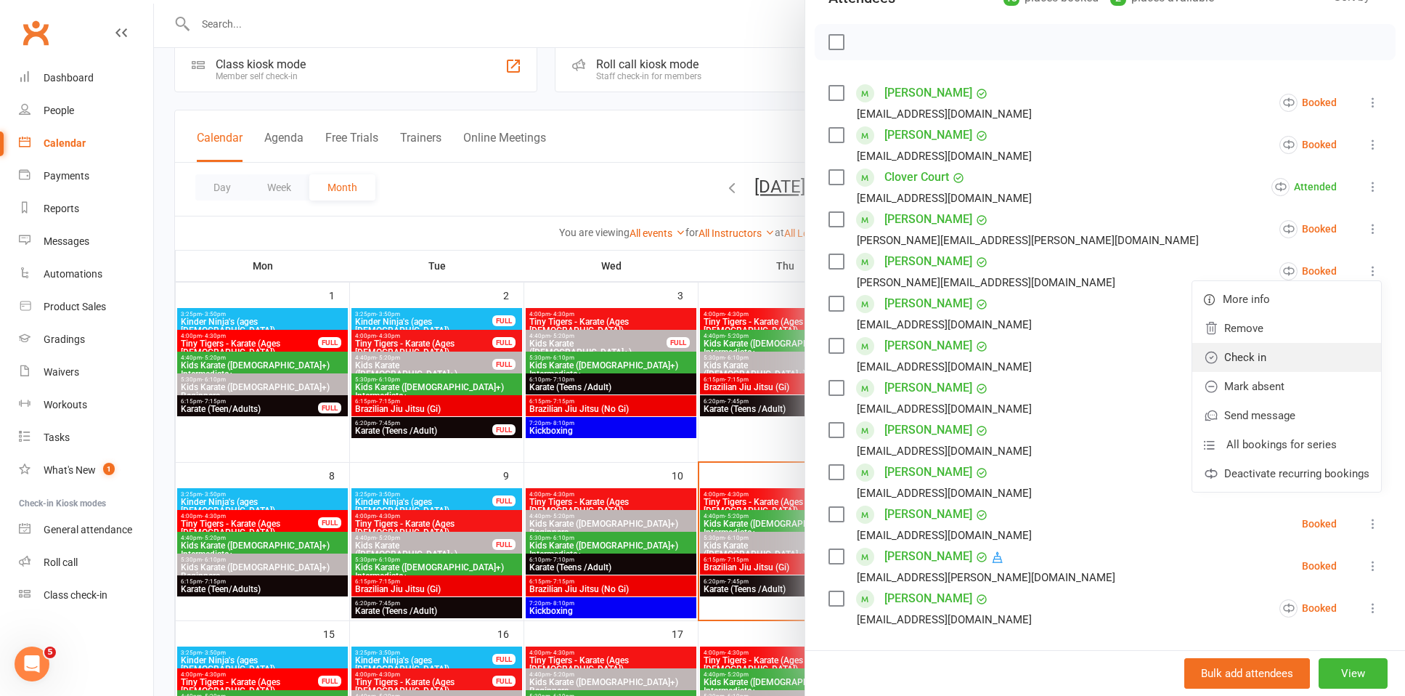
click at [1246, 358] on link "Check in" at bounding box center [1287, 357] width 189 height 29
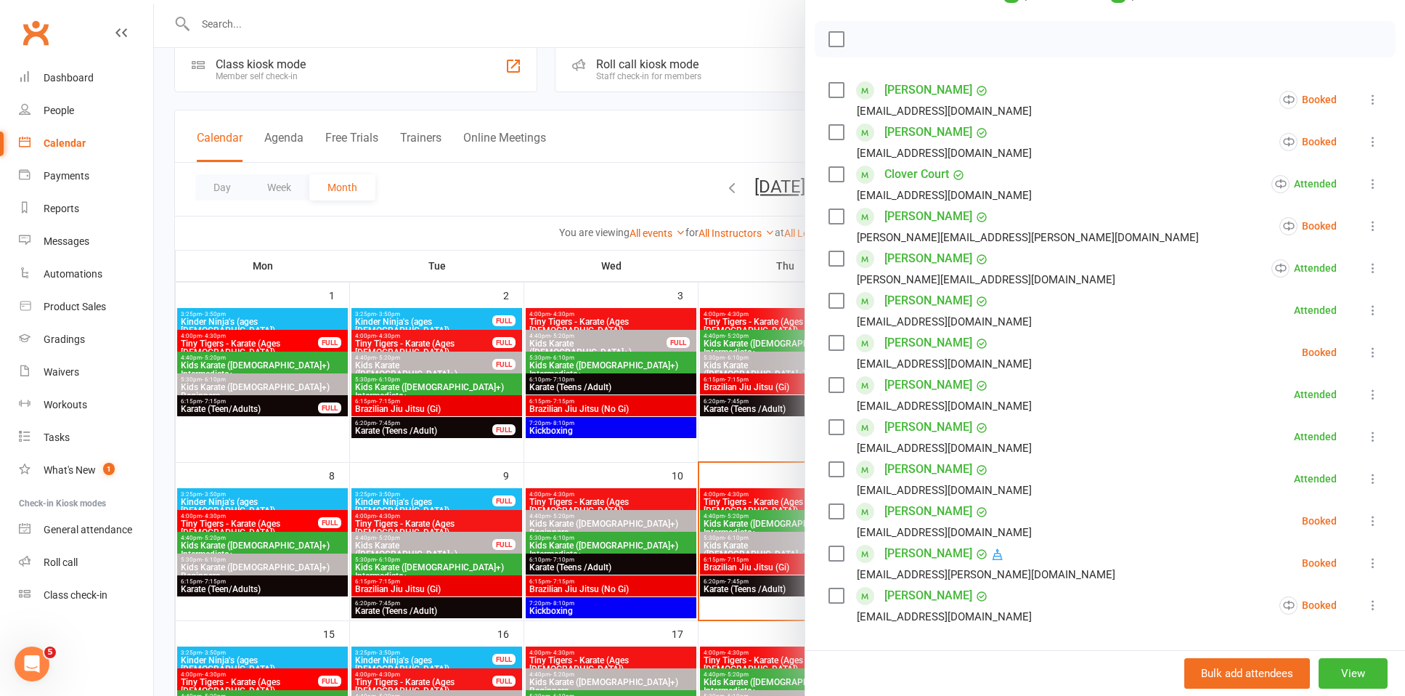
scroll to position [200, 0]
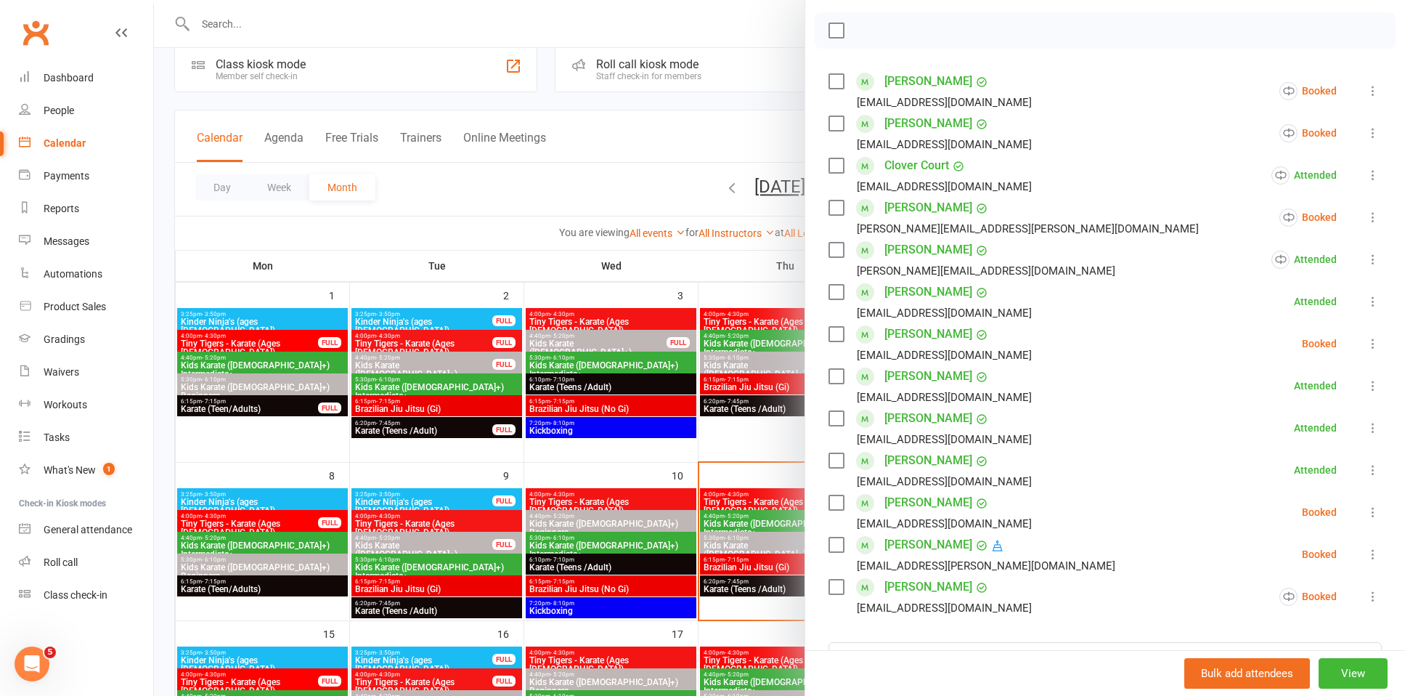
click at [568, 23] on div at bounding box center [779, 348] width 1251 height 696
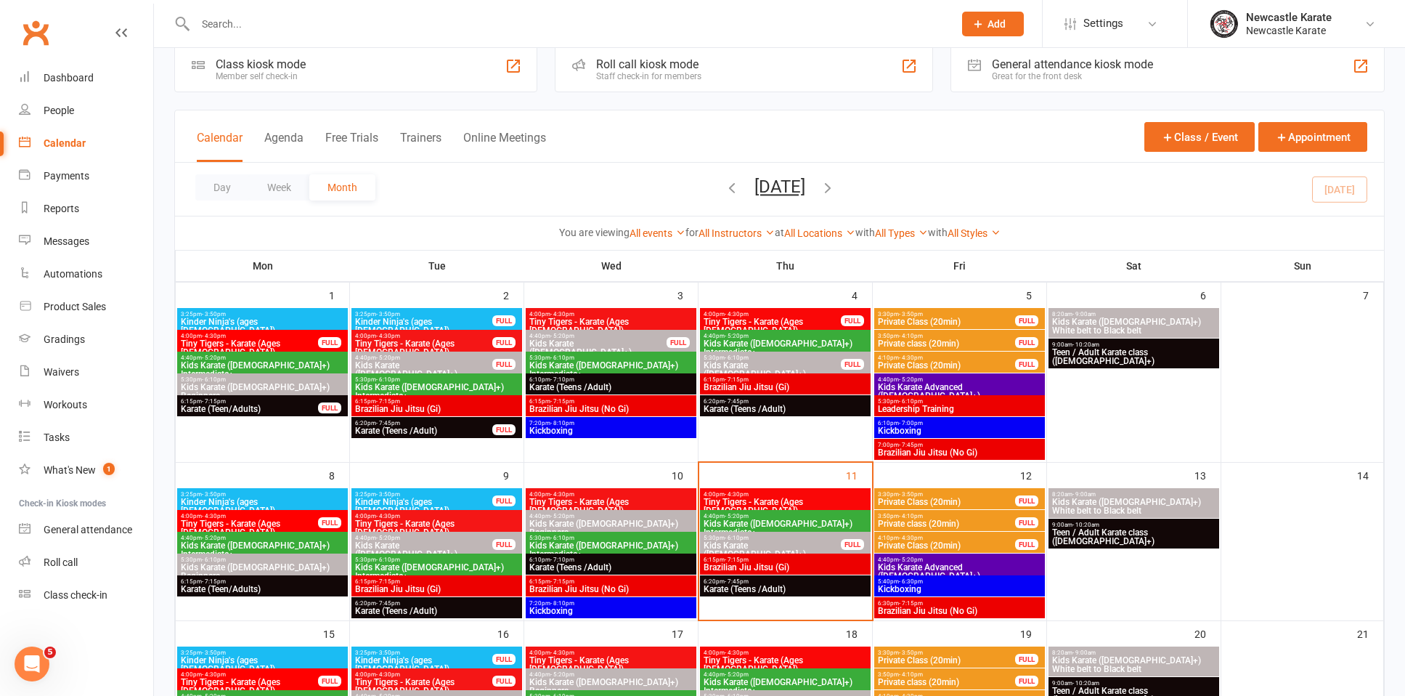
click at [463, 25] on input "text" at bounding box center [567, 24] width 752 height 20
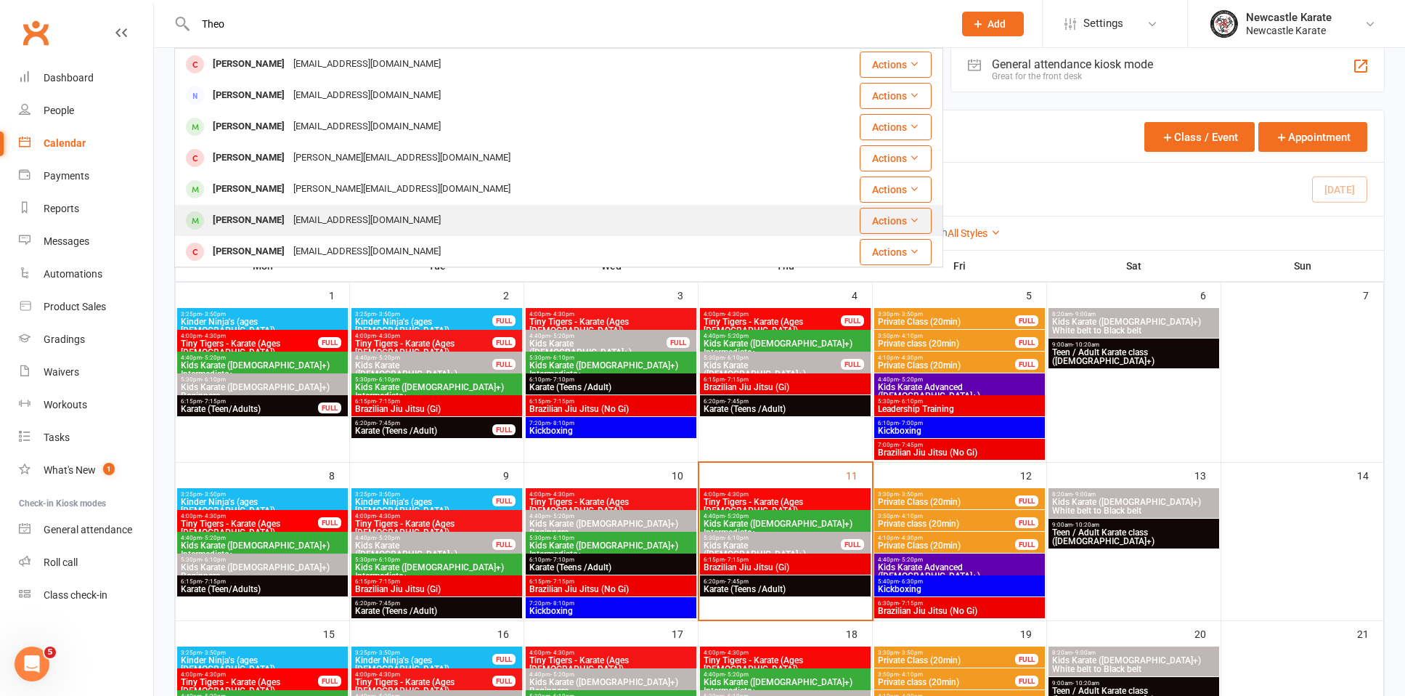
scroll to position [3, 0]
type input "Theo"
click at [293, 214] on div "[EMAIL_ADDRESS][DOMAIN_NAME]" at bounding box center [367, 217] width 156 height 21
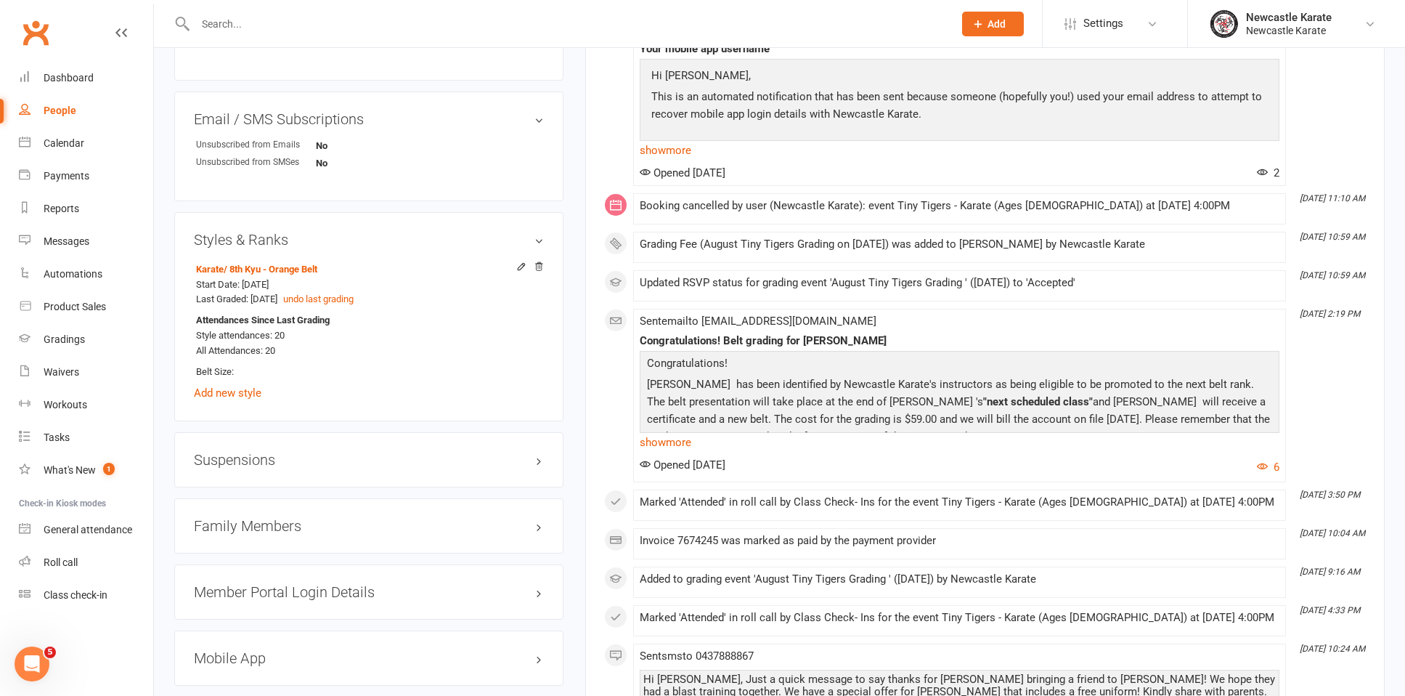
scroll to position [1119, 0]
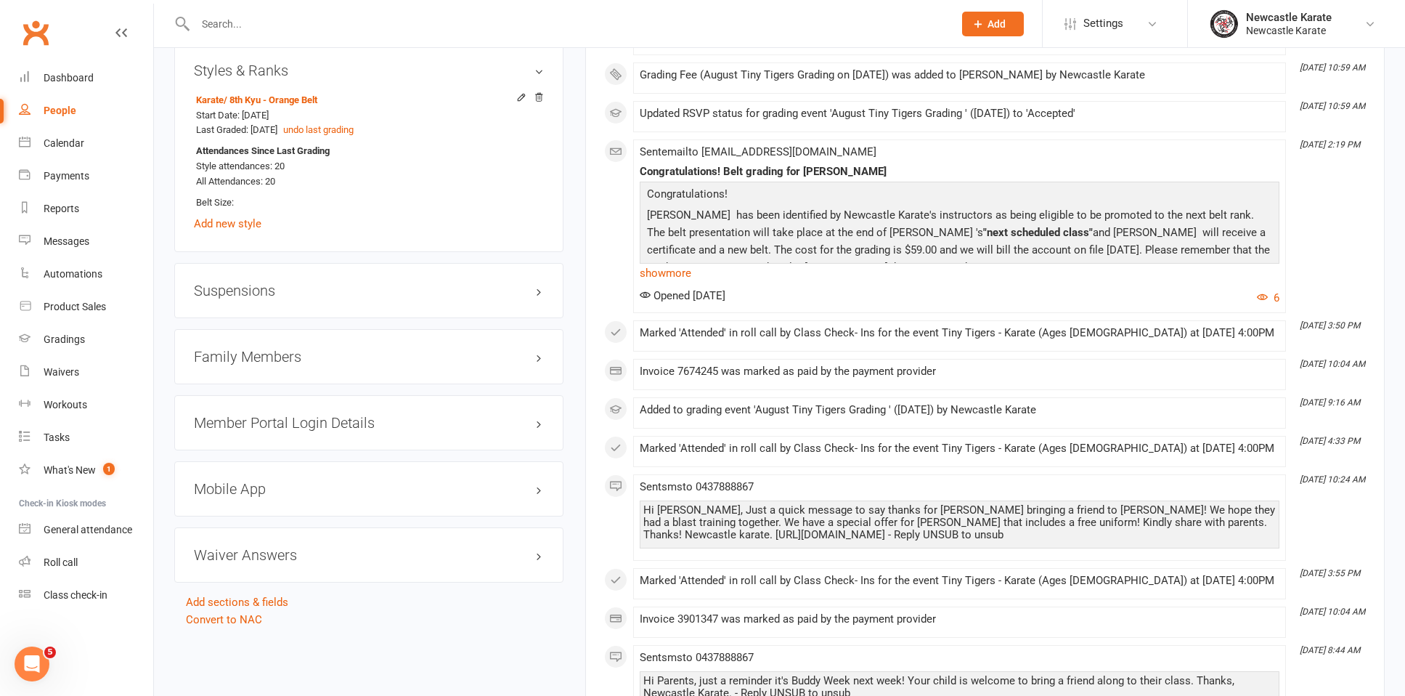
click at [264, 349] on h3 "Family Members" at bounding box center [369, 357] width 350 height 16
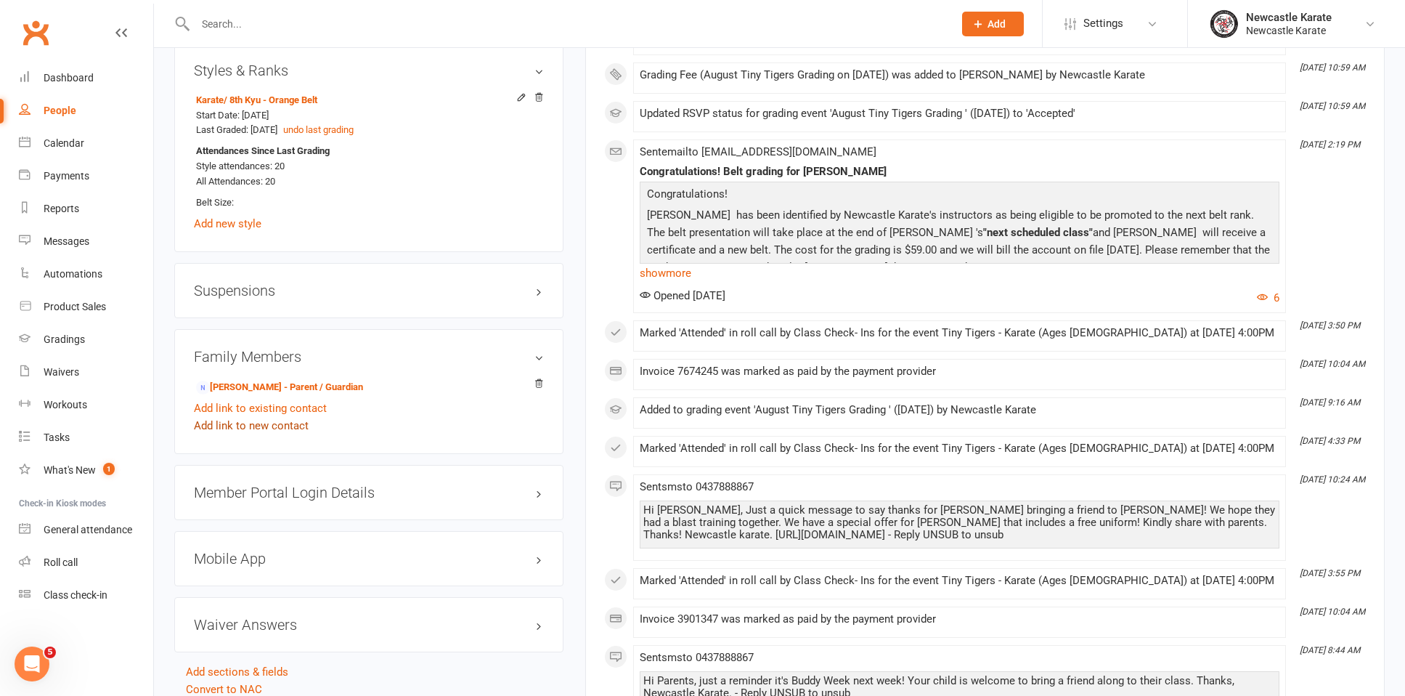
click at [226, 421] on link "Add link to new contact" at bounding box center [251, 425] width 115 height 17
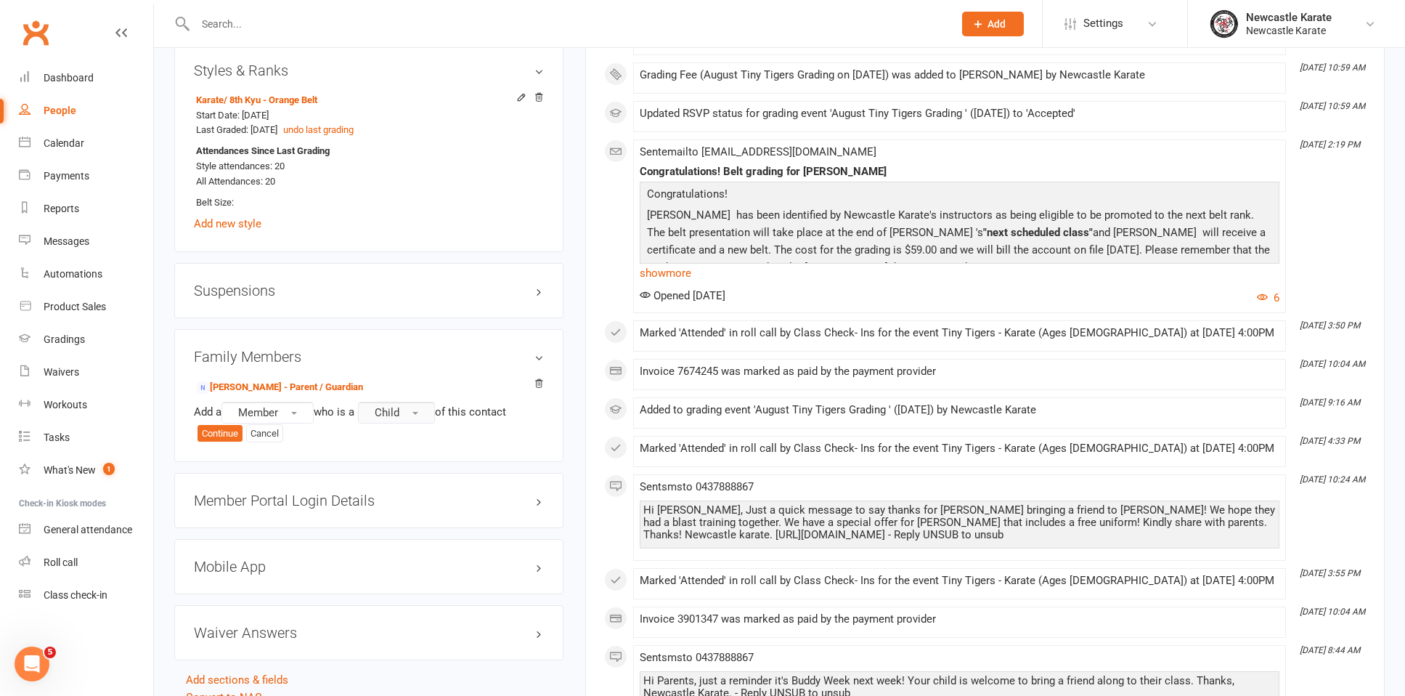
click at [419, 402] on button "Child" at bounding box center [396, 413] width 77 height 22
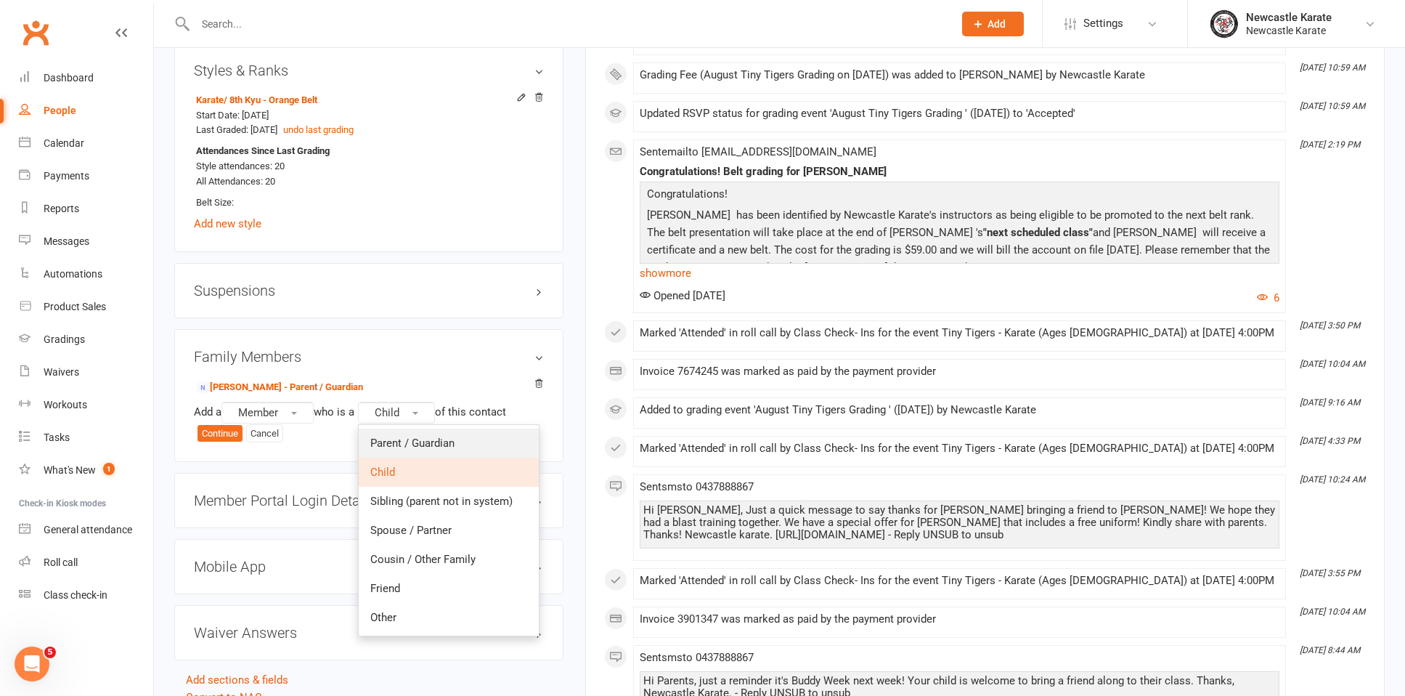
click at [476, 440] on link "Parent / Guardian" at bounding box center [449, 443] width 180 height 29
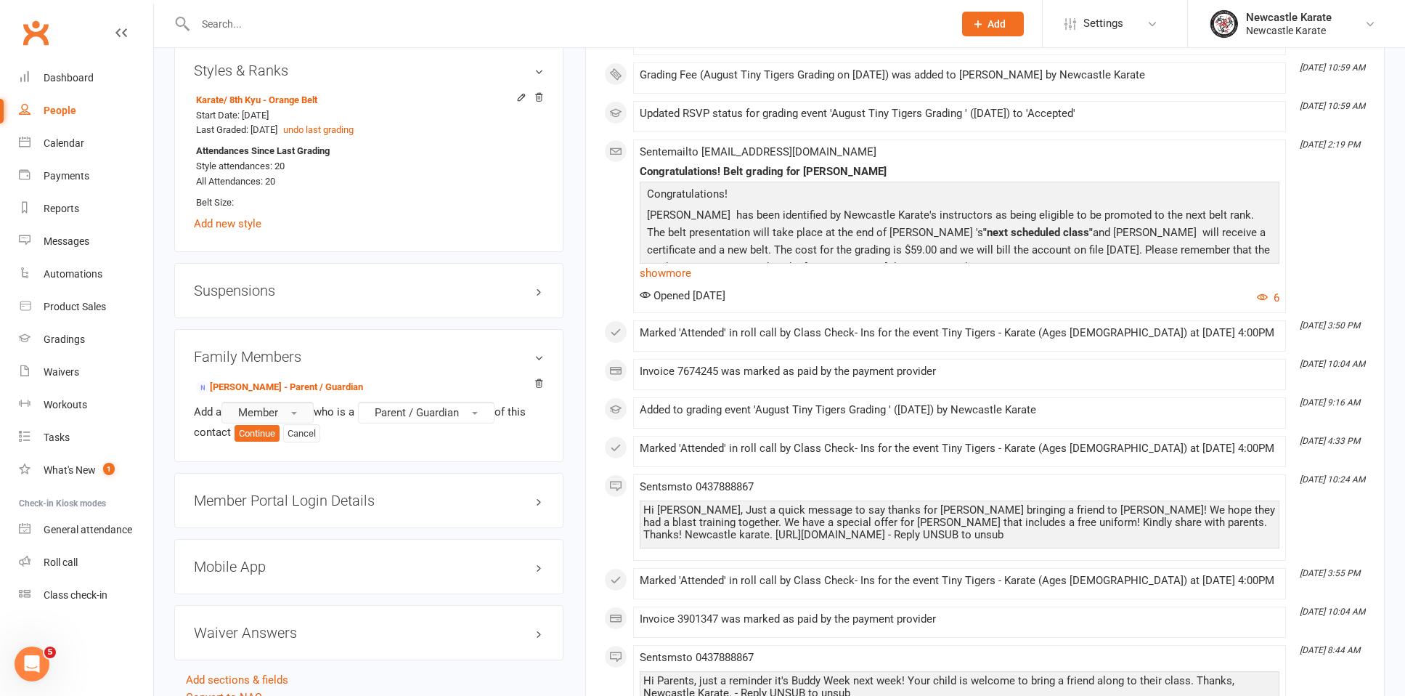
click at [263, 406] on span "Member" at bounding box center [258, 412] width 40 height 13
click at [303, 495] on span "Non-attending contact" at bounding box center [288, 501] width 108 height 13
click at [436, 426] on button "Continue" at bounding box center [431, 434] width 45 height 17
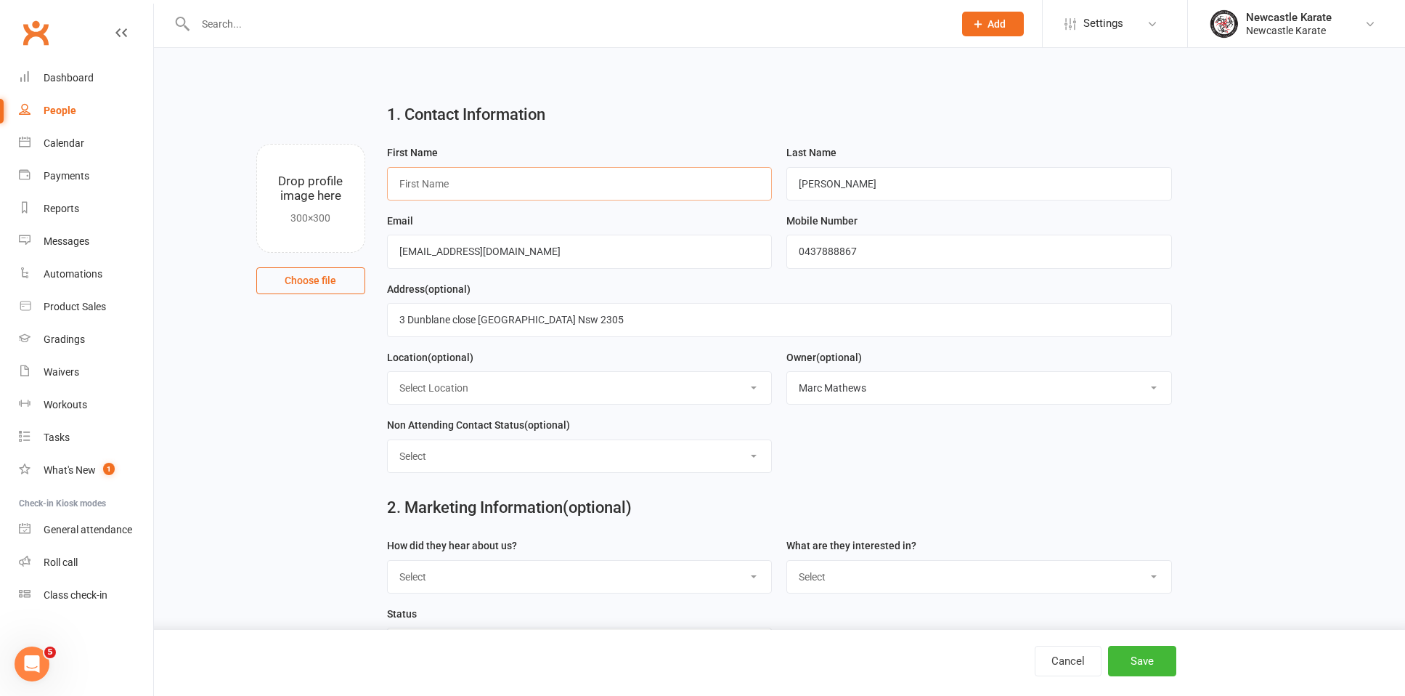
click at [431, 178] on input "text" at bounding box center [580, 183] width 386 height 33
type input "[PERSON_NAME]"
drag, startPoint x: 524, startPoint y: 251, endPoint x: 321, endPoint y: 238, distance: 203.0
click at [418, 253] on input "[EMAIL_ADDRESS][PERSON_NAME][DOMAIN_NAME]" at bounding box center [580, 251] width 386 height 33
type input "[EMAIL_ADDRESS][PERSON_NAME][DOMAIN_NAME]"
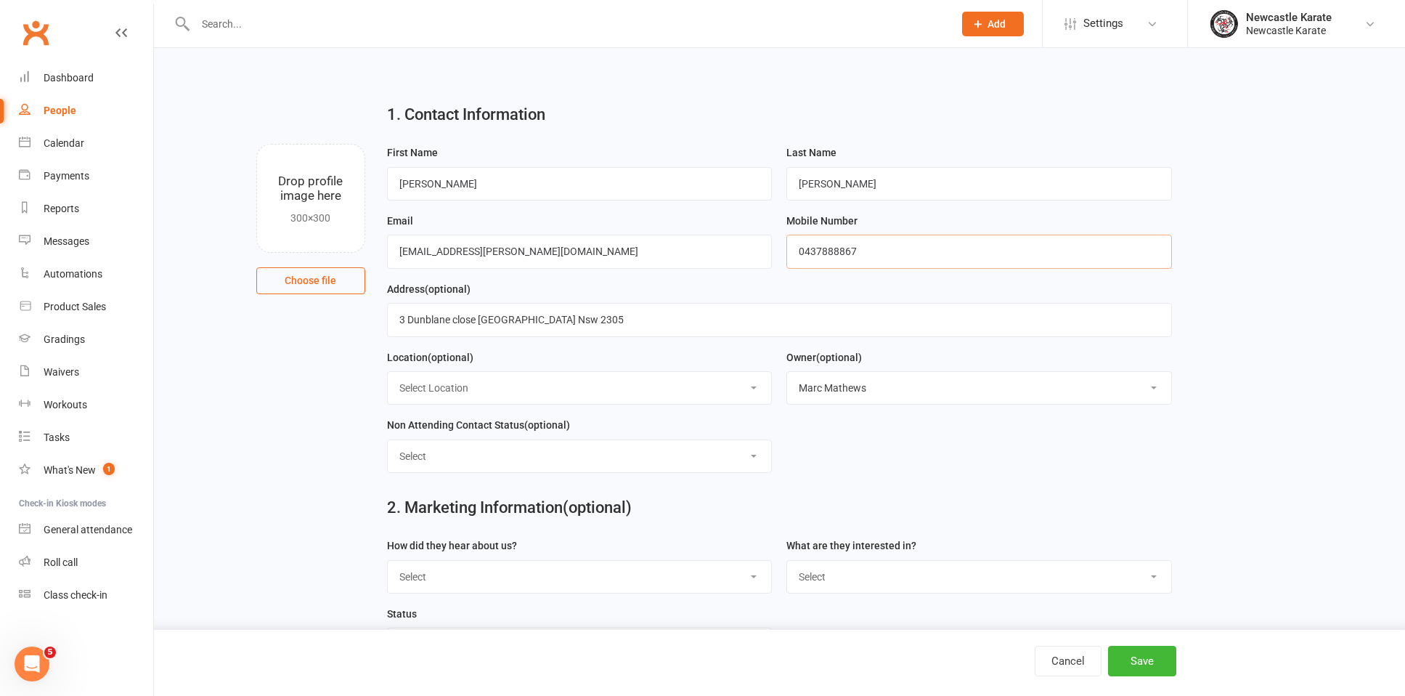
drag, startPoint x: 874, startPoint y: 246, endPoint x: 718, endPoint y: 245, distance: 155.4
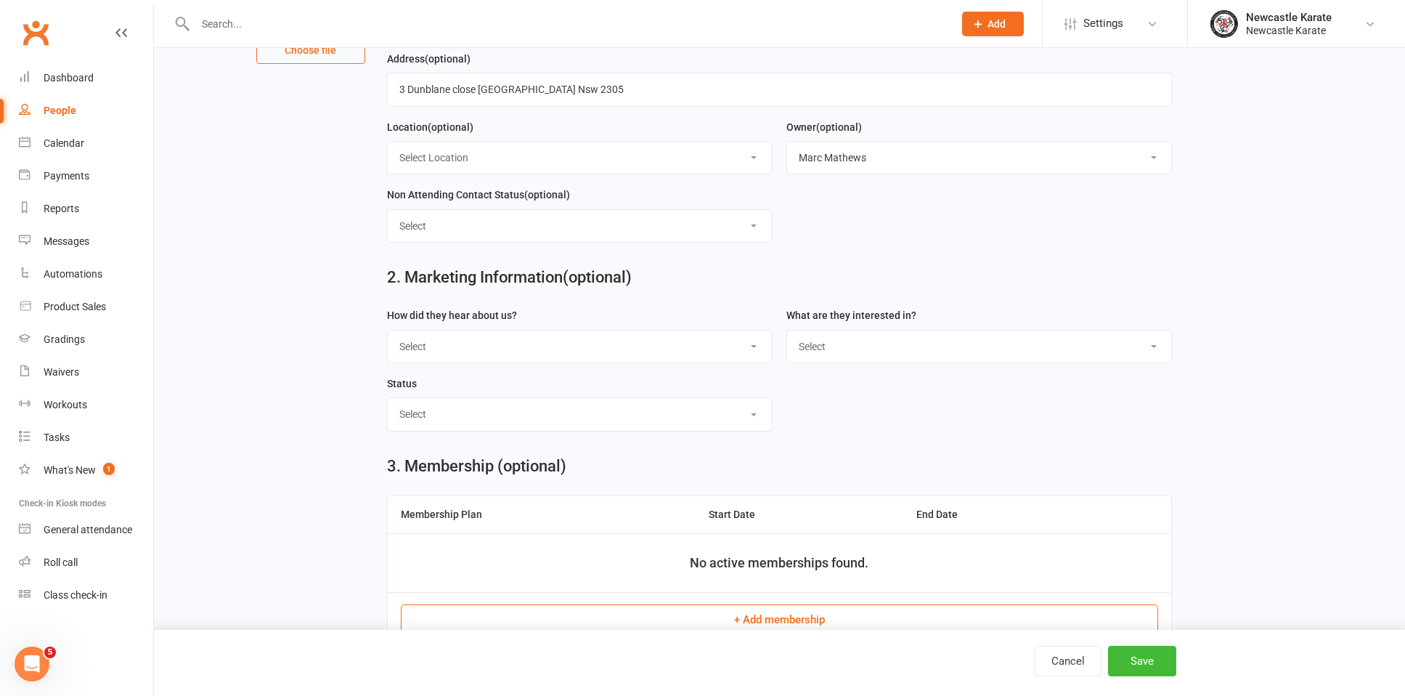
scroll to position [290, 0]
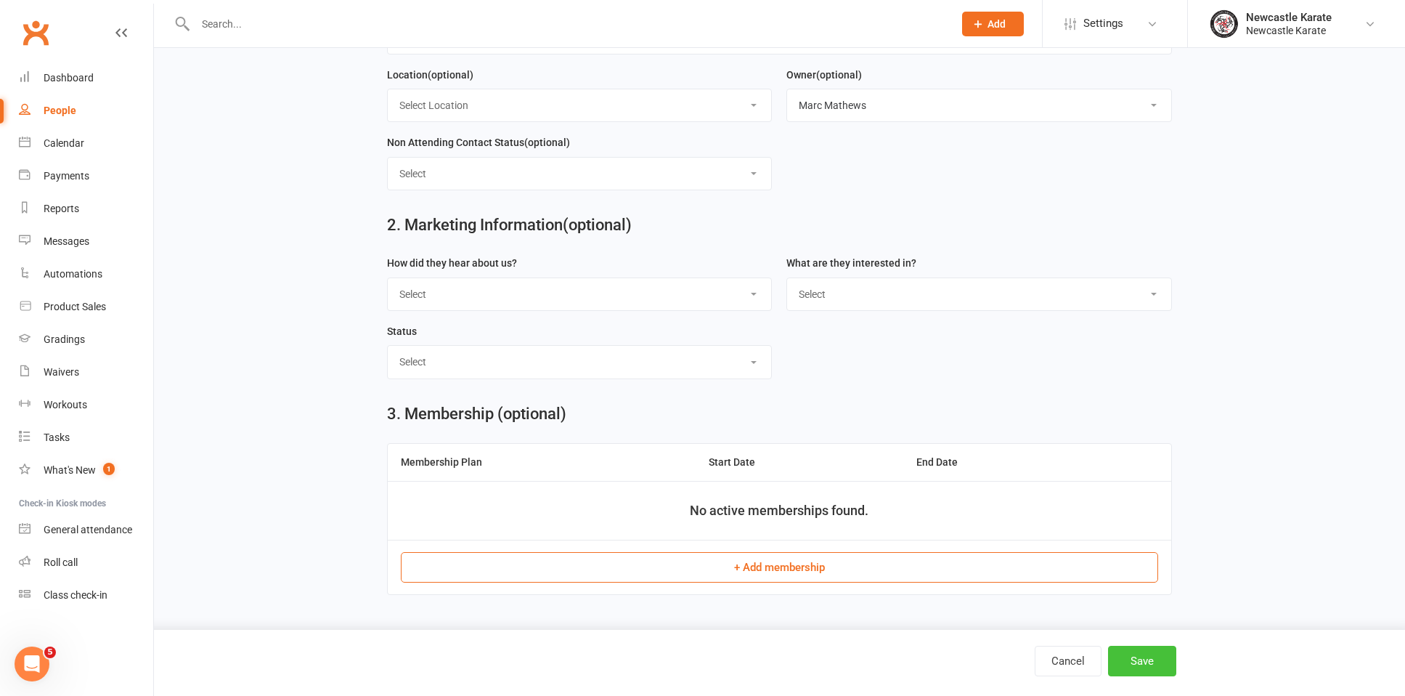
type input "0431217160"
click at [1153, 657] on button "Save" at bounding box center [1142, 661] width 68 height 31
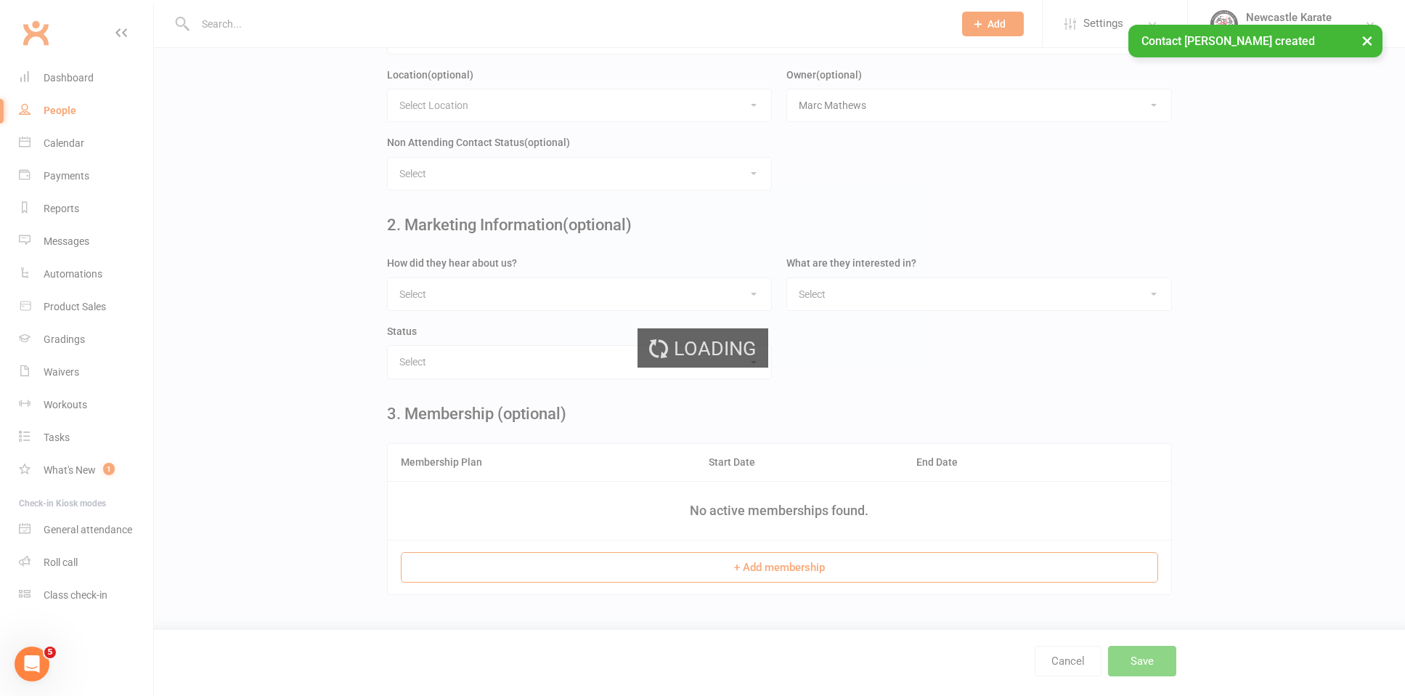
scroll to position [0, 0]
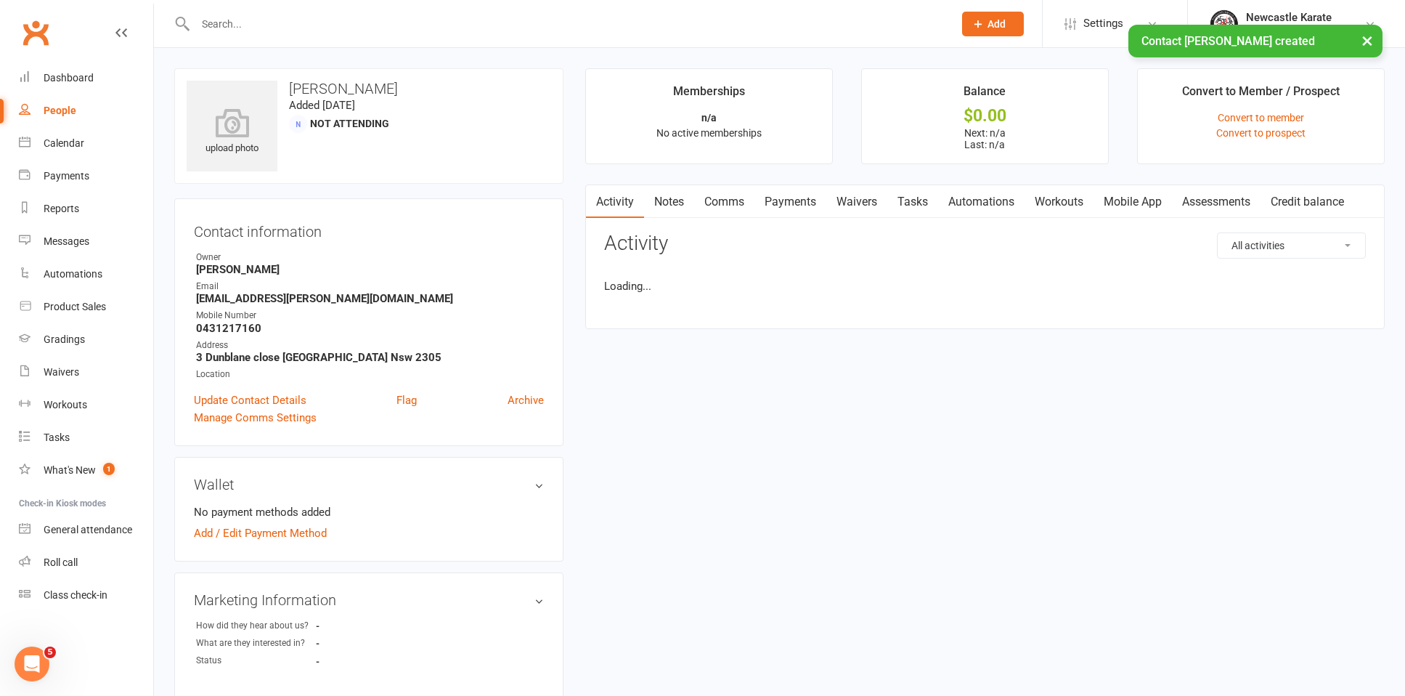
scroll to position [630, 0]
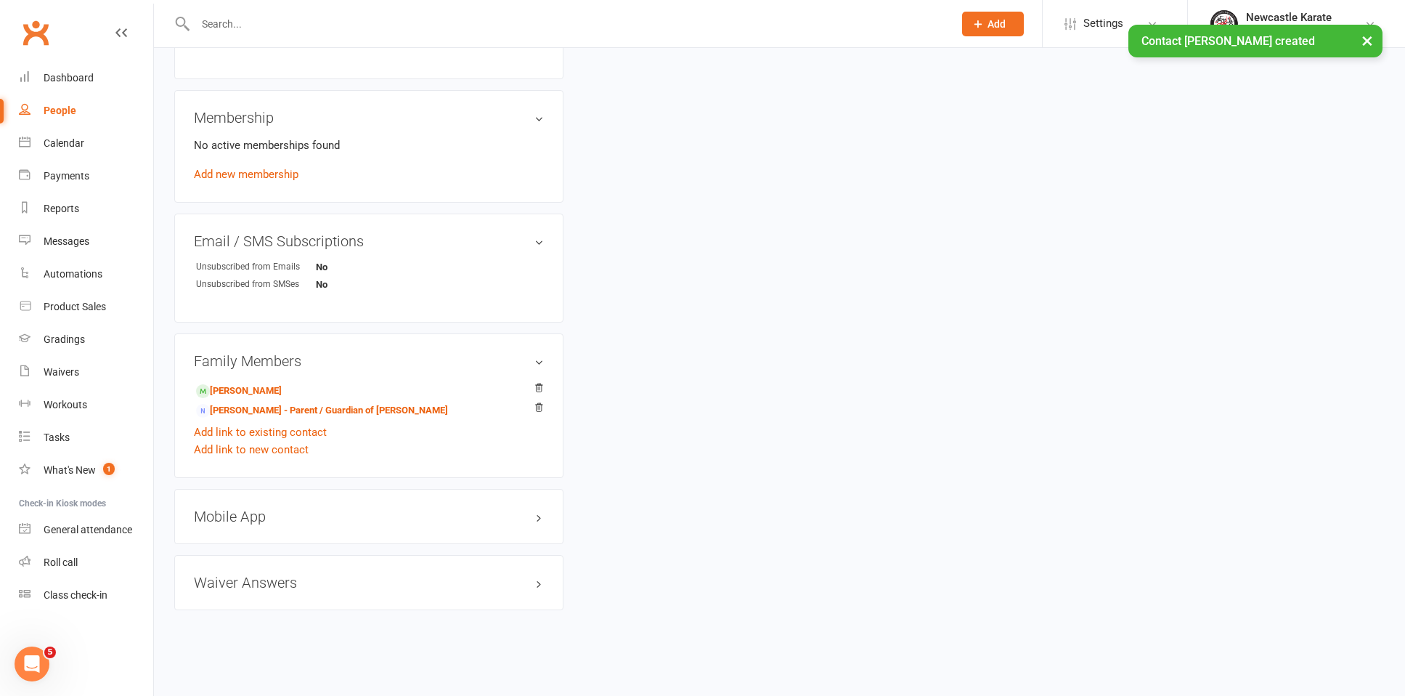
click at [257, 508] on h3 "Mobile App" at bounding box center [369, 516] width 350 height 16
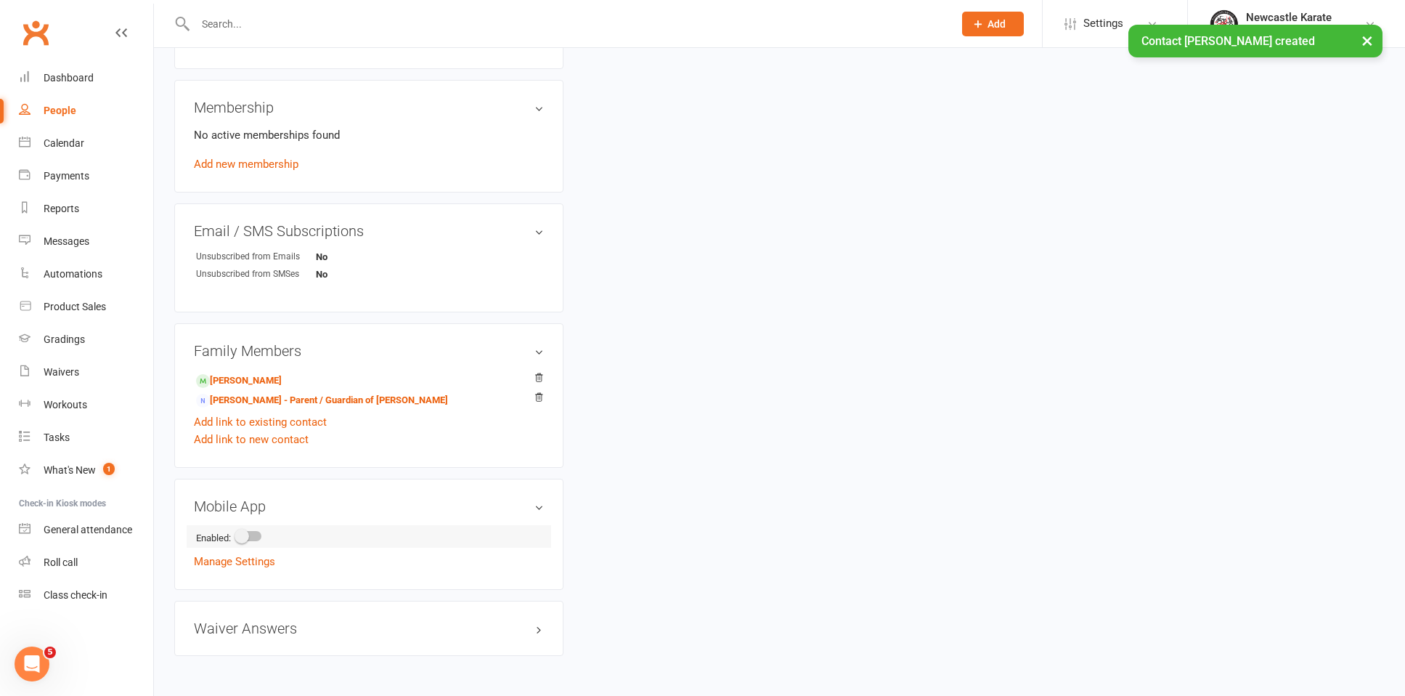
click at [235, 532] on switch at bounding box center [249, 537] width 36 height 11
click at [243, 532] on span at bounding box center [242, 536] width 15 height 15
click at [237, 534] on input "checkbox" at bounding box center [237, 534] width 0 height 0
click at [234, 622] on link "Manage Settings" at bounding box center [234, 620] width 81 height 13
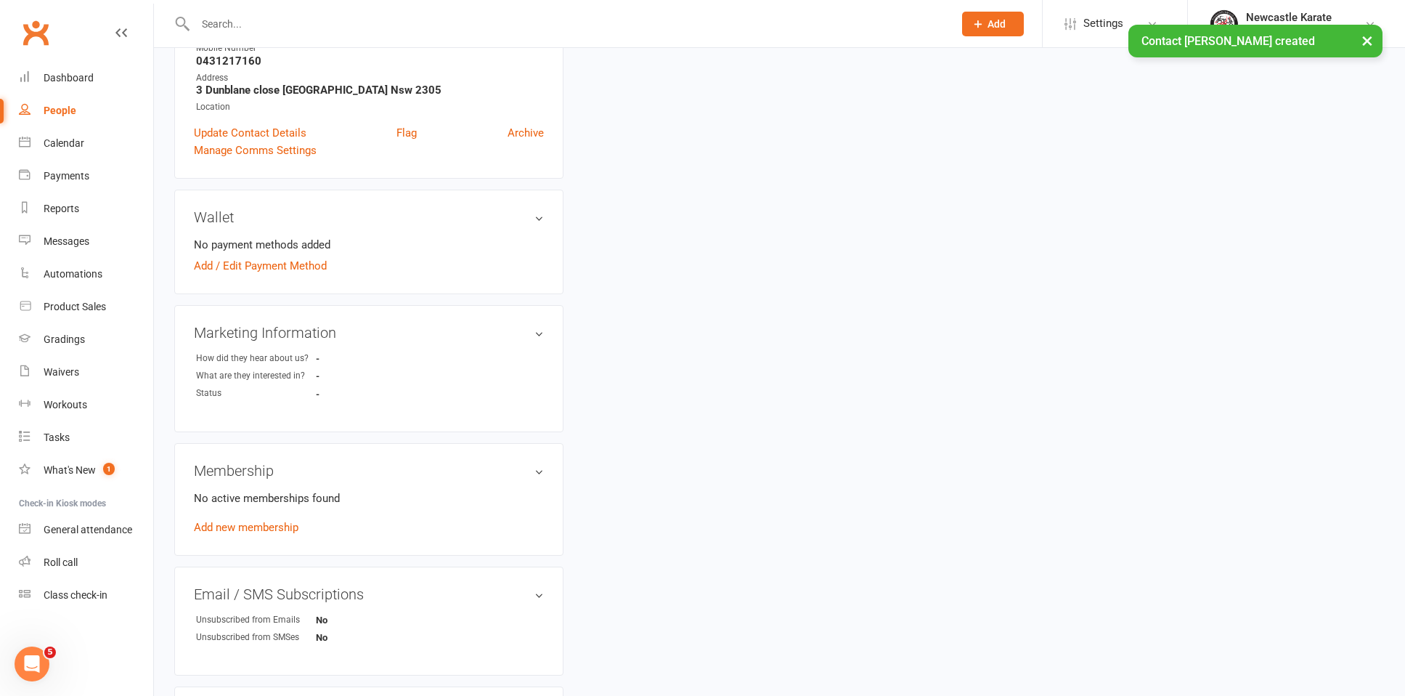
scroll to position [111, 0]
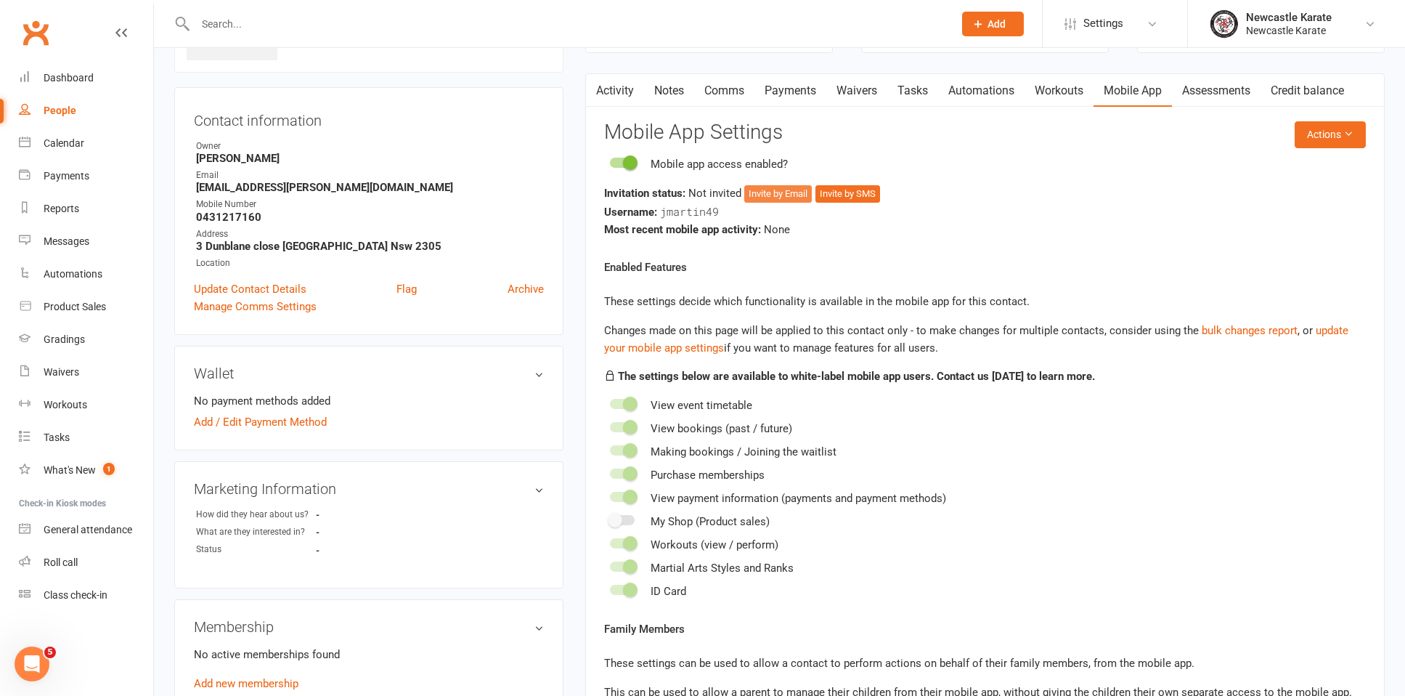
click at [793, 192] on button "Invite by Email" at bounding box center [778, 193] width 68 height 17
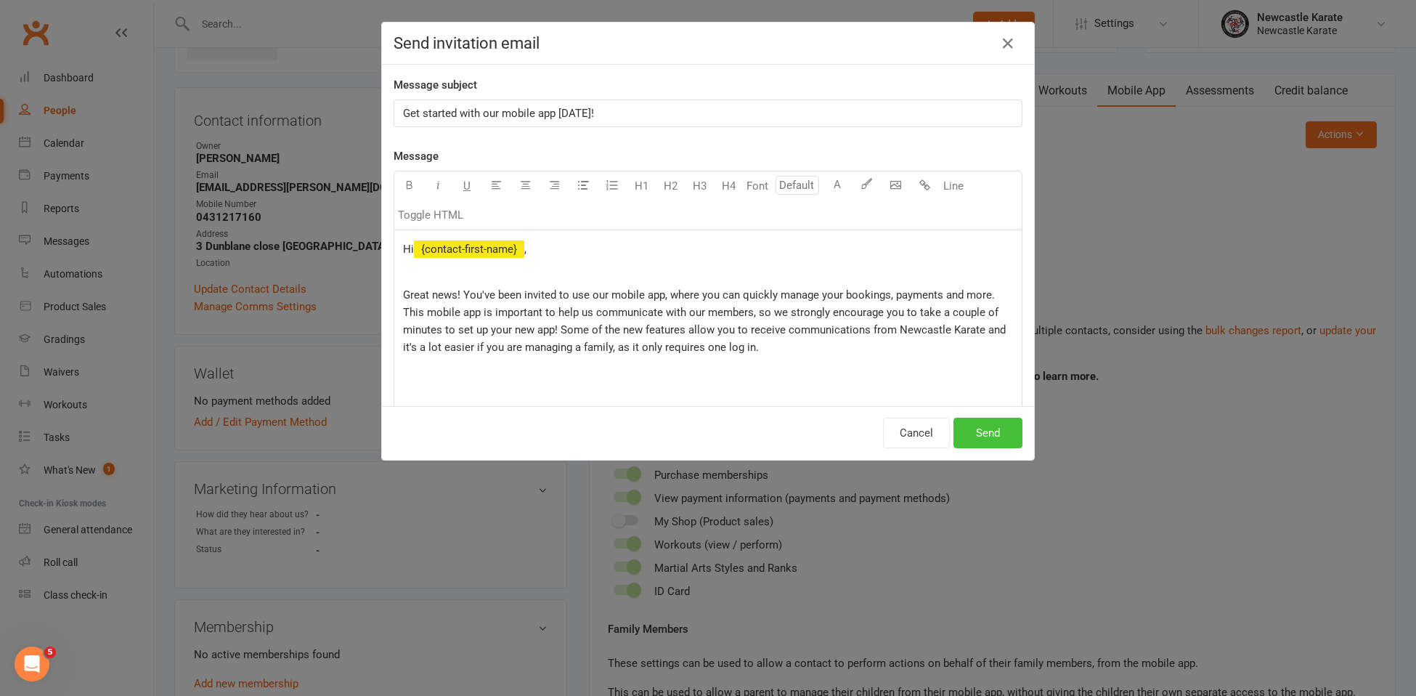
click at [976, 436] on button "Send" at bounding box center [988, 433] width 69 height 31
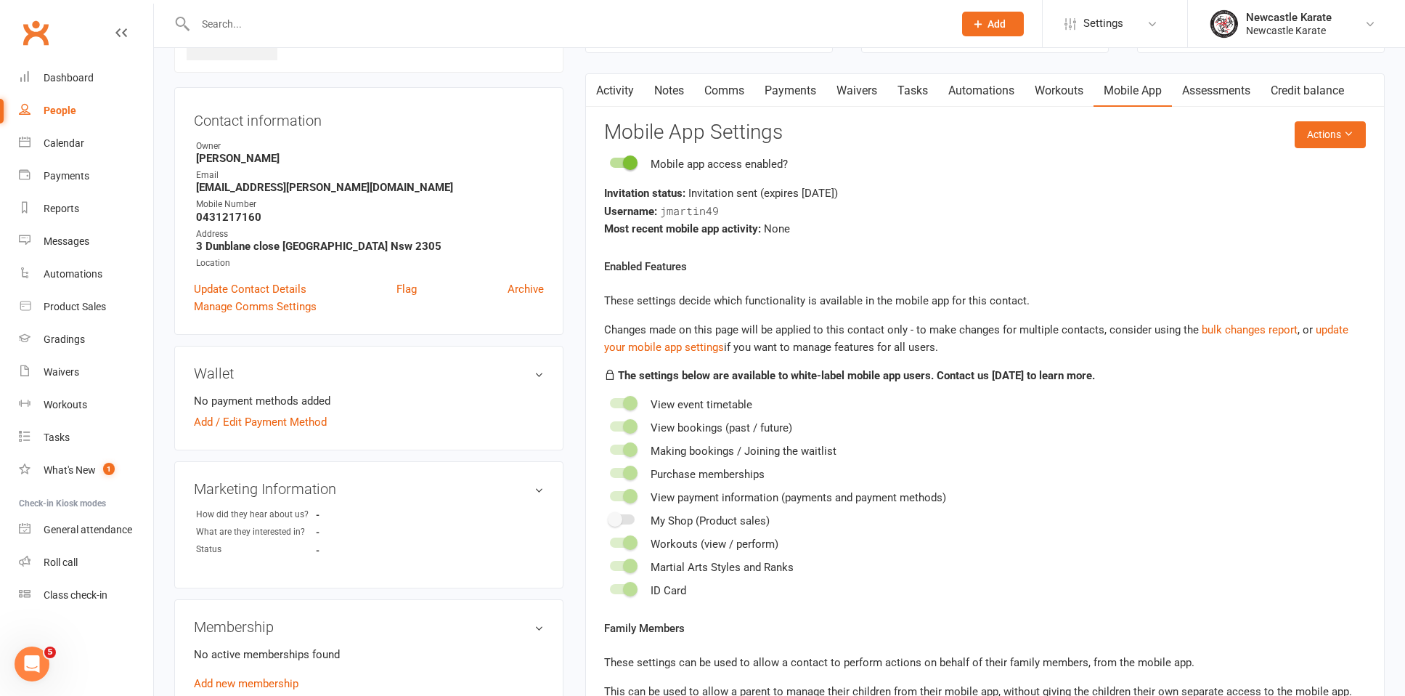
scroll to position [0, 0]
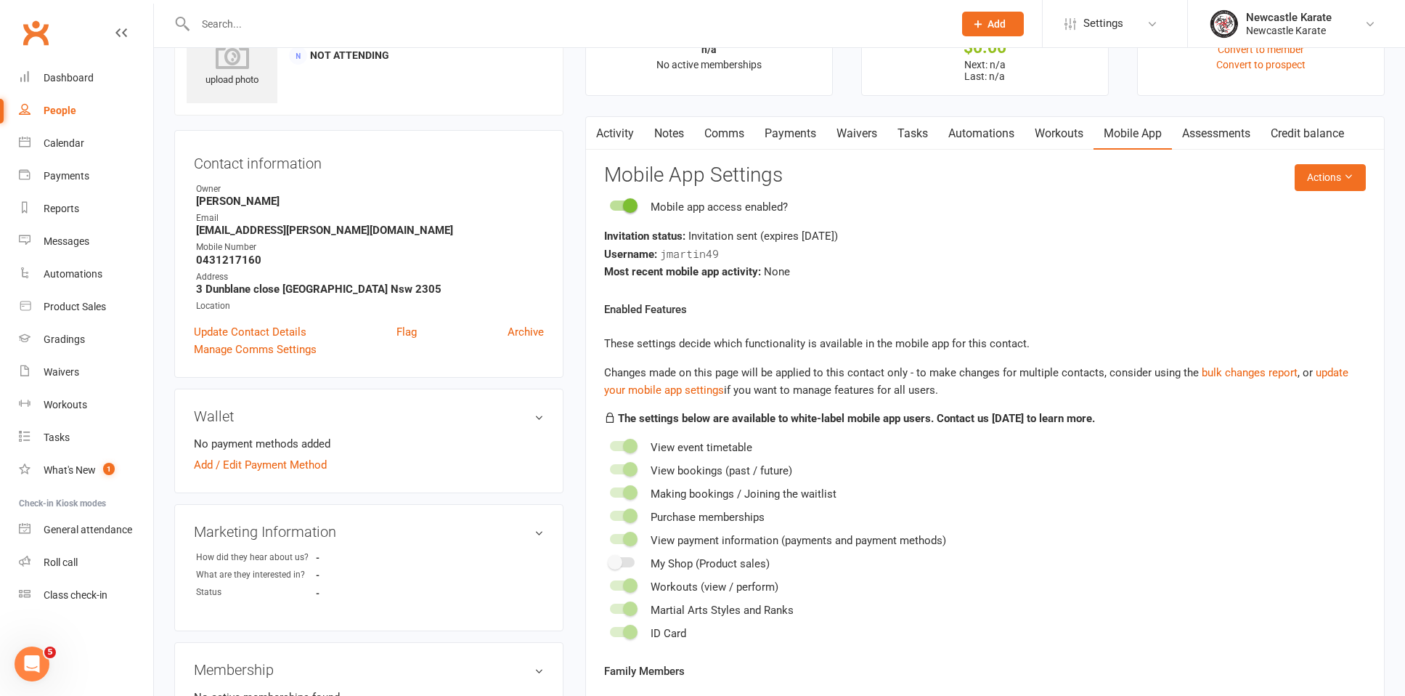
scroll to position [37, 0]
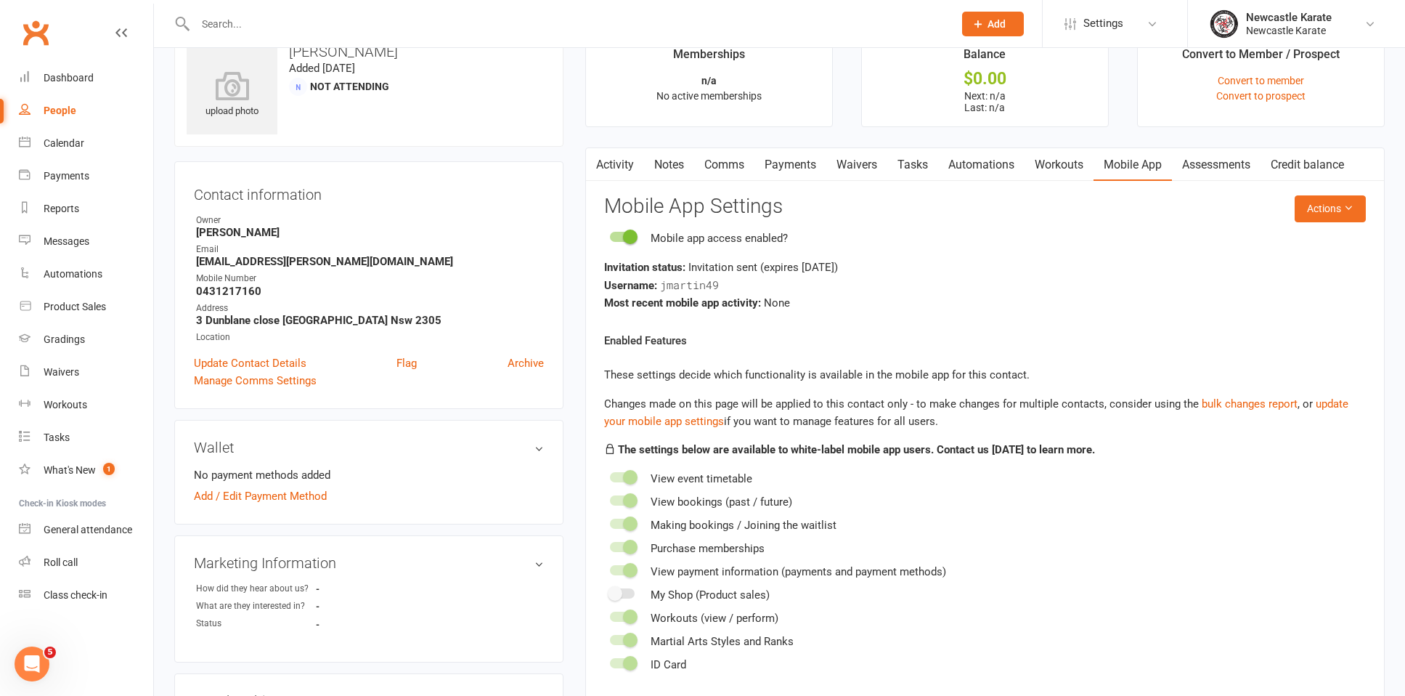
click at [634, 149] on link "Activity" at bounding box center [615, 164] width 58 height 33
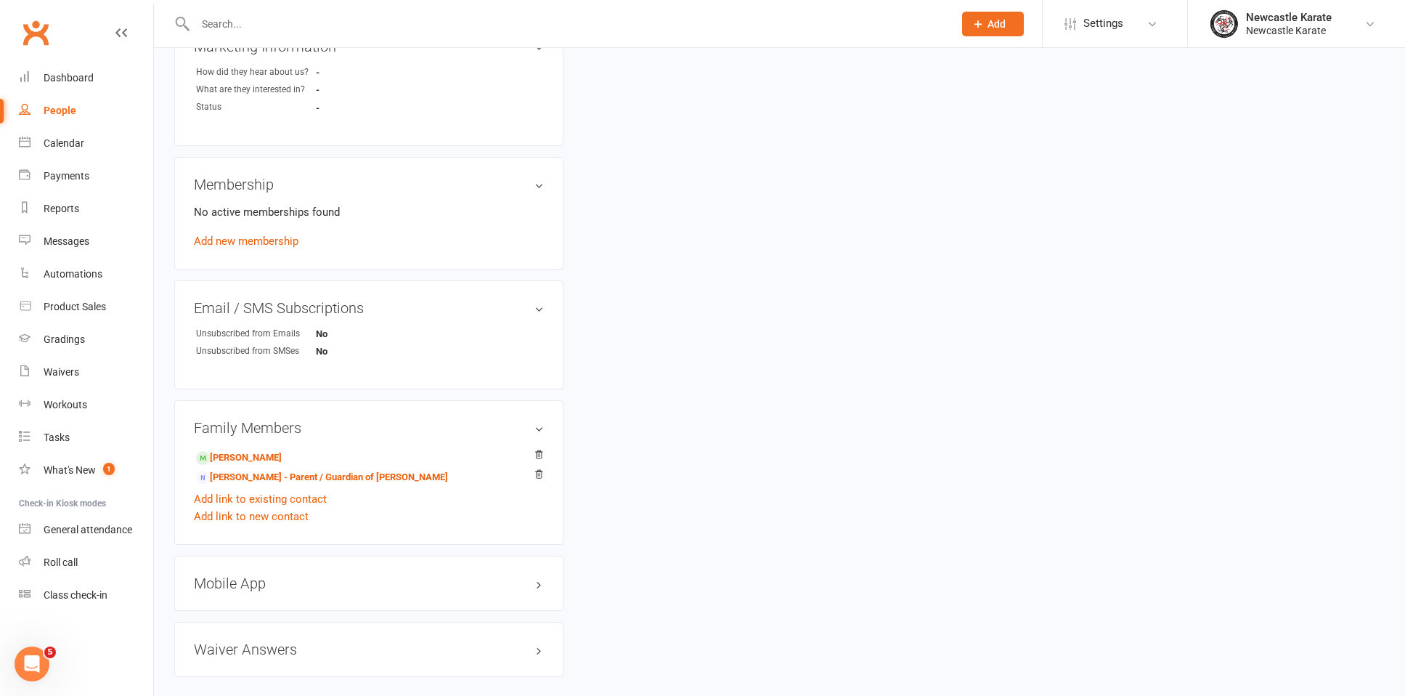
scroll to position [630, 0]
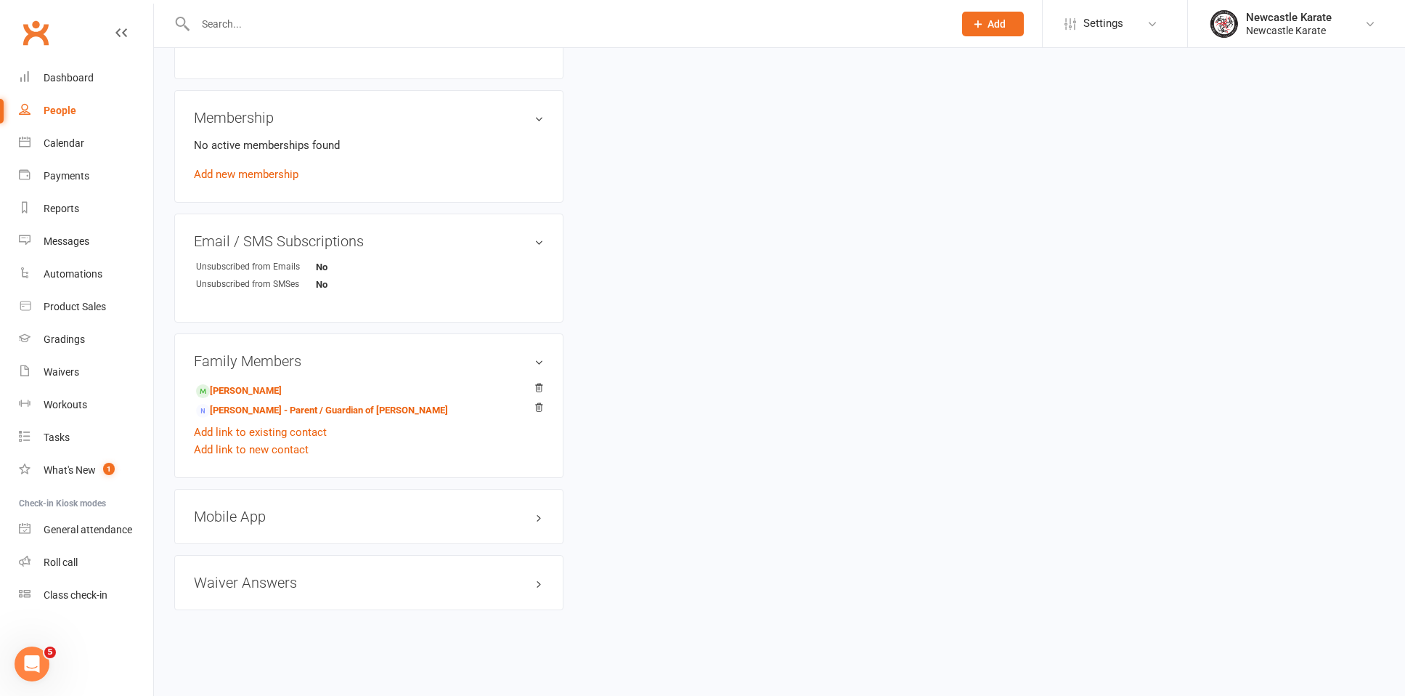
click at [291, 508] on h3 "Mobile App" at bounding box center [369, 516] width 350 height 16
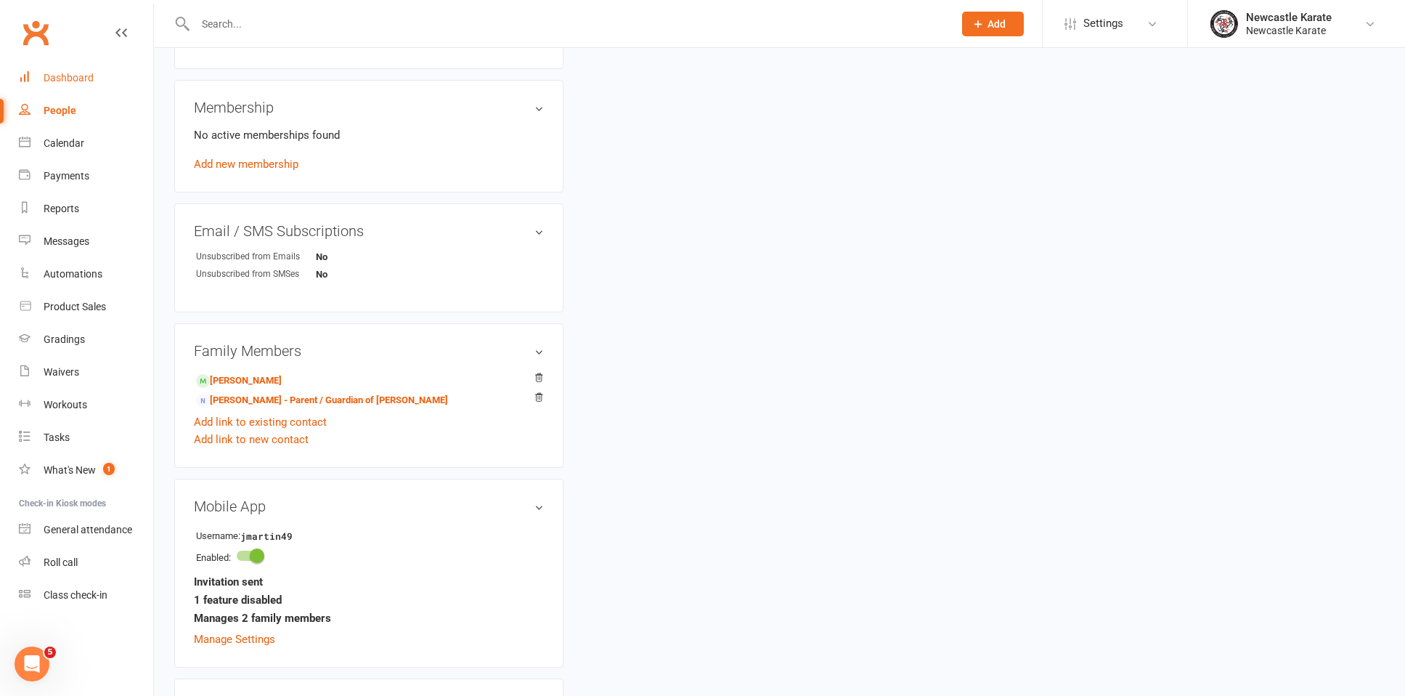
click at [52, 81] on div "Dashboard" at bounding box center [69, 78] width 50 height 12
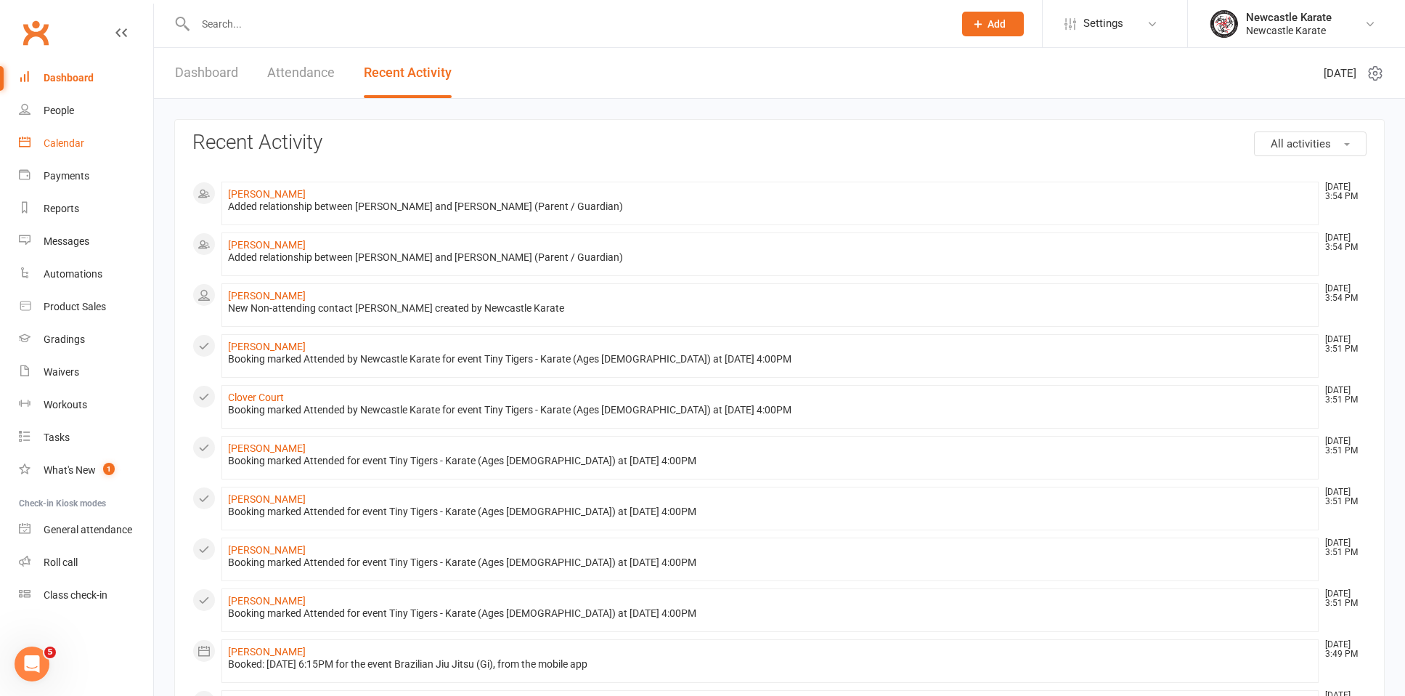
click at [62, 139] on div "Calendar" at bounding box center [64, 143] width 41 height 12
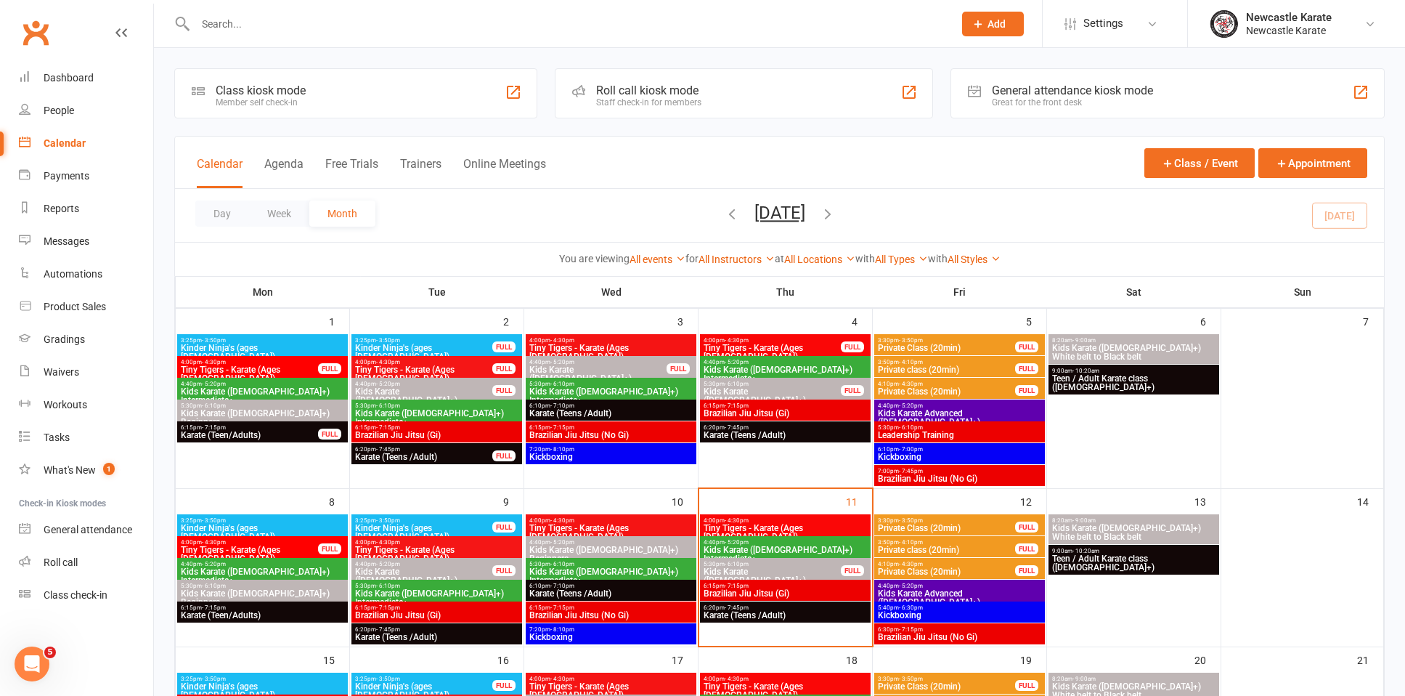
click at [776, 529] on span "Tiny Tigers - Karate (Ages [DEMOGRAPHIC_DATA])" at bounding box center [785, 532] width 165 height 17
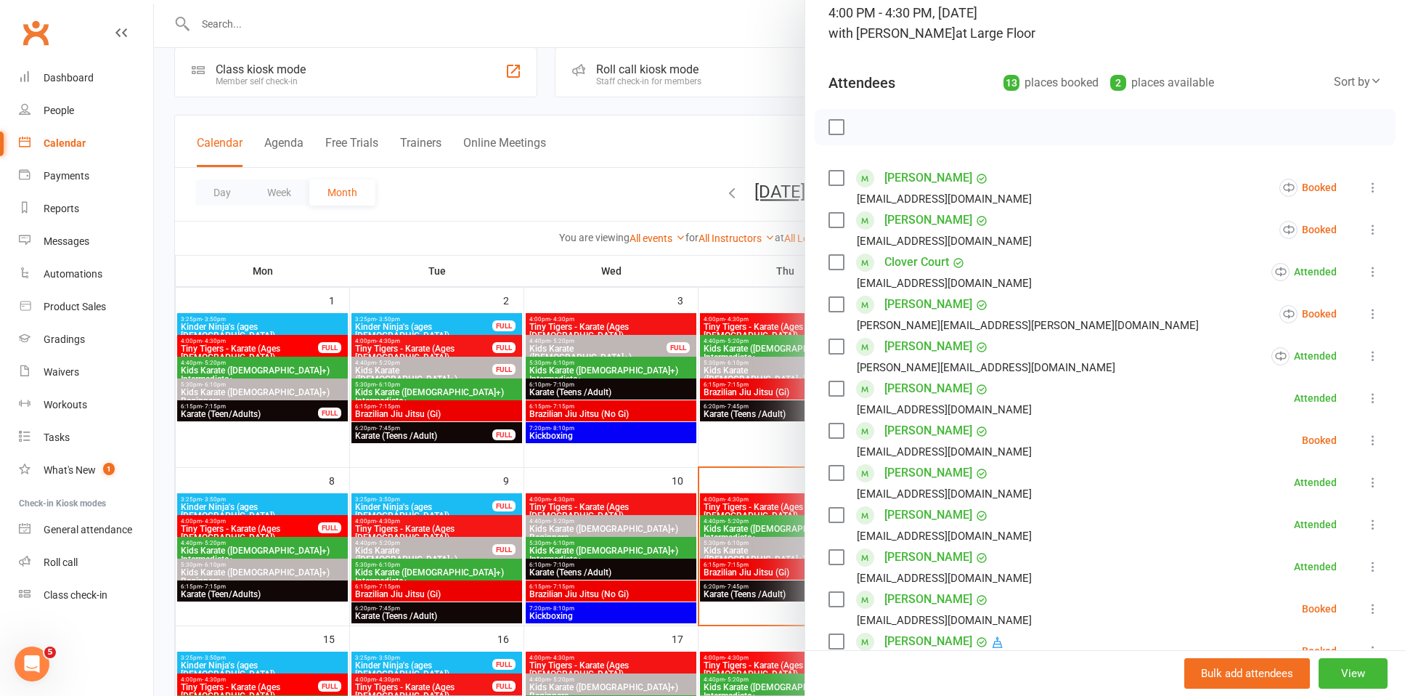
scroll to position [179, 0]
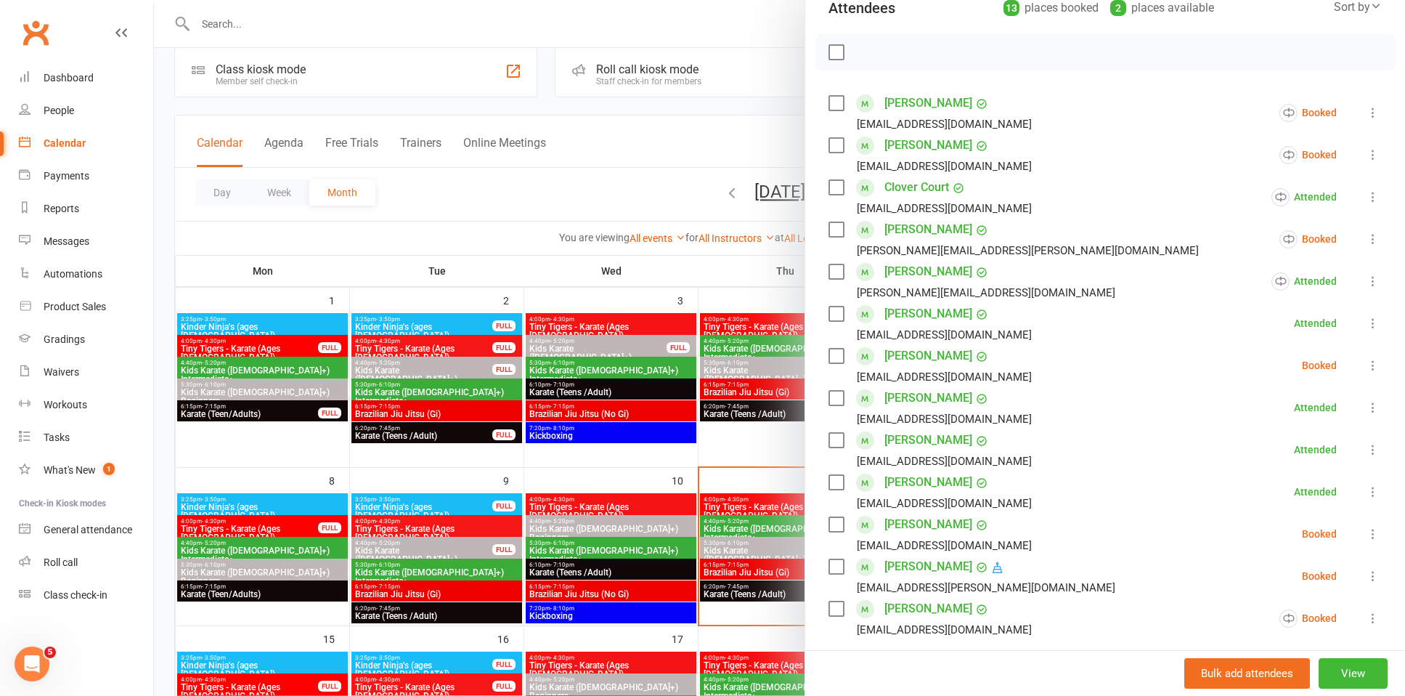
click at [1366, 233] on icon at bounding box center [1373, 239] width 15 height 15
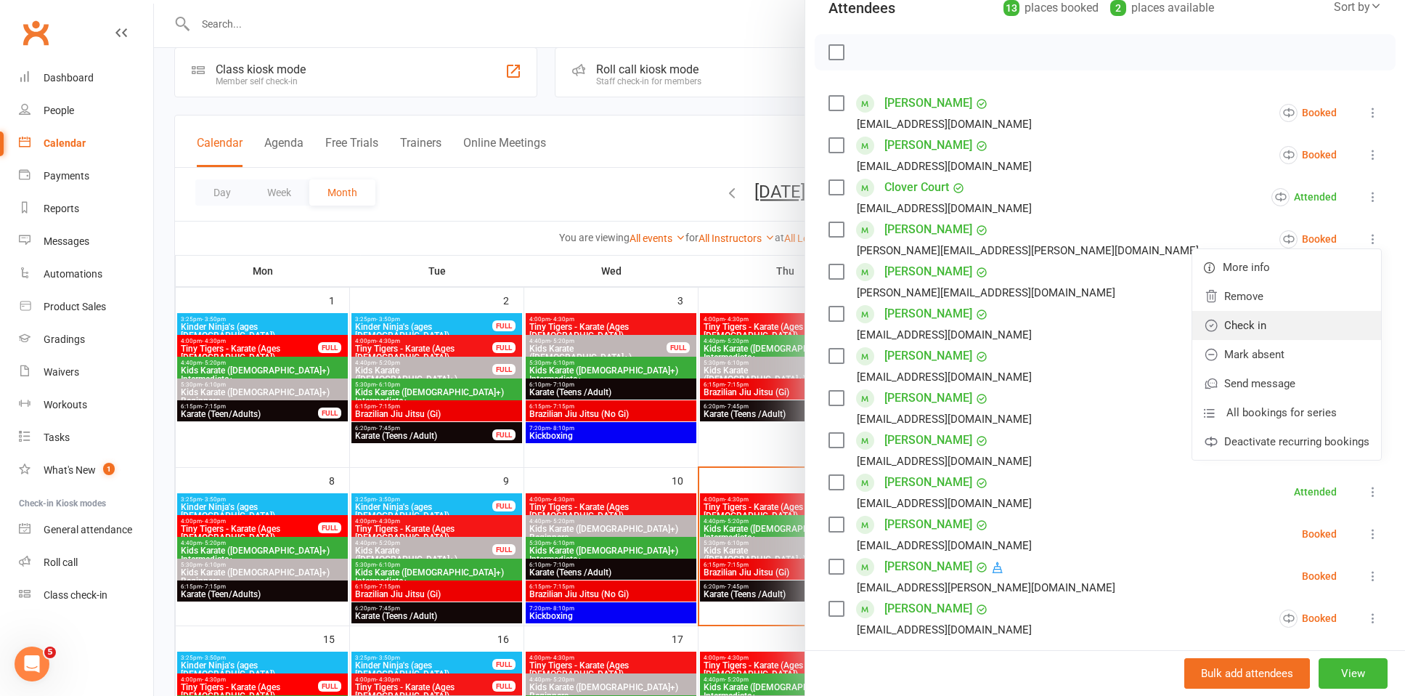
click at [1255, 330] on link "Check in" at bounding box center [1287, 325] width 189 height 29
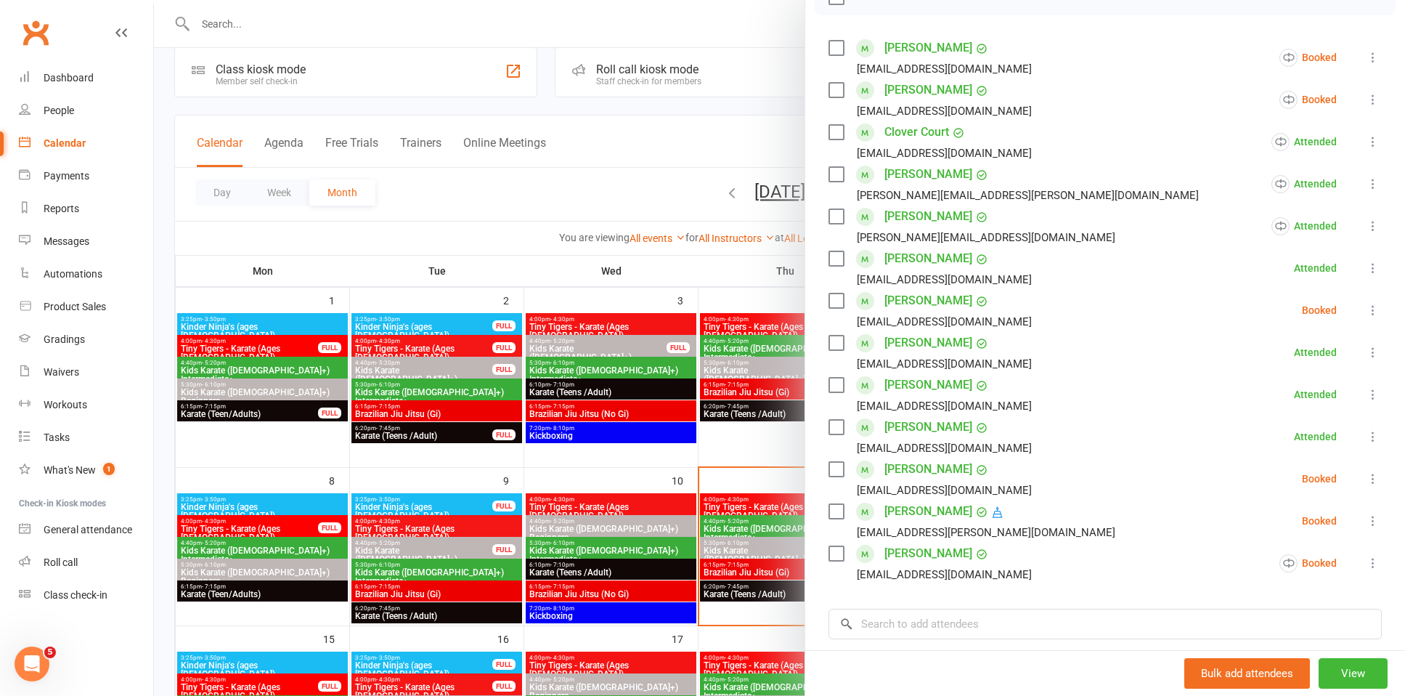
scroll to position [159, 0]
